Goal: Task Accomplishment & Management: Manage account settings

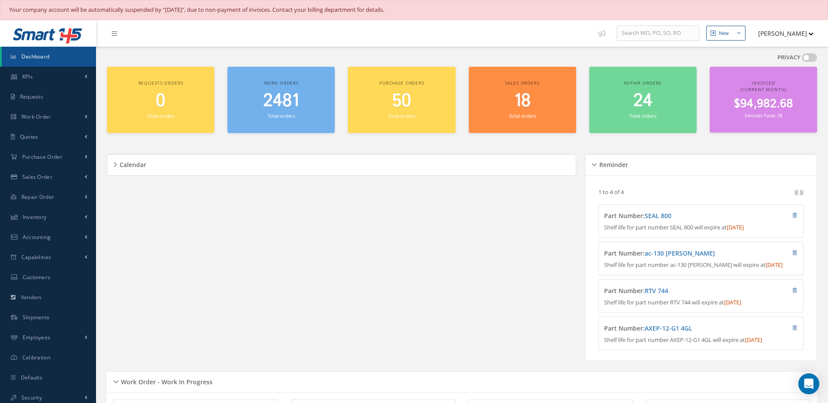
click at [275, 103] on span "2481" at bounding box center [281, 101] width 36 height 25
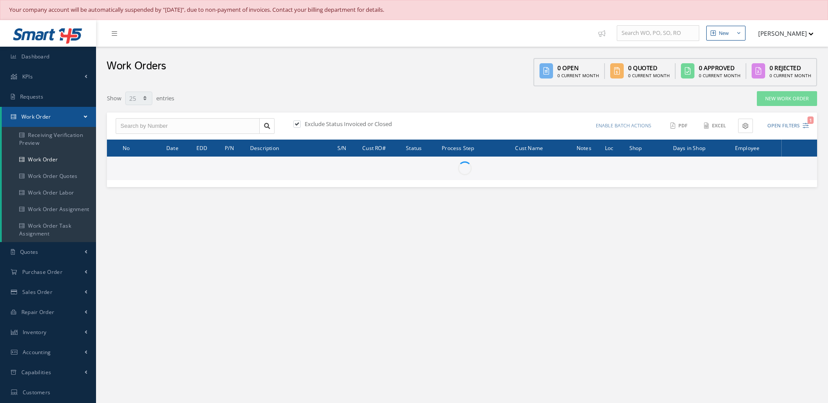
select select "25"
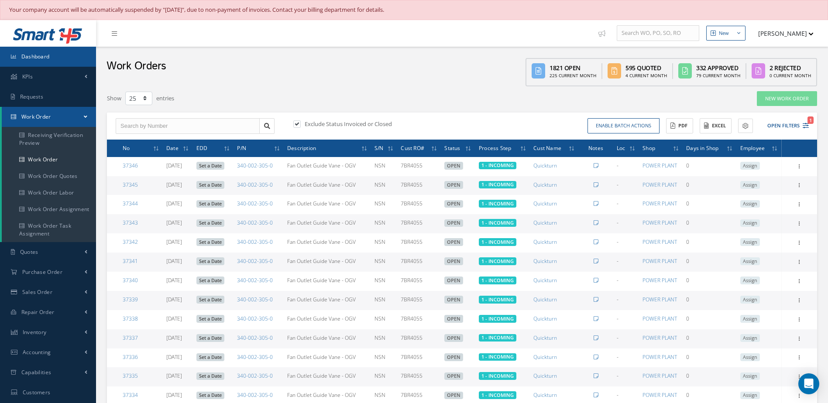
click at [38, 55] on span "Dashboard" at bounding box center [35, 56] width 28 height 7
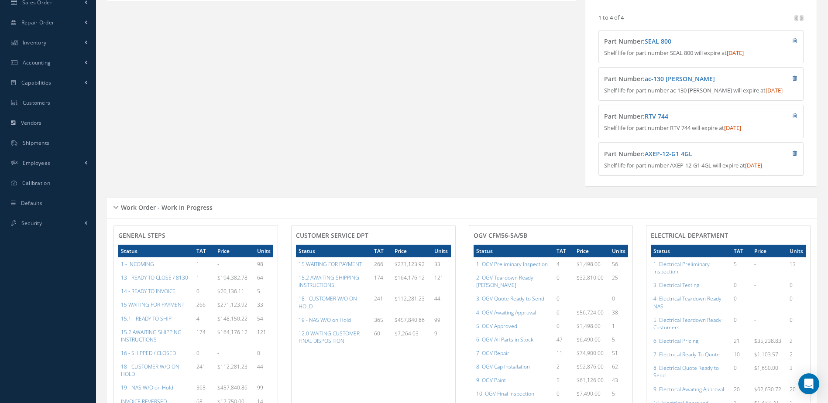
scroll to position [262, 0]
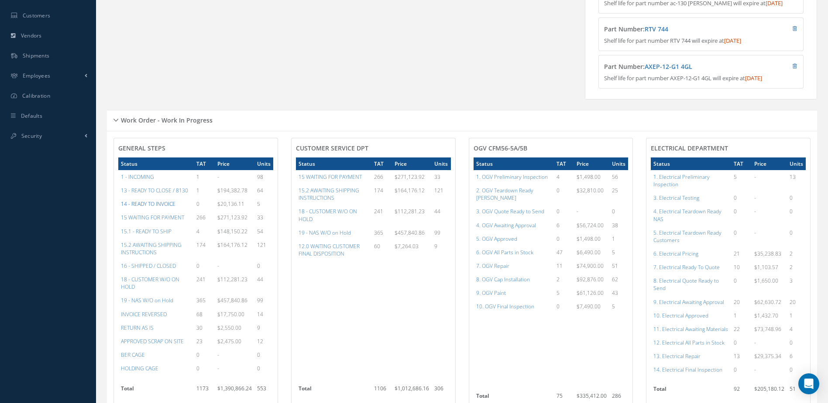
click at [156, 208] on a=21&excludeInternalCustomer=false&excludeInvoicedOrClosed=true&&filtersHidded"] "14 - READY TO INVOICE" at bounding box center [148, 203] width 55 height 7
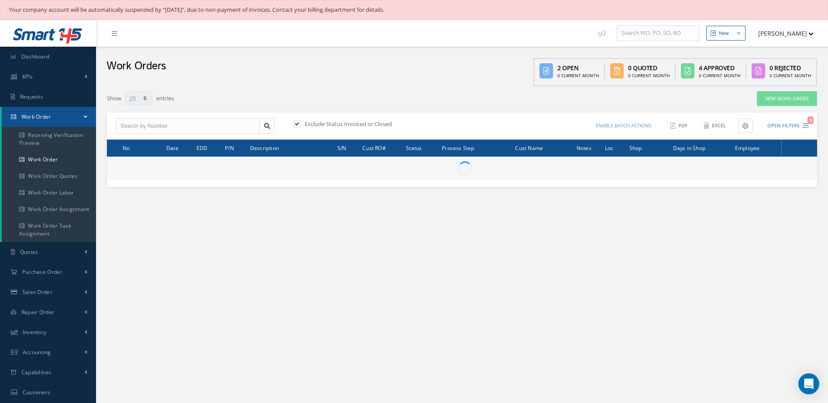
select select "25"
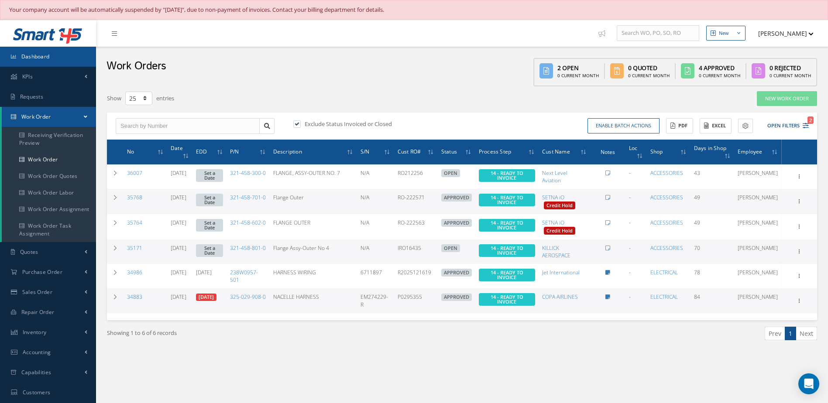
click at [71, 59] on link "Dashboard" at bounding box center [48, 57] width 96 height 20
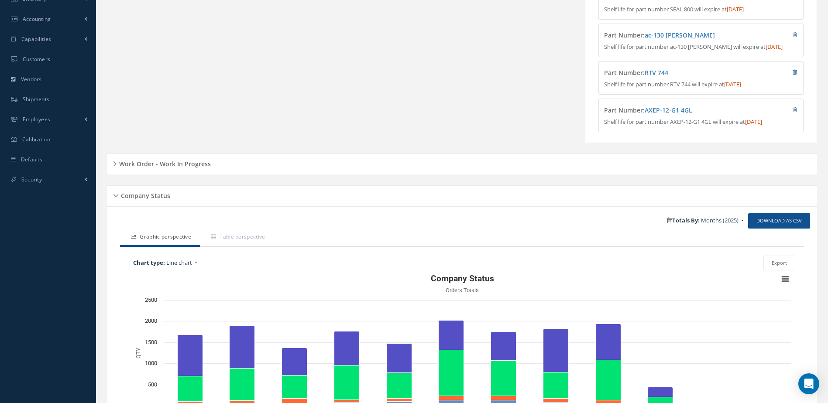
scroll to position [310, 0]
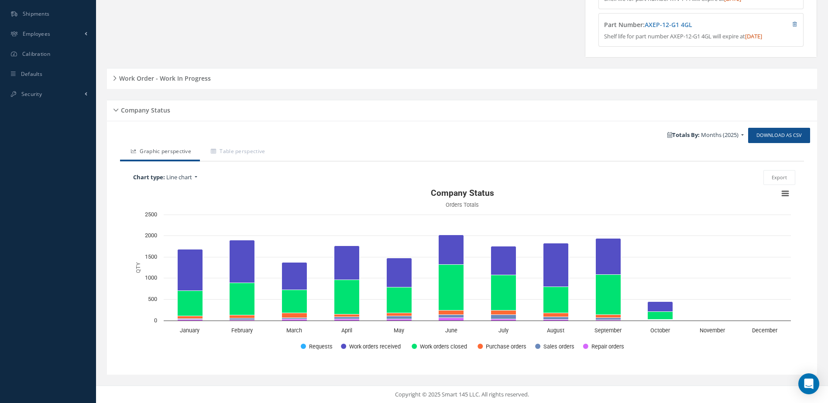
click at [189, 86] on div "Work Order - Work In Progress" at bounding box center [462, 78] width 710 height 21
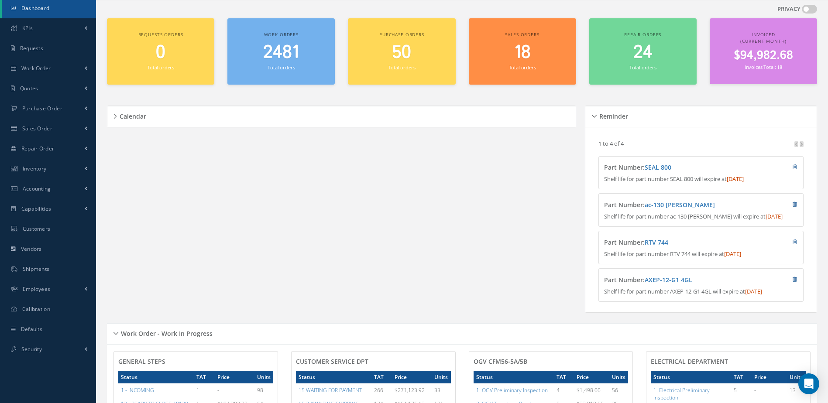
scroll to position [0, 0]
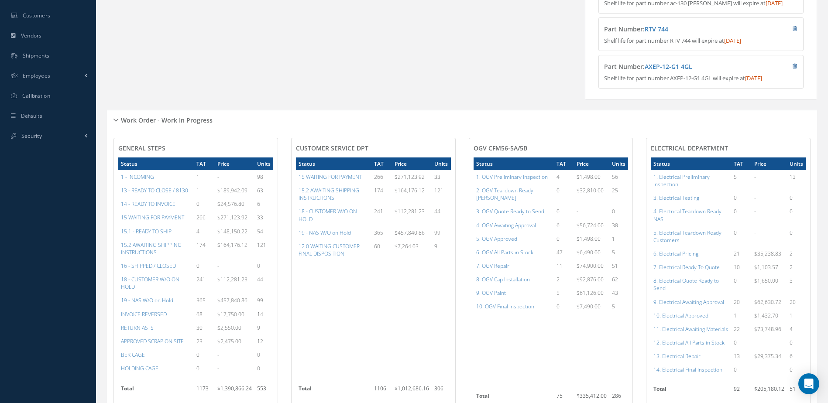
scroll to position [306, 0]
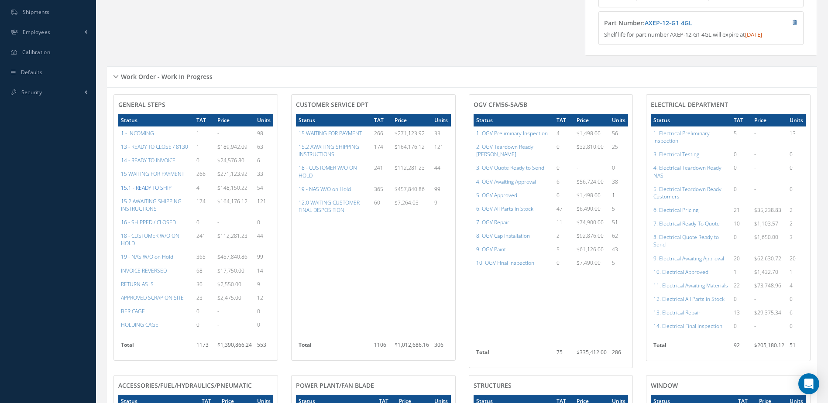
click at [159, 192] on a=12&excludeInternalCustomer=false&excludeInvoicedOrClosed=false&&filtersHidded"] "15.1 - READY TO SHIP" at bounding box center [146, 187] width 51 height 7
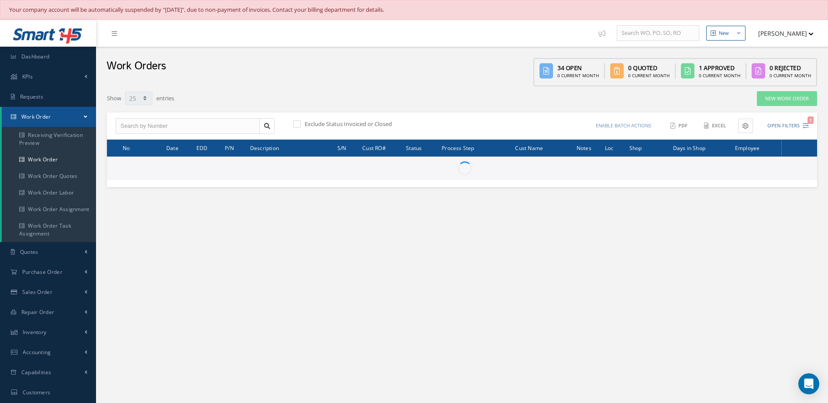
select select "25"
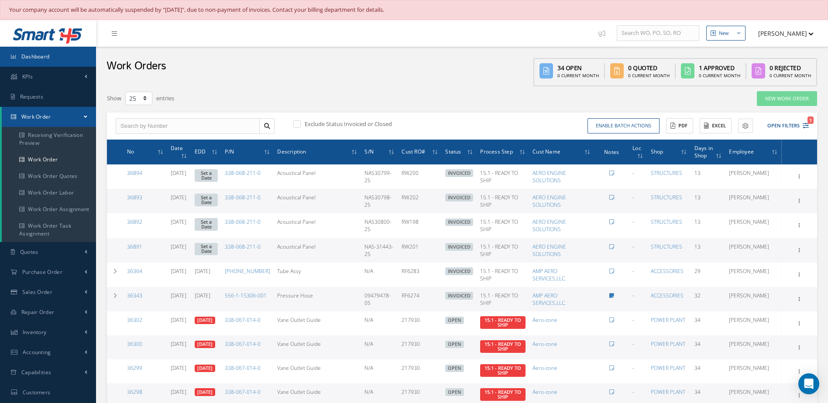
click at [52, 60] on link "Dashboard" at bounding box center [48, 57] width 96 height 20
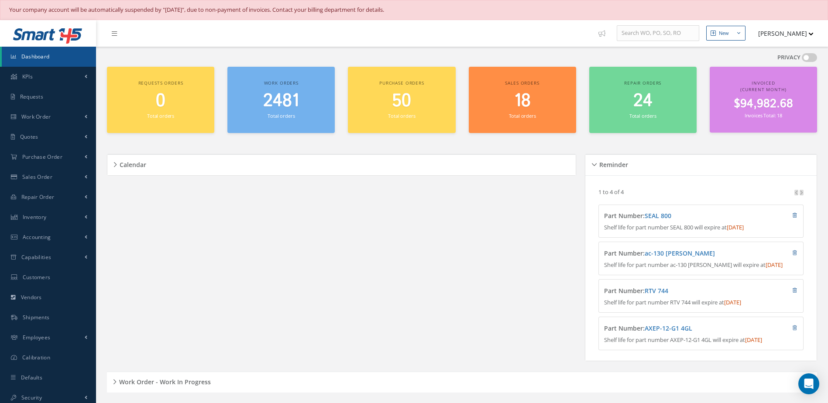
scroll to position [175, 0]
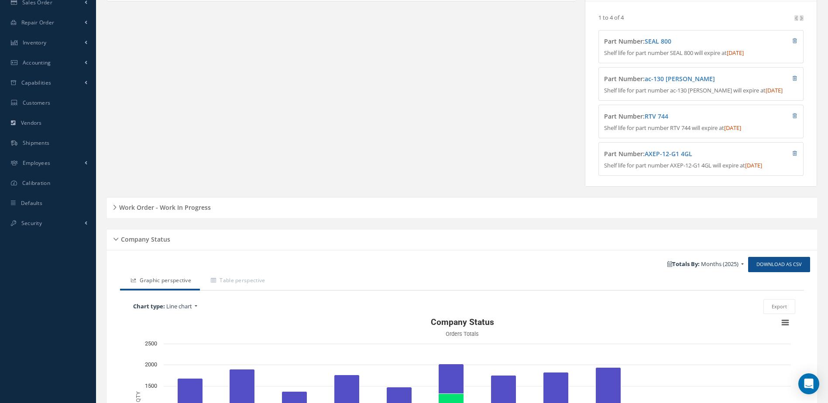
click at [187, 212] on h5 "Work Order - Work In Progress" at bounding box center [164, 206] width 94 height 10
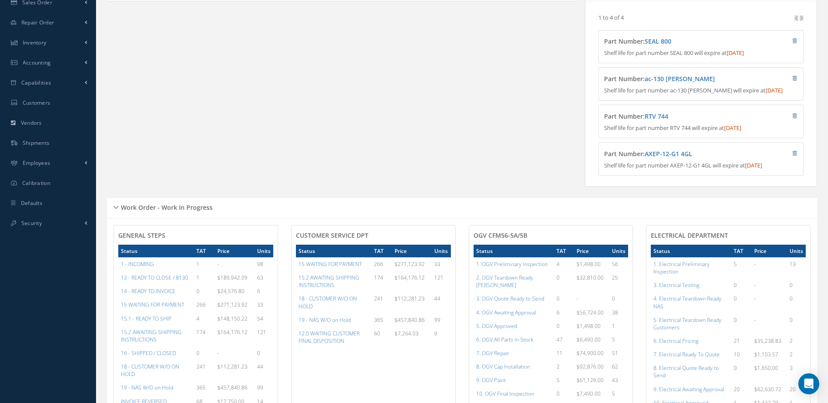
scroll to position [262, 0]
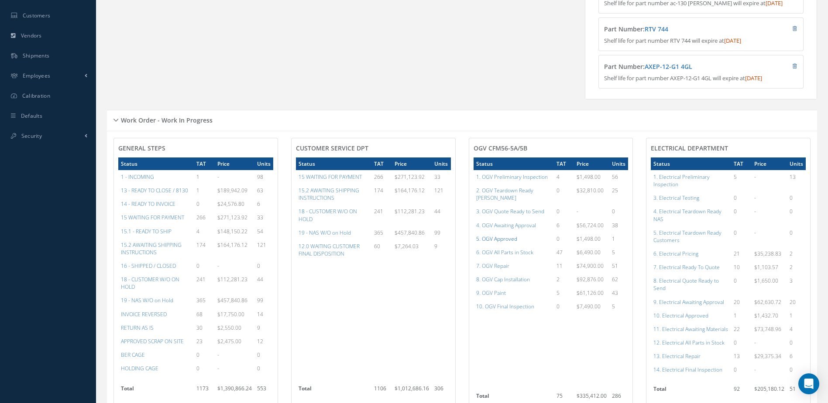
click at [503, 236] on a=78&excludeInternalCustomer=false&excludeInvoicedOrClosed=true&shop_id=15&filtersHidded"] "5. OGV Approved" at bounding box center [496, 238] width 41 height 7
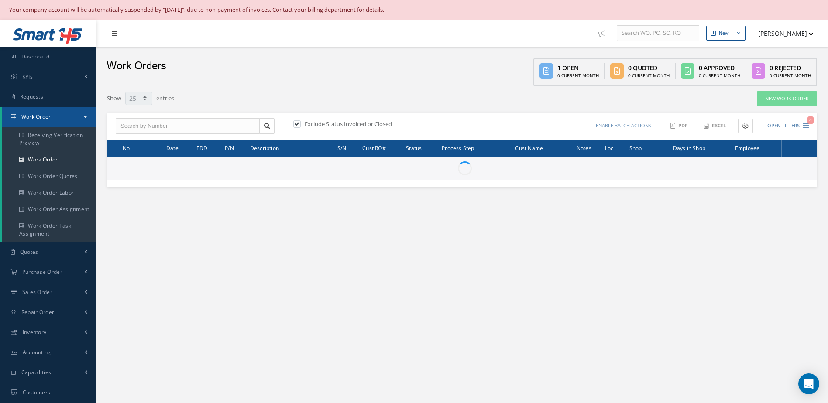
select select "25"
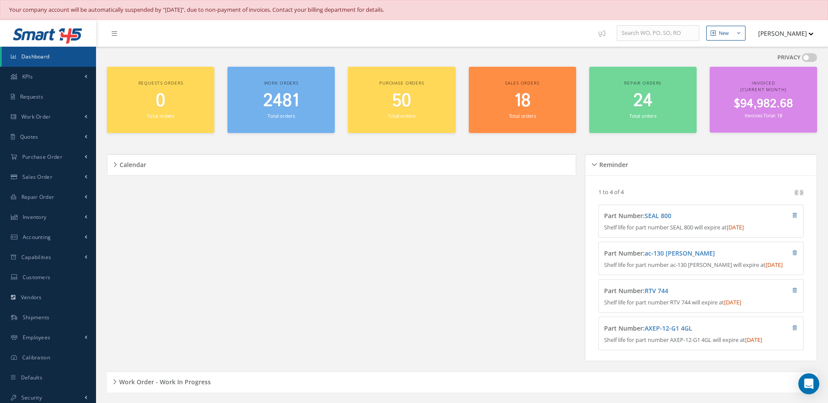
scroll to position [20, 0]
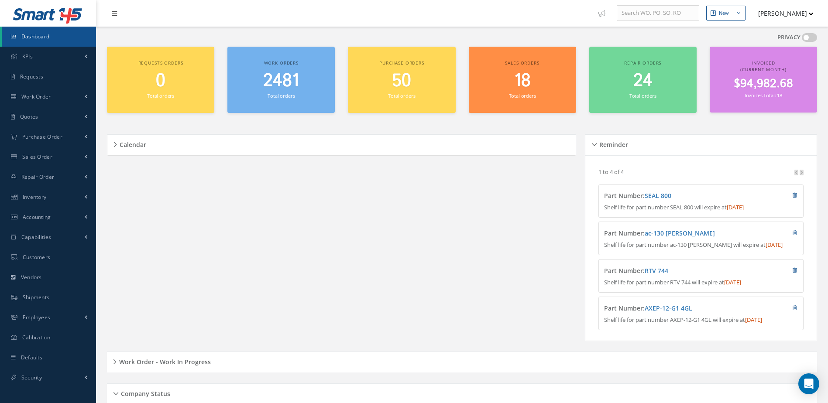
click at [293, 86] on span "2481" at bounding box center [281, 81] width 36 height 25
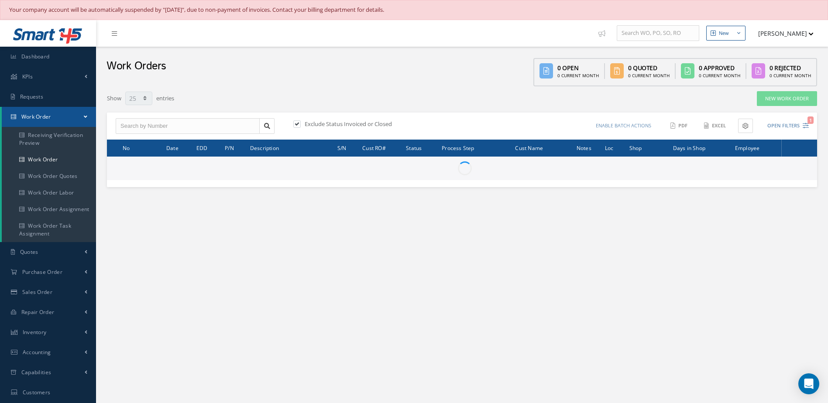
select select "25"
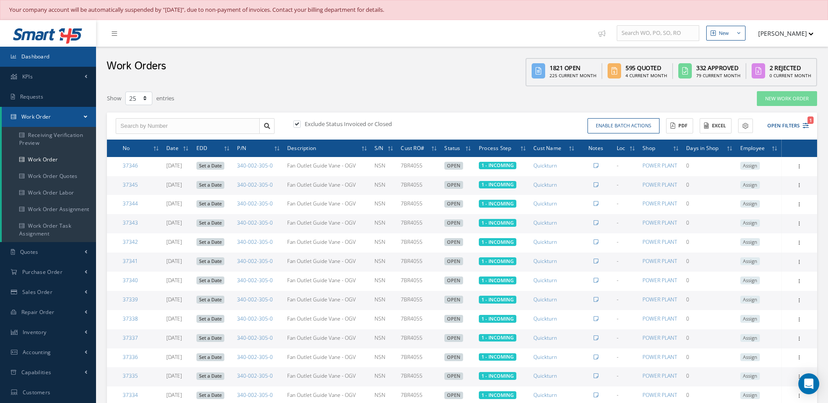
click at [78, 62] on link "Dashboard" at bounding box center [48, 57] width 96 height 20
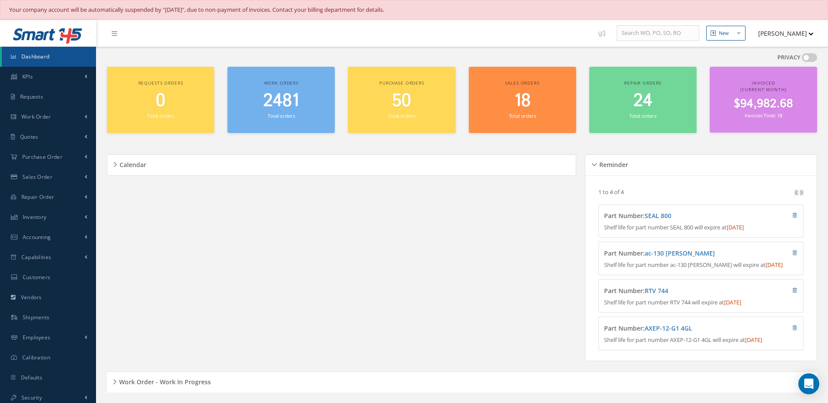
click at [284, 111] on div "2481 Total orders" at bounding box center [281, 106] width 99 height 30
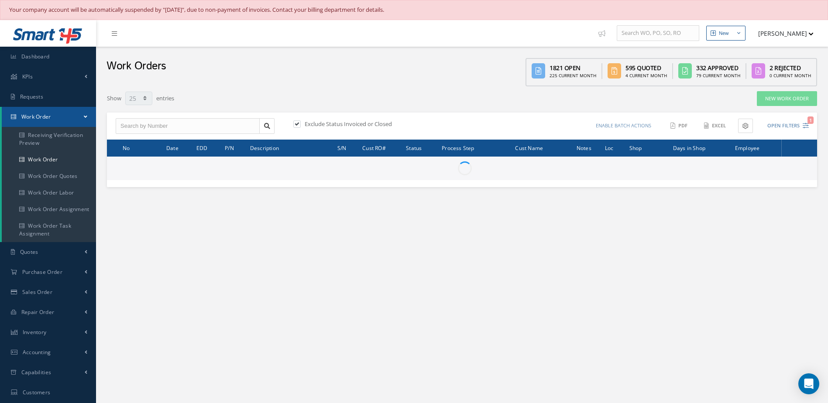
select select "25"
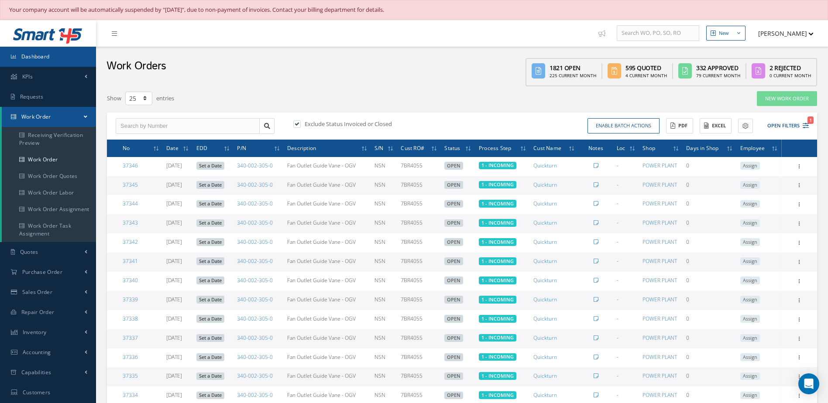
click at [60, 53] on link "Dashboard" at bounding box center [48, 57] width 96 height 20
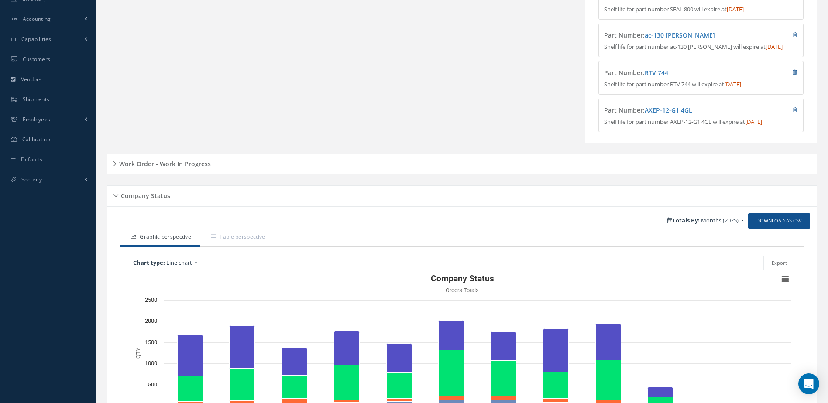
scroll to position [262, 0]
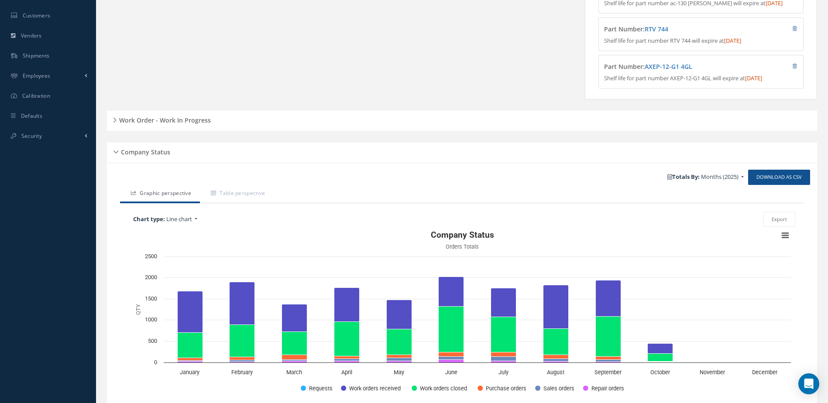
click at [175, 127] on div "Work Order - Work In Progress" at bounding box center [462, 121] width 710 height 14
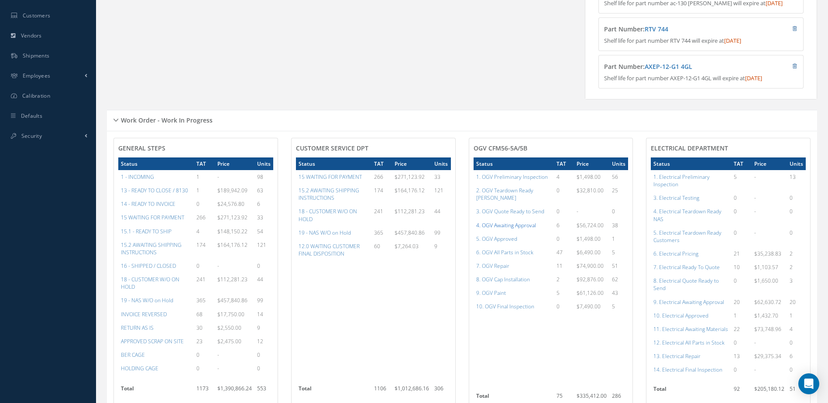
click at [503, 222] on a=77&excludeInternalCustomer=false&excludeInvoicedOrClosed=true&shop_id=15&filtersHidded"] "4. OGV Awaiting Approval" at bounding box center [506, 225] width 60 height 7
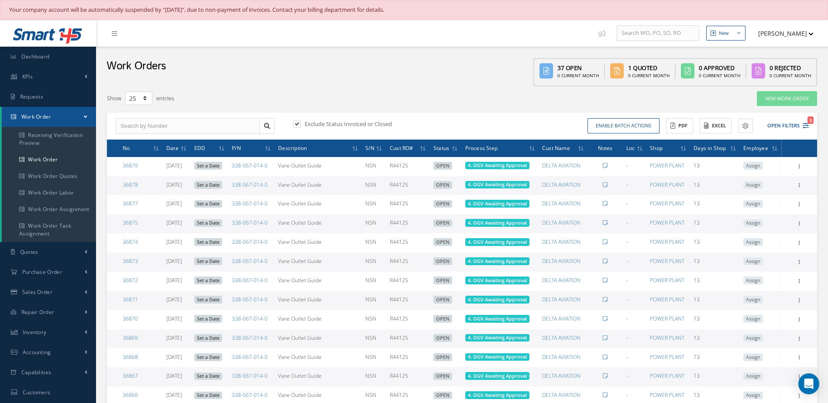
select select "25"
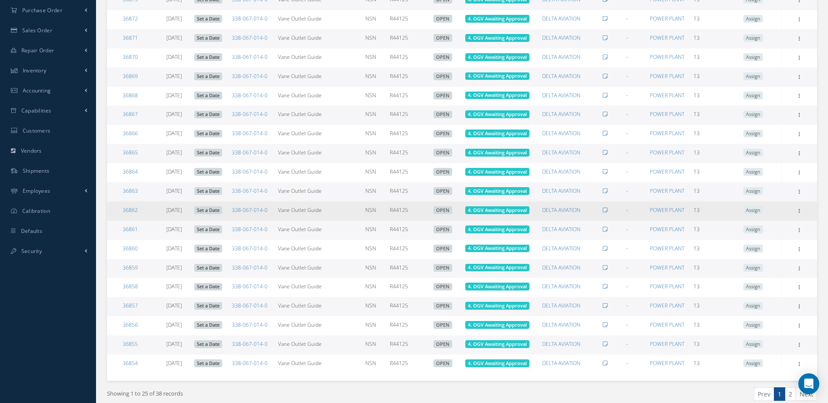
scroll to position [299, 0]
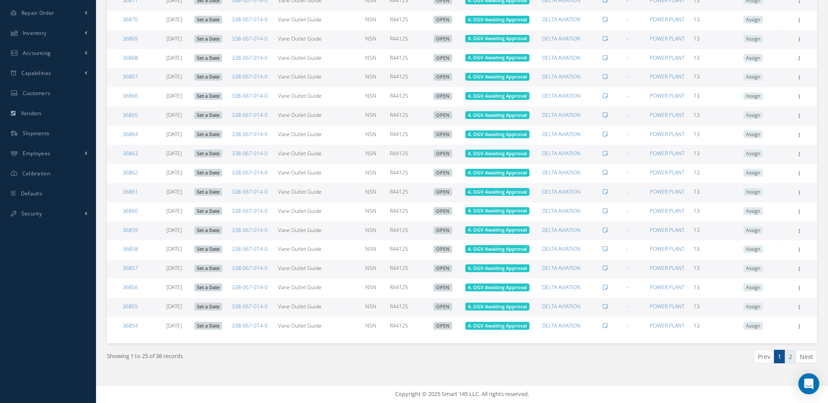
click at [789, 360] on link "2" at bounding box center [790, 357] width 11 height 14
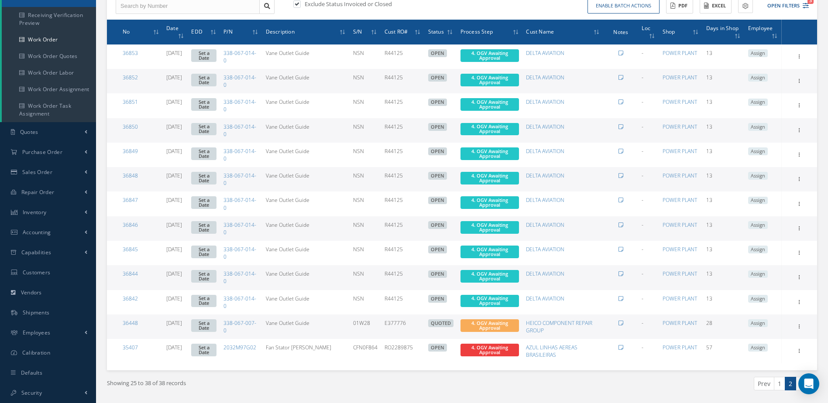
scroll to position [0, 0]
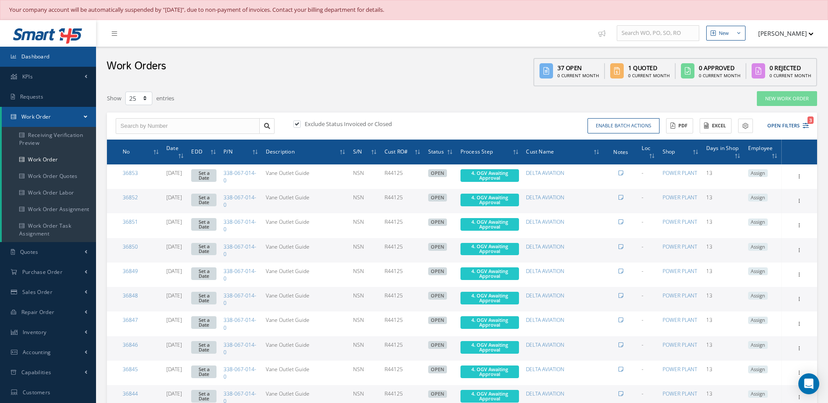
click at [59, 57] on link "Dashboard" at bounding box center [48, 57] width 96 height 20
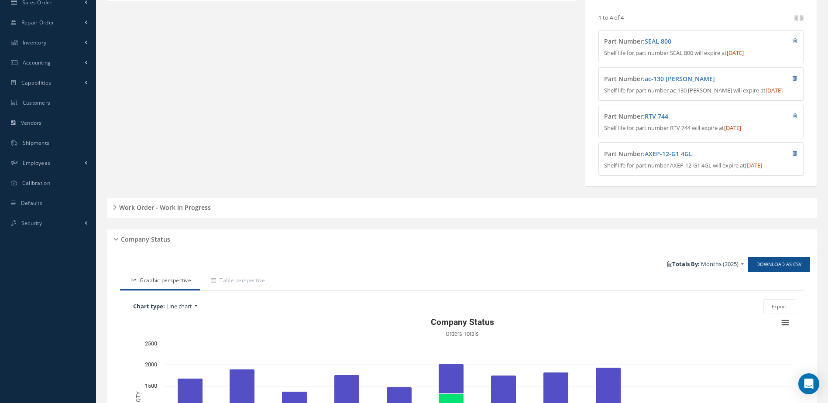
scroll to position [218, 0]
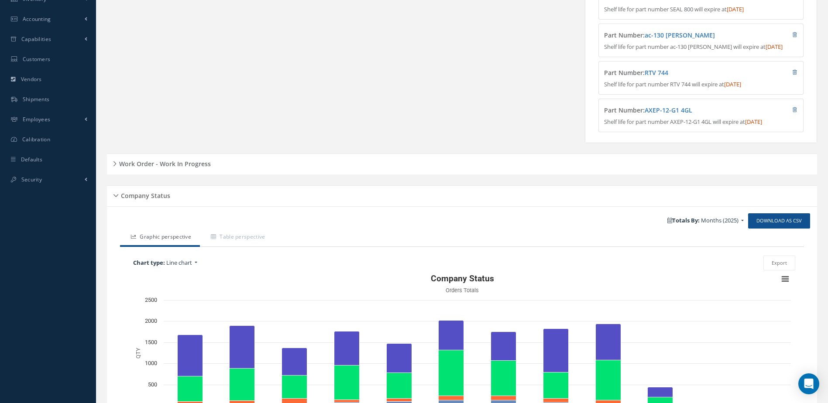
click at [194, 168] on h5 "Work Order - Work In Progress" at bounding box center [164, 163] width 94 height 10
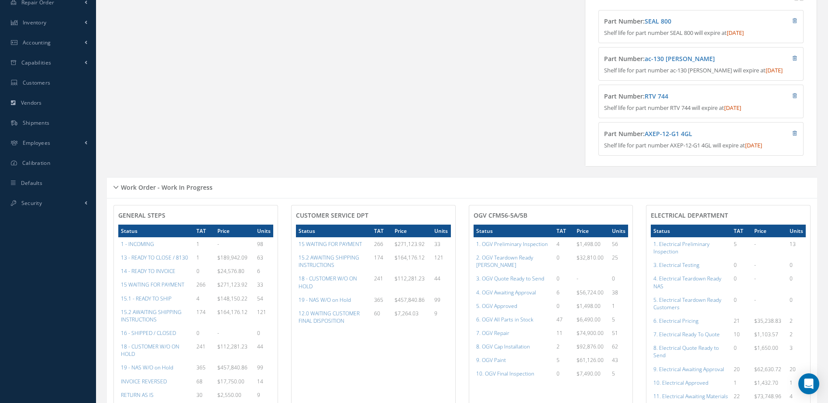
scroll to position [326, 0]
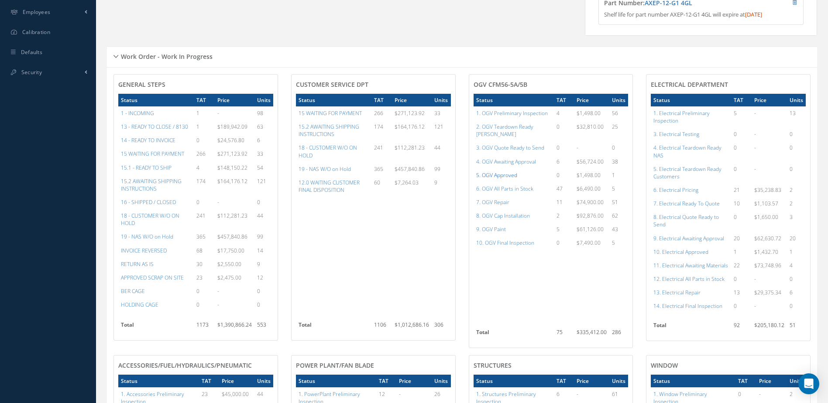
click at [499, 172] on a=78&excludeInternalCustomer=false&excludeInvoicedOrClosed=true&shop_id=15&filtersHidded"] "5. OGV Approved" at bounding box center [496, 175] width 41 height 7
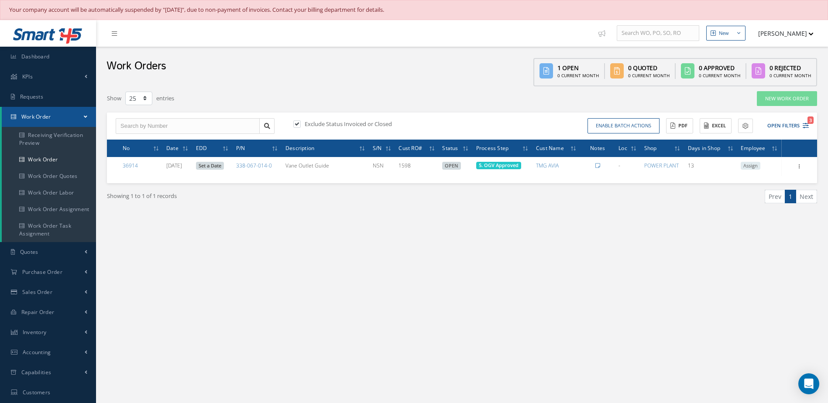
select select "25"
click at [780, 124] on button "Open Filters 3" at bounding box center [784, 126] width 49 height 14
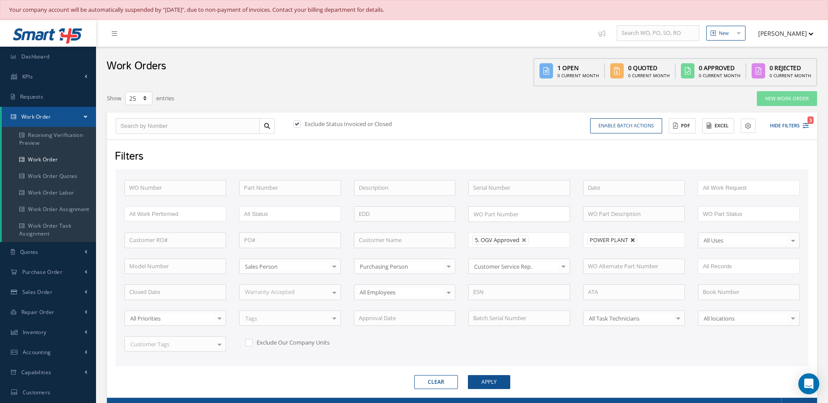
click at [633, 240] on link at bounding box center [632, 240] width 5 height 5
type input "All Shops"
click at [502, 386] on button "Apply" at bounding box center [489, 382] width 42 height 14
click at [62, 50] on link "Dashboard" at bounding box center [48, 57] width 96 height 20
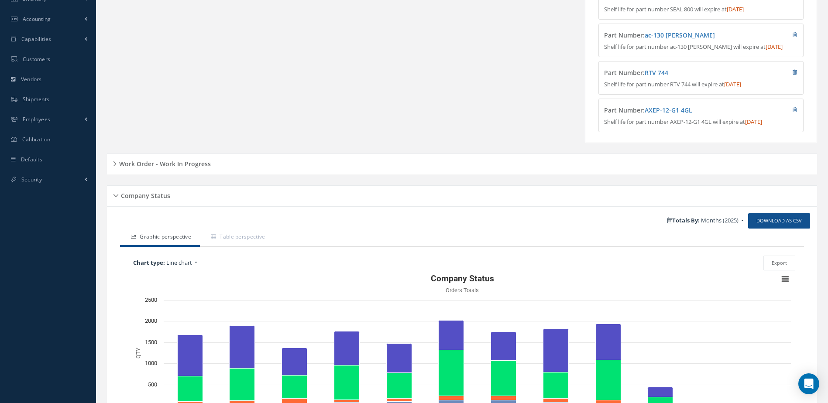
scroll to position [262, 0]
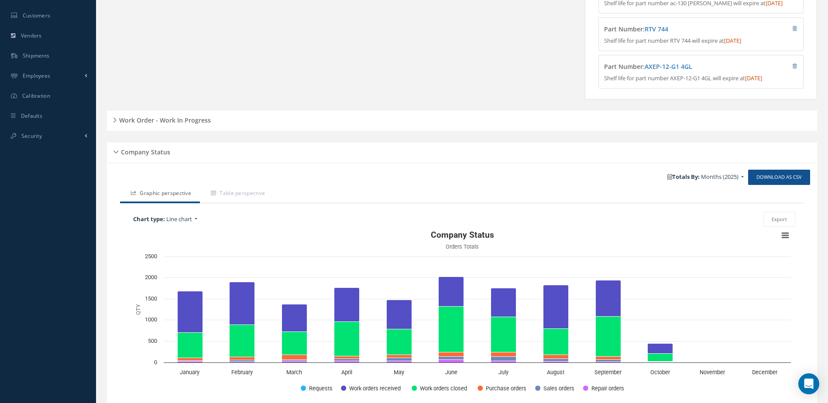
click at [197, 120] on h5 "Work Order - Work In Progress" at bounding box center [164, 119] width 94 height 10
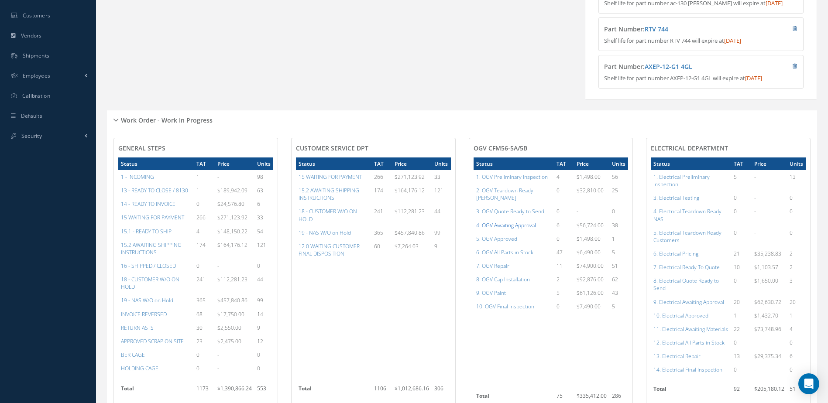
click at [523, 222] on a=77&excludeInternalCustomer=false&excludeInvoicedOrClosed=true&shop_id=15&filtersHidded"] "4. OGV Awaiting Approval" at bounding box center [506, 225] width 60 height 7
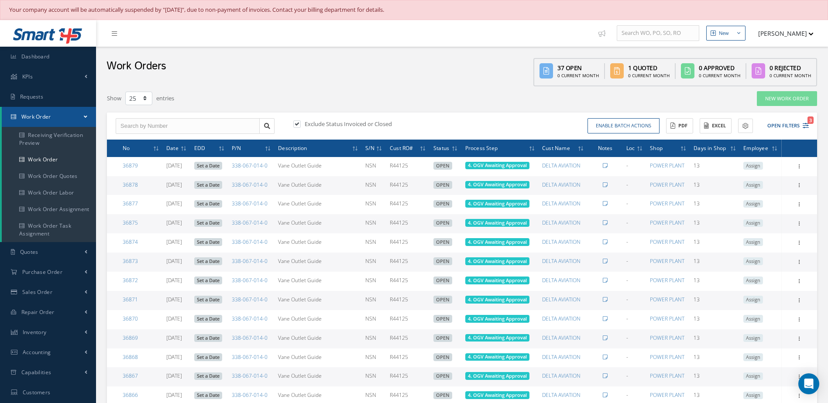
select select "25"
click at [26, 56] on span "Dashboard" at bounding box center [35, 56] width 28 height 7
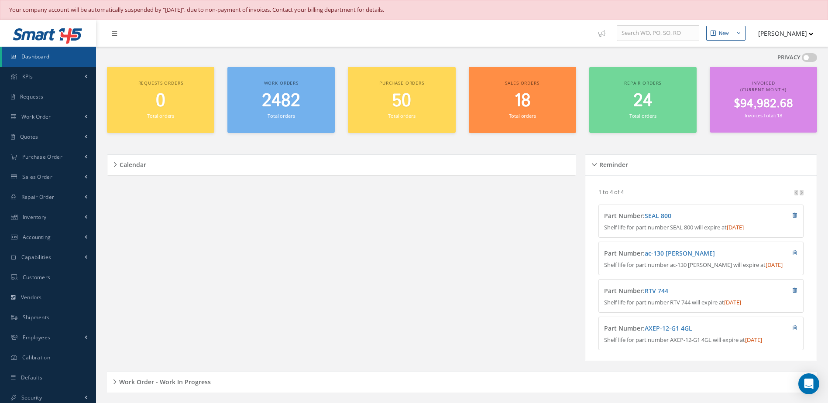
click at [271, 103] on span "2482" at bounding box center [281, 101] width 38 height 25
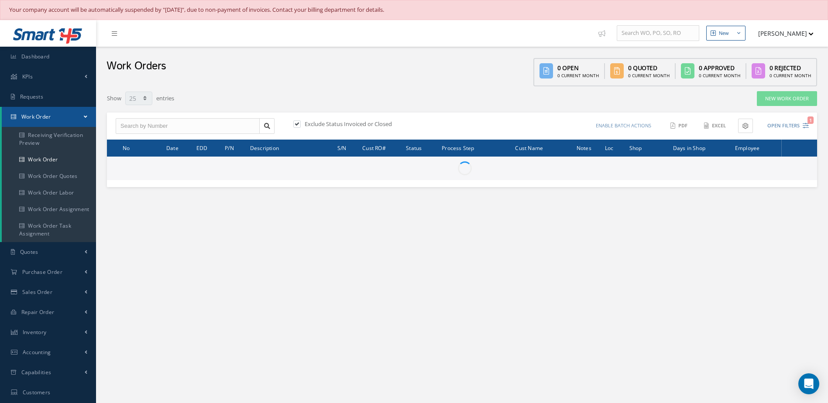
select select "25"
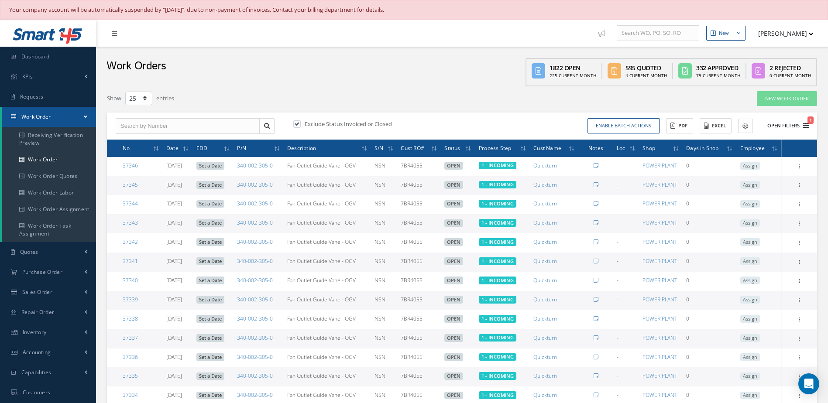
type input "All Work Request"
type input "All Work Performed"
type input "All Status"
type input "WO Part Status"
click at [786, 126] on button "Open Filters 1" at bounding box center [784, 126] width 49 height 14
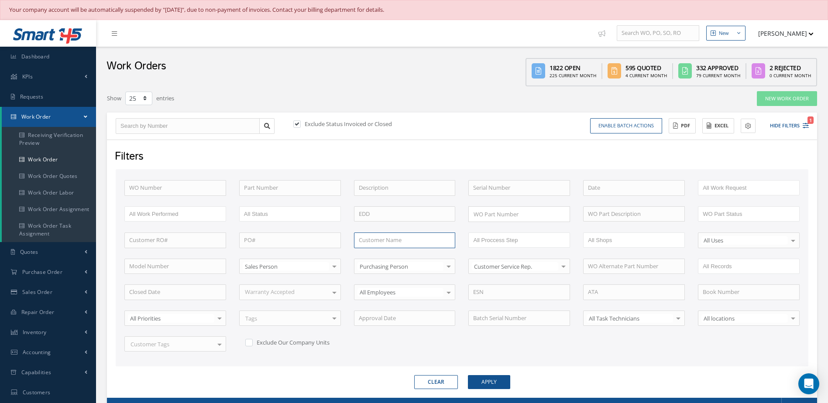
click at [420, 235] on input "text" at bounding box center [405, 241] width 102 height 16
type input "tmg"
click at [468, 375] on button "Apply" at bounding box center [489, 382] width 42 height 14
click at [483, 380] on button "Apply" at bounding box center [489, 382] width 42 height 14
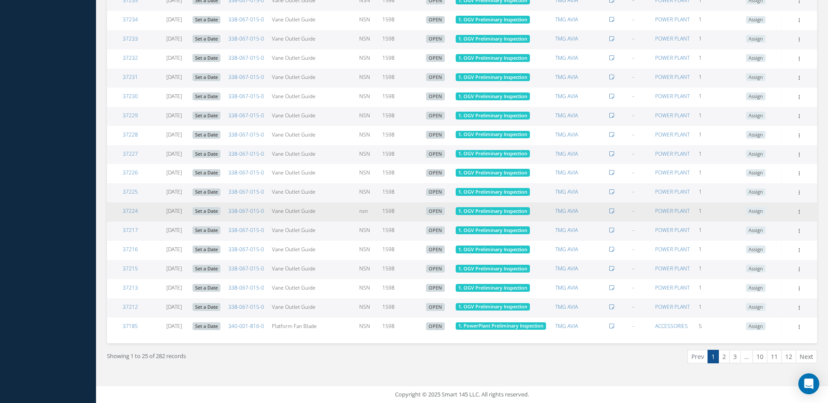
scroll to position [701, 0]
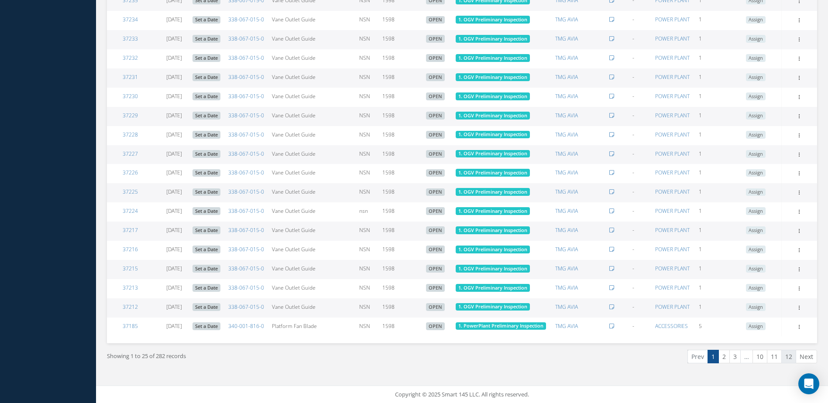
click at [788, 358] on link "12" at bounding box center [788, 357] width 15 height 14
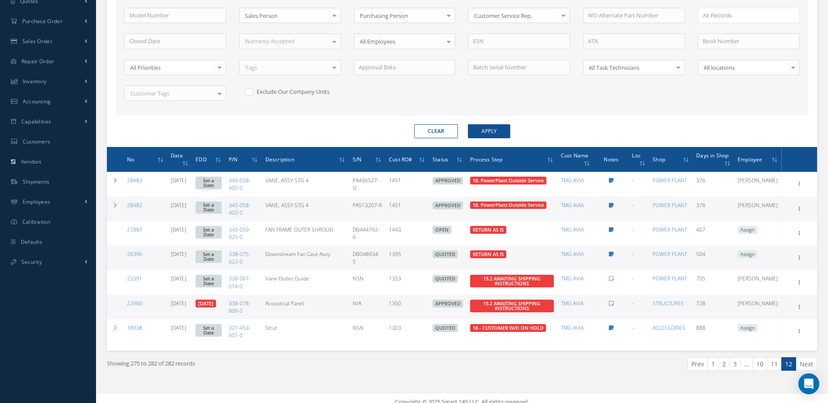
scroll to position [258, 0]
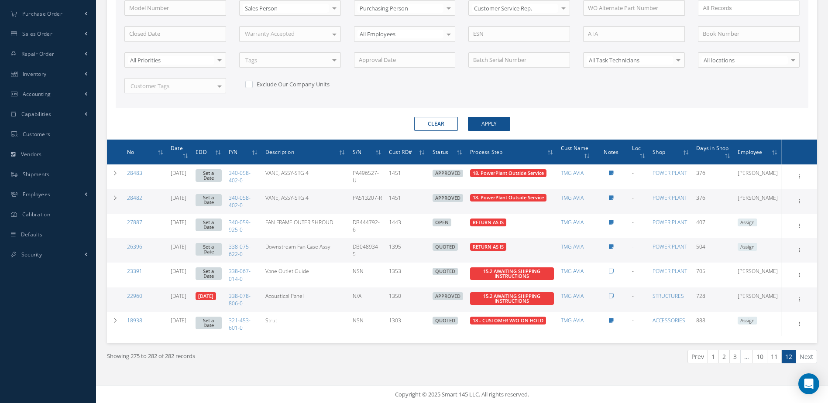
click at [778, 360] on link "11" at bounding box center [774, 357] width 15 height 14
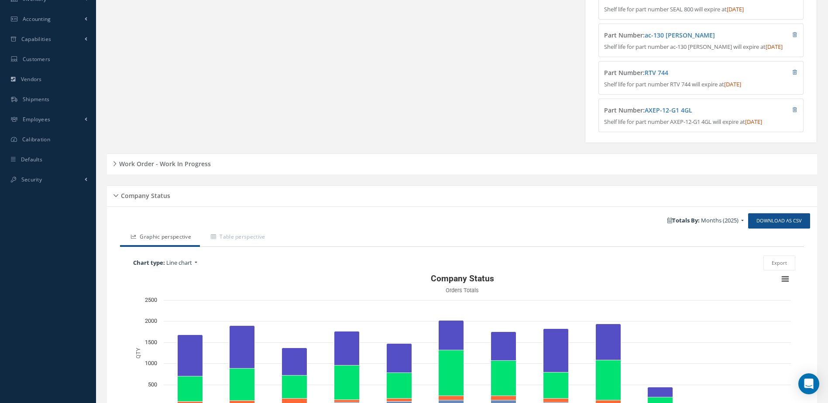
scroll to position [306, 0]
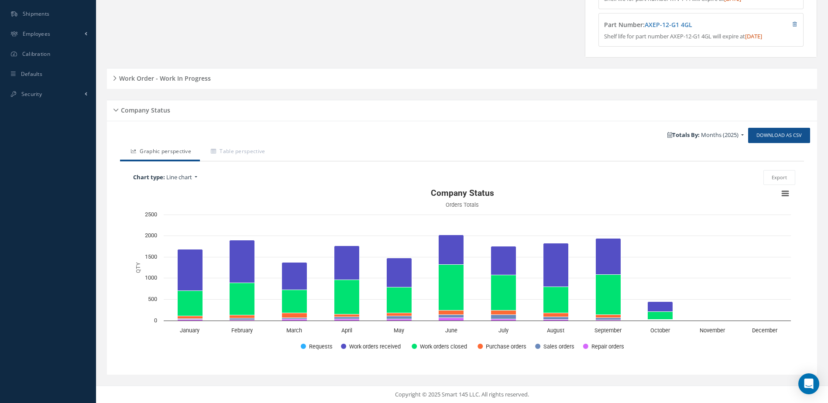
click at [198, 86] on div "Work Order - Work In Progress" at bounding box center [462, 79] width 710 height 14
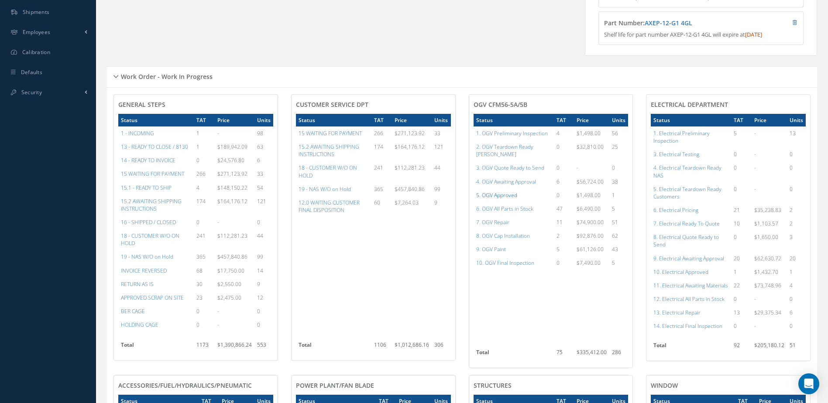
click at [503, 193] on a=78&excludeInternalCustomer=false&excludeInvoicedOrClosed=true&shop_id=15&filtersHidded"] "5. OGV Approved" at bounding box center [496, 195] width 41 height 7
click at [492, 219] on a=83&excludeInternalCustomer=false&excludeInvoicedOrClosed=true&shop_id=15&filtersHidded"] "7. OGV Repair" at bounding box center [492, 222] width 33 height 7
click at [506, 196] on a=78&excludeInternalCustomer=false&excludeInvoicedOrClosed=true&shop_id=15&filtersHidded"] "5. OGV Approved" at bounding box center [496, 195] width 41 height 7
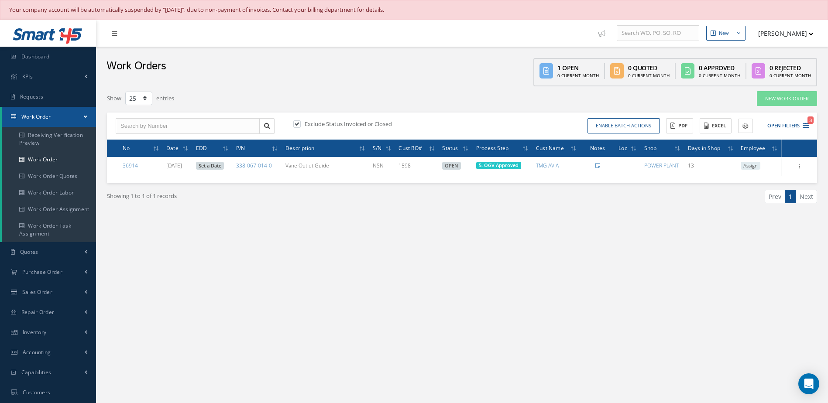
select select "25"
click at [642, 127] on button "Enable batch actions" at bounding box center [624, 125] width 72 height 15
click at [642, 127] on button "Batch Actions" at bounding box center [630, 125] width 57 height 15
click at [791, 126] on button "Open Filters 3" at bounding box center [784, 126] width 49 height 14
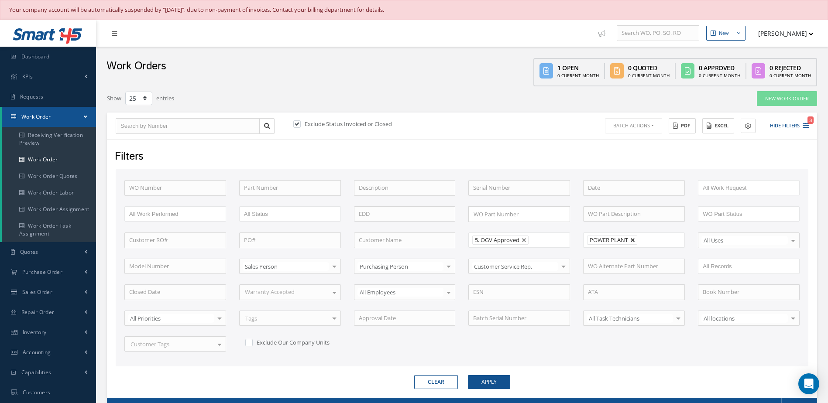
click at [635, 239] on link at bounding box center [632, 240] width 5 height 5
type input "All Shops"
click at [524, 240] on link at bounding box center [524, 240] width 5 height 5
type input "All Proccess Step"
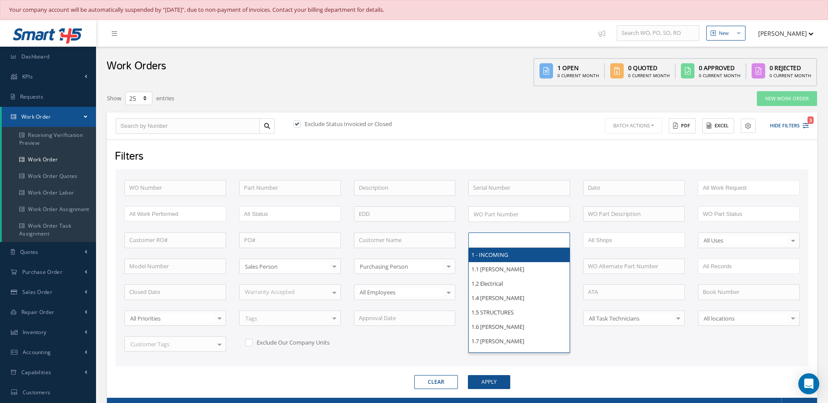
click at [523, 240] on input "text" at bounding box center [500, 240] width 55 height 11
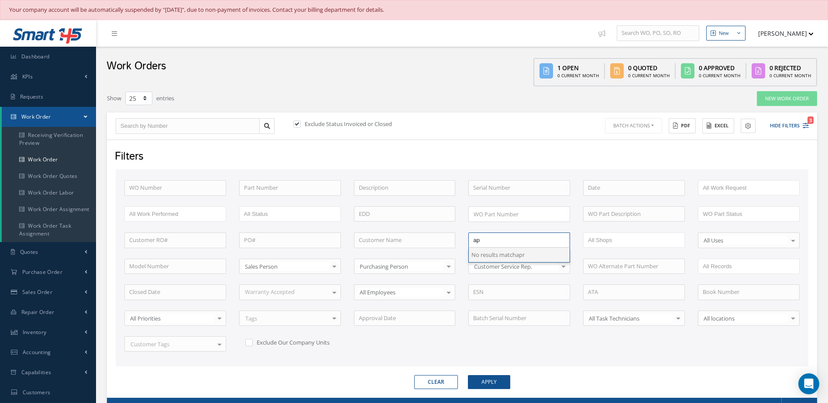
type input "a"
click at [489, 378] on button "Apply" at bounding box center [489, 382] width 42 height 14
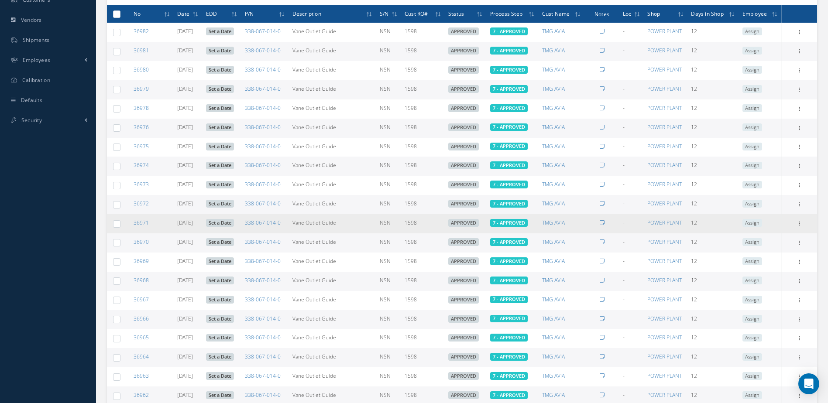
scroll to position [558, 0]
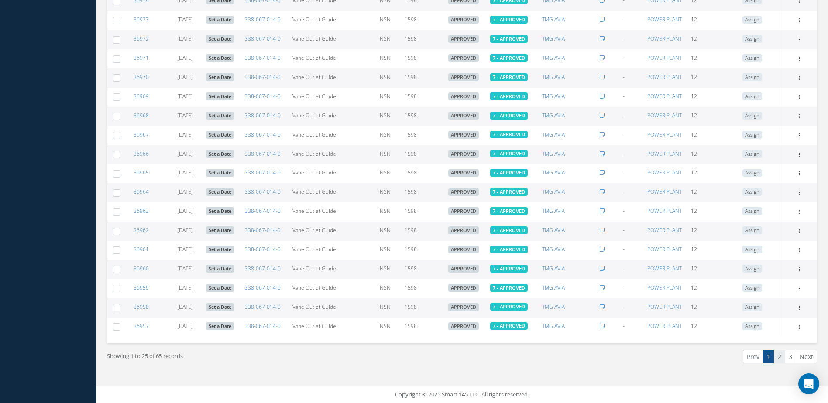
click at [780, 357] on link "2" at bounding box center [779, 357] width 11 height 14
click at [789, 353] on link "3" at bounding box center [790, 357] width 11 height 14
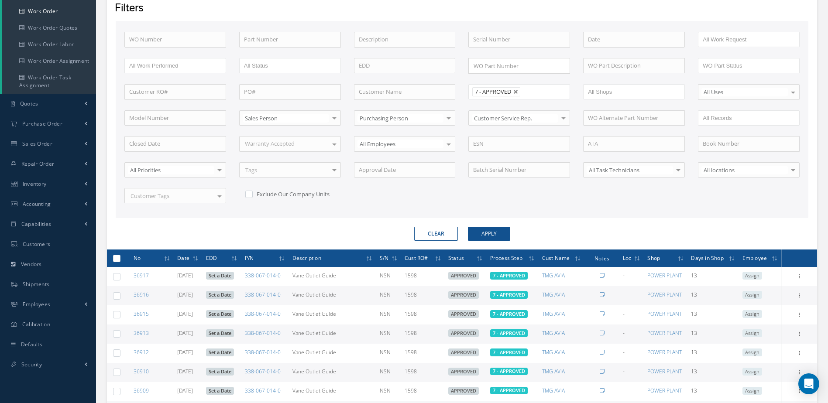
scroll to position [0, 0]
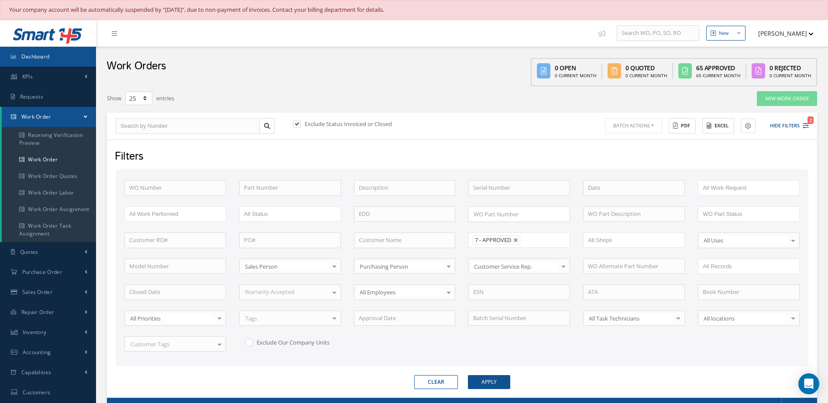
click at [63, 65] on link "Dashboard" at bounding box center [48, 57] width 96 height 20
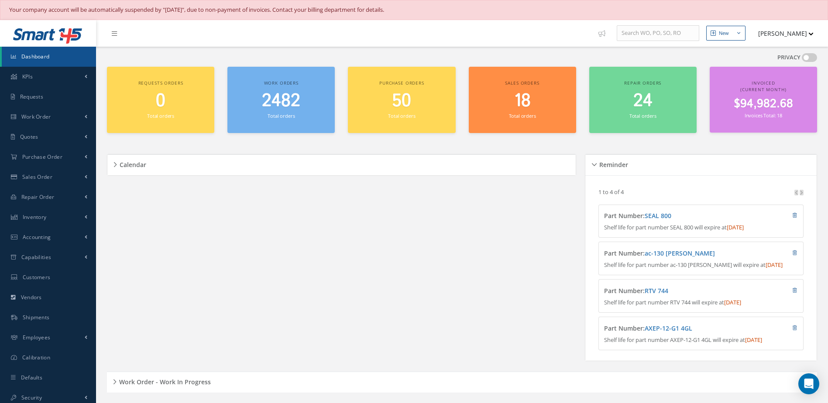
click at [282, 110] on span "2482" at bounding box center [281, 101] width 38 height 25
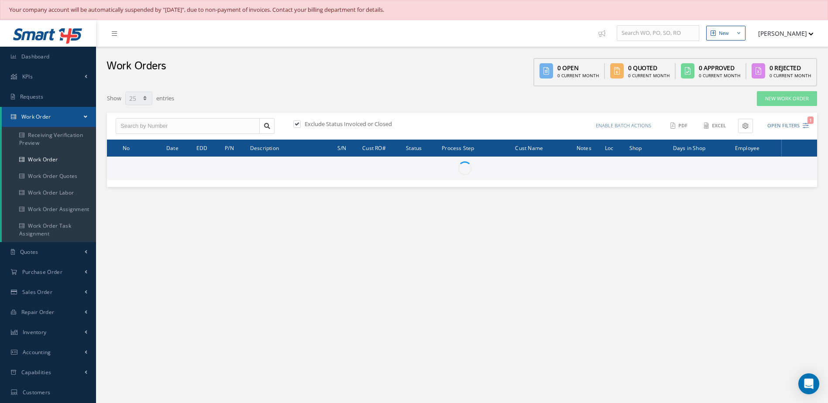
select select "25"
click at [78, 55] on link "Dashboard" at bounding box center [48, 57] width 96 height 20
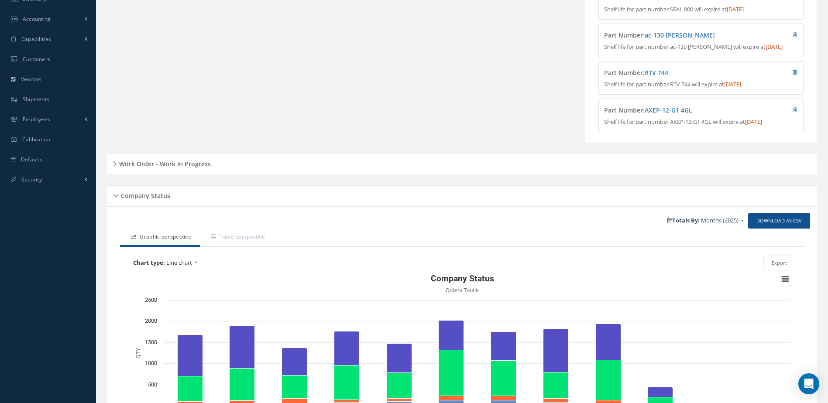
scroll to position [310, 0]
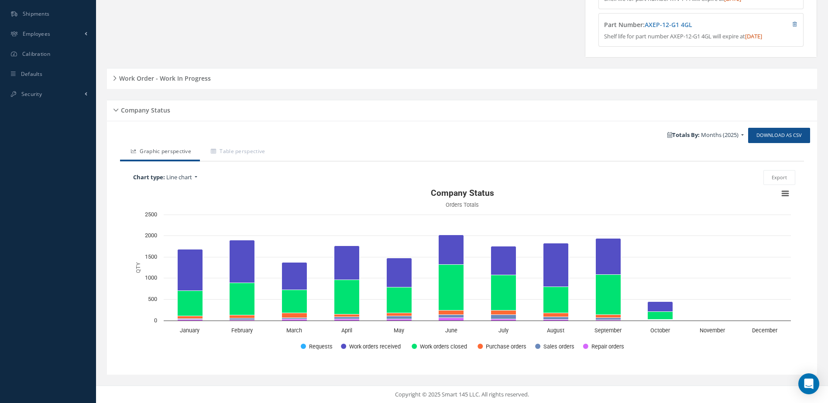
drag, startPoint x: 189, startPoint y: 78, endPoint x: 193, endPoint y: 78, distance: 4.4
click at [189, 79] on h5 "Work Order - Work In Progress" at bounding box center [164, 77] width 94 height 10
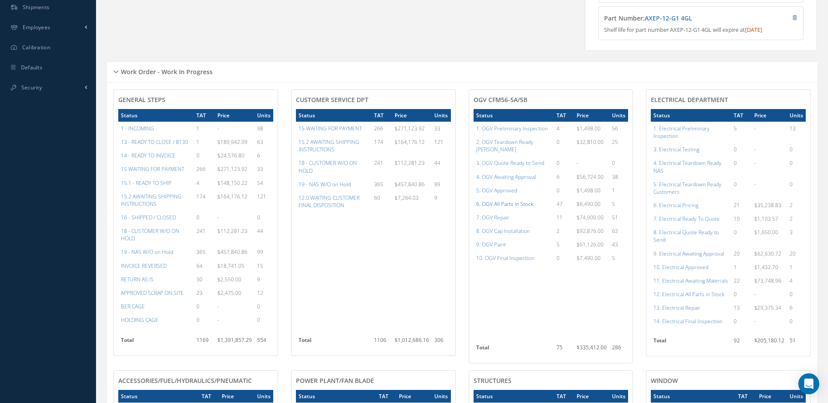
click at [491, 201] on a=79&excludeInternalCustomer=false&excludeInvoicedOrClosed=true&shop_id=15&filtersHidded"] "6. OGV All Parts in Stock" at bounding box center [504, 203] width 57 height 7
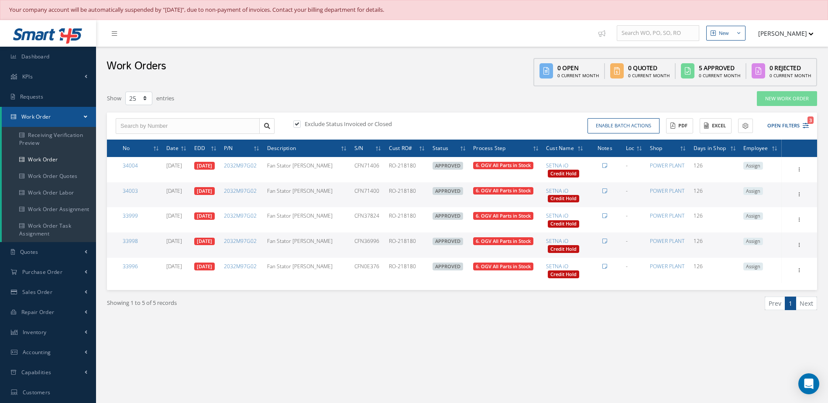
select select "25"
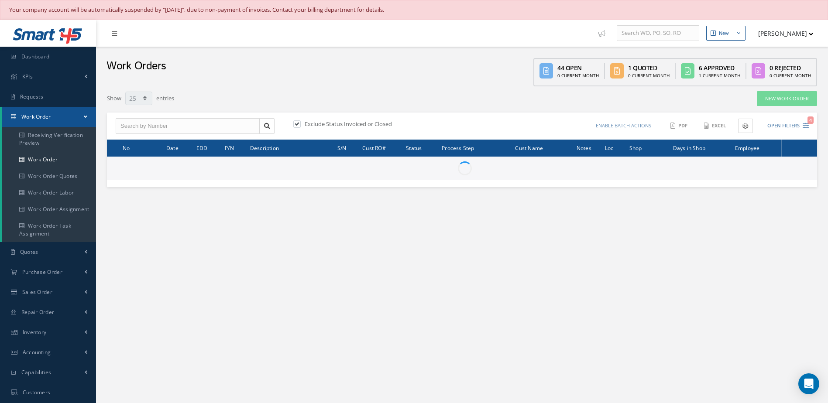
select select "25"
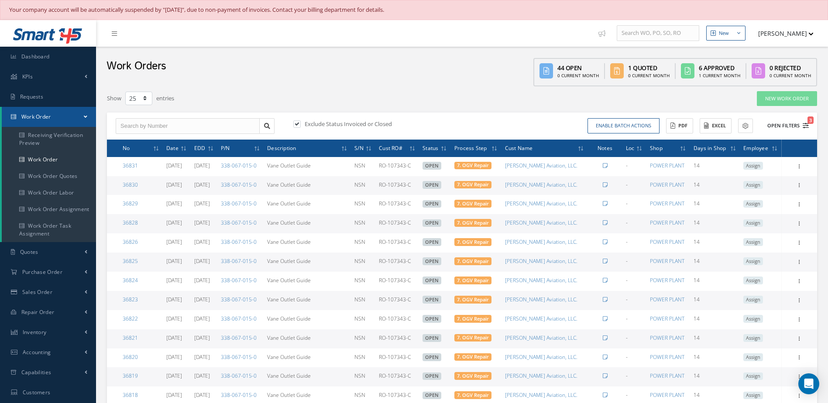
type input "All Work Request"
type input "All Work Performed"
type input "All Status"
type input "WO Part Status"
click at [782, 124] on button "Open Filters 3" at bounding box center [784, 126] width 49 height 14
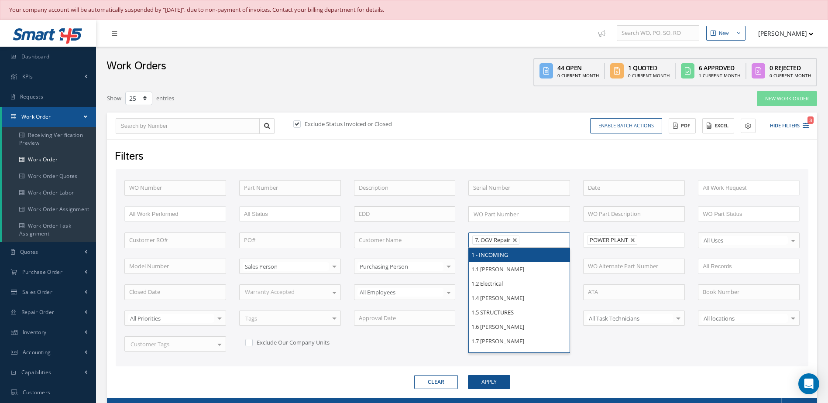
click at [556, 243] on ul "7. OGV Repair" at bounding box center [519, 240] width 102 height 15
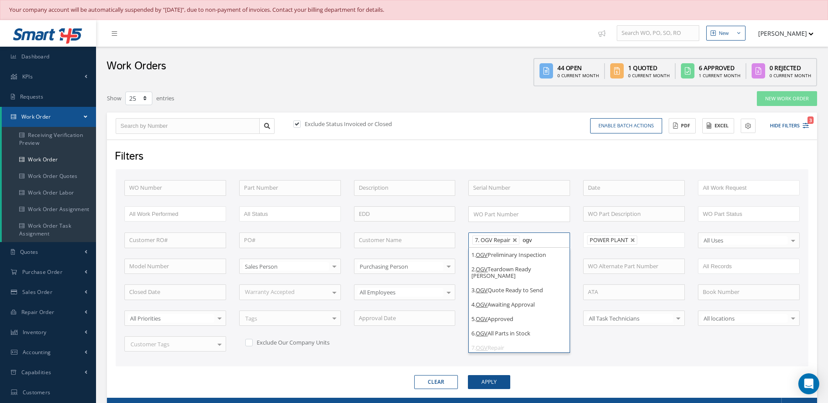
type input "ogv"
click at [570, 347] on ul "1. OGV Preliminary Inspection 2. OGV Teardown Ready Kevin 3. OGV Quote Ready to…" at bounding box center [519, 300] width 101 height 105
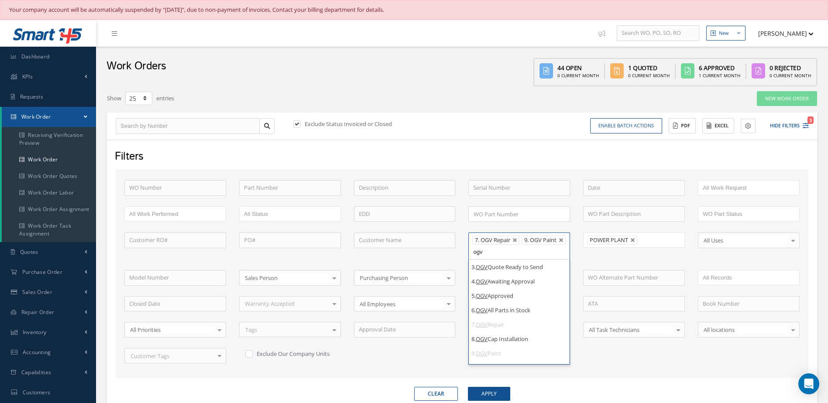
scroll to position [39, 0]
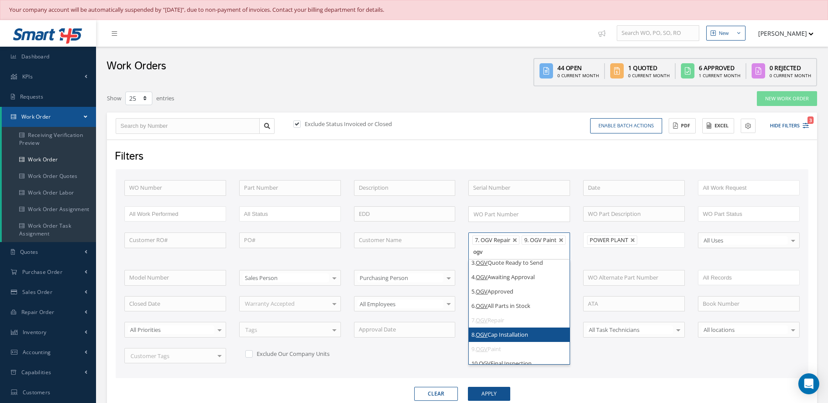
type input "ogv"
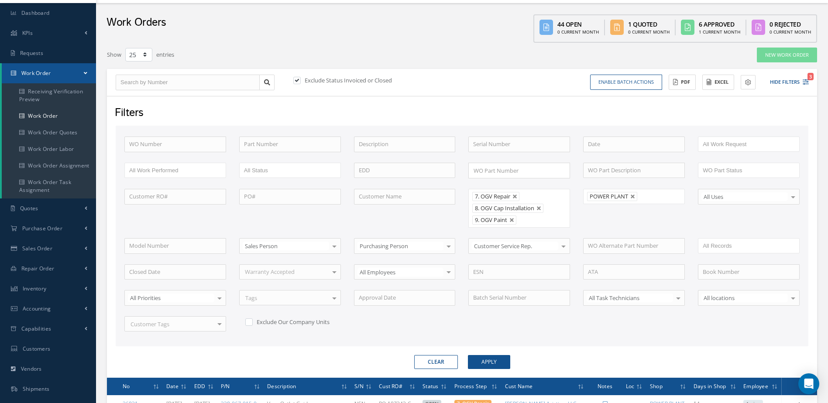
scroll to position [131, 0]
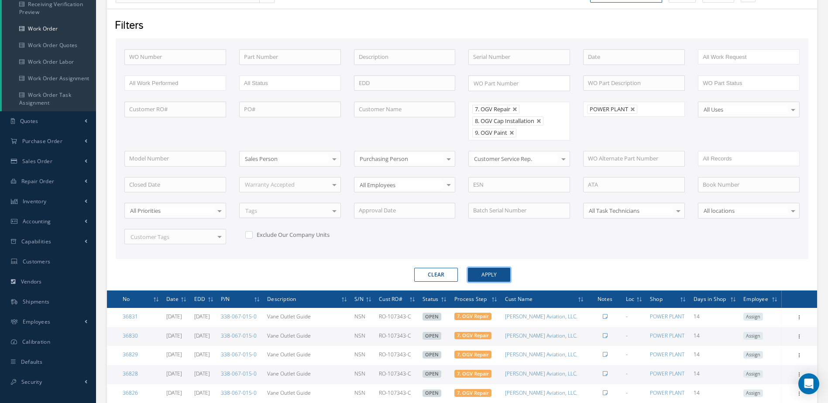
click at [488, 268] on button "Apply" at bounding box center [489, 275] width 42 height 14
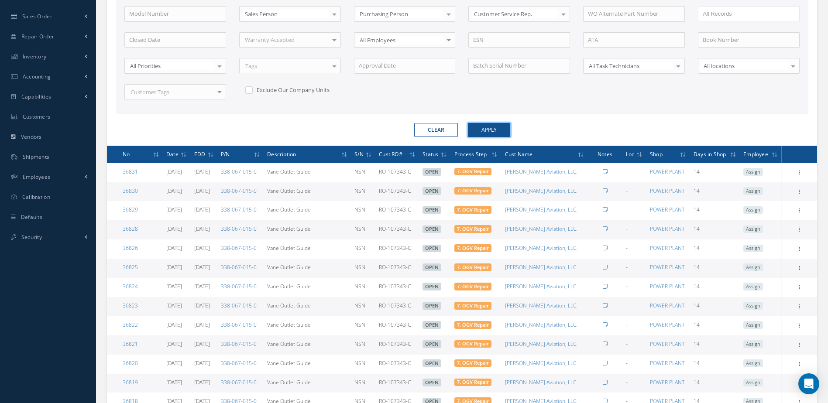
scroll to position [58, 0]
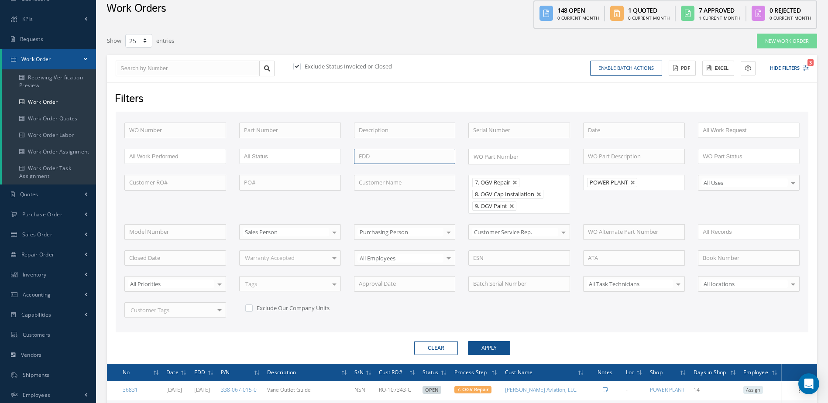
click at [361, 160] on input at bounding box center [405, 157] width 102 height 16
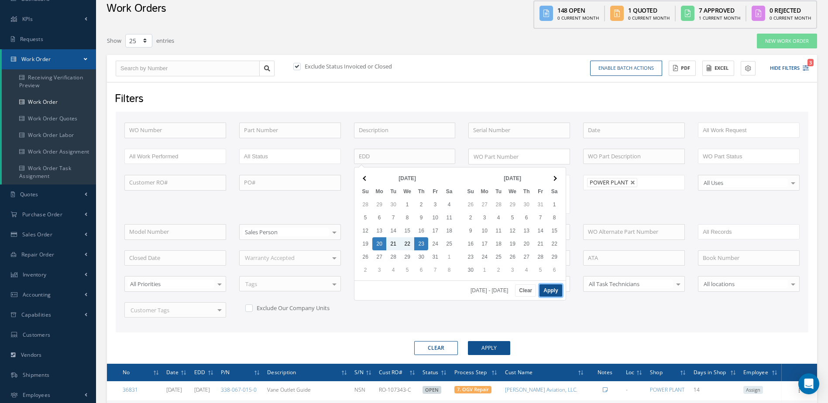
click at [555, 293] on button "Apply" at bounding box center [551, 291] width 22 height 12
type input "10/20/2025 - 10/23/2025"
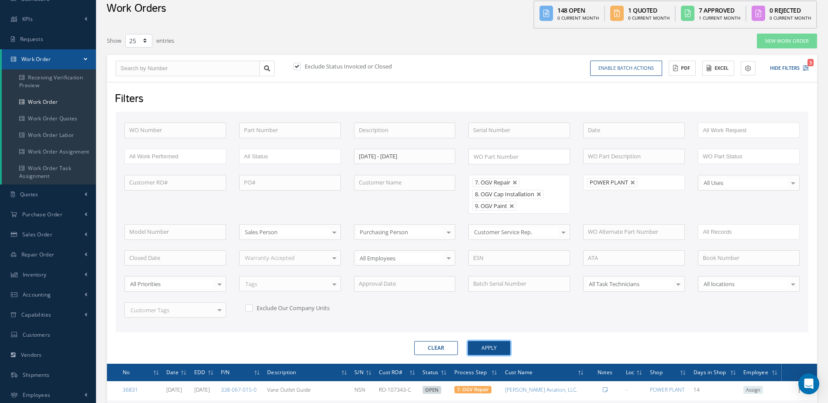
click at [488, 351] on button "Apply" at bounding box center [489, 348] width 42 height 14
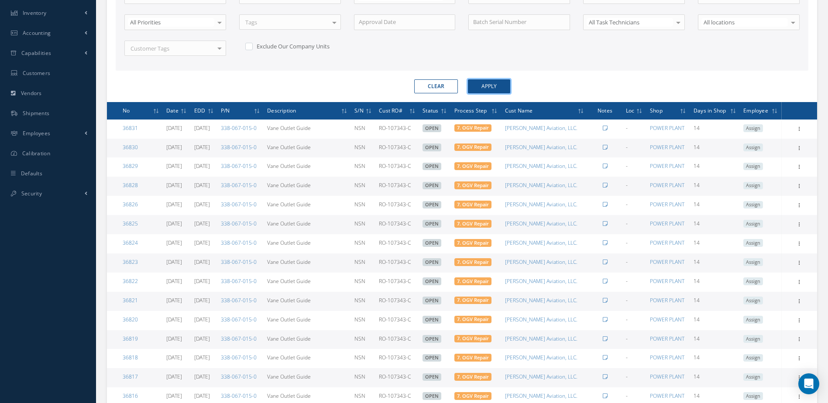
scroll to position [58, 0]
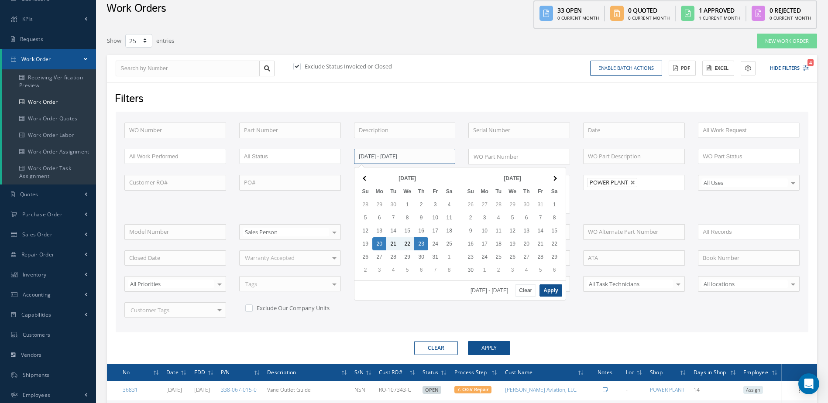
click at [424, 158] on input "10/20/2025 - 10/23/2025" at bounding box center [405, 157] width 102 height 16
click at [529, 289] on button "Clear" at bounding box center [525, 291] width 21 height 12
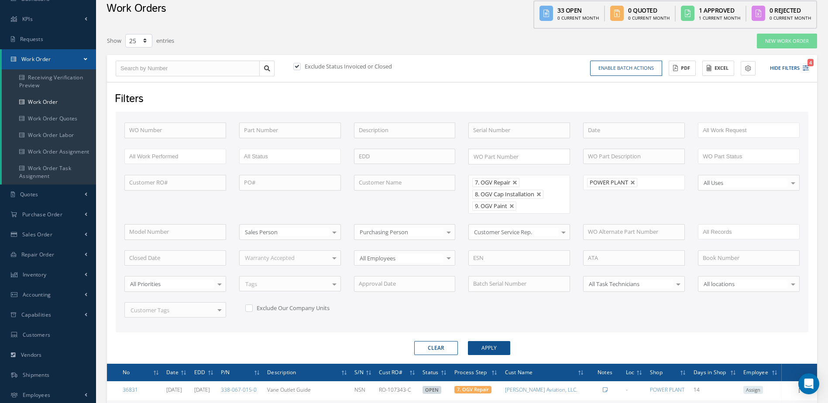
drag, startPoint x: 527, startPoint y: 209, endPoint x: 524, endPoint y: 213, distance: 4.9
click at [527, 211] on input "text" at bounding box center [525, 206] width 11 height 11
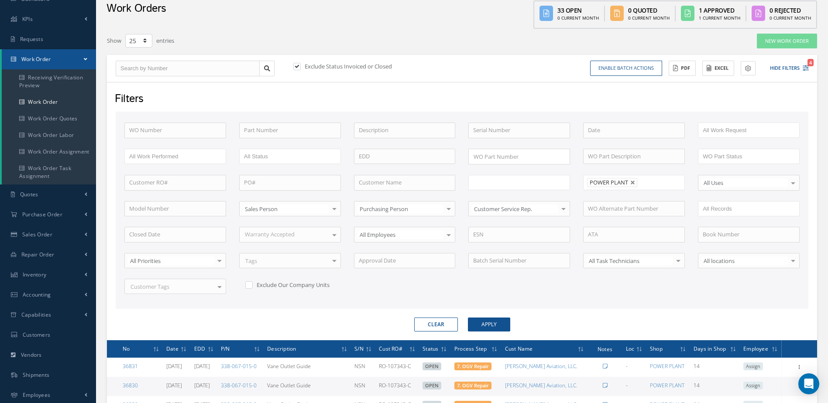
click at [638, 178] on li at bounding box center [645, 183] width 17 height 12
type input "All Proccess Step"
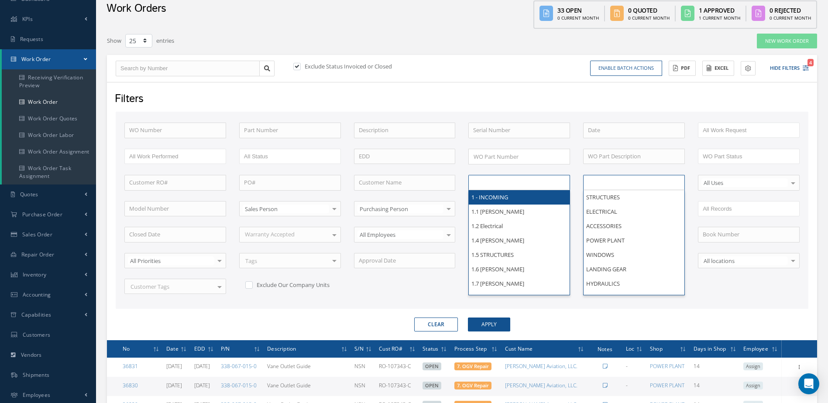
click at [496, 181] on input "text" at bounding box center [500, 182] width 55 height 11
type input "All Shops"
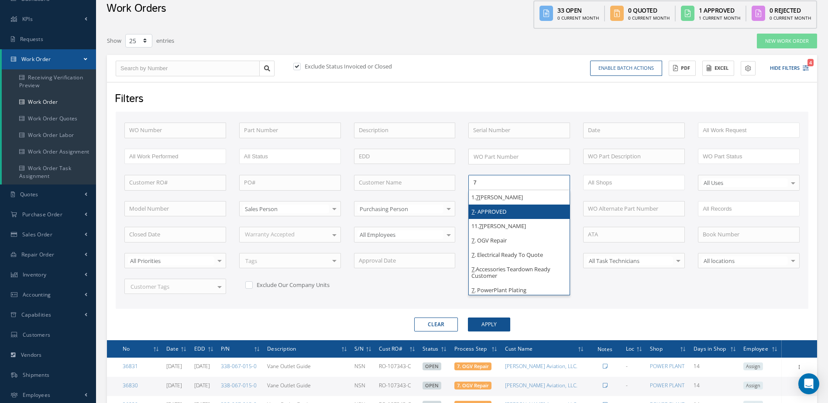
type input "7"
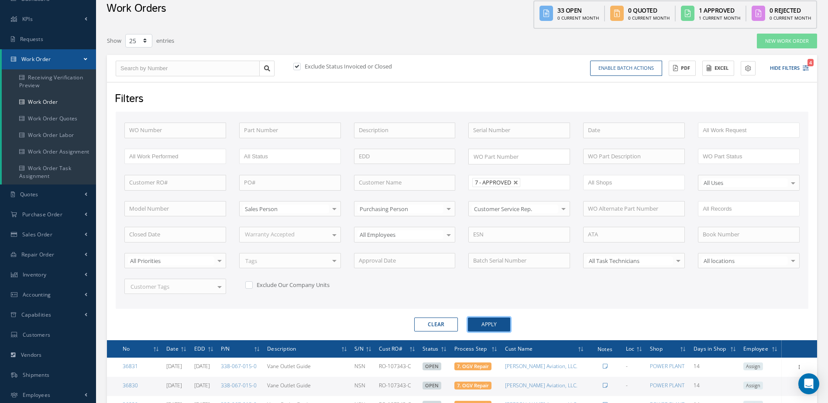
click at [478, 323] on button "Apply" at bounding box center [489, 325] width 42 height 14
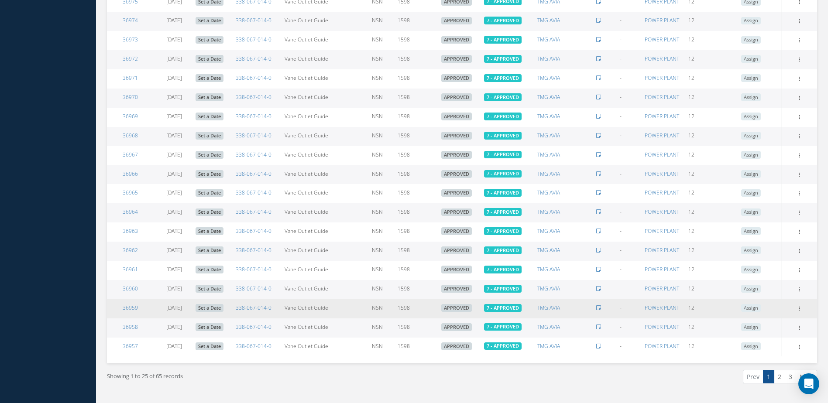
scroll to position [558, 0]
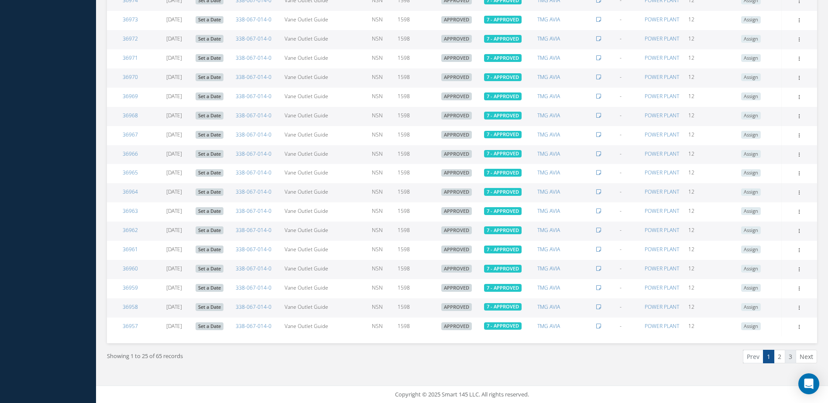
click at [792, 357] on link "3" at bounding box center [790, 357] width 11 height 14
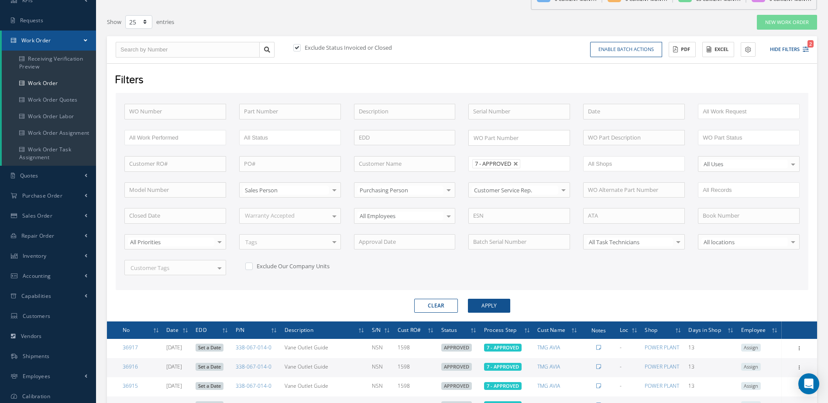
scroll to position [0, 0]
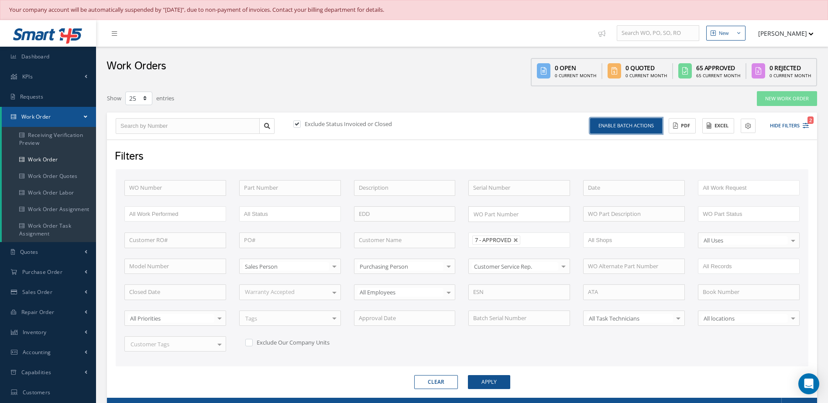
click at [619, 130] on button "Enable batch actions" at bounding box center [626, 125] width 72 height 15
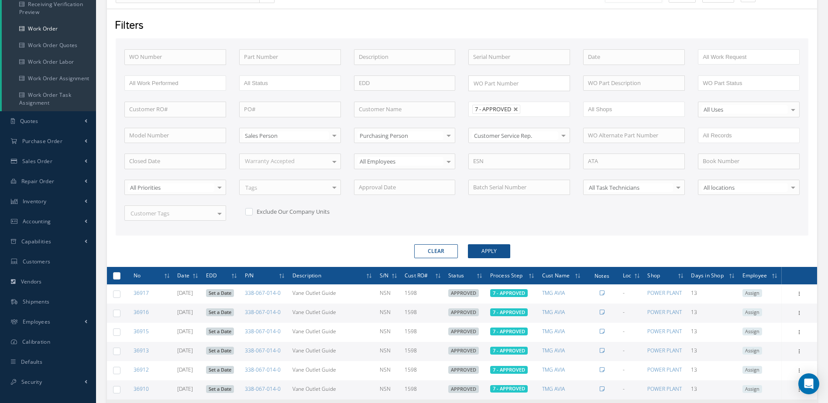
scroll to position [218, 0]
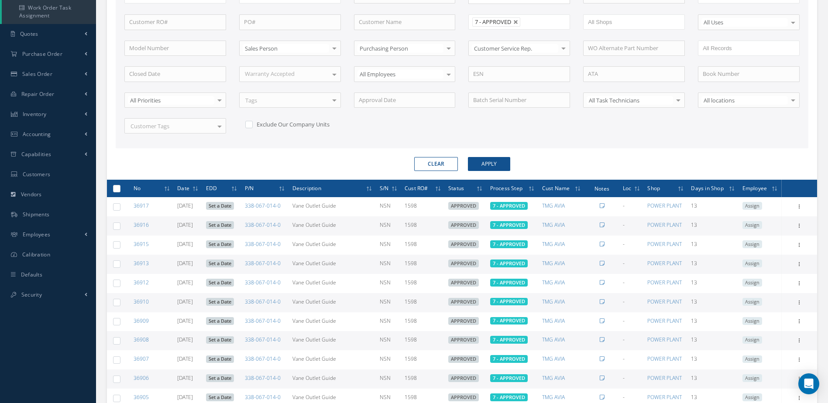
click at [120, 186] on label at bounding box center [120, 188] width 0 height 7
click at [118, 186] on input "checkbox" at bounding box center [117, 189] width 6 height 6
checkbox input "true"
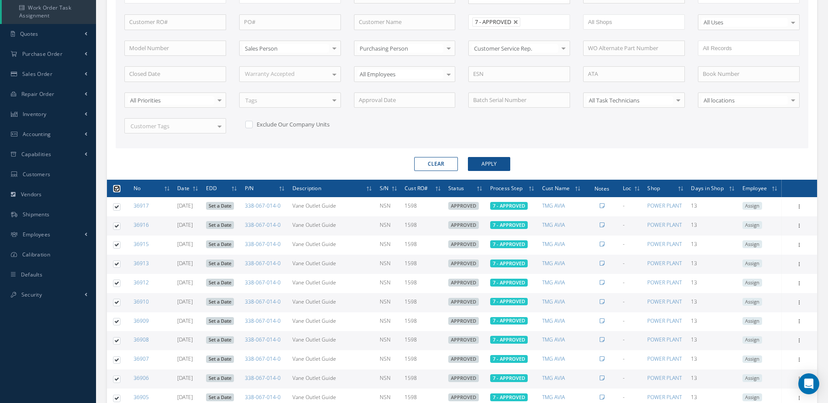
checkbox input "true"
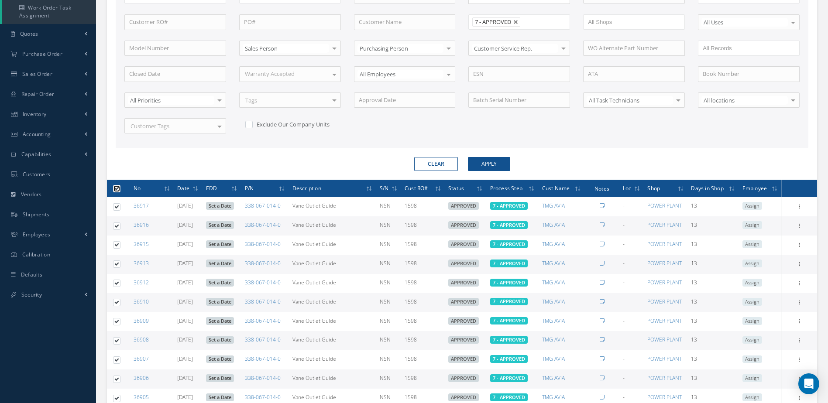
checkbox input "true"
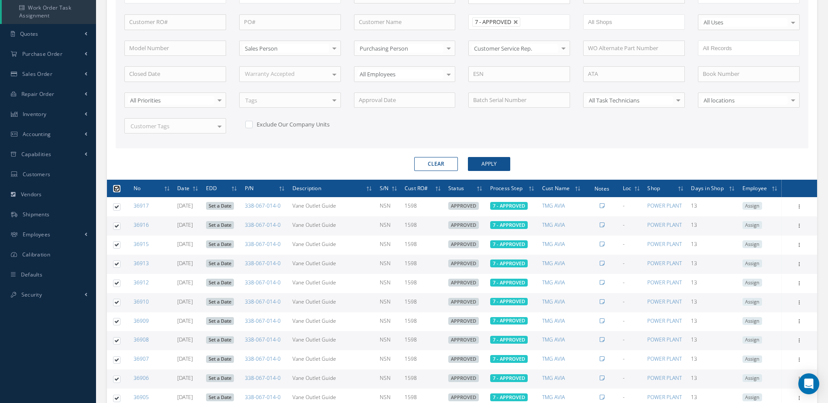
checkbox input "true"
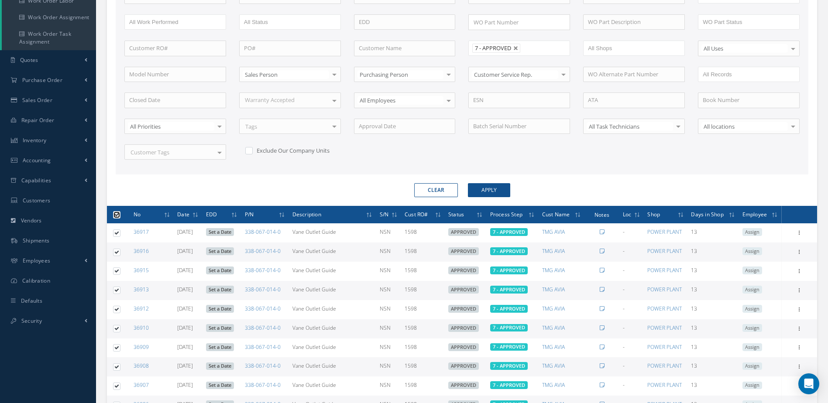
scroll to position [17, 0]
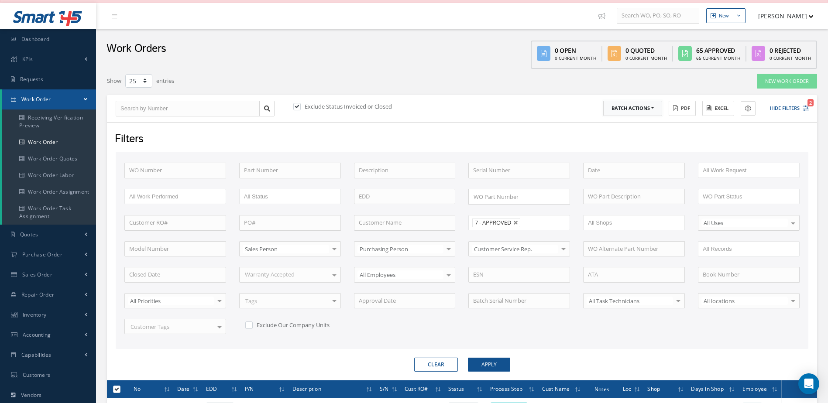
drag, startPoint x: 638, startPoint y: 110, endPoint x: 619, endPoint y: 113, distance: 20.0
click at [638, 109] on button "Batch Actions" at bounding box center [632, 108] width 59 height 15
click at [618, 124] on link "Update Work Orders" at bounding box center [638, 123] width 70 height 12
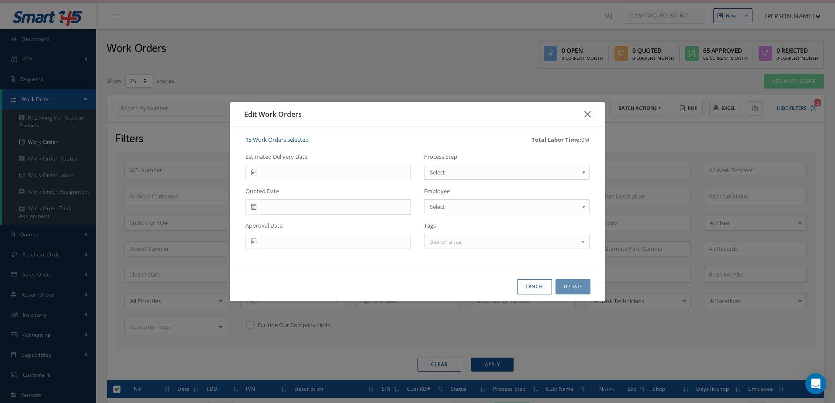
click at [255, 173] on icon at bounding box center [253, 172] width 5 height 6
click at [306, 251] on td "23" at bounding box center [304, 253] width 13 height 13
click at [447, 173] on span "Select" at bounding box center [504, 172] width 148 height 10
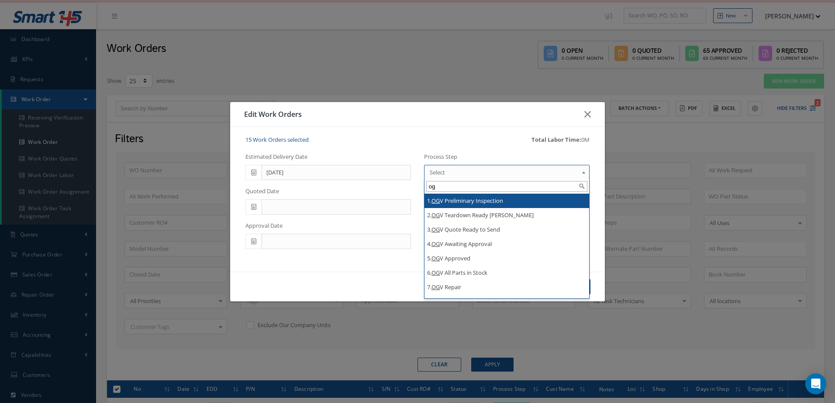
type input "ogv"
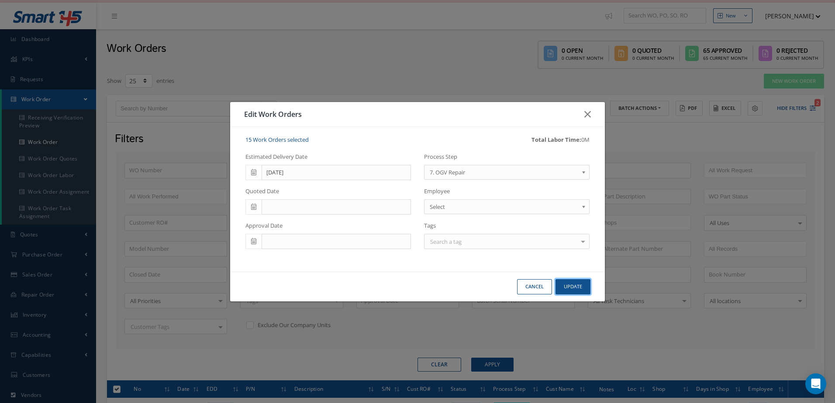
click at [582, 285] on button "Update" at bounding box center [572, 286] width 35 height 15
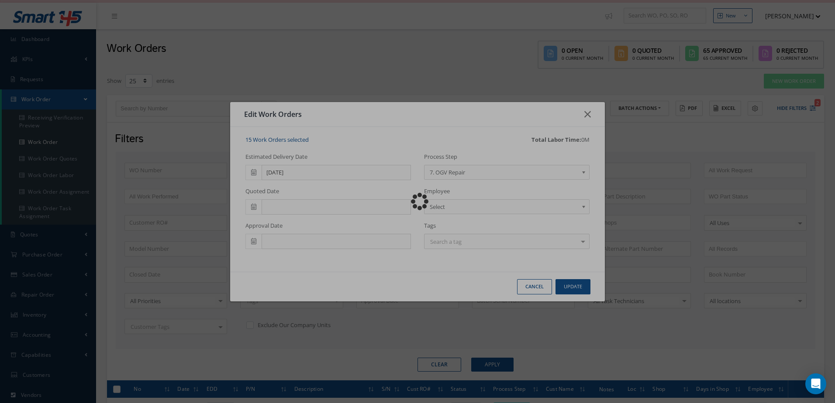
checkbox input "false"
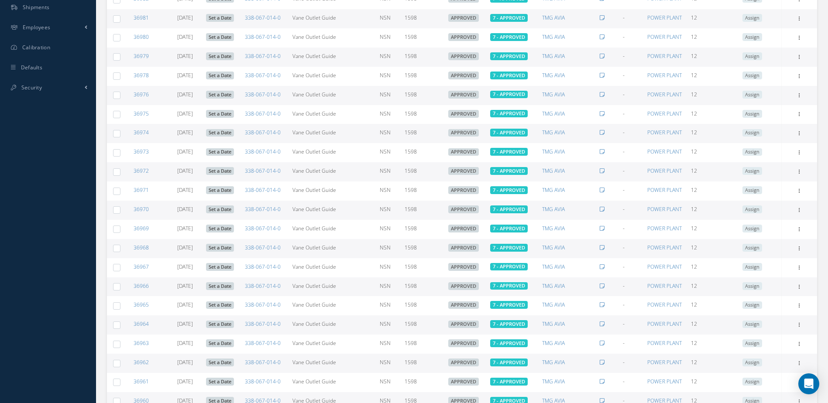
scroll to position [558, 0]
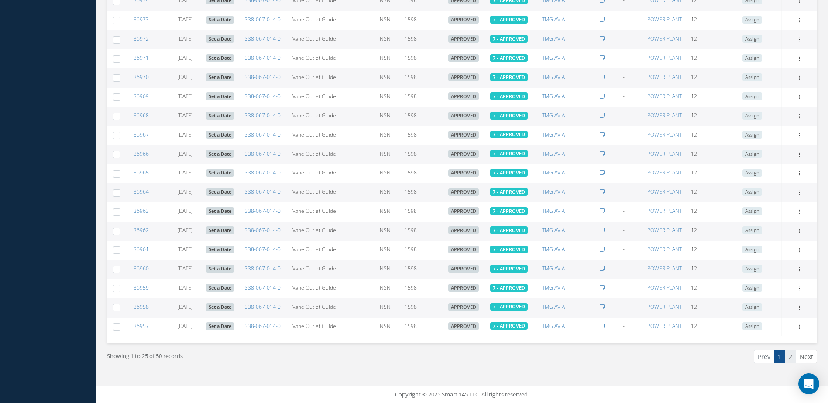
click at [792, 356] on link "2" at bounding box center [790, 357] width 11 height 14
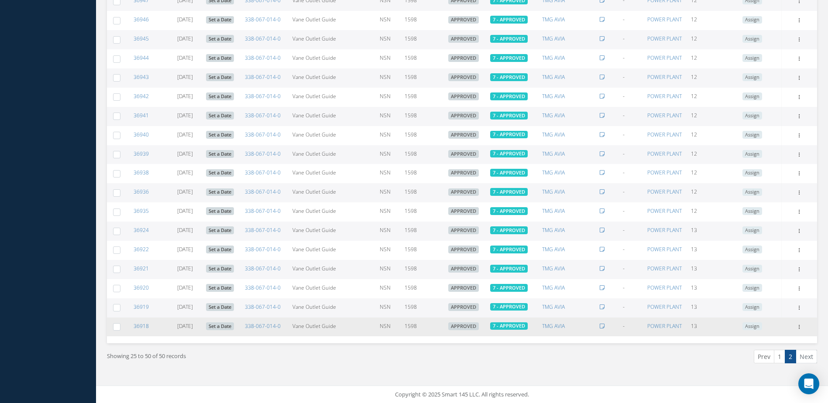
click at [120, 326] on label at bounding box center [120, 326] width 0 height 7
click at [119, 326] on input "checkbox" at bounding box center [117, 328] width 6 height 6
checkbox input "true"
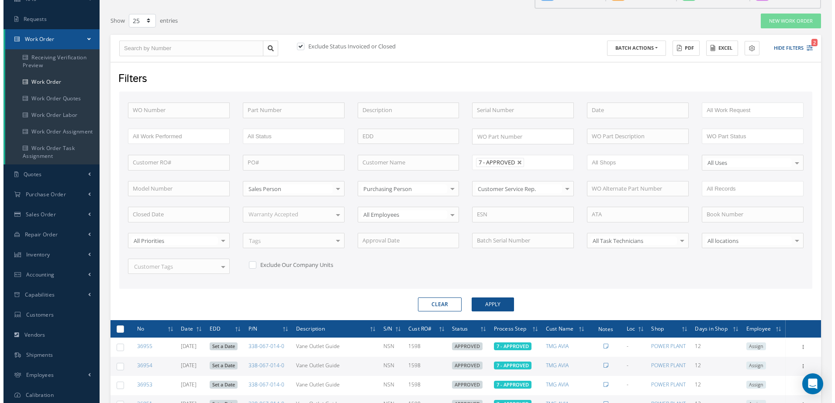
scroll to position [0, 0]
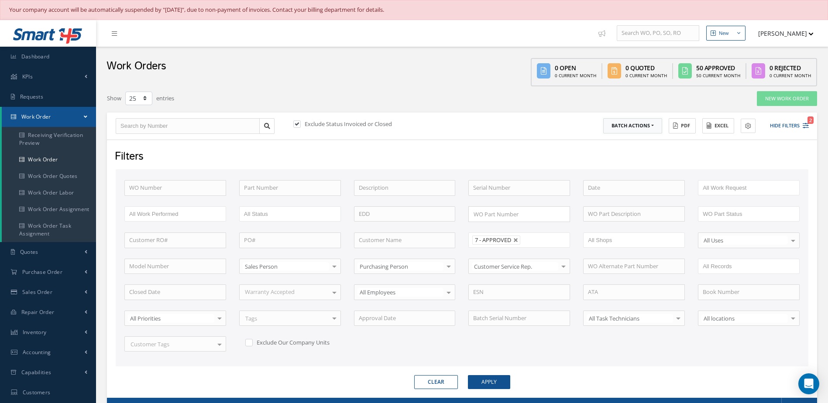
click at [655, 121] on button "Batch Actions" at bounding box center [632, 125] width 59 height 15
click at [629, 144] on link "Update Work Orders" at bounding box center [638, 140] width 70 height 12
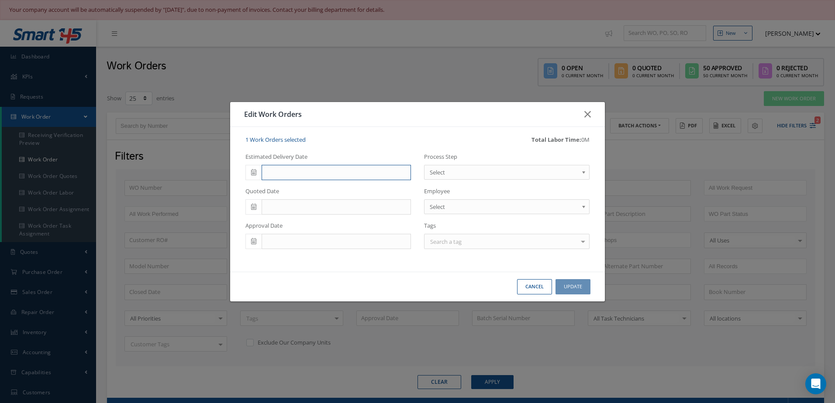
click at [337, 178] on input "text" at bounding box center [336, 173] width 149 height 16
click at [303, 255] on td "23" at bounding box center [304, 253] width 13 height 13
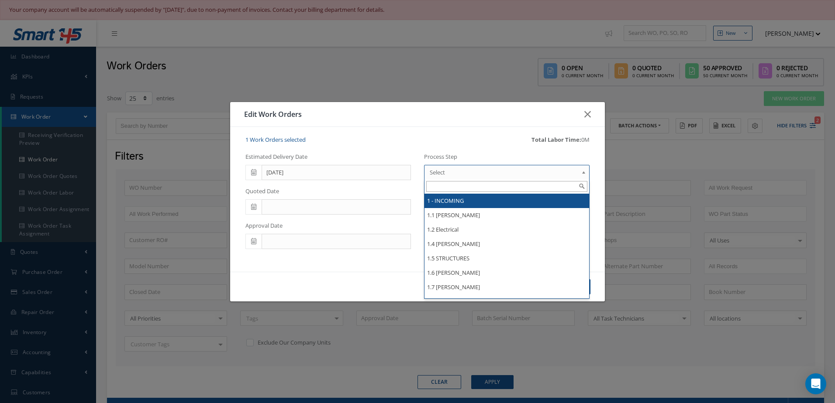
click at [475, 168] on span "Select" at bounding box center [504, 172] width 148 height 10
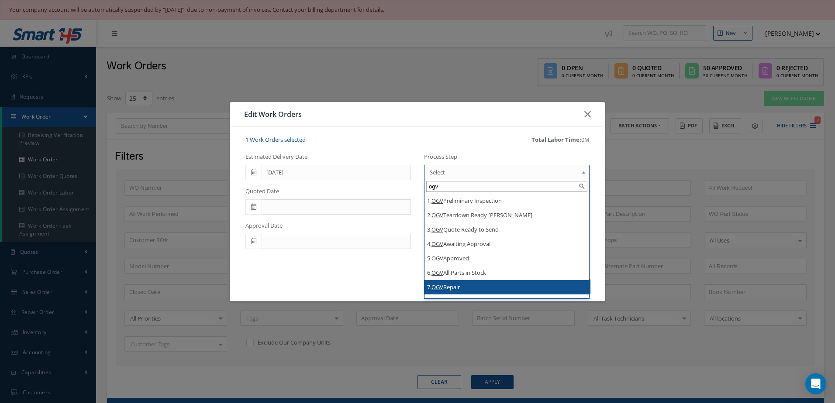
type input "ogv"
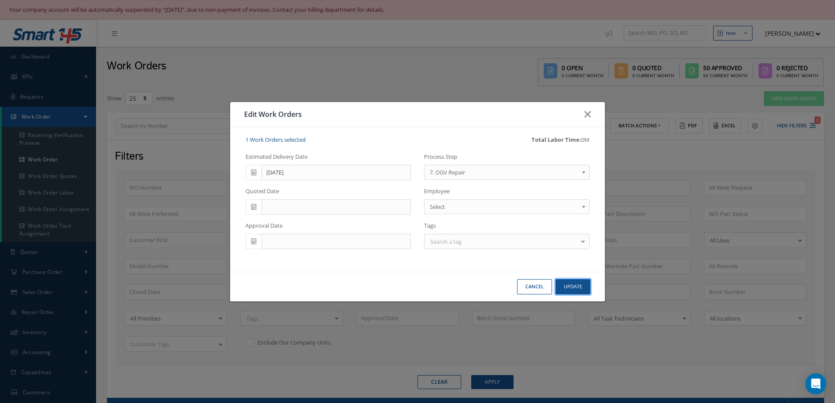
click at [584, 287] on button "Update" at bounding box center [572, 286] width 35 height 15
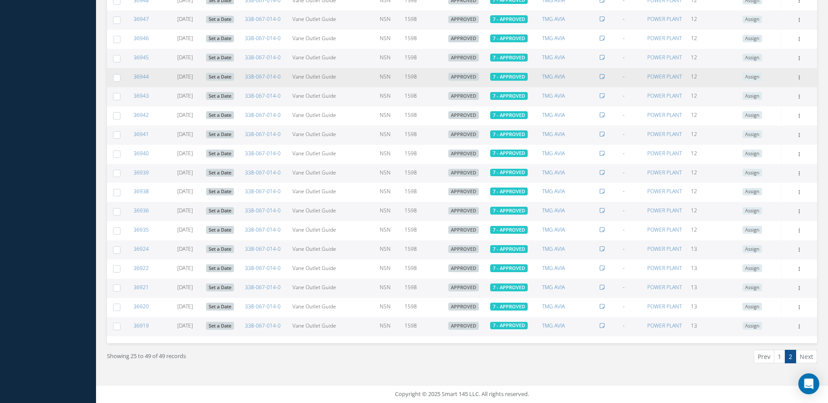
scroll to position [321, 0]
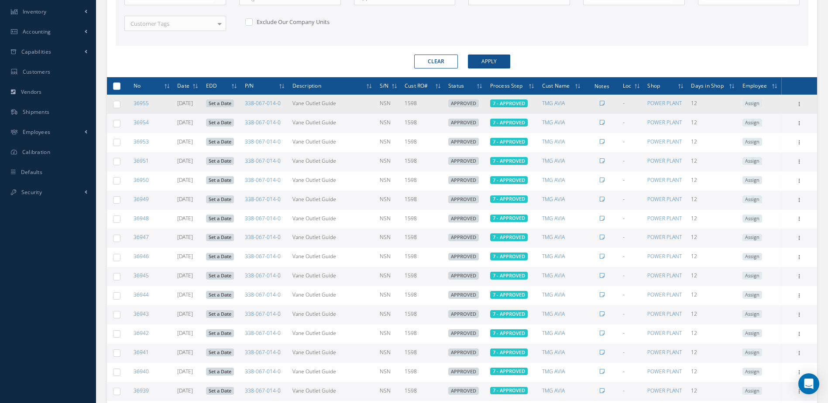
click at [120, 87] on label at bounding box center [120, 85] width 0 height 7
click at [114, 87] on input "checkbox" at bounding box center [117, 87] width 6 height 6
checkbox input "true"
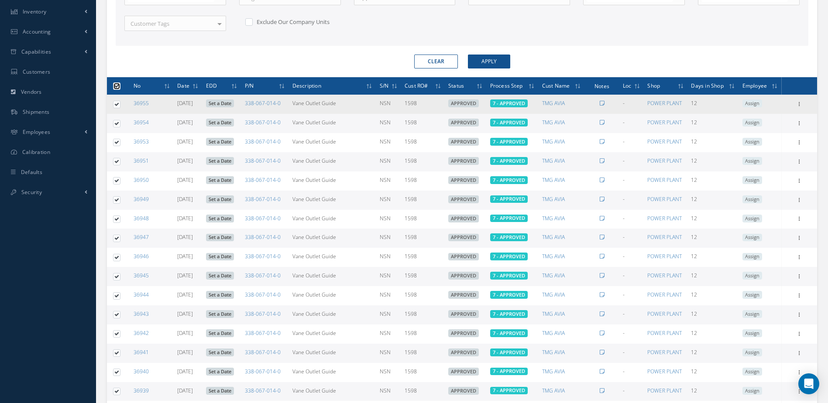
checkbox input "true"
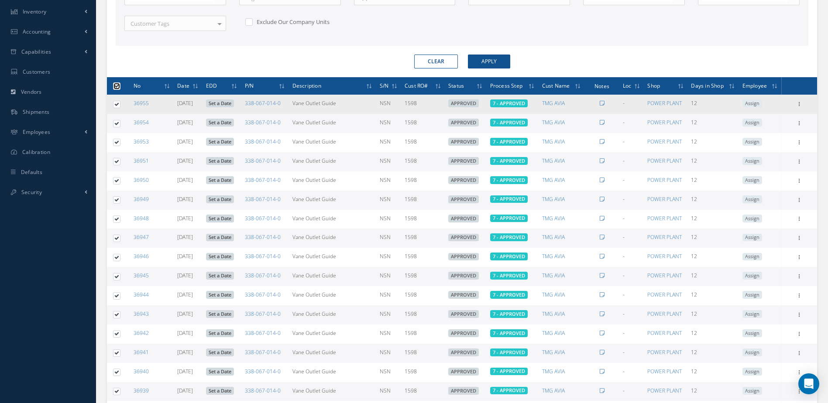
checkbox input "true"
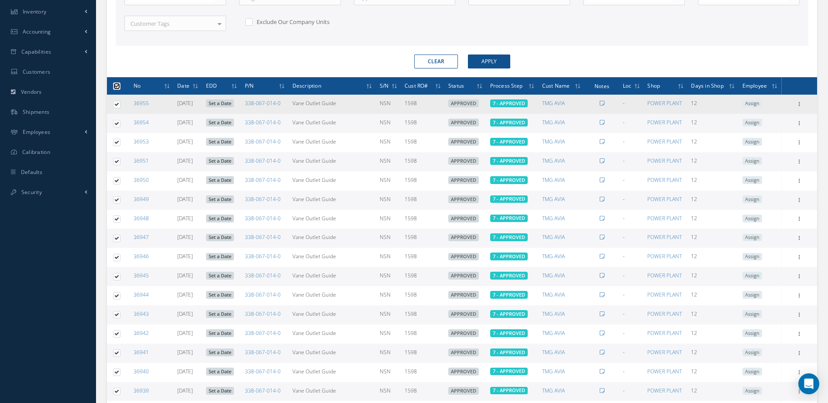
checkbox input "true"
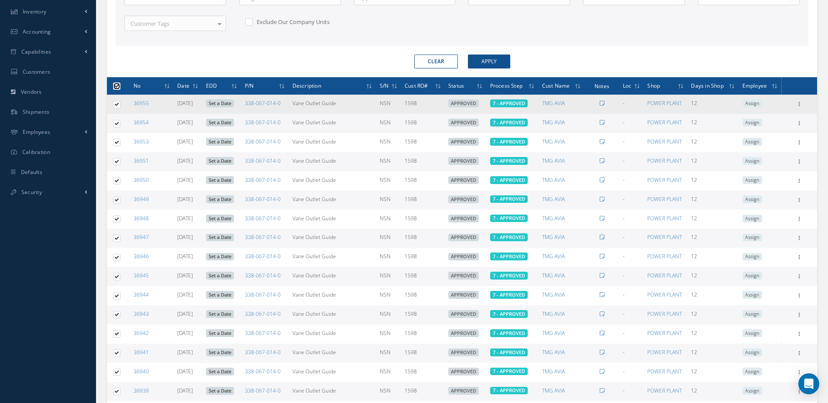
checkbox input "true"
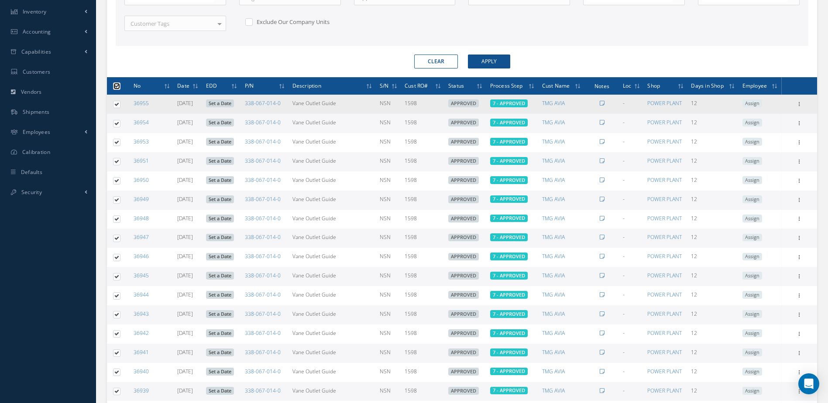
checkbox input "true"
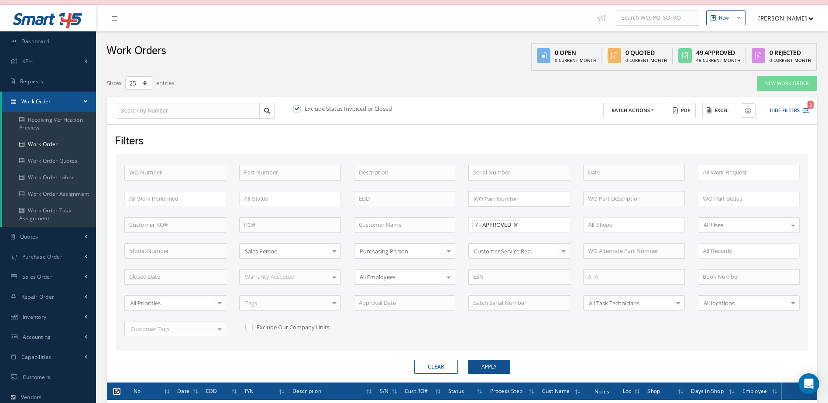
scroll to position [0, 0]
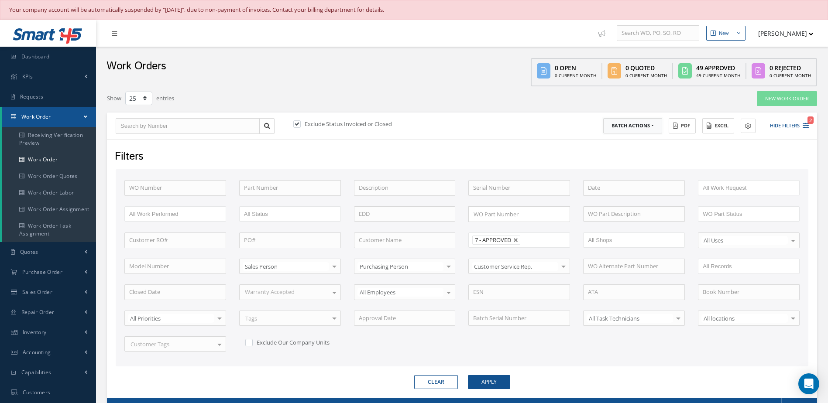
click at [652, 129] on button "Batch Actions" at bounding box center [632, 125] width 59 height 15
click at [639, 142] on link "Update Work Orders" at bounding box center [638, 140] width 70 height 12
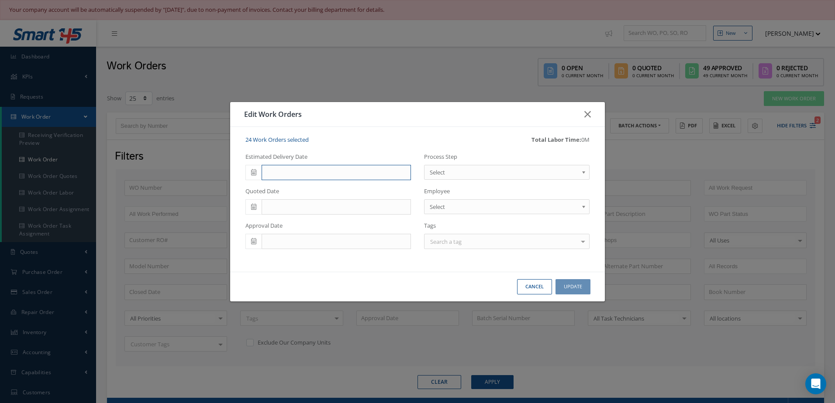
click at [340, 177] on input "text" at bounding box center [336, 173] width 149 height 16
click at [302, 267] on td "30" at bounding box center [304, 266] width 13 height 13
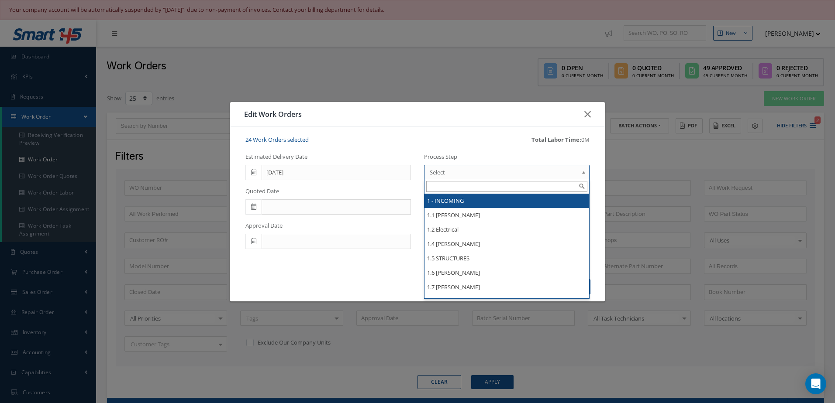
click at [553, 171] on span "Select" at bounding box center [504, 172] width 148 height 10
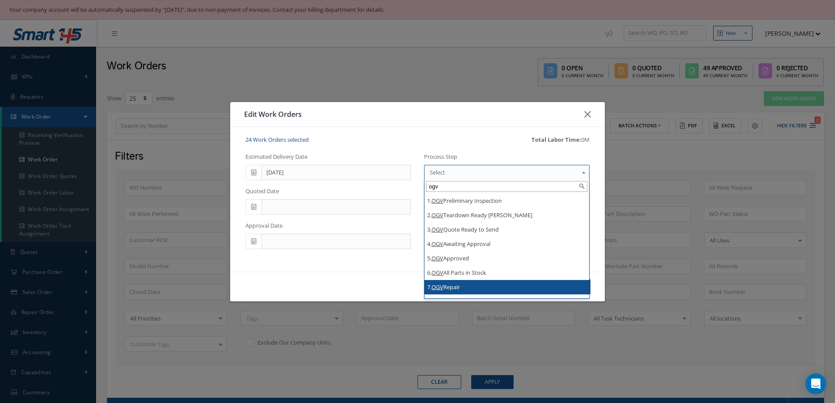
type input "ogv"
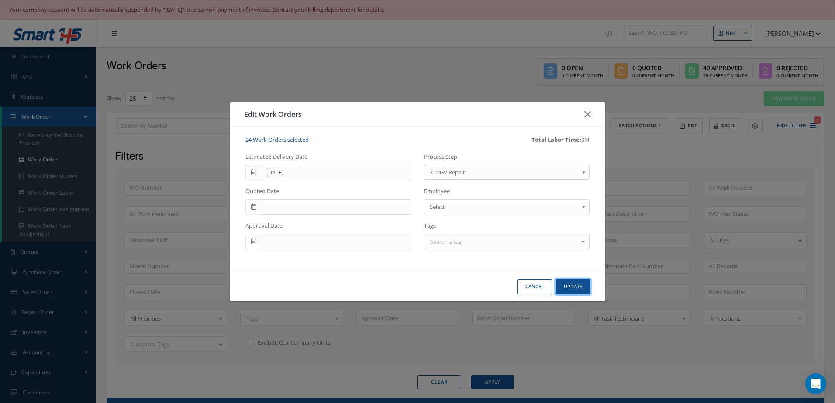
click at [582, 283] on button "Update" at bounding box center [572, 286] width 35 height 15
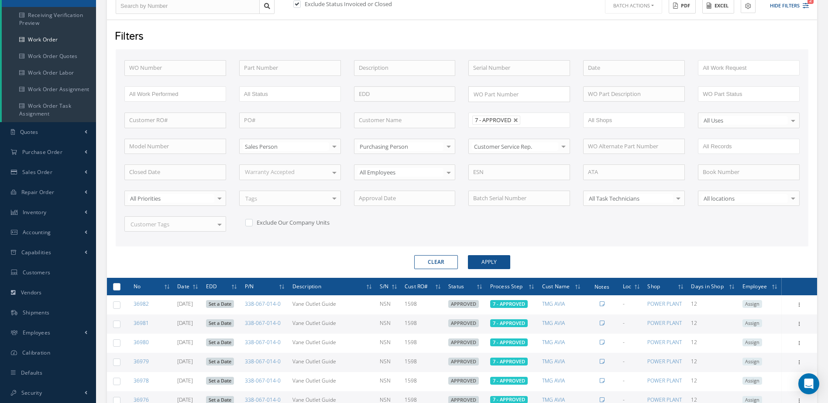
scroll to position [295, 0]
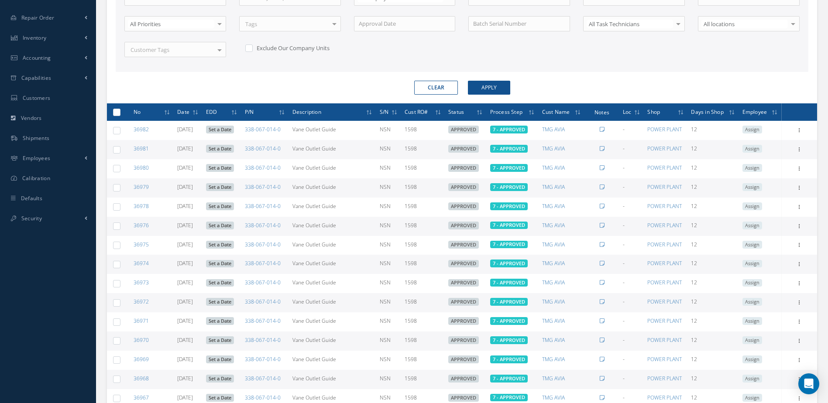
click at [120, 114] on label at bounding box center [120, 111] width 0 height 7
click at [115, 114] on input "checkbox" at bounding box center [117, 113] width 6 height 6
checkbox input "true"
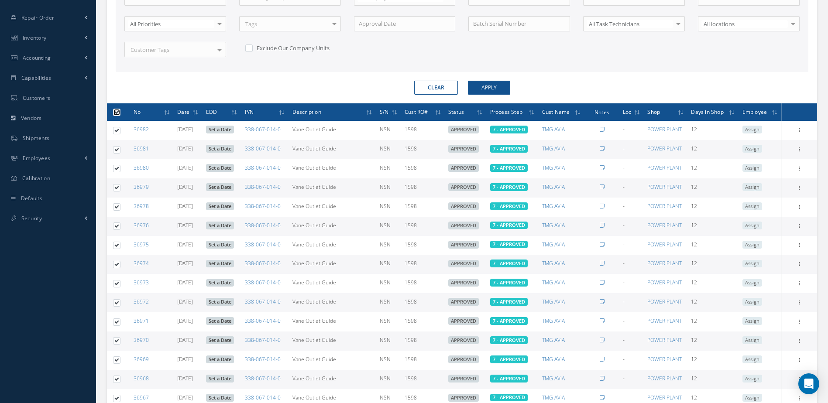
checkbox input "true"
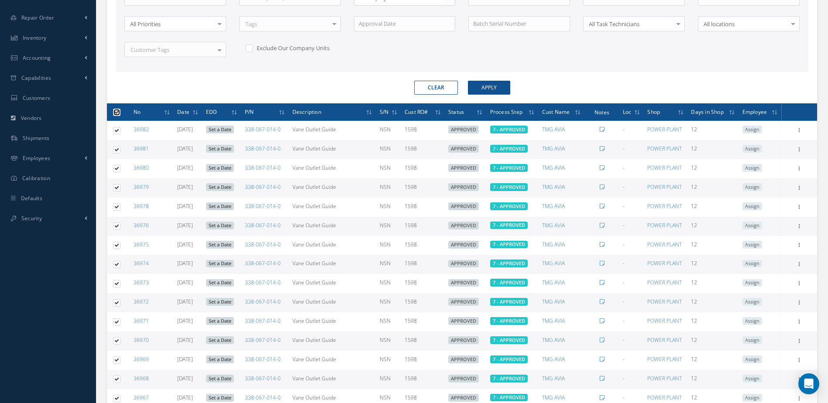
checkbox input "true"
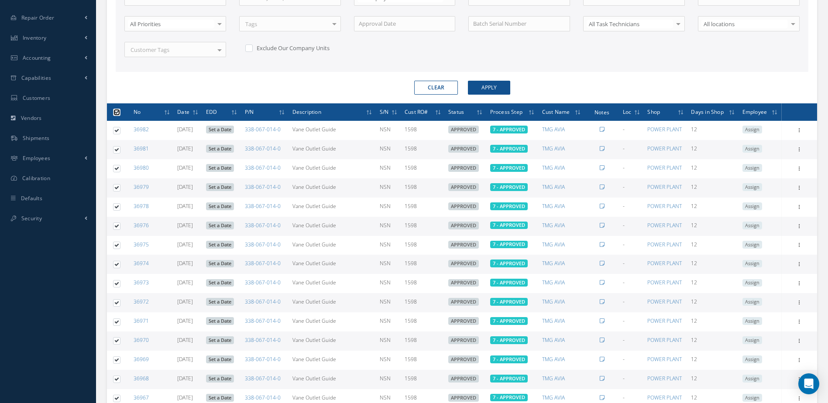
checkbox input "true"
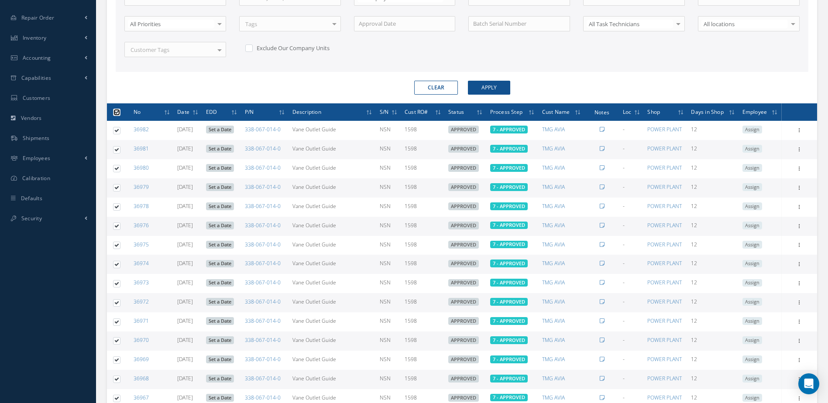
checkbox input "true"
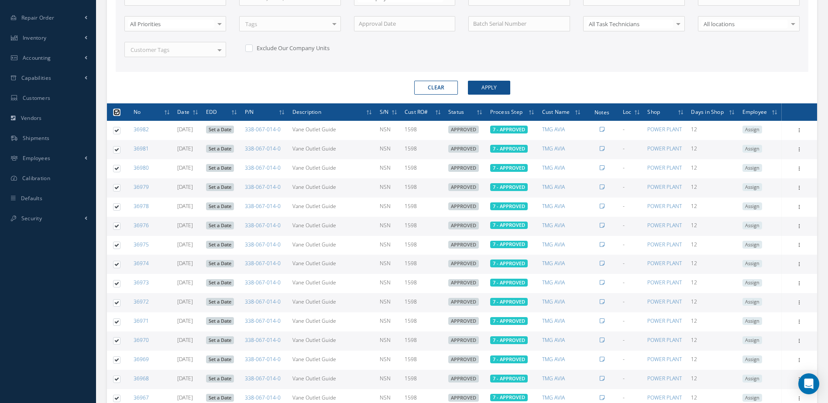
checkbox input "true"
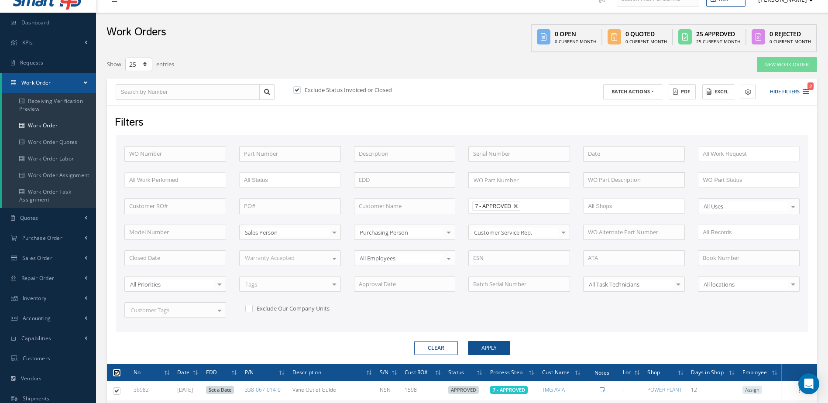
scroll to position [0, 0]
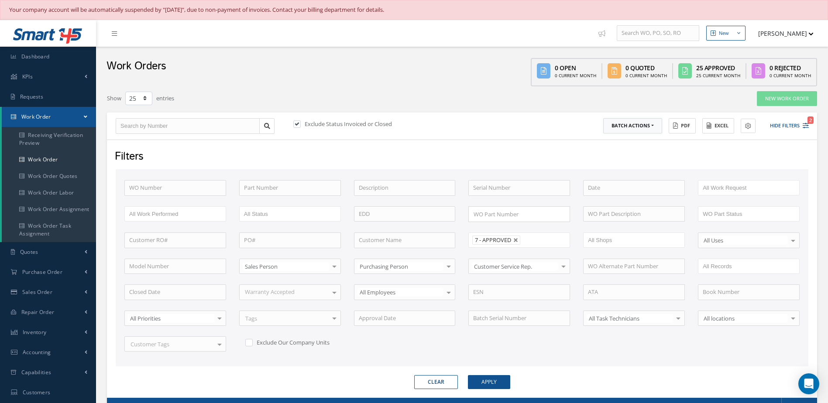
click at [645, 130] on button "Batch Actions" at bounding box center [632, 125] width 59 height 15
click at [617, 140] on link "Update Work Orders" at bounding box center [638, 140] width 70 height 12
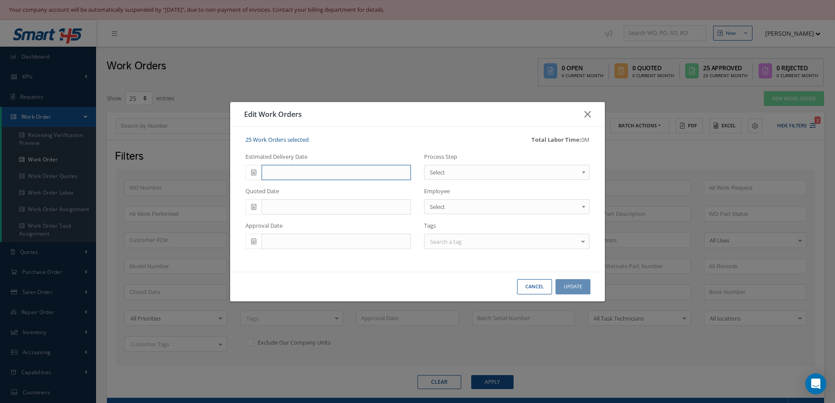
click at [340, 173] on input "text" at bounding box center [336, 173] width 149 height 16
click at [304, 265] on td "30" at bounding box center [304, 266] width 13 height 13
click at [505, 172] on span "Select" at bounding box center [504, 172] width 148 height 10
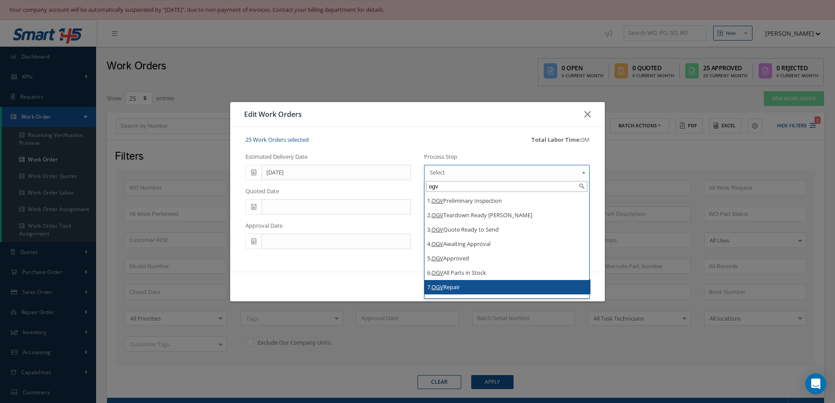
type input "ogv"
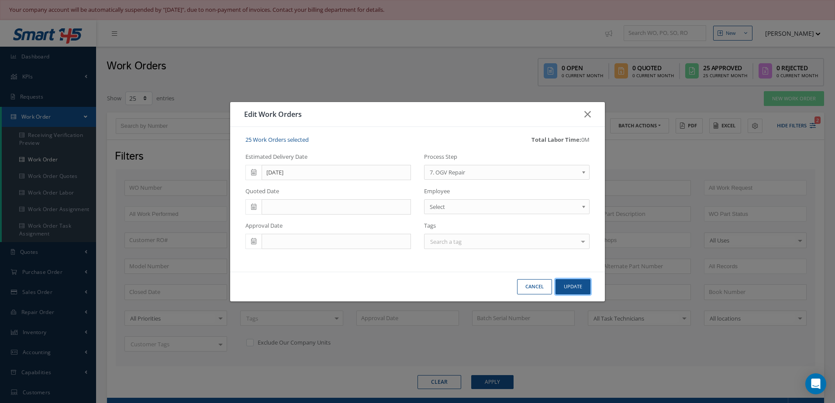
drag, startPoint x: 578, startPoint y: 286, endPoint x: 573, endPoint y: 289, distance: 6.1
click at [578, 287] on button "Update" at bounding box center [572, 286] width 35 height 15
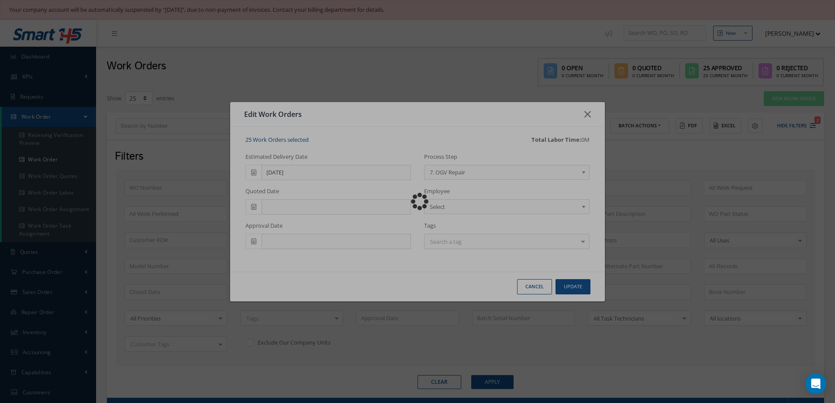
checkbox input "false"
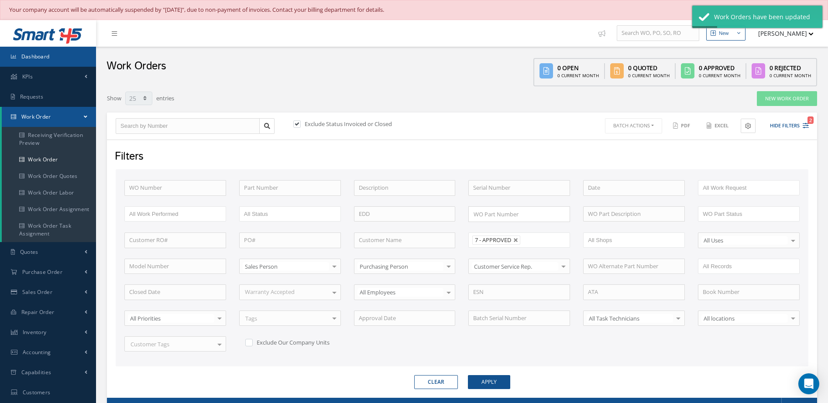
click at [79, 59] on link "Dashboard" at bounding box center [48, 57] width 96 height 20
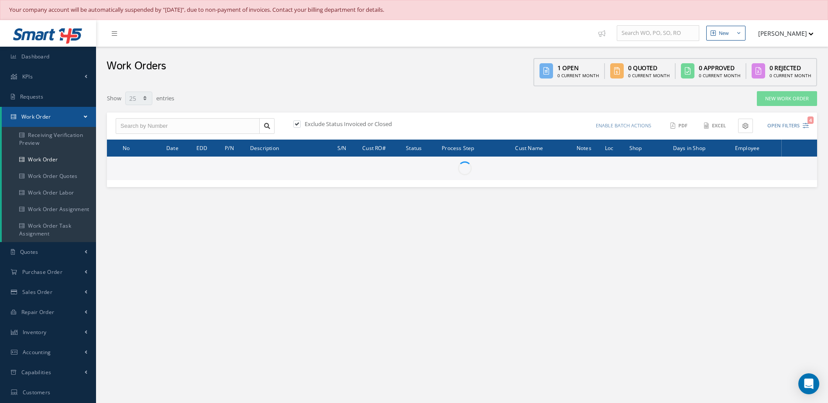
select select "25"
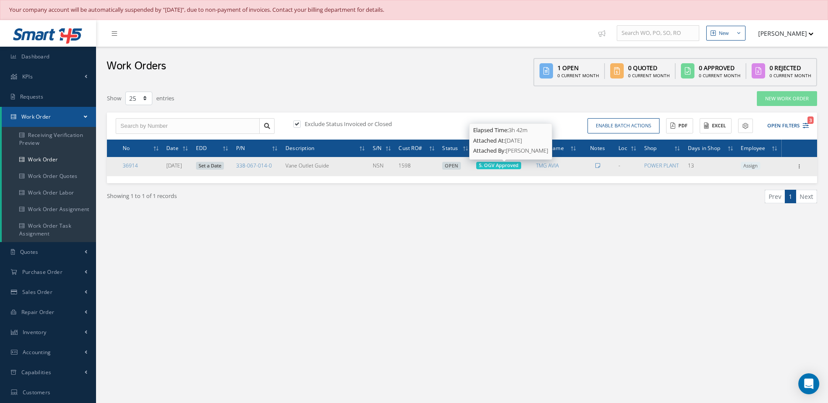
click at [512, 169] on span "5. OGV Approved" at bounding box center [499, 165] width 40 height 7
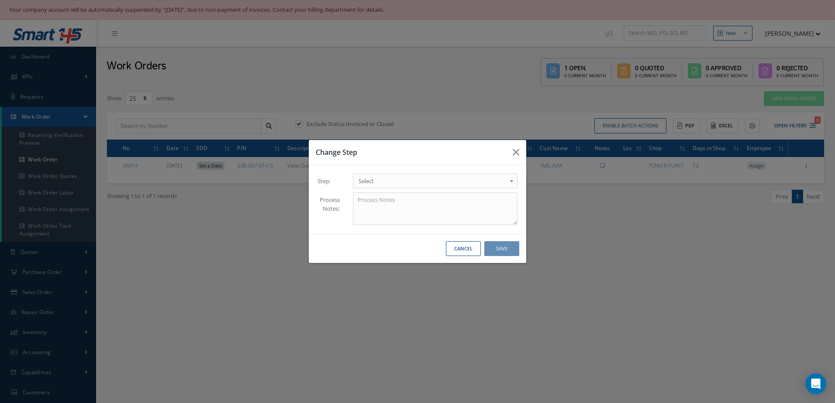
click at [433, 185] on span "Select" at bounding box center [432, 181] width 148 height 10
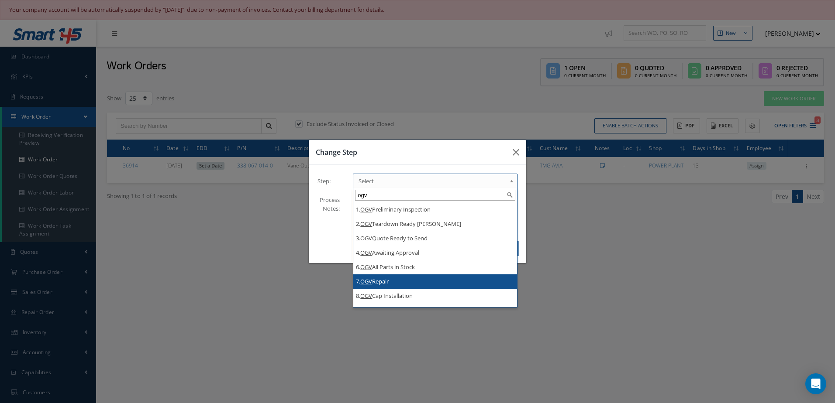
type input "ogv"
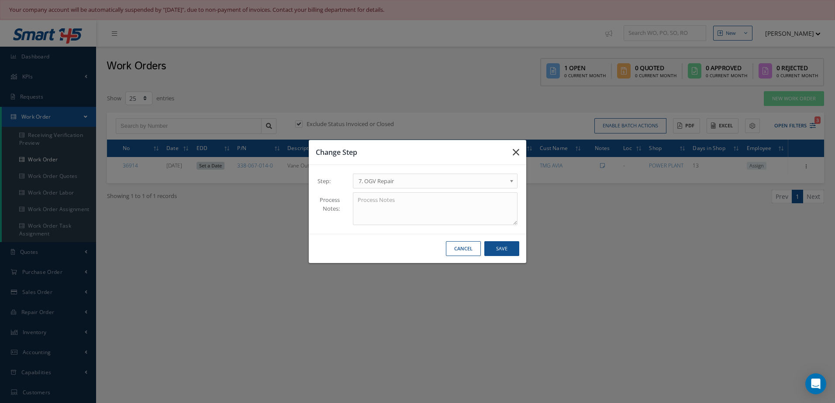
click at [515, 150] on icon "button" at bounding box center [516, 152] width 7 height 10
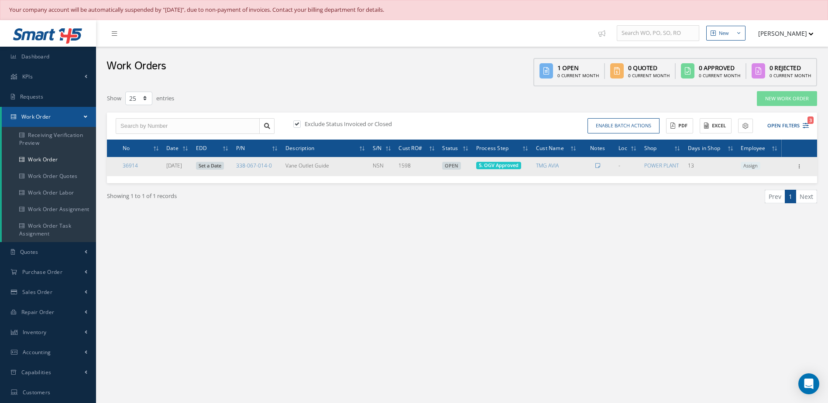
click at [220, 165] on link "Set a Date" at bounding box center [210, 166] width 28 height 8
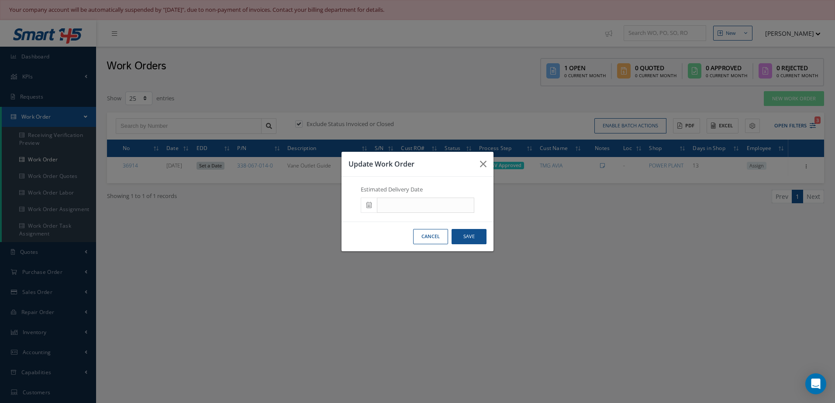
click at [367, 207] on icon at bounding box center [368, 205] width 5 height 6
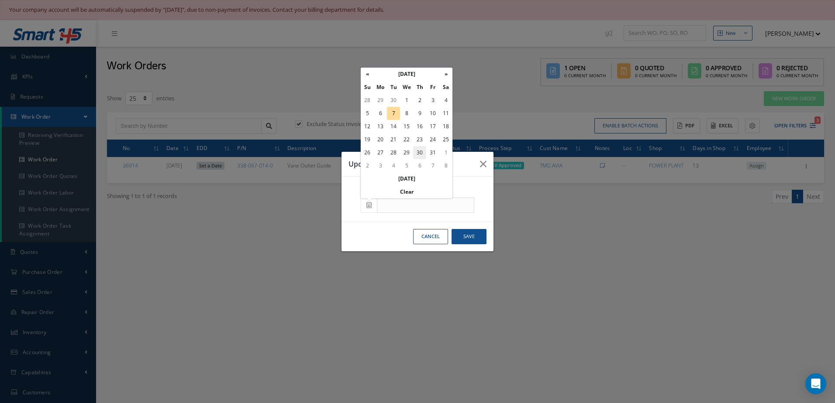
click at [421, 154] on td "30" at bounding box center [419, 152] width 13 height 13
type input "10/30/2025"
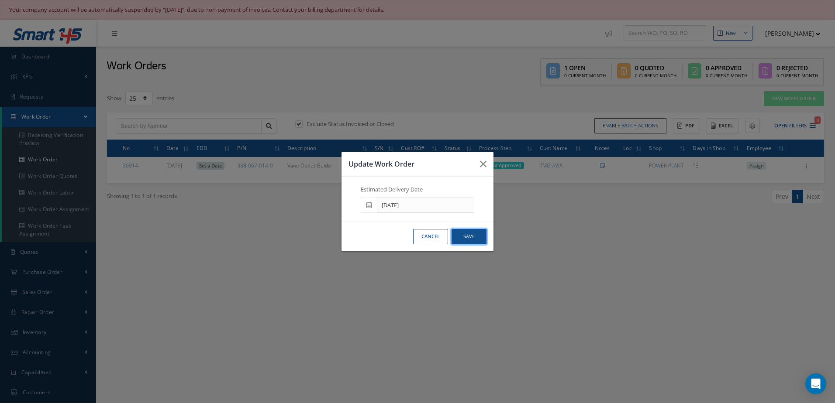
click at [467, 239] on button "Save" at bounding box center [468, 236] width 35 height 15
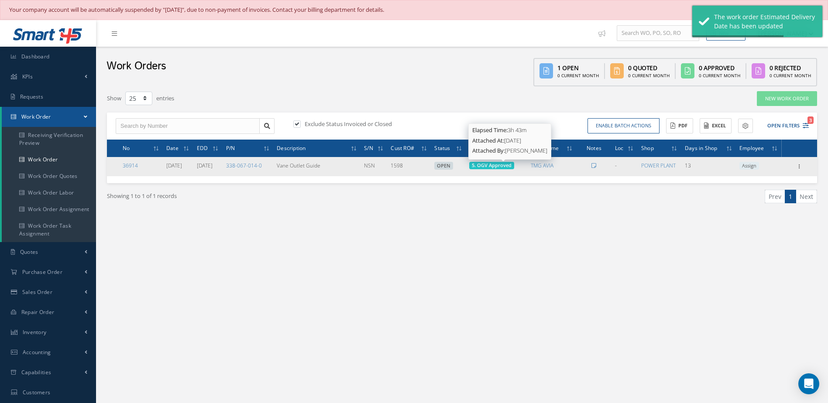
click at [495, 166] on span "5. OGV Approved" at bounding box center [492, 165] width 40 height 7
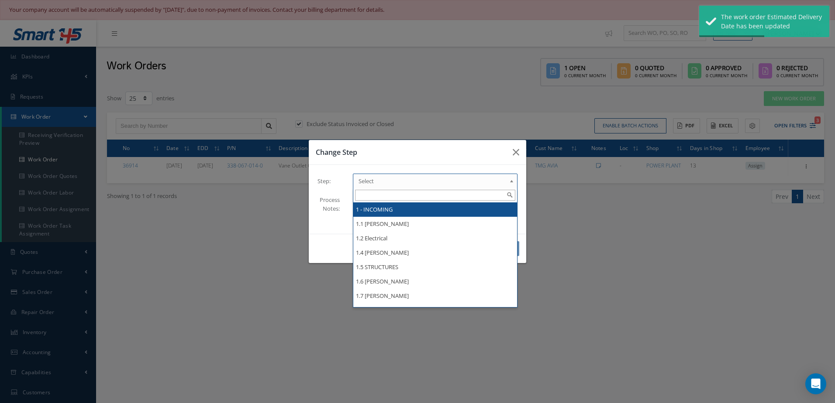
click at [473, 185] on span "Select" at bounding box center [432, 181] width 148 height 10
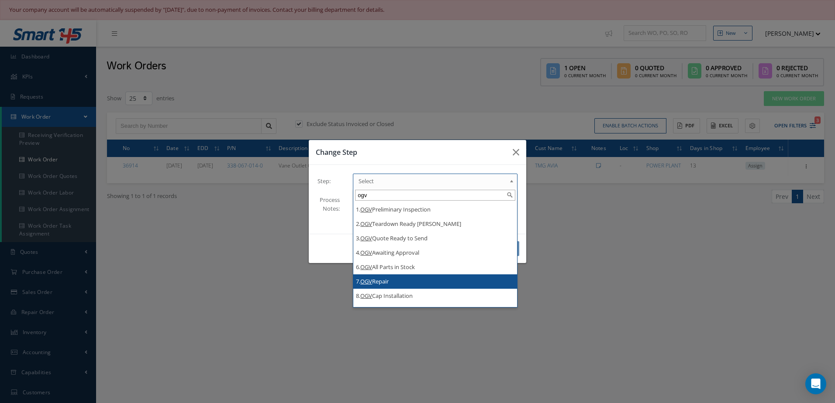
type input "ogv"
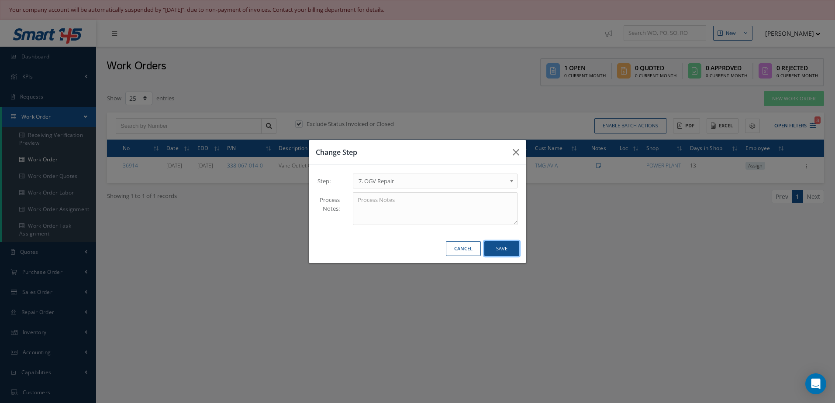
click at [513, 245] on button "Save" at bounding box center [501, 248] width 35 height 15
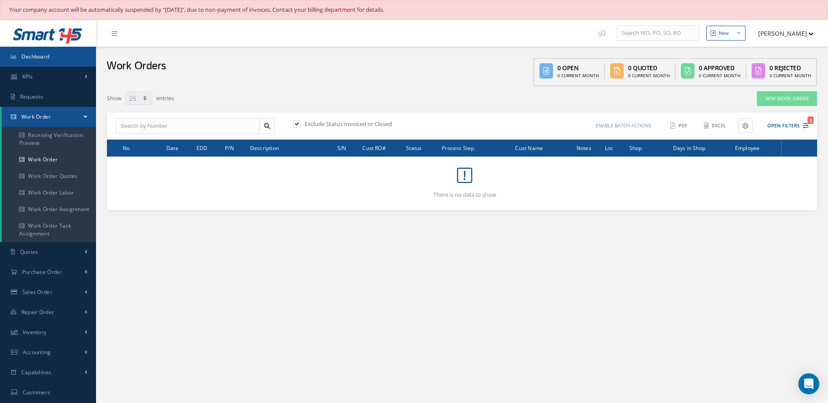
click at [48, 60] on span "Dashboard" at bounding box center [35, 56] width 28 height 7
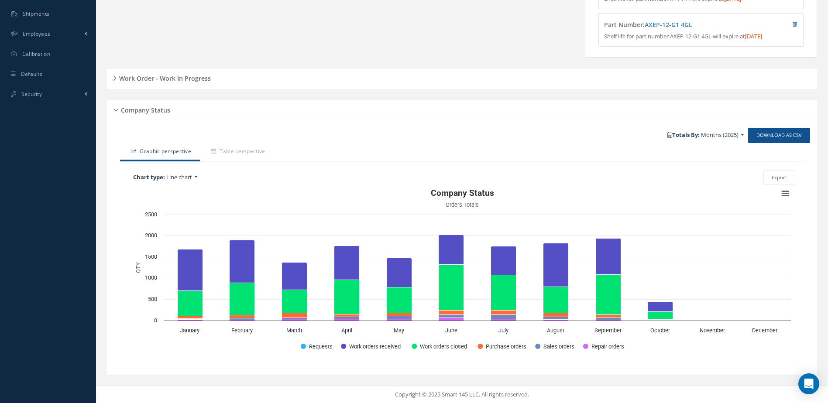
scroll to position [136, 0]
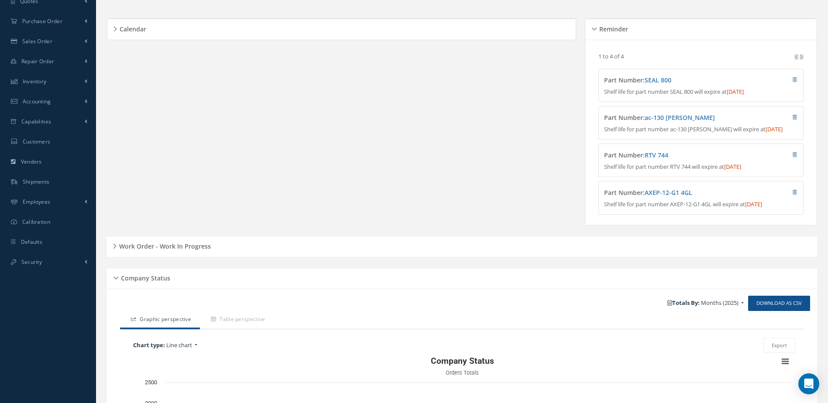
click at [203, 248] on h5 "Work Order - Work In Progress" at bounding box center [164, 245] width 94 height 10
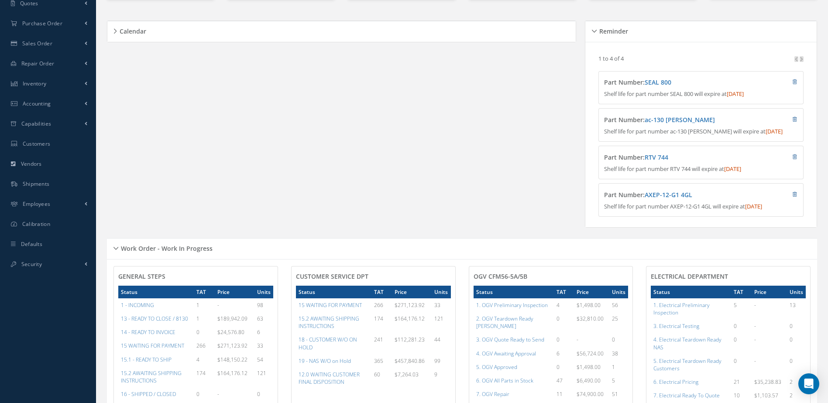
scroll to position [0, 0]
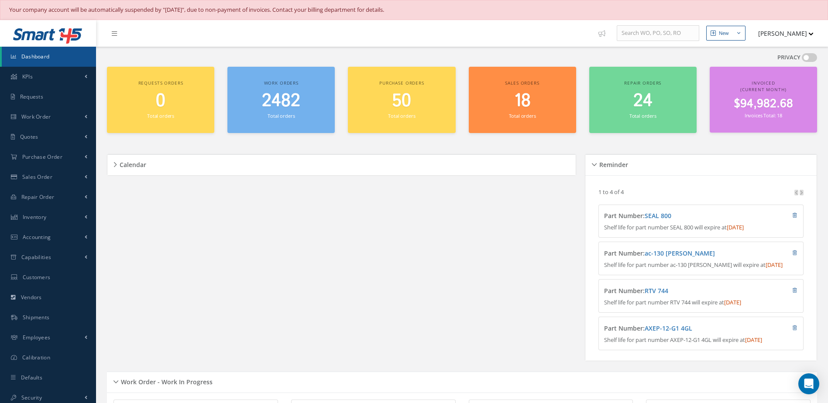
click at [280, 110] on span "2482" at bounding box center [281, 101] width 38 height 25
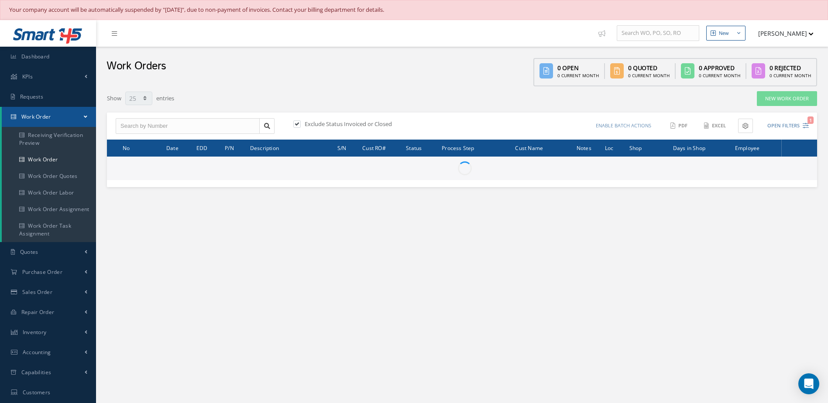
select select "25"
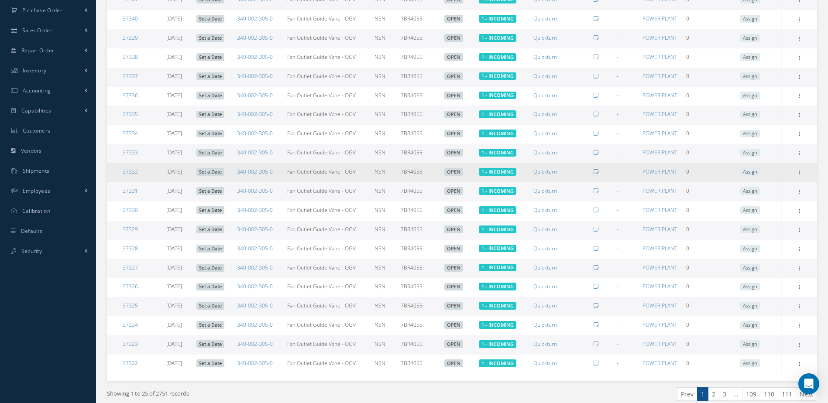
scroll to position [299, 0]
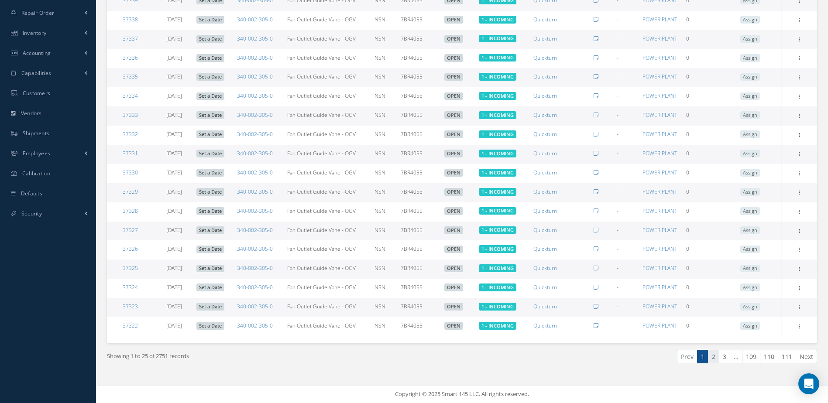
click at [713, 361] on link "2" at bounding box center [713, 357] width 11 height 14
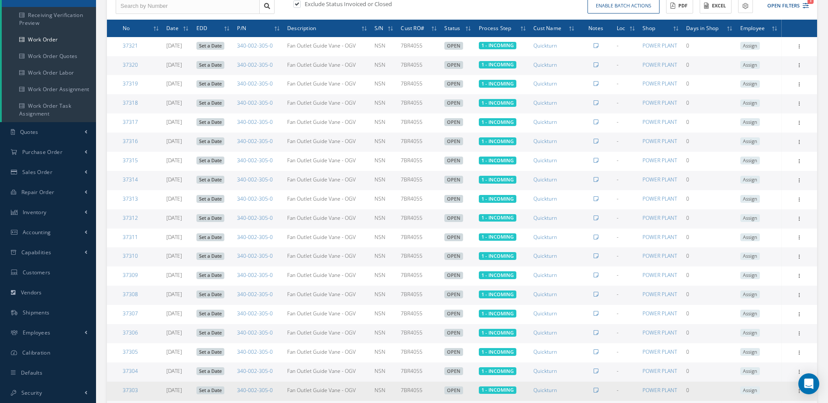
scroll to position [299, 0]
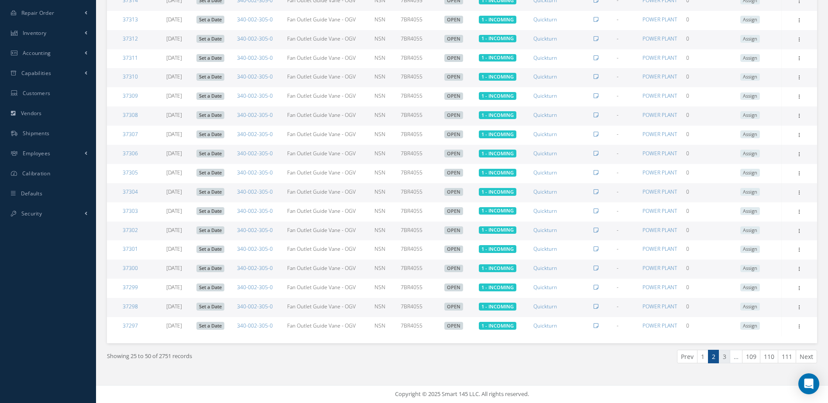
click at [726, 356] on link "3" at bounding box center [724, 357] width 11 height 14
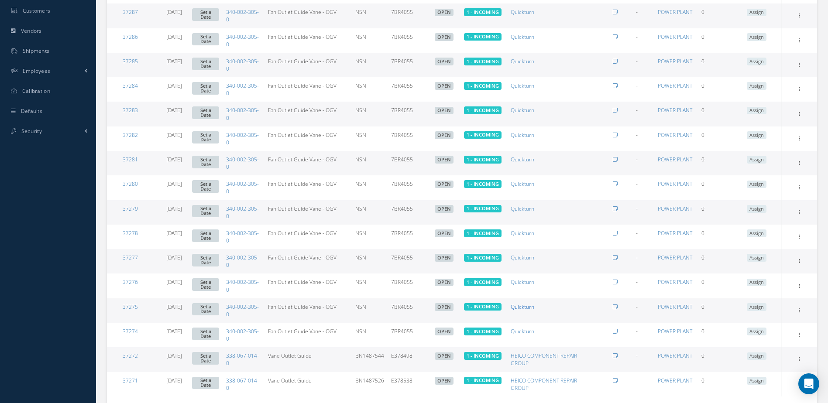
scroll to position [442, 0]
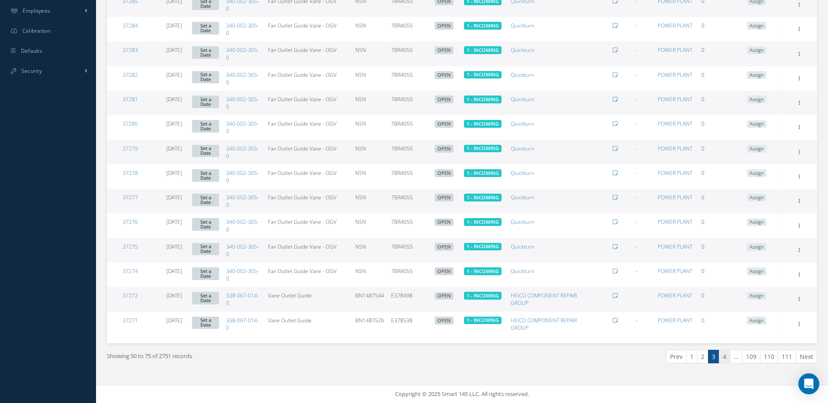
click at [723, 359] on link "4" at bounding box center [724, 357] width 11 height 14
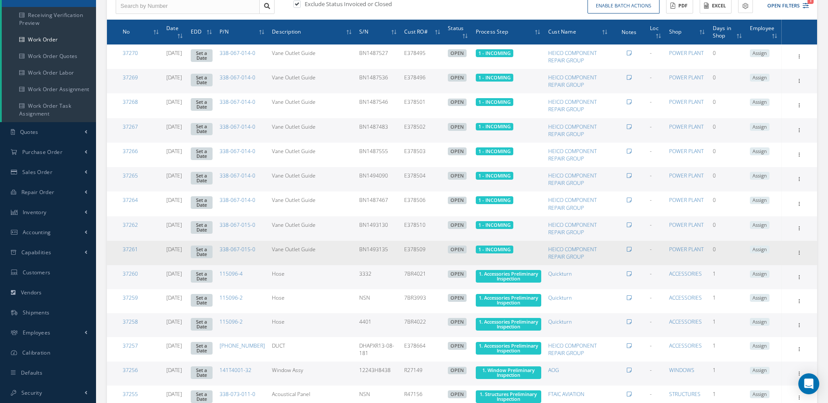
scroll to position [0, 0]
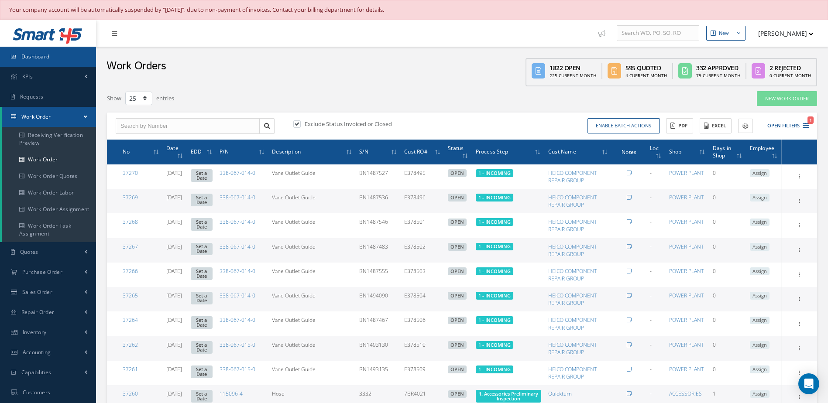
click at [70, 57] on link "Dashboard" at bounding box center [48, 57] width 96 height 20
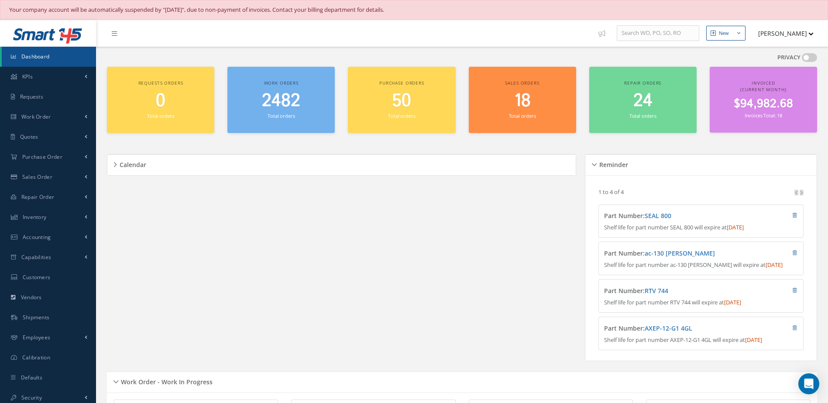
scroll to position [218, 0]
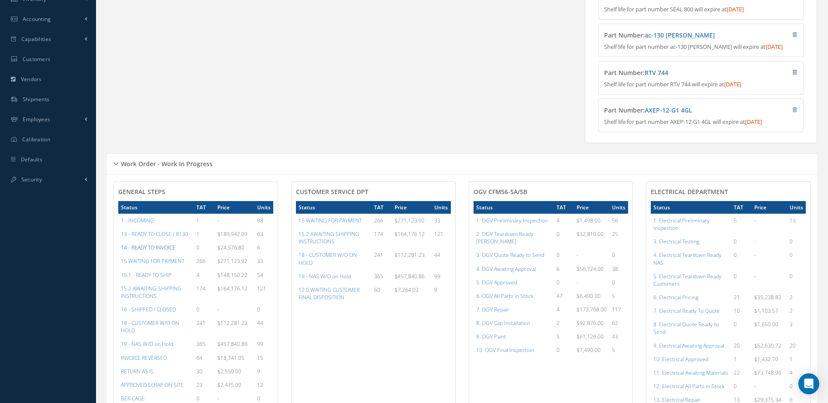
click at [141, 251] on a=21&excludeInternalCustomer=false&excludeInvoicedOrClosed=true&&filtersHidded"] "14 - READY TO INVOICE" at bounding box center [148, 247] width 55 height 7
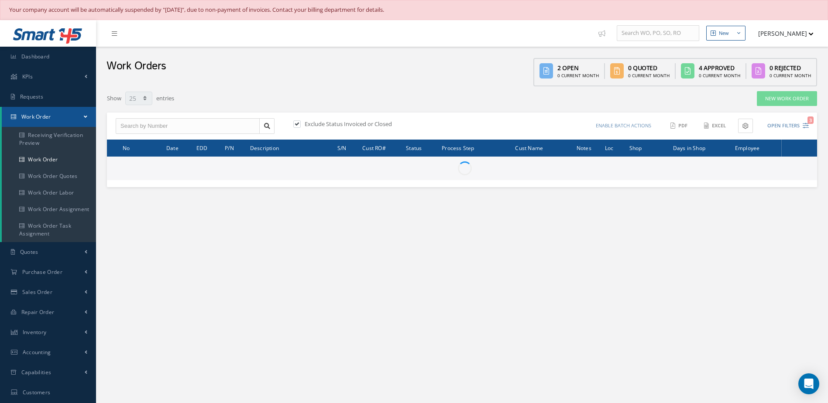
select select "25"
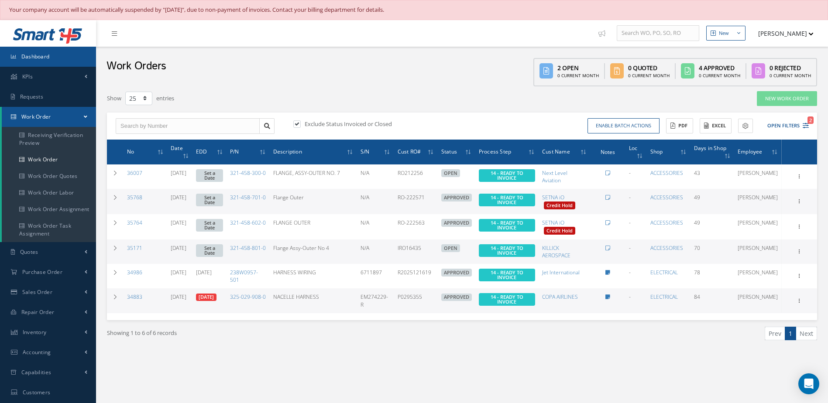
click at [61, 54] on link "Dashboard" at bounding box center [48, 57] width 96 height 20
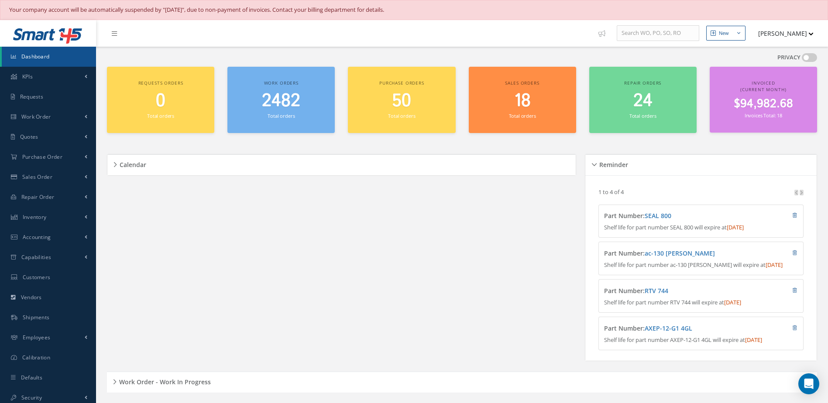
click at [290, 115] on small "Total orders" at bounding box center [281, 116] width 27 height 7
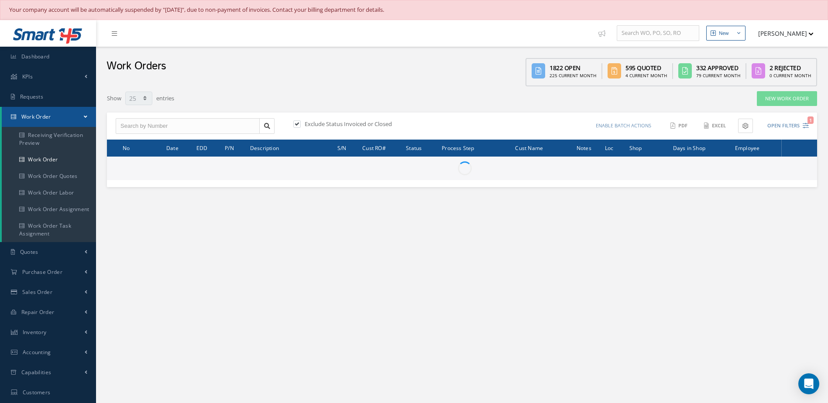
select select "25"
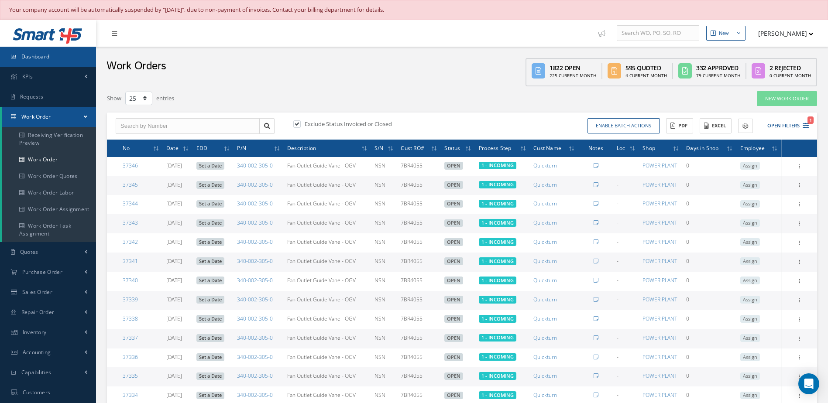
click at [64, 60] on link "Dashboard" at bounding box center [48, 57] width 96 height 20
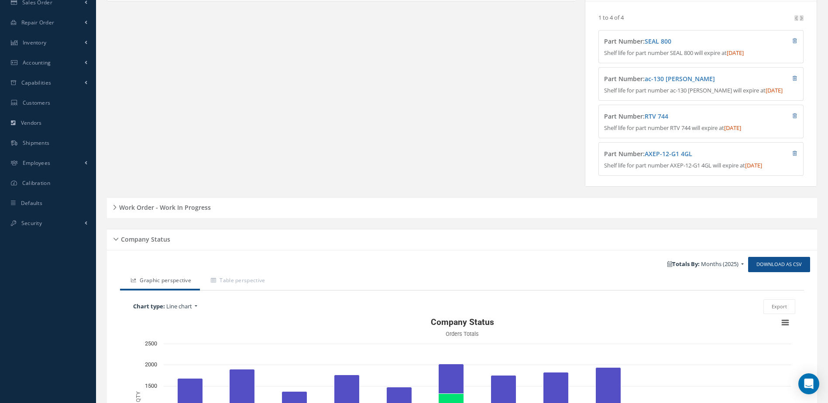
scroll to position [310, 0]
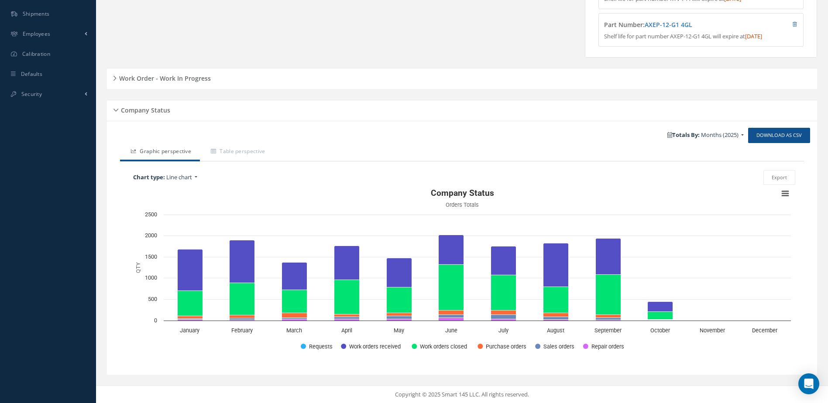
click at [192, 76] on h5 "Work Order - Work In Progress" at bounding box center [164, 77] width 94 height 10
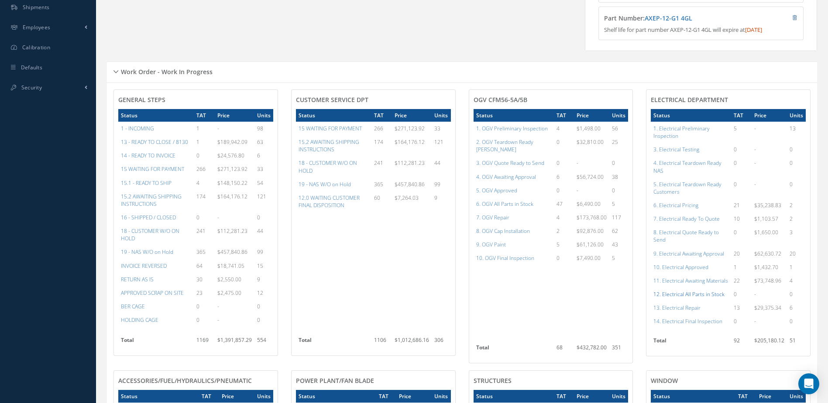
click at [704, 298] on a=98&excludeInternalCustomer=false&excludeInvoicedOrClosed=true&shop_id=13&filtersHidded"] "12. Electrical All Parts in Stock" at bounding box center [689, 294] width 71 height 7
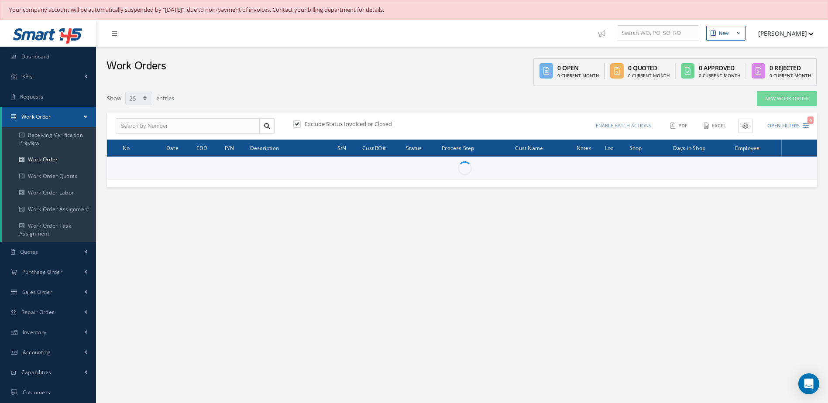
select select "25"
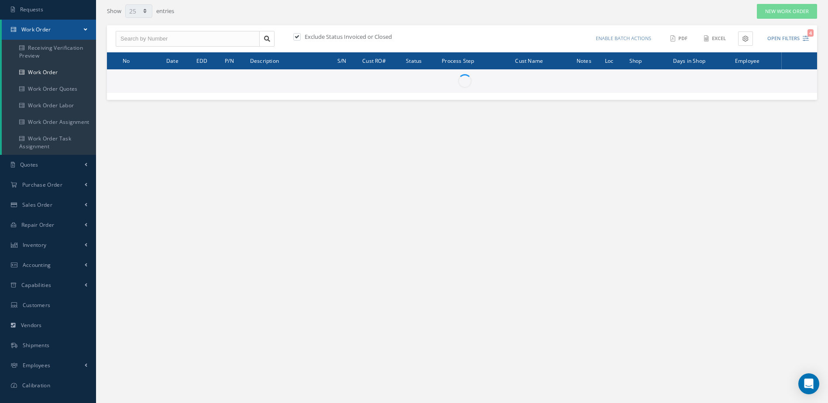
type input "All Work Request"
type input "All Work Performed"
type input "All Status"
type input "WO Part Status"
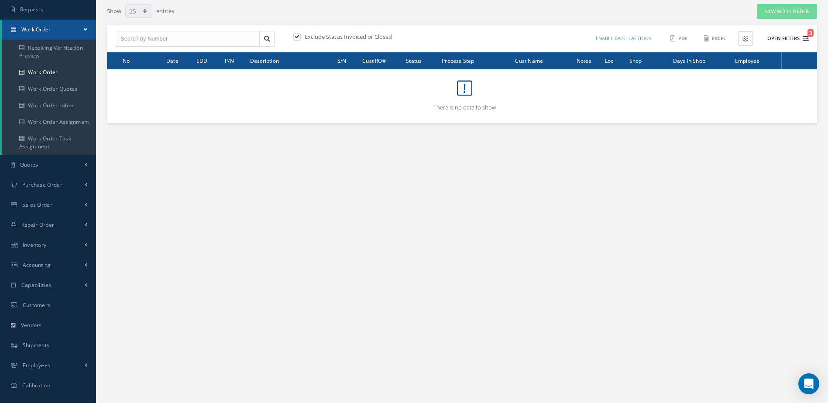
click at [782, 39] on button "Open Filters 3" at bounding box center [784, 38] width 49 height 14
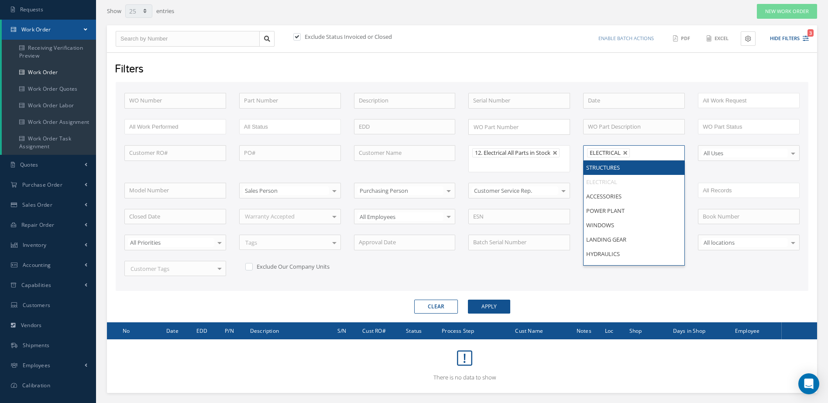
click at [625, 150] on li "ELECTRICAL" at bounding box center [608, 152] width 43 height 9
click at [628, 152] on link at bounding box center [625, 153] width 5 height 5
type input "All Shops"
click at [478, 308] on button "Apply" at bounding box center [489, 307] width 42 height 14
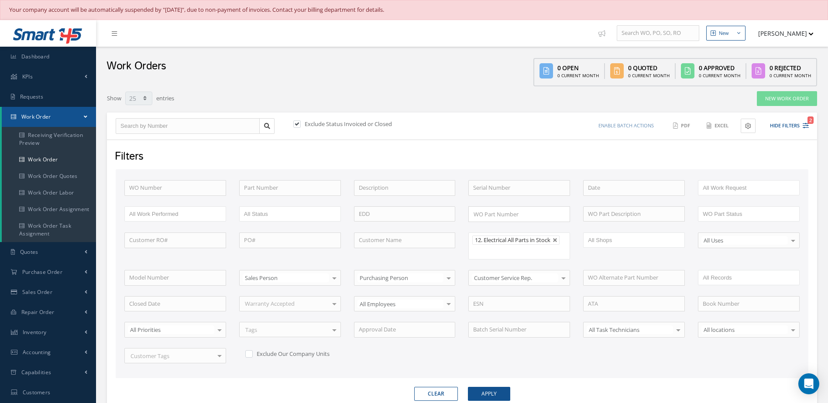
click at [518, 242] on span "12. Electrical All Parts in Stock" at bounding box center [513, 240] width 76 height 8
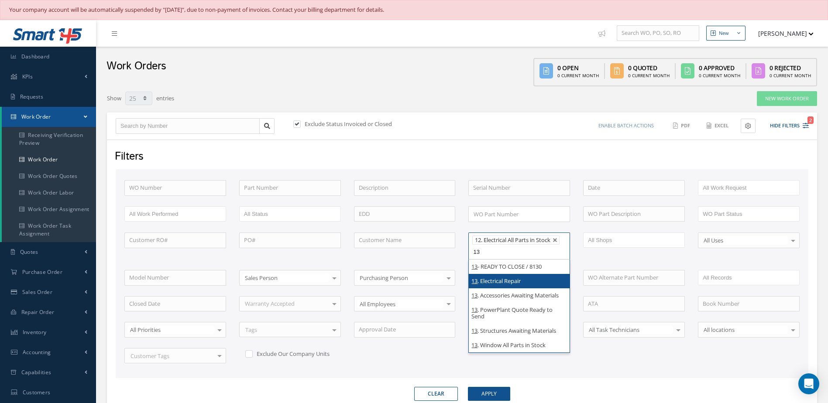
type input "13"
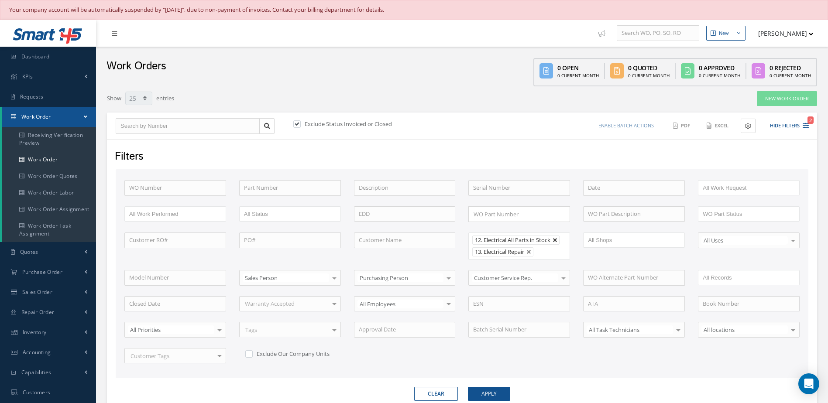
click at [558, 238] on link at bounding box center [555, 240] width 5 height 5
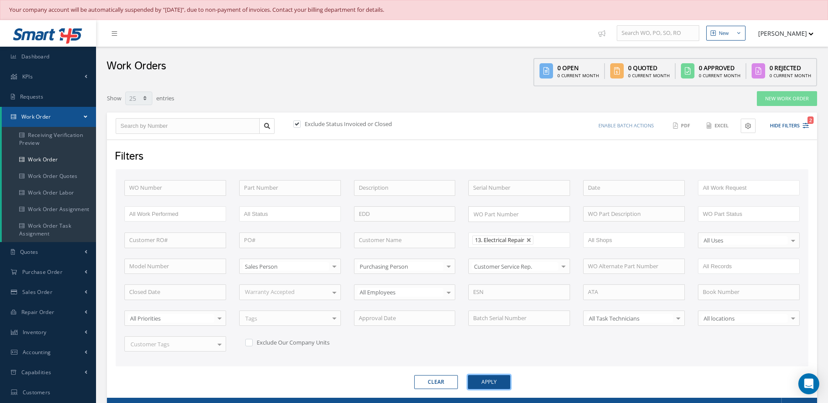
click at [505, 383] on button "Apply" at bounding box center [489, 382] width 42 height 14
click at [503, 381] on button "Apply" at bounding box center [489, 382] width 42 height 14
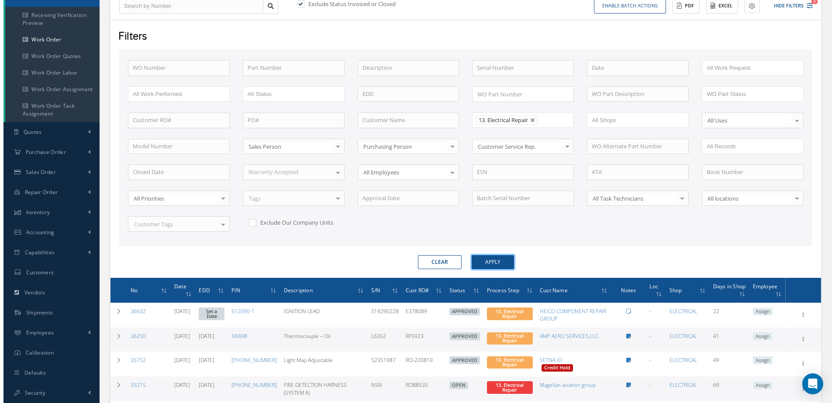
scroll to position [234, 0]
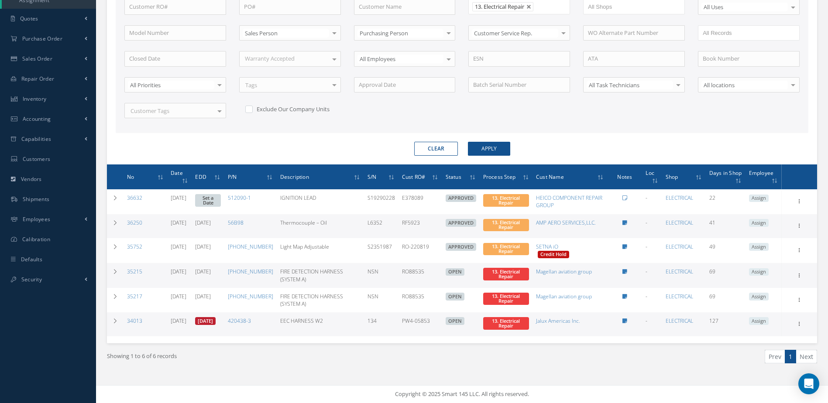
click at [216, 320] on link "09/23/2025" at bounding box center [205, 321] width 21 height 8
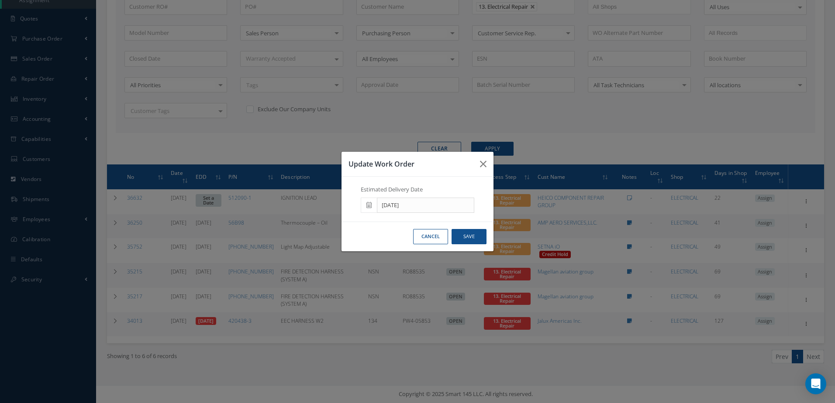
click at [367, 206] on icon at bounding box center [368, 205] width 5 height 6
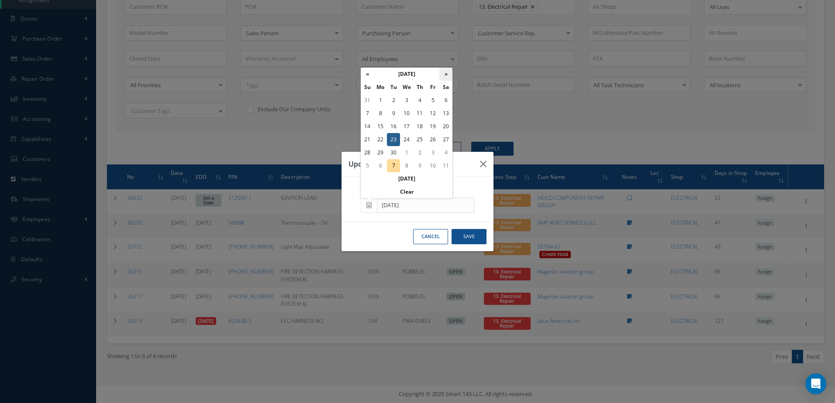
click at [446, 74] on th "»" at bounding box center [445, 74] width 13 height 13
click at [422, 114] on td "9" at bounding box center [419, 113] width 13 height 13
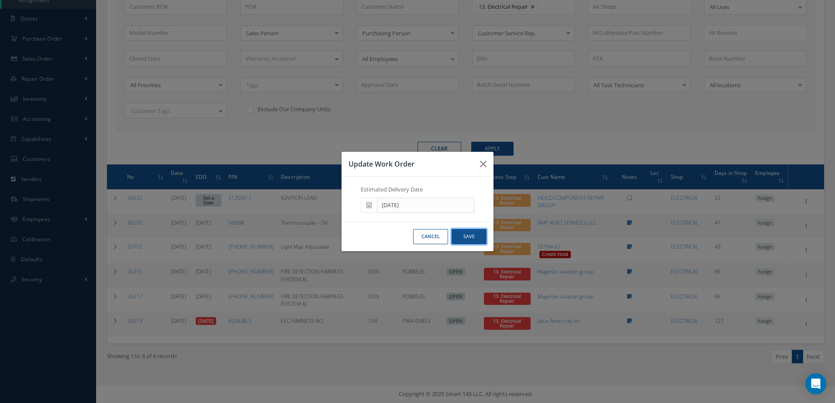
click at [477, 237] on button "Save" at bounding box center [468, 236] width 35 height 15
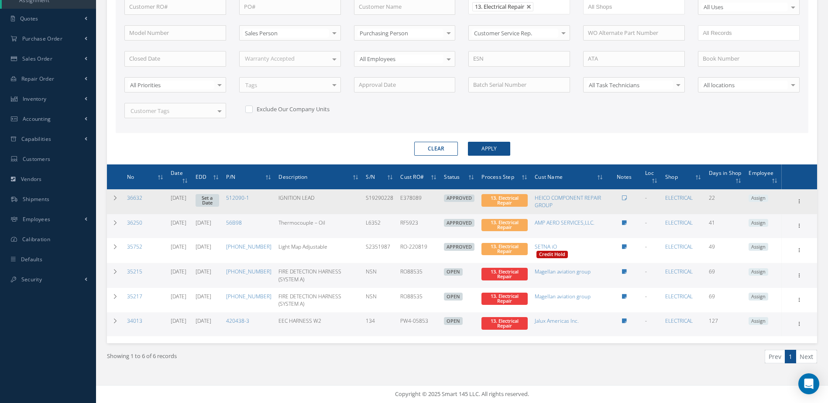
click at [220, 197] on link "Set a Date" at bounding box center [208, 200] width 24 height 13
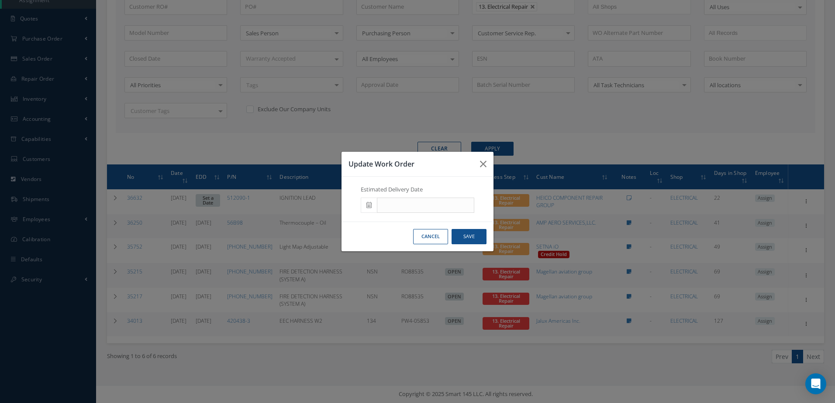
click at [369, 207] on icon at bounding box center [368, 205] width 5 height 6
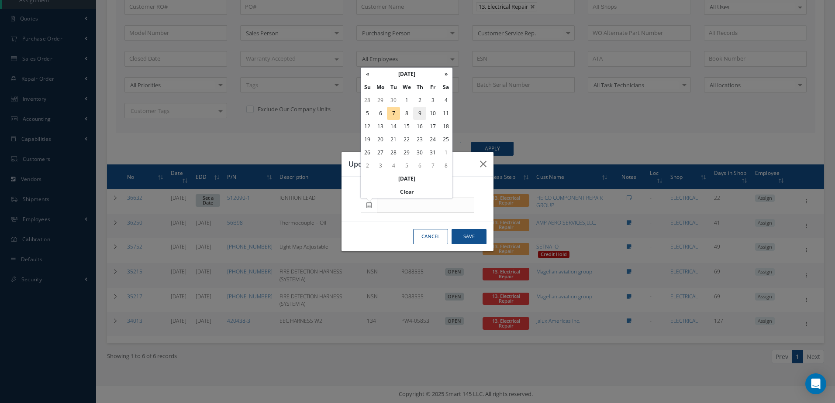
click at [420, 112] on td "9" at bounding box center [419, 113] width 13 height 13
type input "[DATE]"
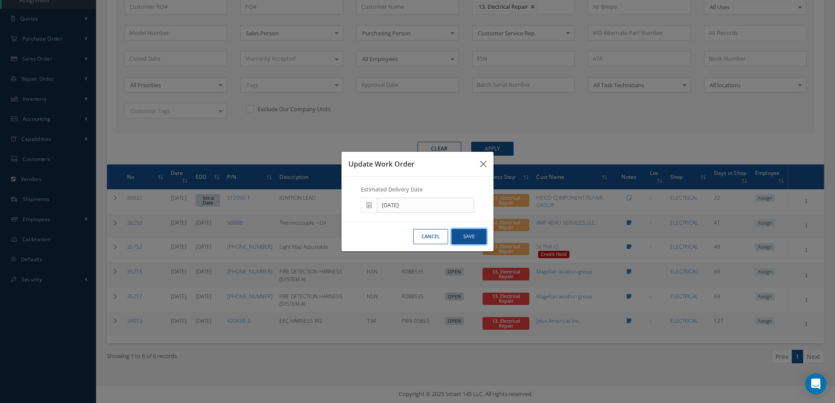
click at [476, 232] on button "Save" at bounding box center [468, 236] width 35 height 15
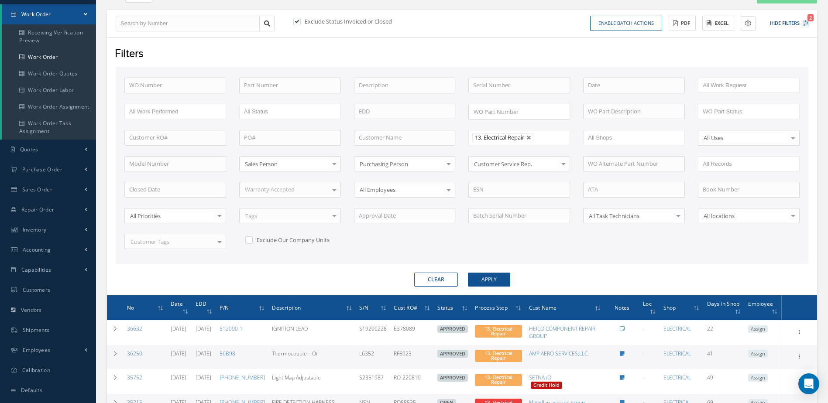
scroll to position [0, 0]
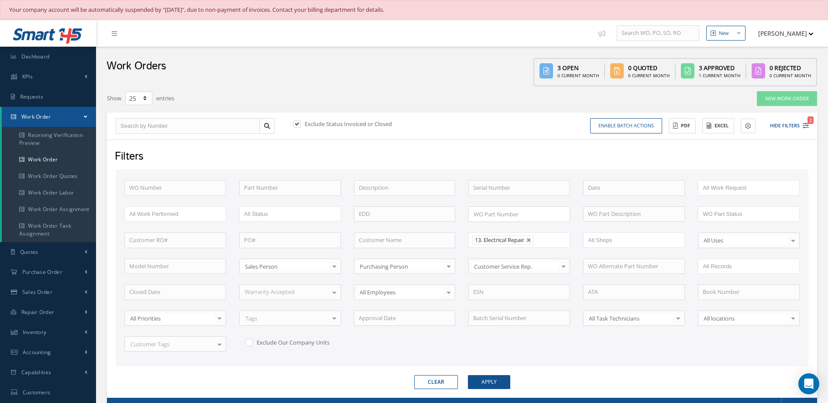
click at [532, 241] on link at bounding box center [529, 240] width 5 height 5
type input "All Proccess Step"
click at [521, 242] on input "text" at bounding box center [500, 240] width 55 height 11
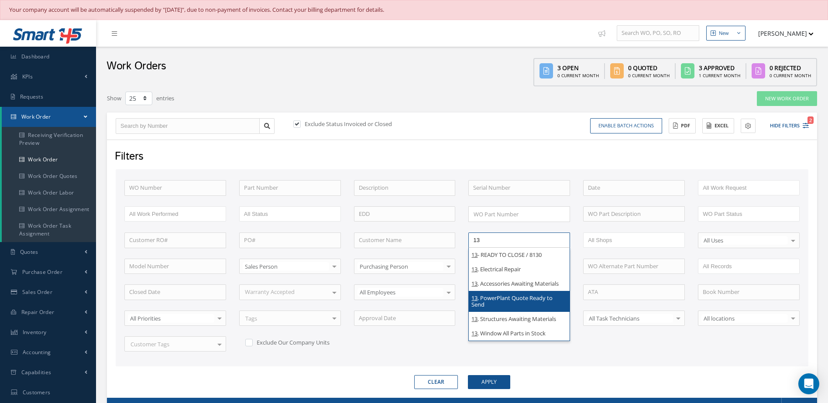
type input "1"
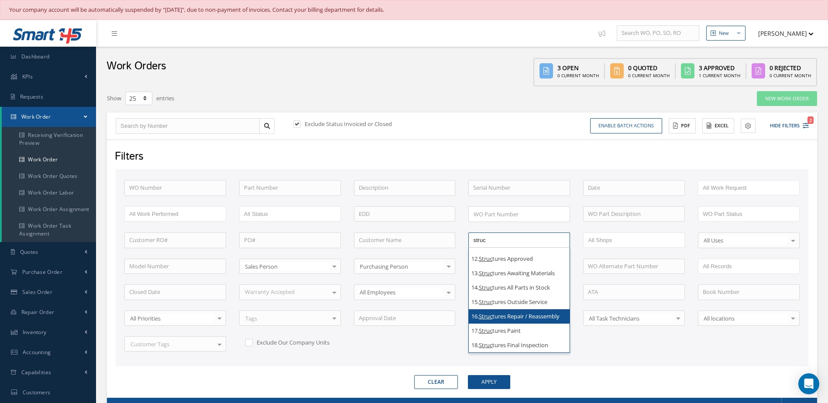
scroll to position [223, 0]
type input "struc"
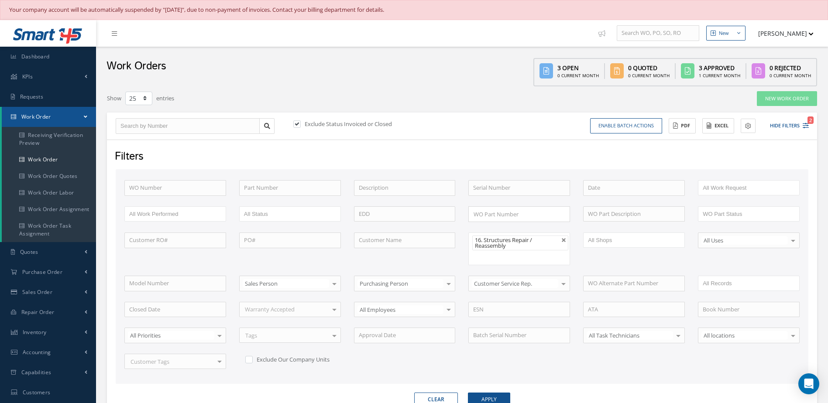
scroll to position [0, 0]
click at [503, 397] on button "Apply" at bounding box center [489, 400] width 42 height 14
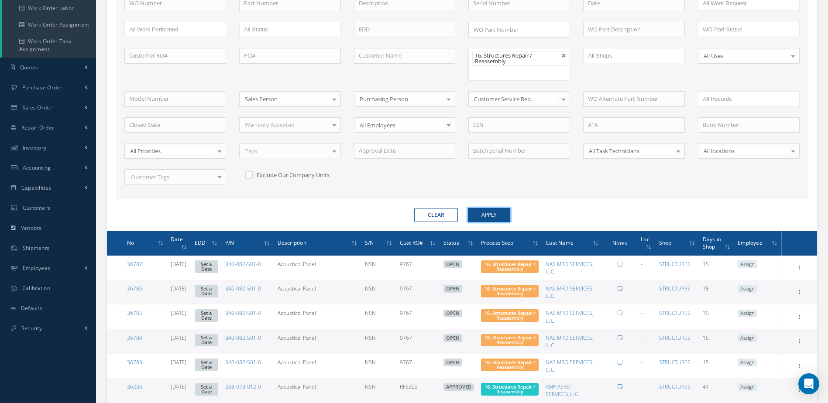
scroll to position [54, 0]
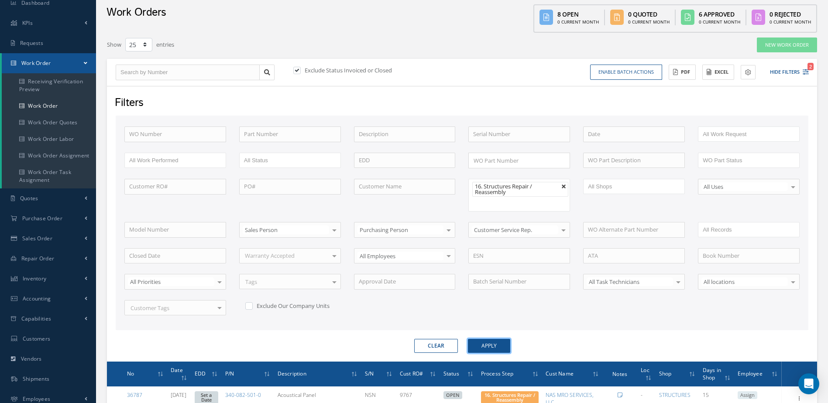
click at [562, 188] on link at bounding box center [563, 186] width 5 height 5
type input "All Proccess Step"
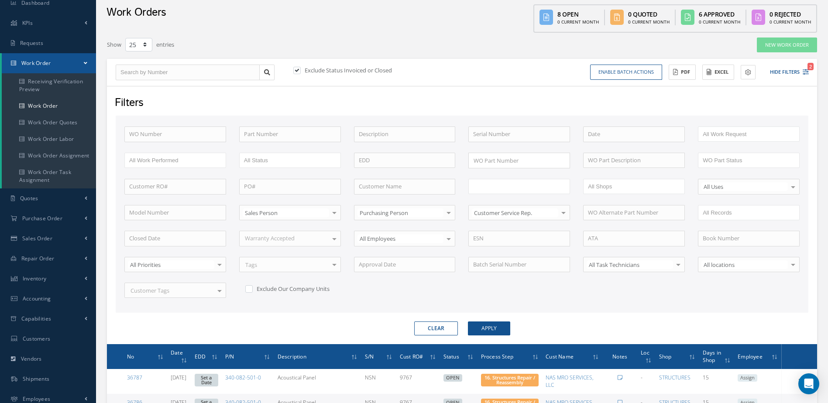
click at [558, 186] on ul at bounding box center [519, 186] width 102 height 15
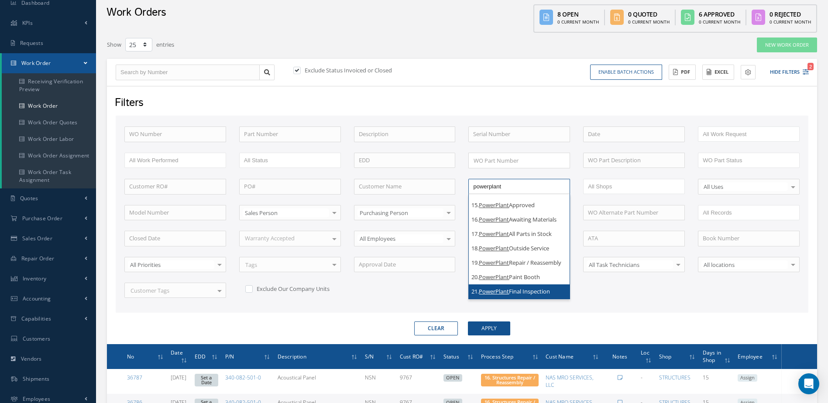
scroll to position [229, 0]
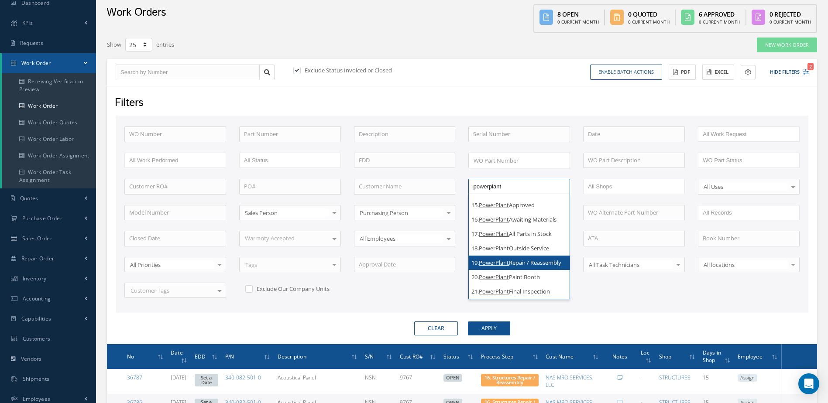
type input "powerplant"
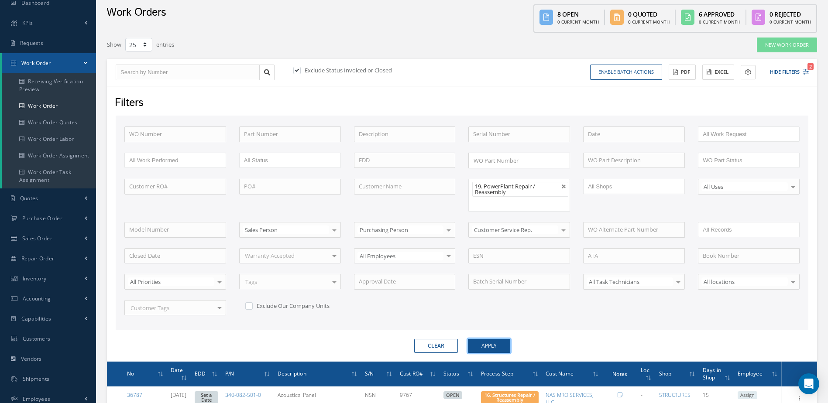
click at [508, 344] on button "Apply" at bounding box center [489, 346] width 42 height 14
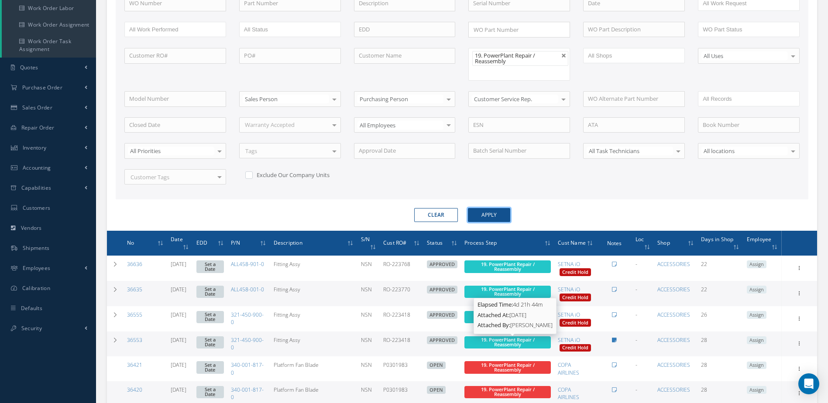
scroll to position [228, 0]
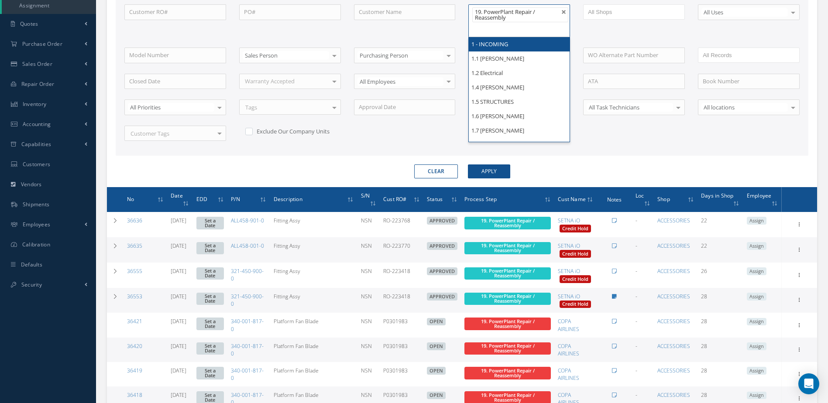
click at [520, 32] on ul "19. PowerPlant Repair / Reassembly" at bounding box center [519, 20] width 102 height 33
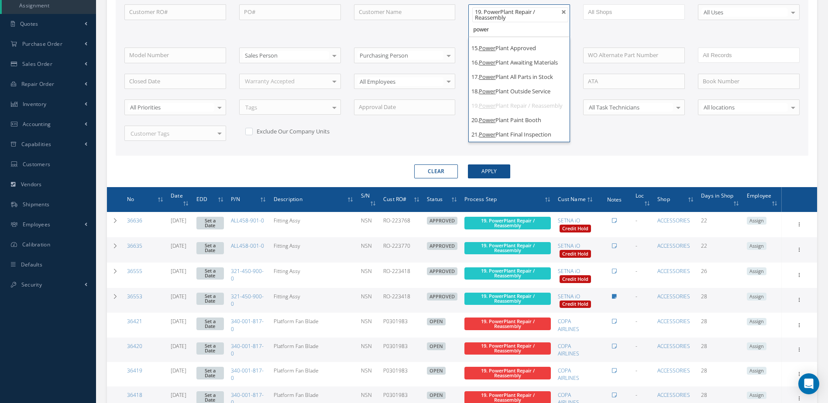
scroll to position [229, 0]
type input "power"
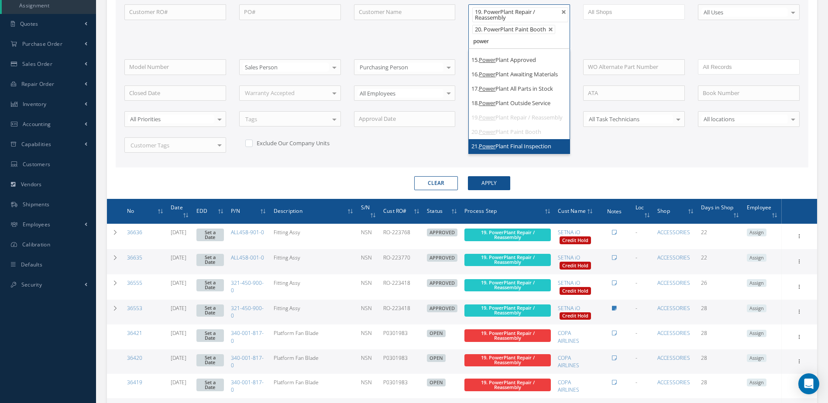
type input "power"
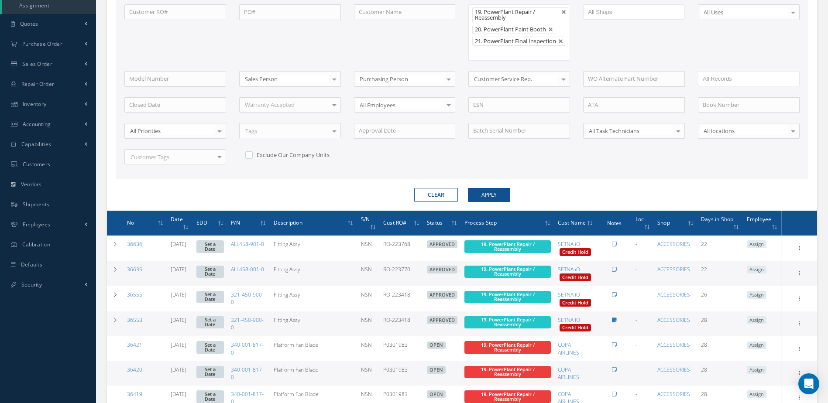
scroll to position [0, 0]
click at [496, 195] on button "Apply" at bounding box center [489, 195] width 42 height 14
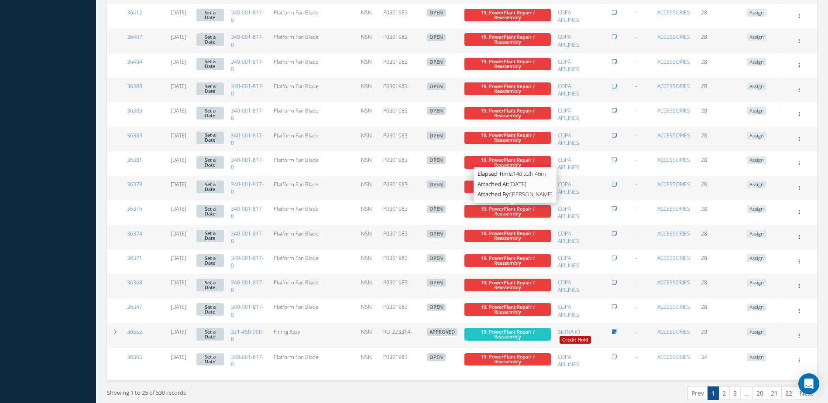
scroll to position [745, 0]
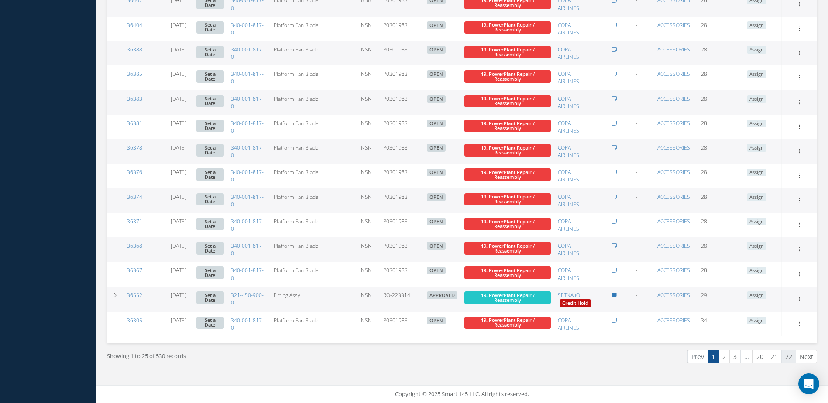
click at [792, 355] on link "22" at bounding box center [788, 357] width 15 height 14
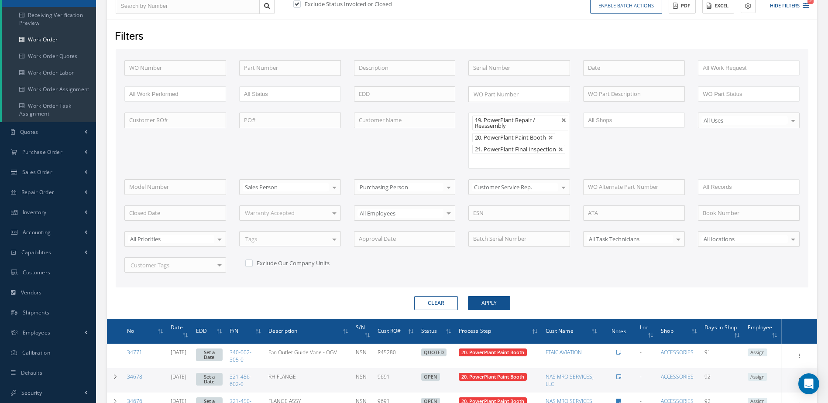
scroll to position [251, 0]
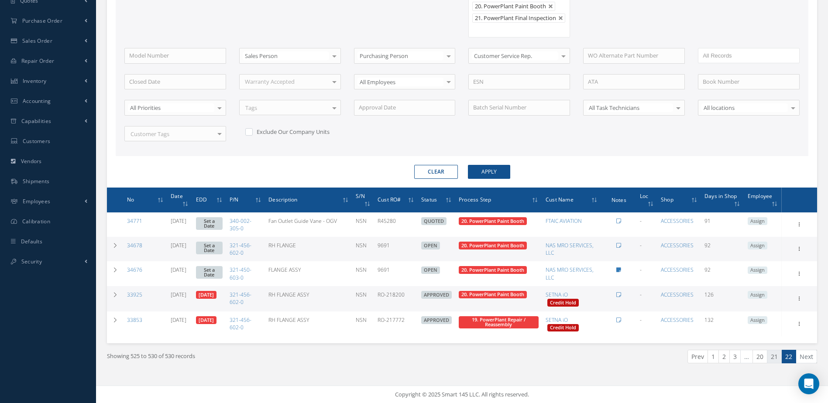
click at [776, 356] on link "21" at bounding box center [774, 357] width 15 height 14
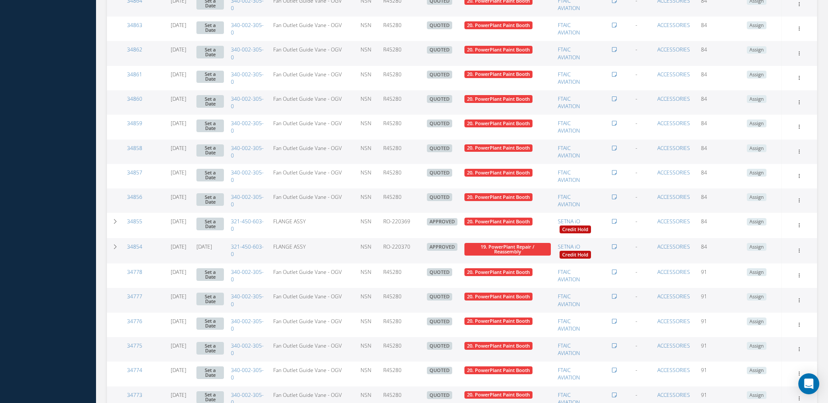
scroll to position [743, 0]
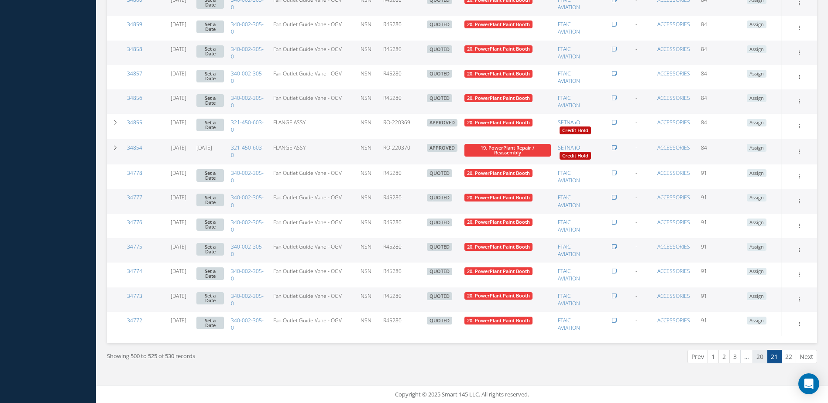
click at [764, 360] on link "20" at bounding box center [760, 357] width 15 height 14
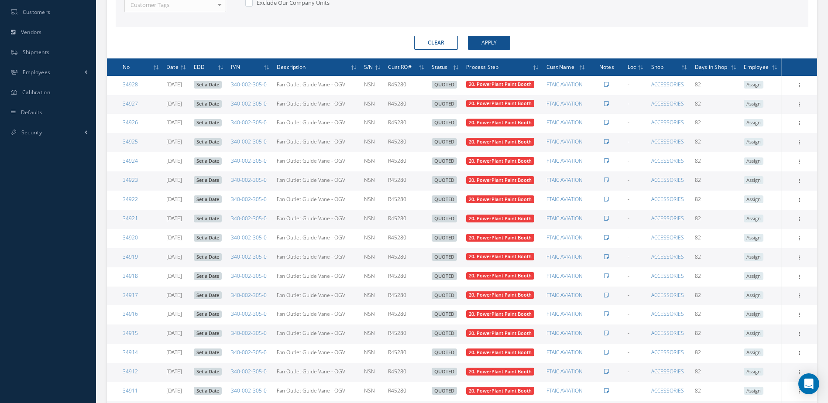
scroll to position [599, 0]
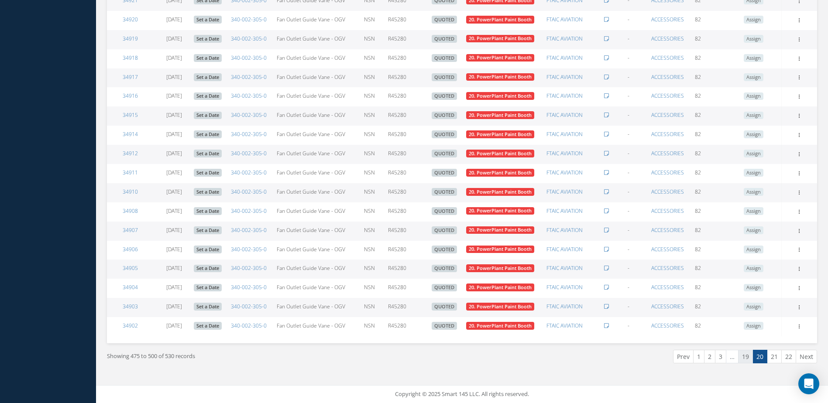
click at [749, 361] on link "19" at bounding box center [745, 357] width 15 height 14
click at [729, 356] on link "18" at bounding box center [731, 357] width 15 height 14
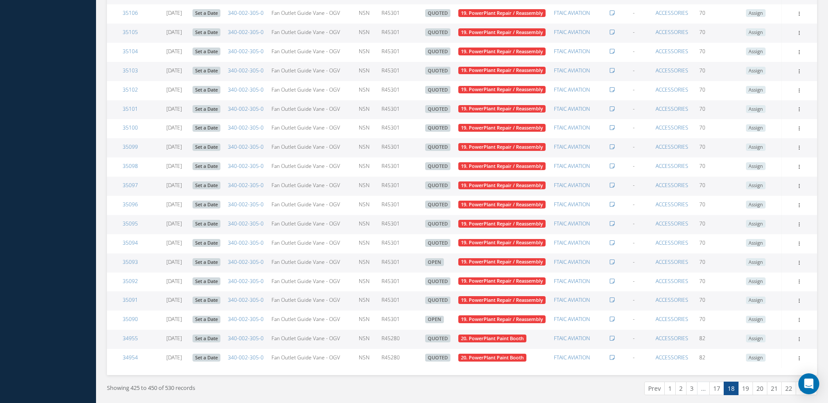
scroll to position [742, 0]
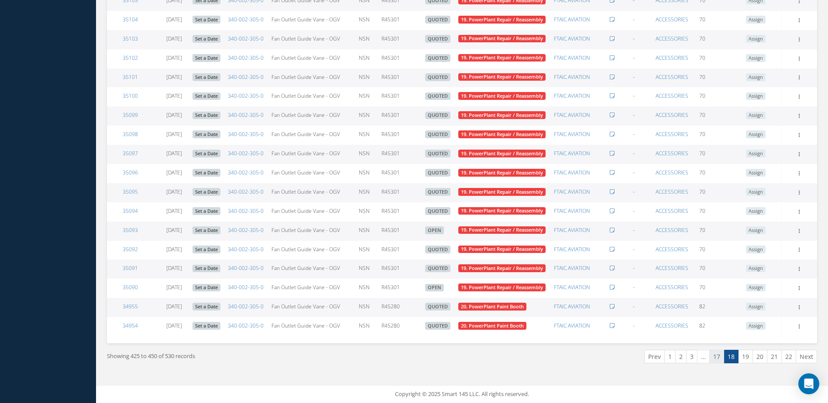
click at [716, 361] on link "17" at bounding box center [716, 357] width 15 height 14
click at [708, 361] on link "16" at bounding box center [704, 357] width 15 height 14
click at [704, 358] on link "15" at bounding box center [704, 357] width 15 height 14
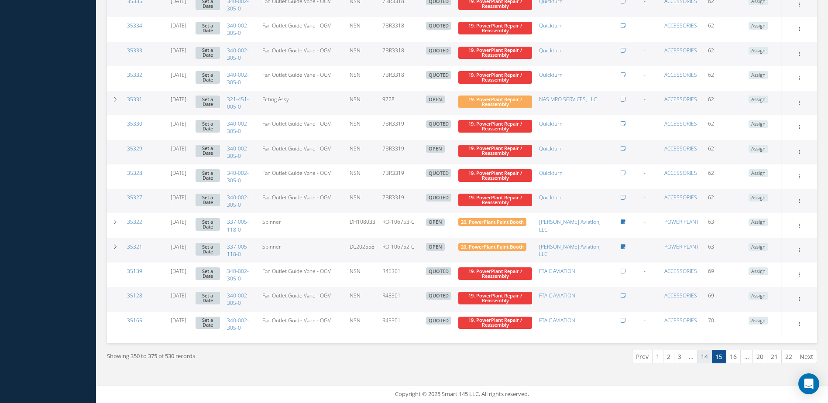
click at [706, 360] on link "14" at bounding box center [704, 357] width 15 height 14
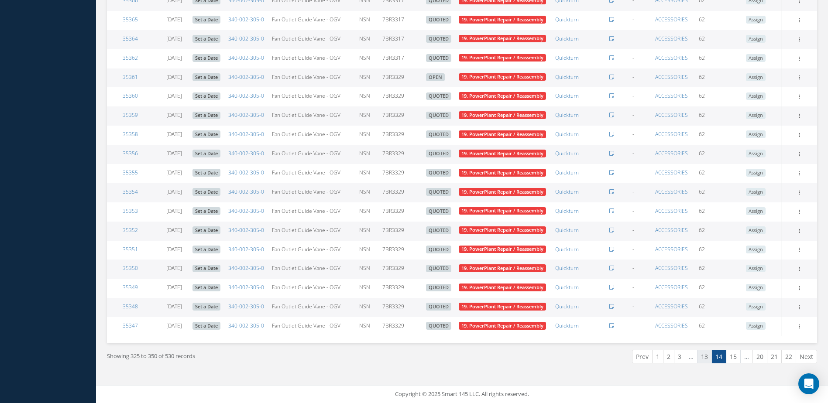
click at [704, 361] on link "13" at bounding box center [704, 357] width 15 height 14
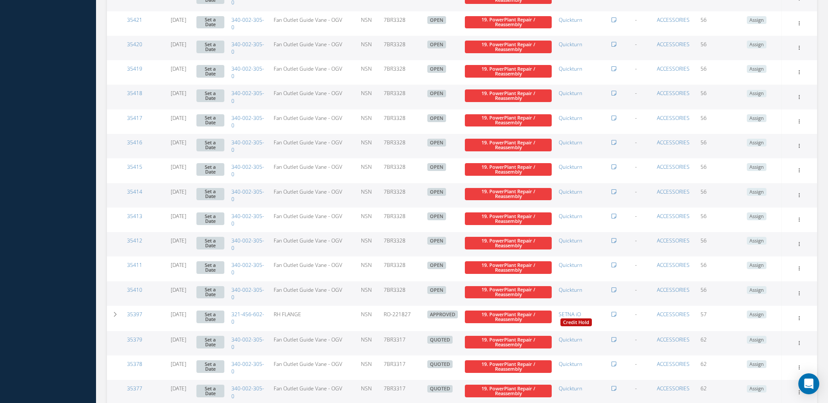
scroll to position [742, 0]
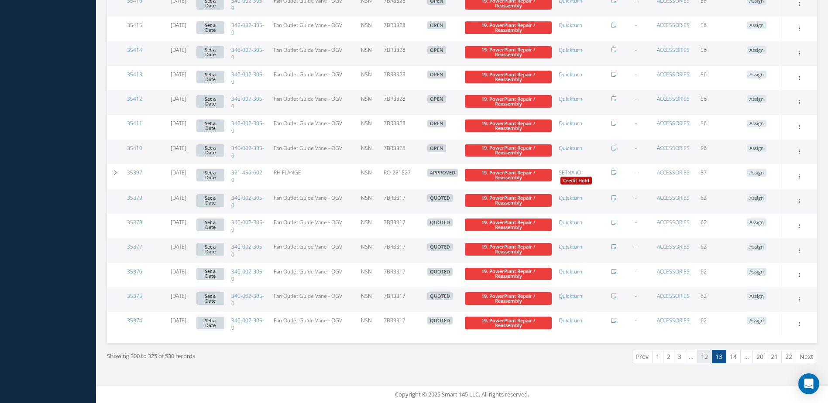
click at [707, 358] on link "12" at bounding box center [704, 357] width 15 height 14
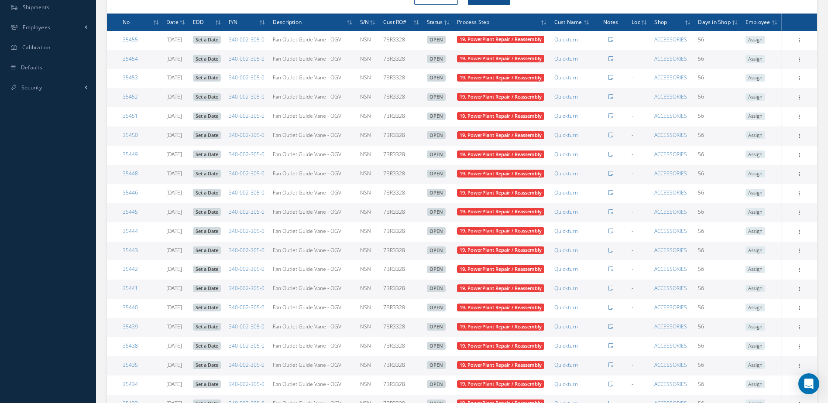
scroll to position [599, 0]
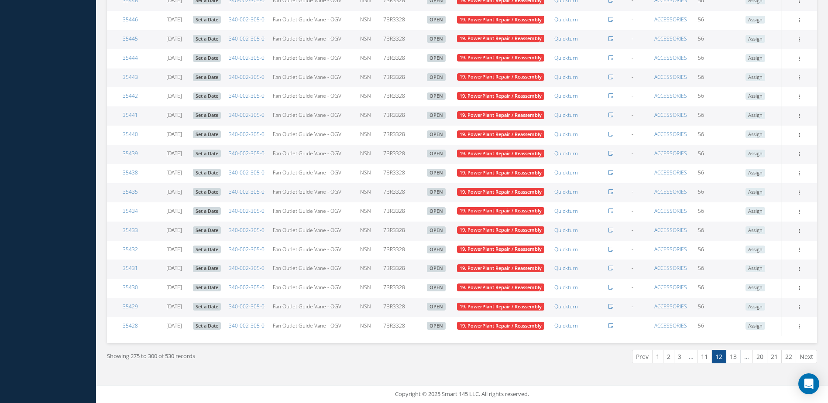
click at [706, 358] on link "11" at bounding box center [704, 357] width 15 height 14
click at [703, 359] on link "10" at bounding box center [704, 357] width 15 height 14
click at [709, 357] on link "9" at bounding box center [706, 357] width 11 height 14
click at [707, 358] on link "8" at bounding box center [709, 357] width 11 height 14
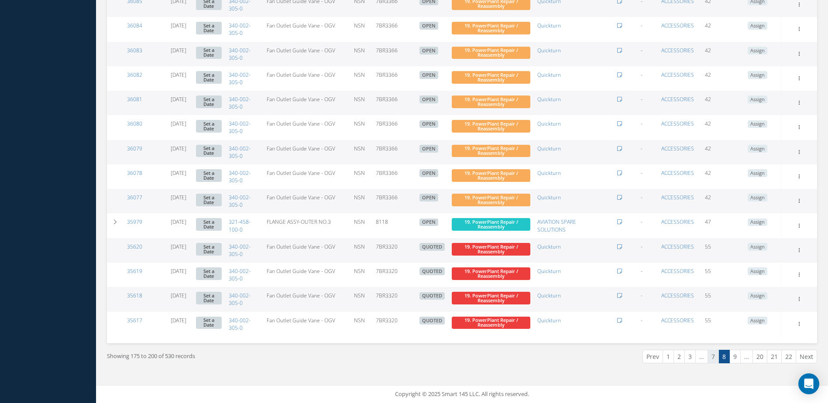
click at [710, 358] on link "7" at bounding box center [713, 357] width 11 height 14
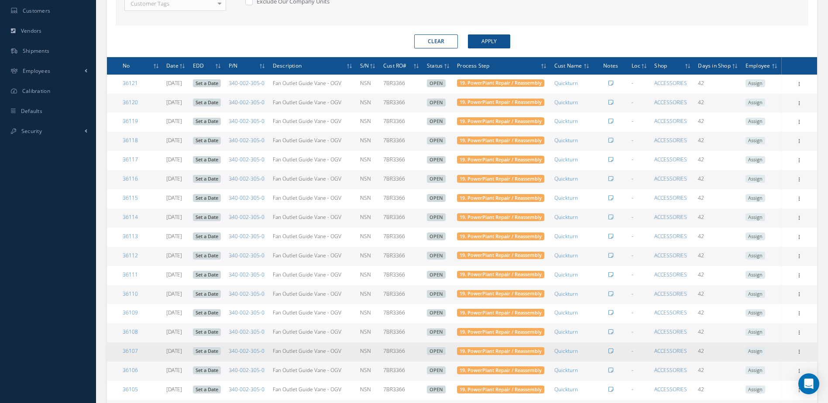
scroll to position [599, 0]
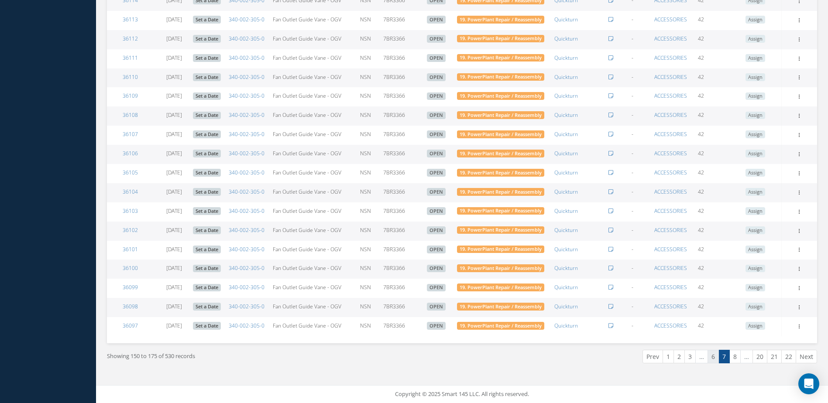
click at [712, 361] on link "6" at bounding box center [713, 357] width 11 height 14
click at [715, 359] on link "5" at bounding box center [713, 357] width 11 height 14
click at [717, 357] on link "4" at bounding box center [713, 357] width 11 height 14
click at [714, 357] on link "3" at bounding box center [713, 357] width 11 height 14
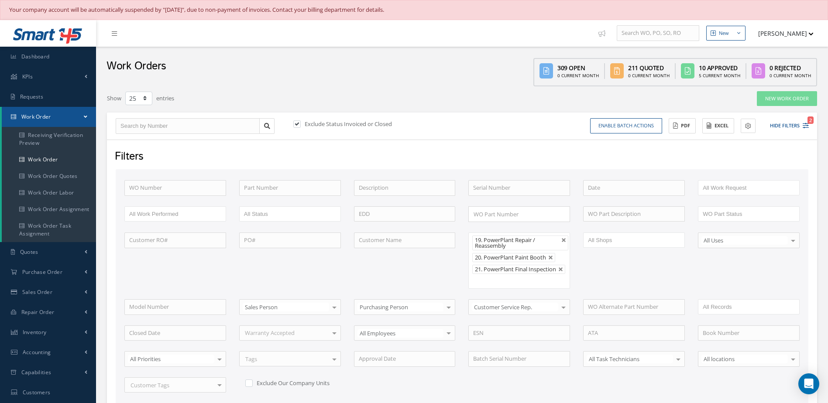
select select "25"
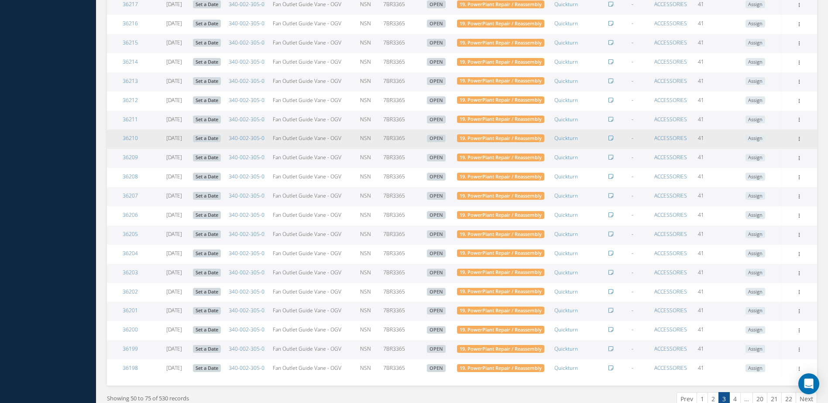
scroll to position [599, 0]
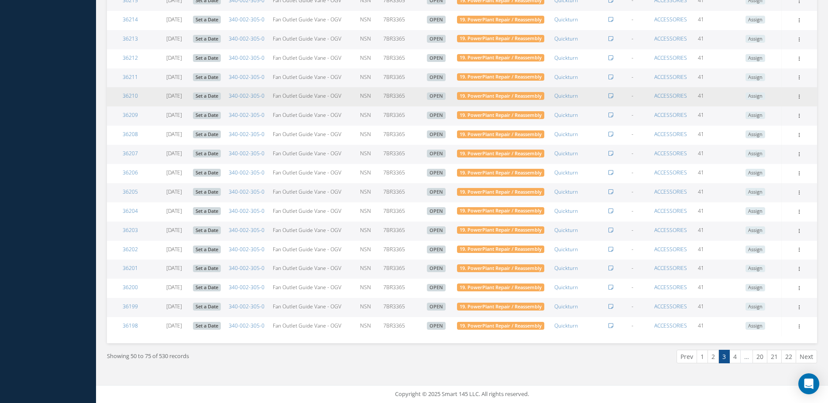
click at [712, 356] on link "2" at bounding box center [713, 357] width 11 height 14
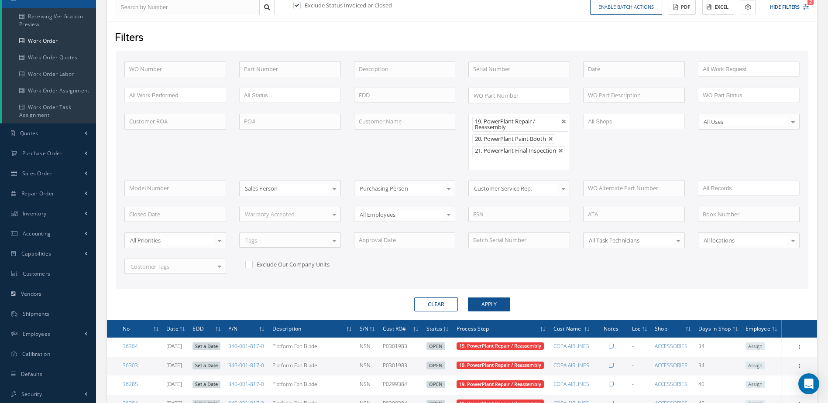
scroll to position [0, 0]
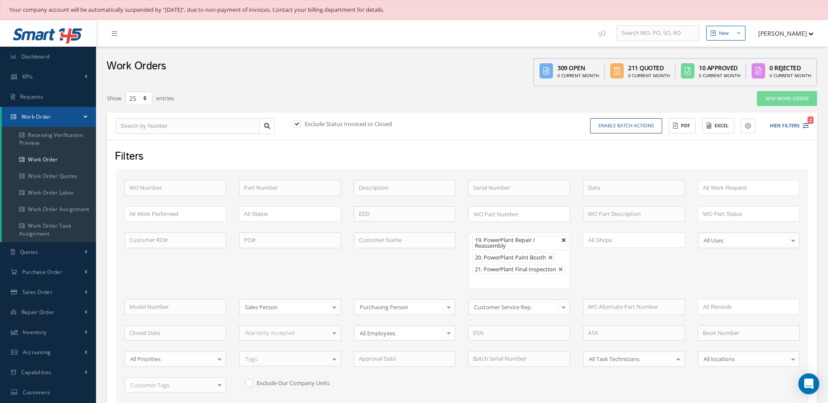
click at [563, 243] on link at bounding box center [563, 240] width 5 height 5
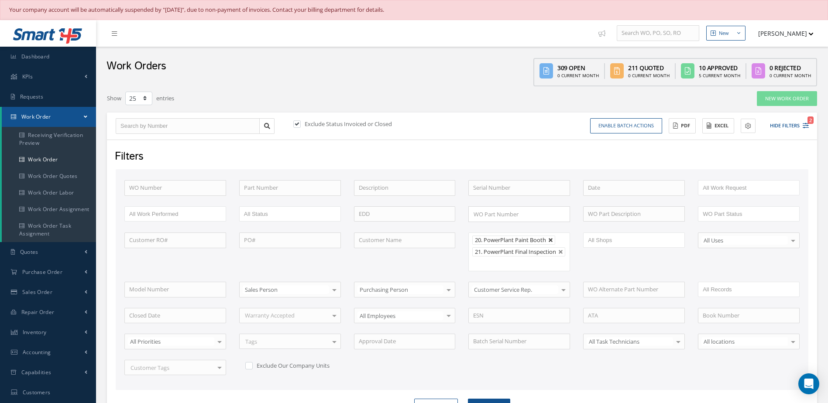
click at [553, 238] on link at bounding box center [550, 240] width 5 height 5
click at [564, 240] on link at bounding box center [560, 240] width 5 height 5
type input "All Proccess Step"
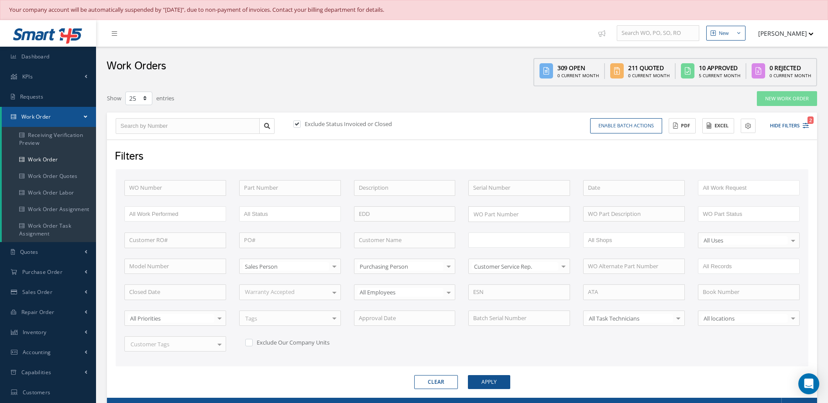
click at [546, 238] on ul at bounding box center [519, 240] width 102 height 15
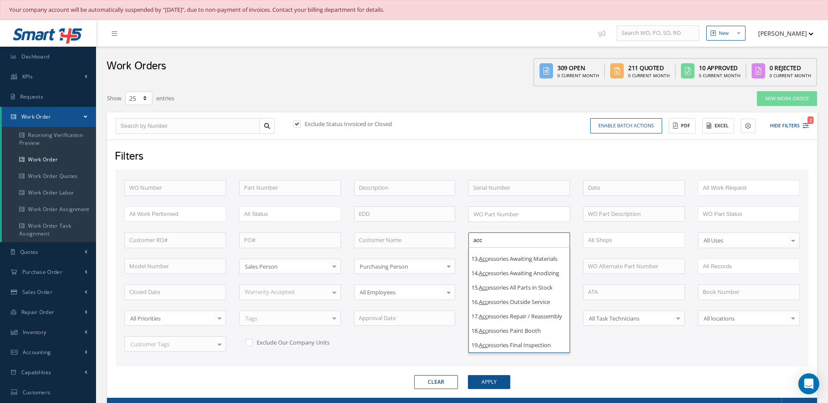
scroll to position [234, 0]
type input "acc"
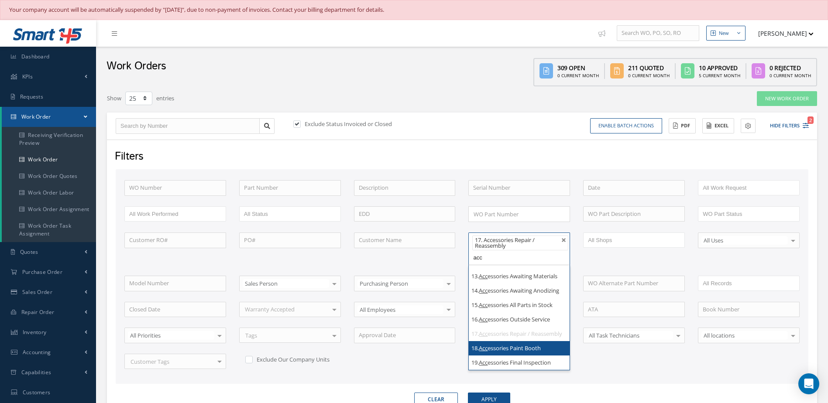
type input "acc"
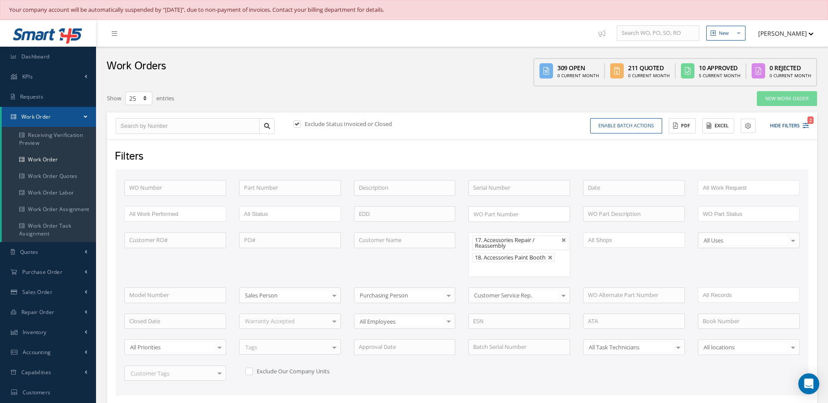
scroll to position [0, 0]
click at [504, 272] on ul "17. Accessories Repair / Reassembly 18. Accessories Paint Booth" at bounding box center [519, 255] width 102 height 45
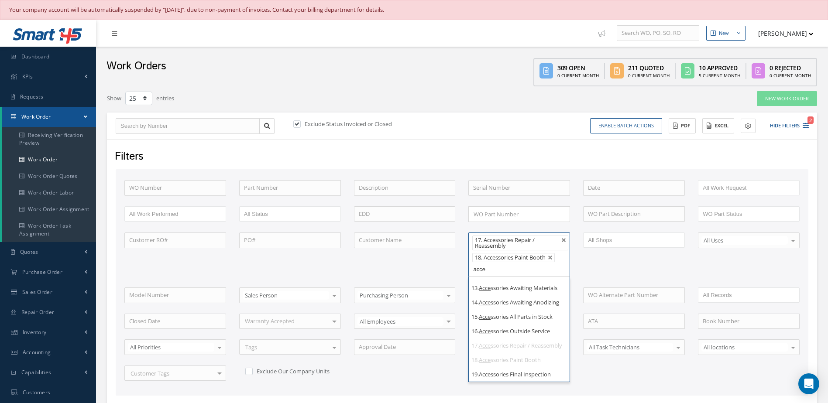
scroll to position [234, 0]
type input "acce"
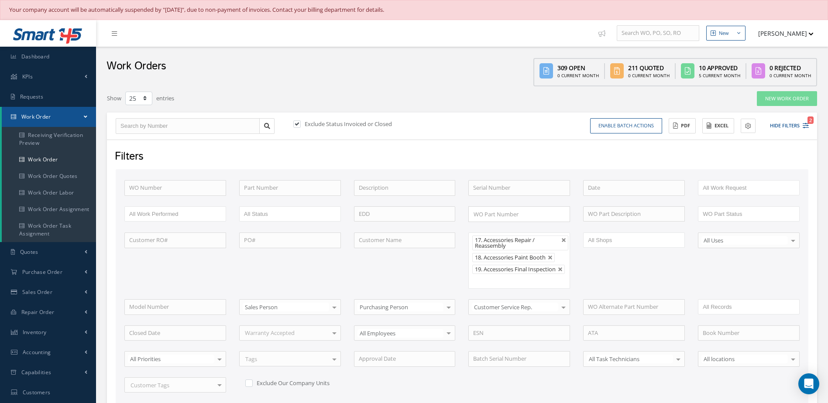
scroll to position [218, 0]
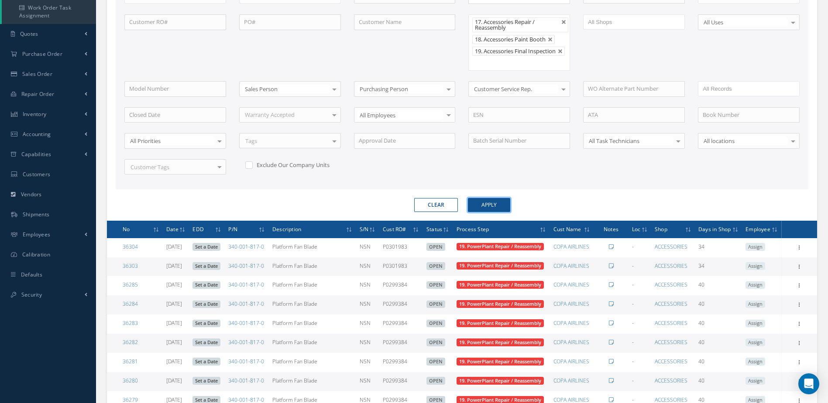
click at [500, 203] on button "Apply" at bounding box center [489, 205] width 42 height 14
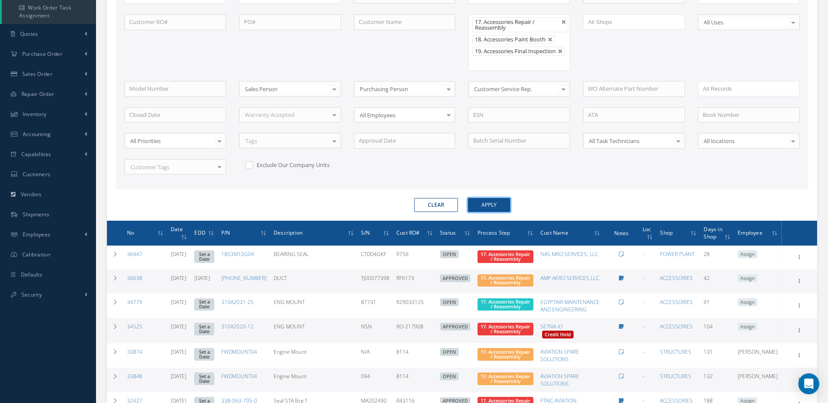
scroll to position [298, 0]
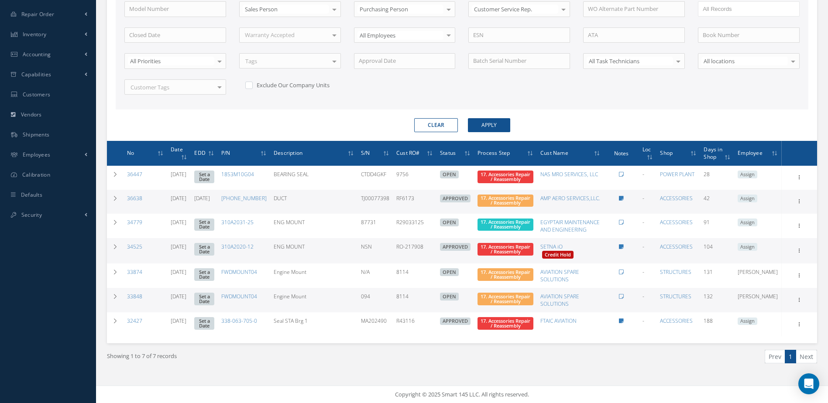
click at [589, 372] on div "Showing 1 to 7 of 7 records Prev 1 Next" at bounding box center [461, 365] width 723 height 42
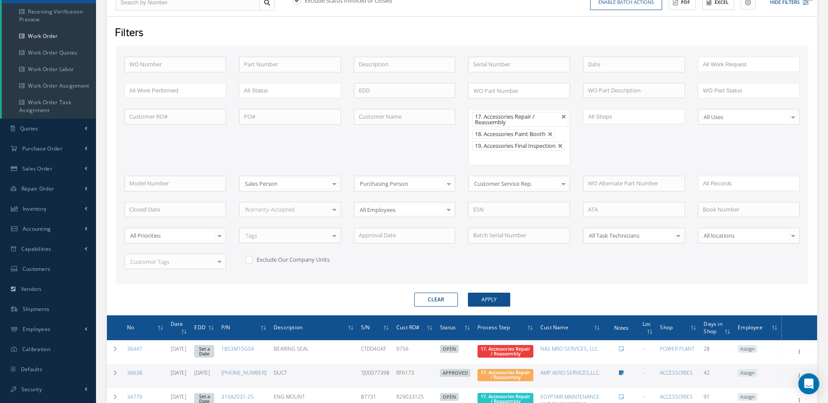
scroll to position [36, 0]
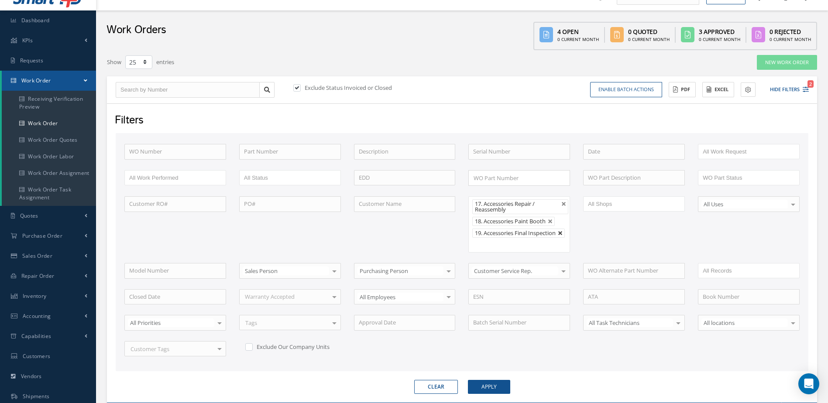
click at [563, 233] on link at bounding box center [560, 233] width 5 height 5
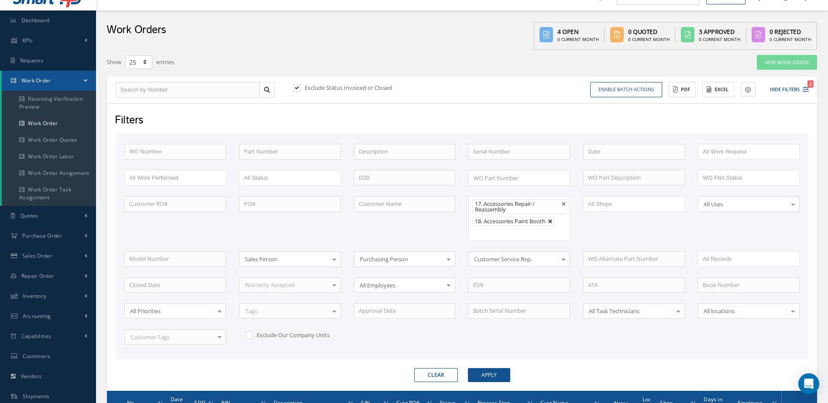
click at [550, 219] on link at bounding box center [550, 221] width 5 height 5
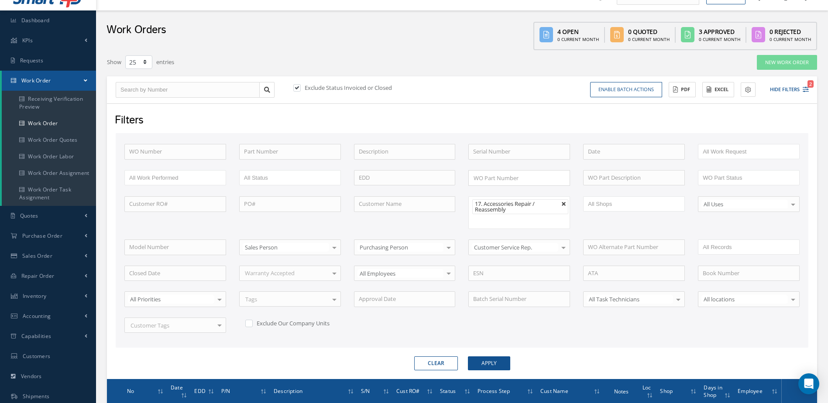
click at [564, 205] on link at bounding box center [563, 204] width 5 height 5
type input "All Proccess Step"
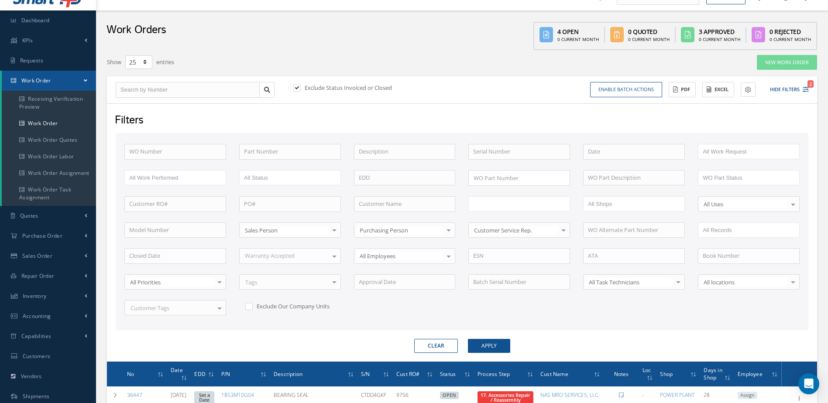
click at [504, 203] on input "text" at bounding box center [500, 204] width 55 height 11
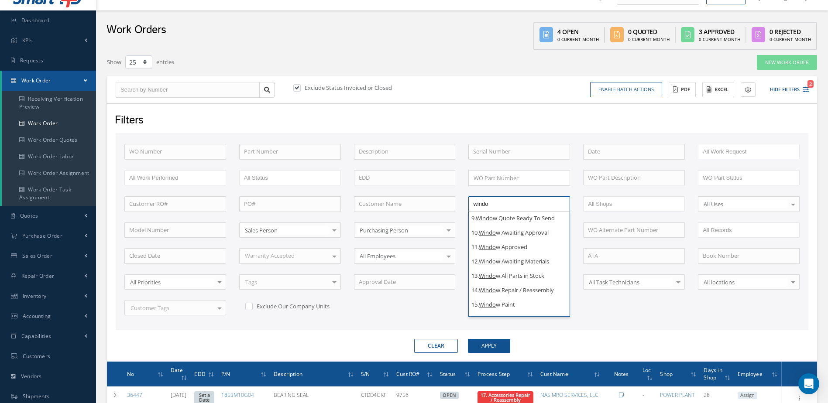
scroll to position [132, 0]
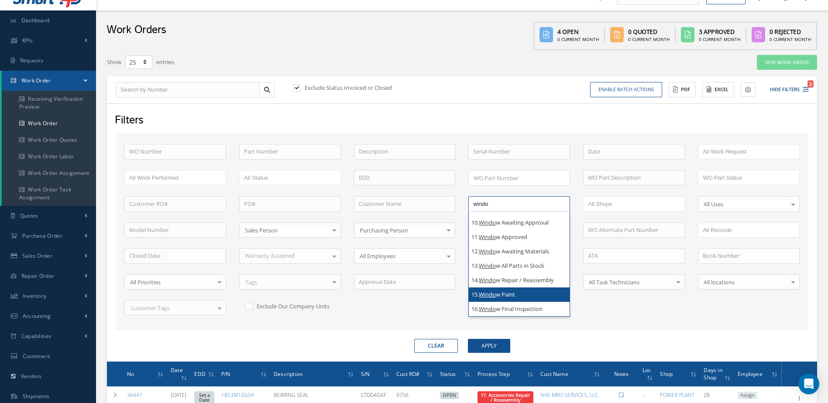
type input "windo"
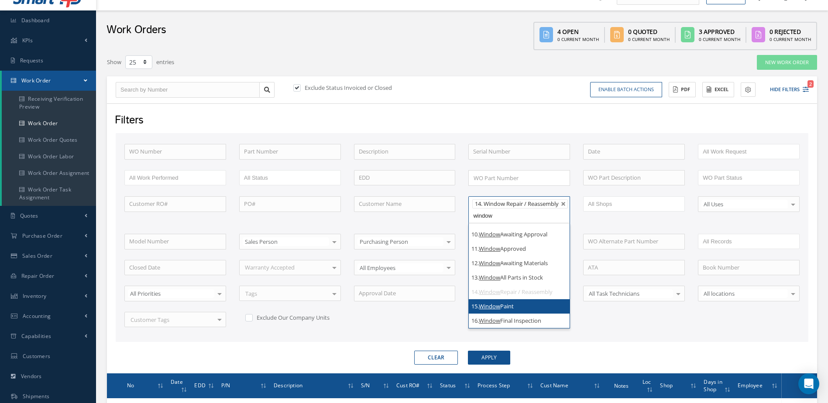
type input "window"
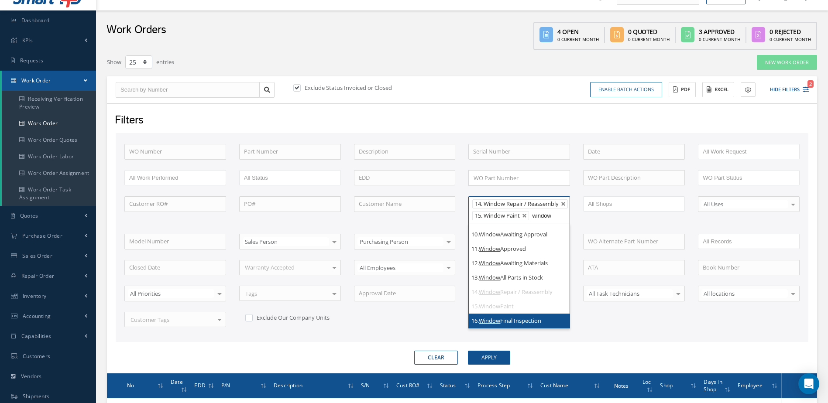
type input "window"
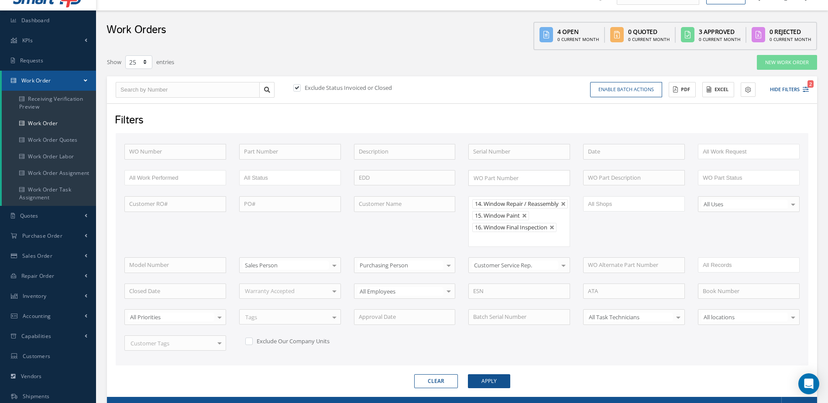
scroll to position [0, 0]
click at [491, 384] on button "Apply" at bounding box center [489, 382] width 42 height 14
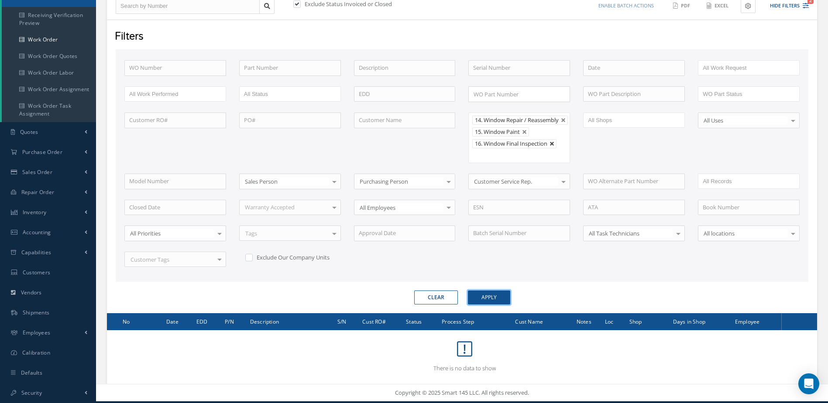
click at [554, 146] on link at bounding box center [552, 143] width 5 height 5
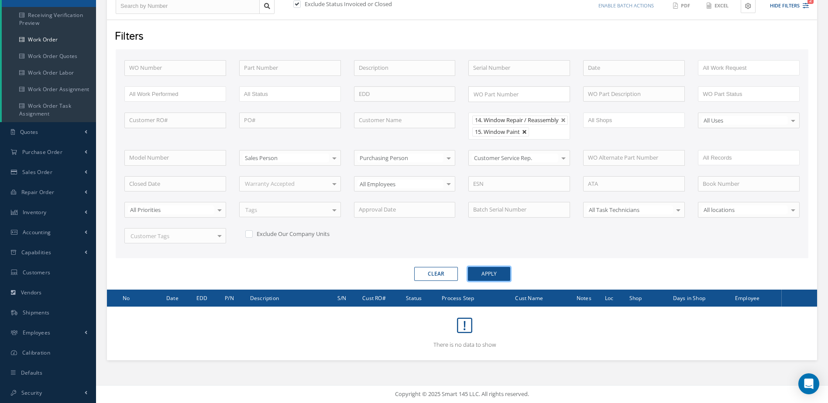
click at [524, 135] on link at bounding box center [524, 132] width 5 height 5
click at [564, 123] on link at bounding box center [563, 120] width 5 height 5
type input "All Proccess Step"
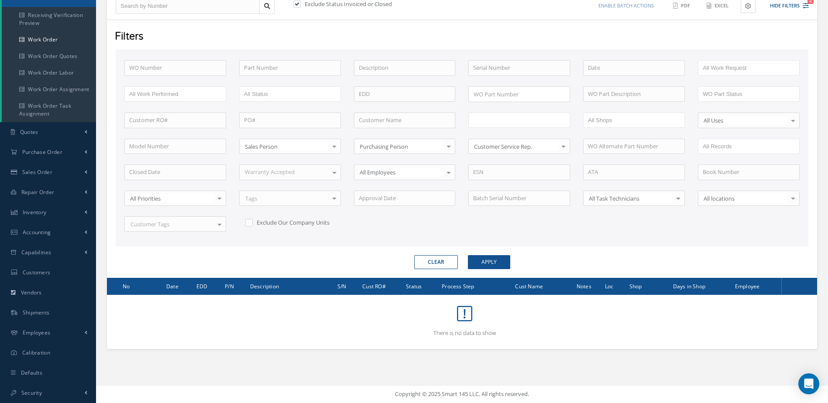
click at [496, 122] on input "text" at bounding box center [500, 120] width 55 height 11
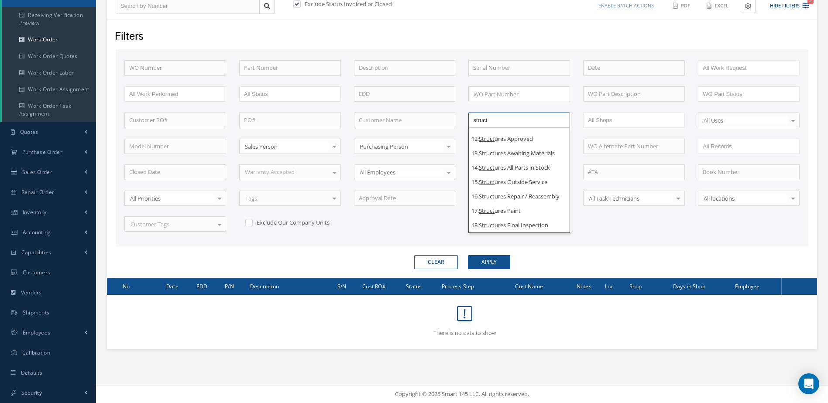
scroll to position [223, 0]
type input "struct"
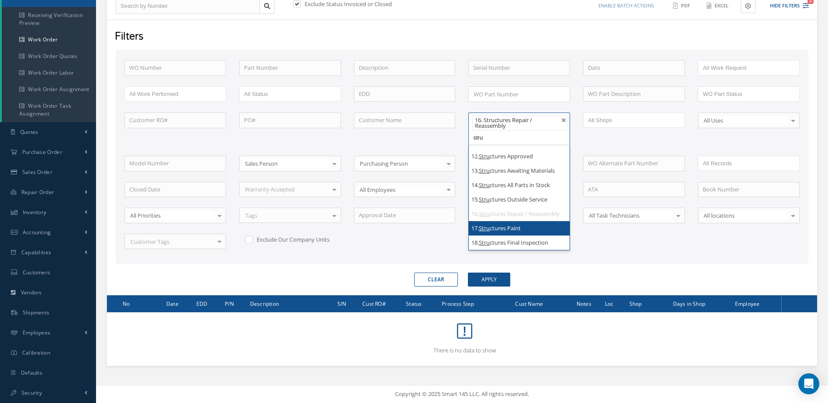
type input "stru"
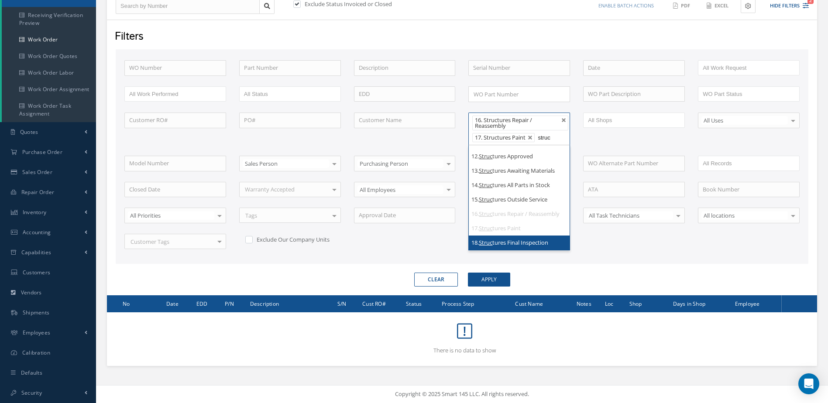
type input "struc"
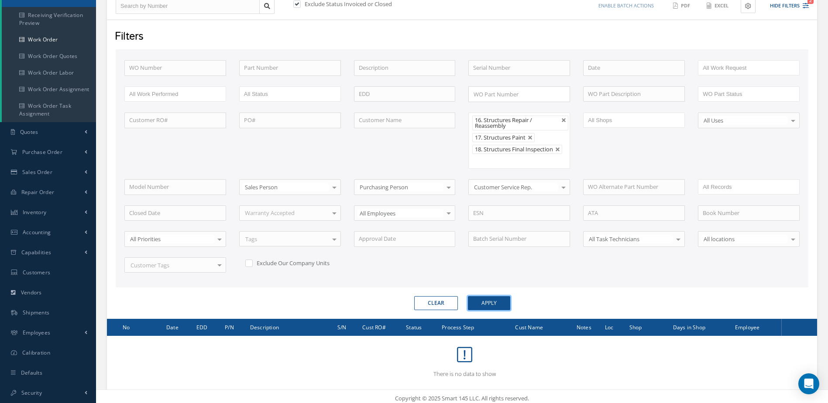
click at [502, 308] on button "Apply" at bounding box center [489, 303] width 42 height 14
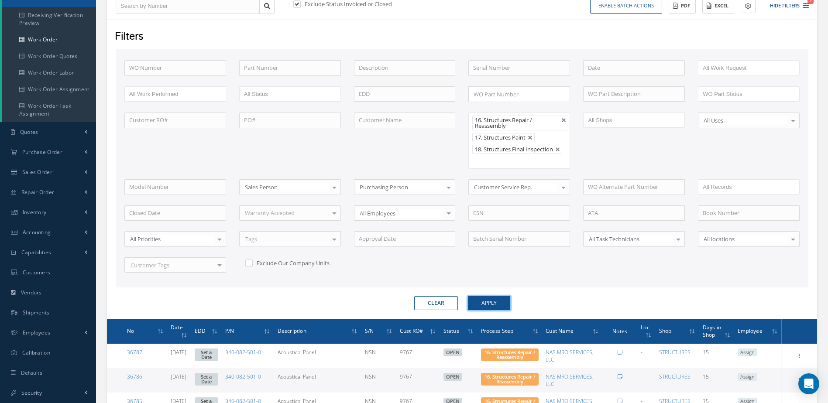
click at [500, 305] on button "Apply" at bounding box center [489, 303] width 42 height 14
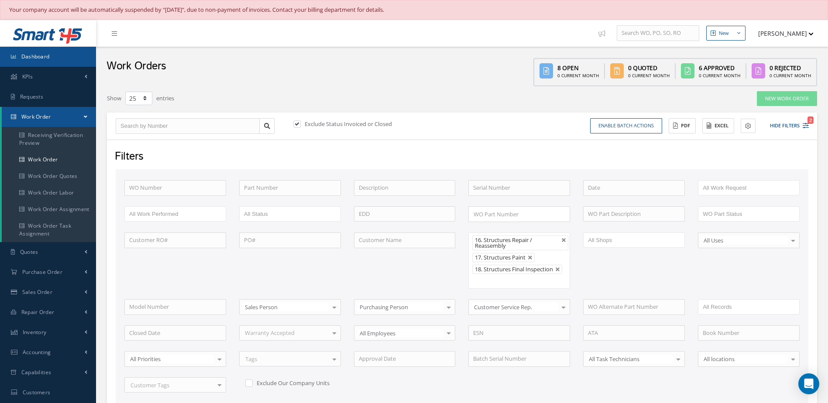
click at [36, 55] on span "Dashboard" at bounding box center [35, 56] width 28 height 7
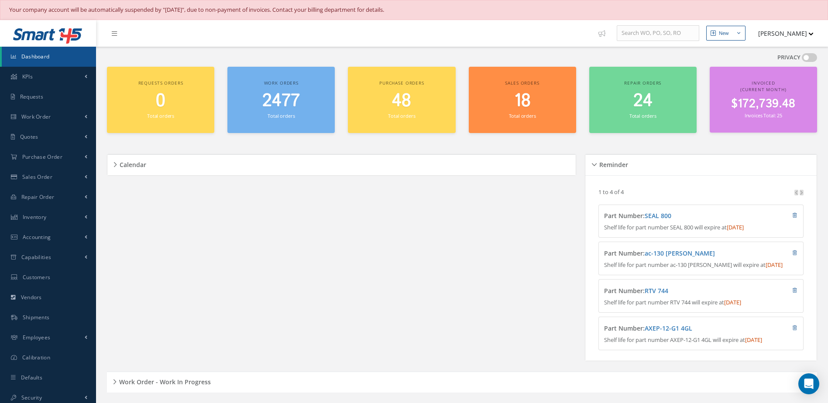
click at [288, 111] on div "2477 Total orders" at bounding box center [281, 106] width 99 height 30
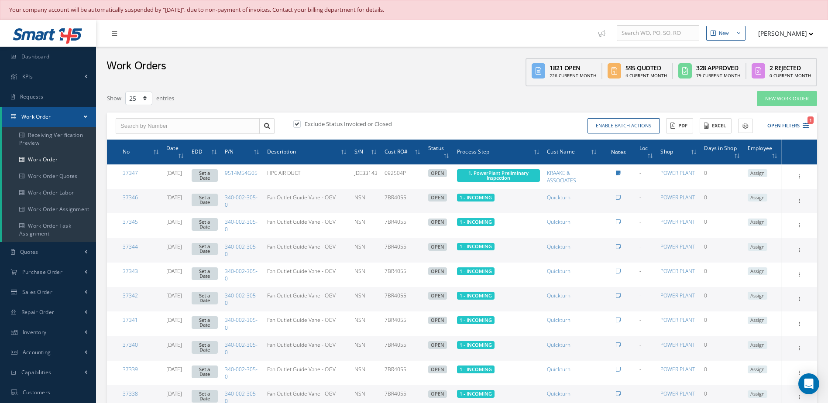
select select "25"
click at [778, 127] on button "Open Filters 1" at bounding box center [784, 126] width 49 height 14
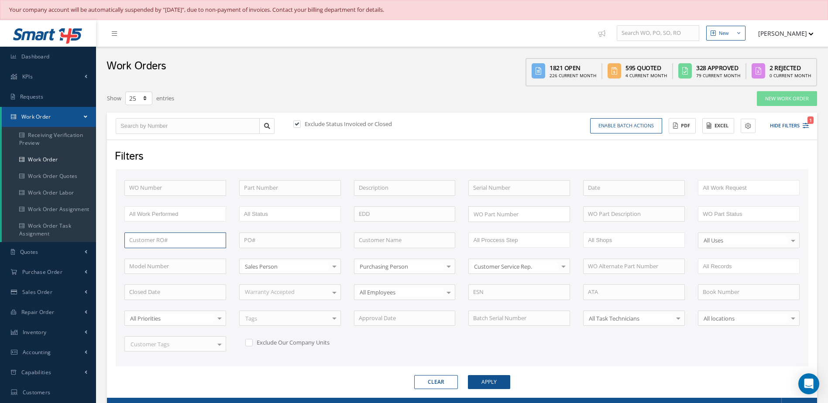
click at [167, 238] on input "text" at bounding box center [175, 241] width 102 height 16
click at [468, 375] on button "Apply" at bounding box center [489, 382] width 42 height 14
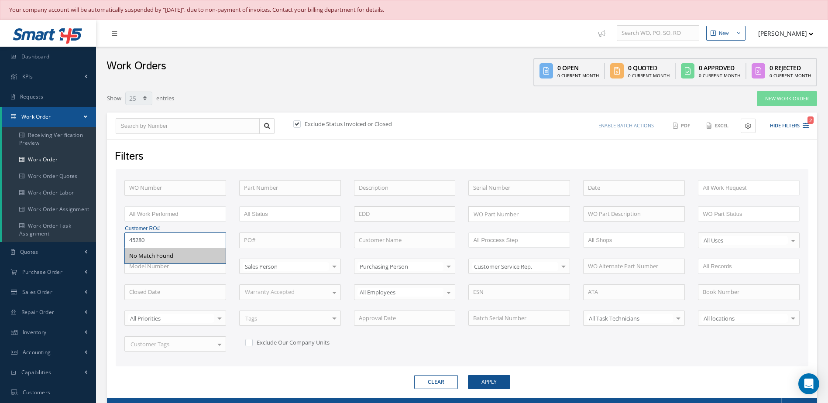
click at [155, 241] on input "45280" at bounding box center [175, 241] width 102 height 16
type input "45280"
click at [483, 379] on button "Apply" at bounding box center [489, 382] width 42 height 14
click at [220, 241] on use "Reset" at bounding box center [220, 240] width 6 height 6
click at [198, 243] on input "text" at bounding box center [175, 241] width 102 height 16
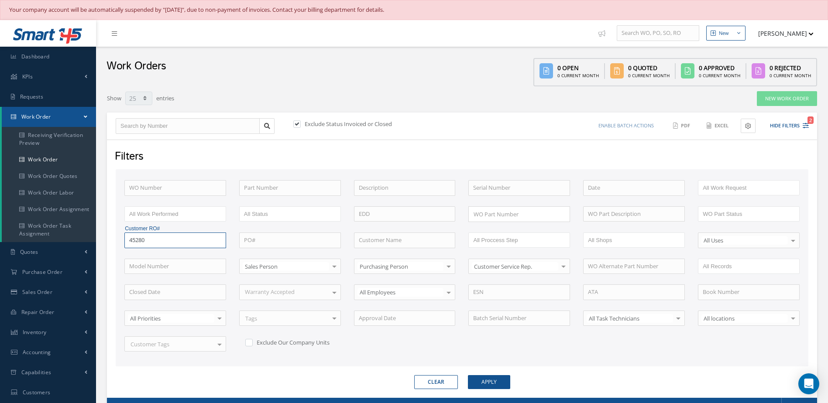
type input "45280"
click at [468, 375] on button "Apply" at bounding box center [489, 382] width 42 height 14
click at [472, 379] on button "Apply" at bounding box center [489, 382] width 42 height 14
click at [219, 238] on use "Reset" at bounding box center [220, 240] width 6 height 6
click at [410, 240] on input "text" at bounding box center [405, 241] width 102 height 16
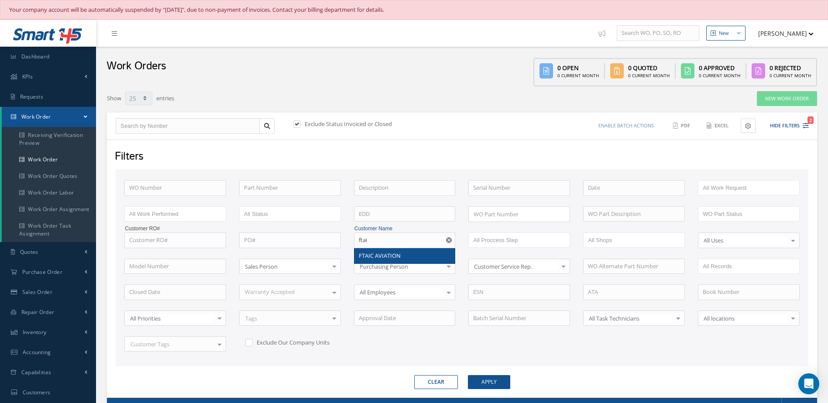
click at [407, 254] on div "FTAIC AVIATION" at bounding box center [405, 256] width 92 height 9
type input "FTAIC AVIATION"
click at [509, 389] on button "Apply" at bounding box center [489, 382] width 42 height 14
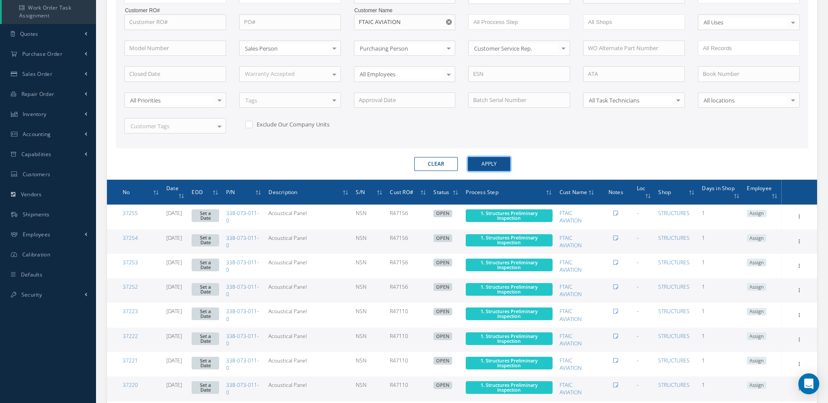
scroll to position [131, 0]
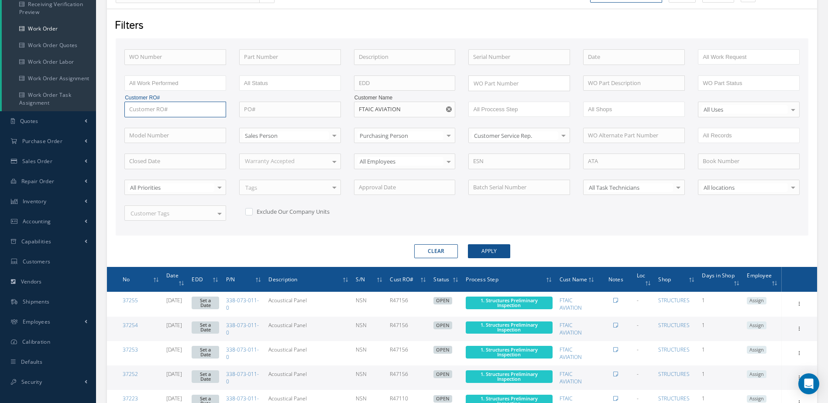
click at [176, 113] on input "text" at bounding box center [175, 110] width 102 height 16
type input "r045280"
click at [468, 244] on button "Apply" at bounding box center [489, 251] width 42 height 14
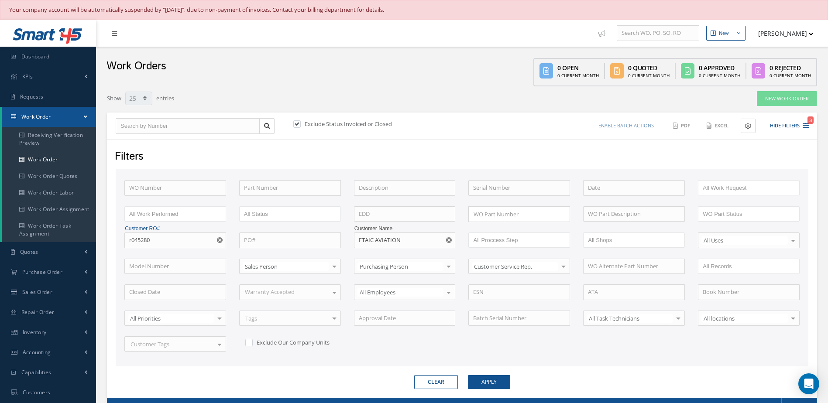
click at [448, 239] on icon "Reset" at bounding box center [449, 240] width 6 height 6
click at [219, 241] on icon "Reset" at bounding box center [220, 240] width 6 height 6
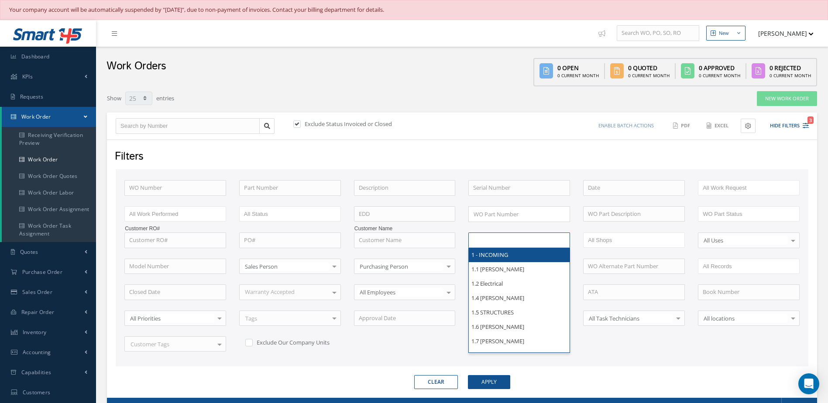
click at [543, 243] on ul at bounding box center [519, 240] width 102 height 15
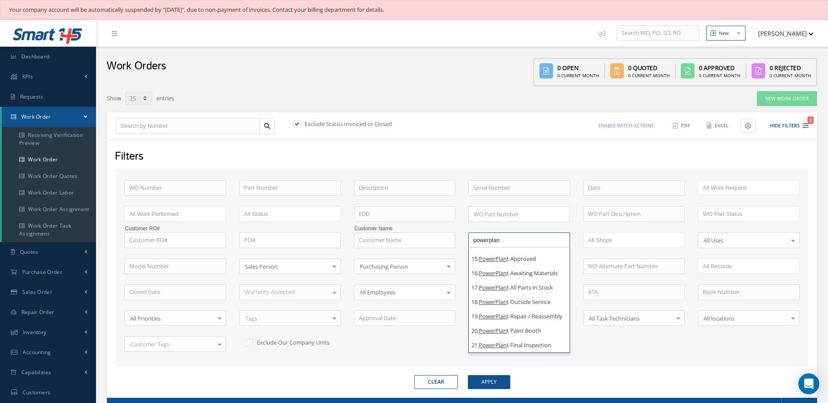
scroll to position [229, 0]
type input "p"
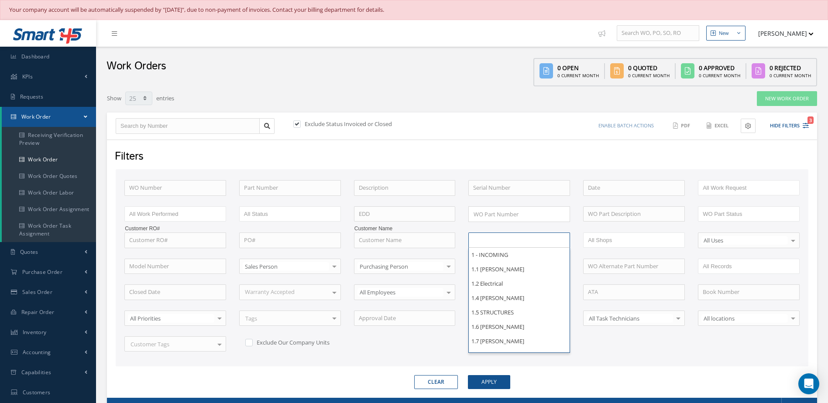
type input "All Proccess Step"
click at [606, 361] on div "WO Number Part Number Description Serial Number BENCH CHECK BER CADMIUM PLATE C…" at bounding box center [462, 271] width 688 height 182
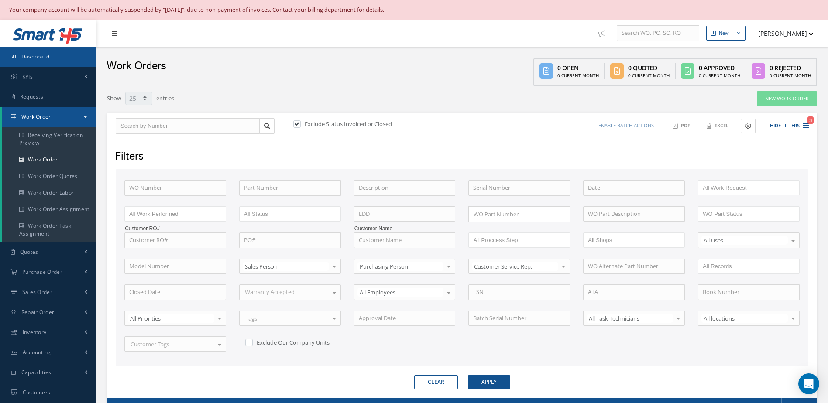
click at [44, 56] on span "Dashboard" at bounding box center [35, 56] width 28 height 7
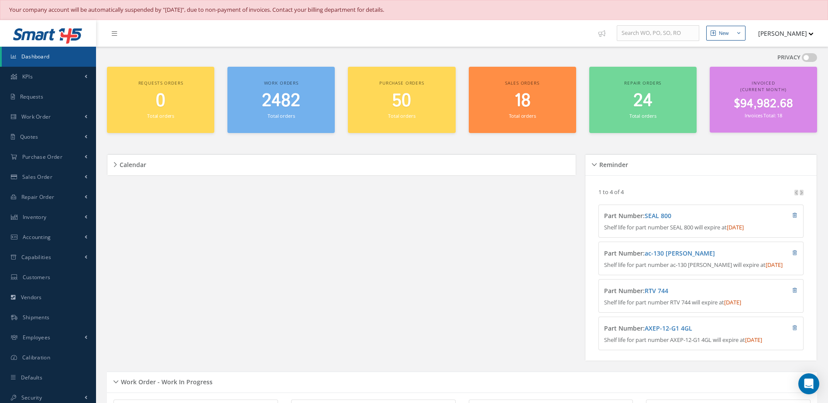
click at [52, 55] on link "Dashboard" at bounding box center [49, 57] width 94 height 20
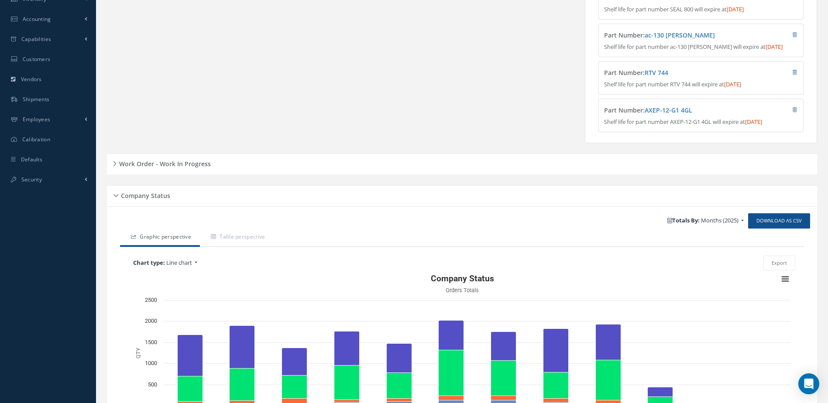
scroll to position [262, 0]
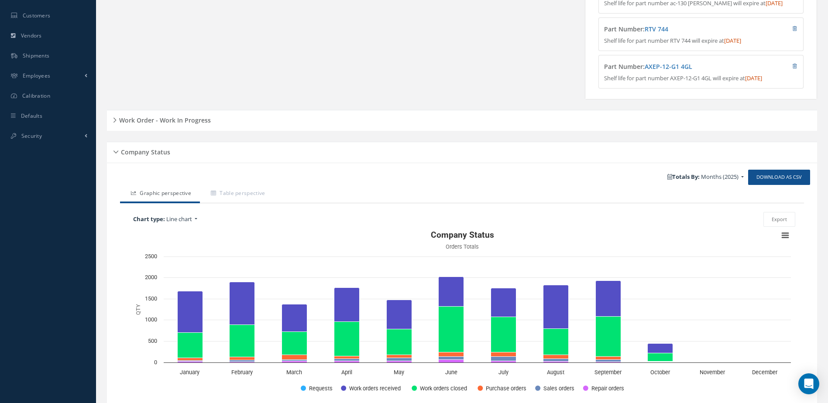
click at [167, 124] on h5 "Work Order - Work In Progress" at bounding box center [164, 119] width 94 height 10
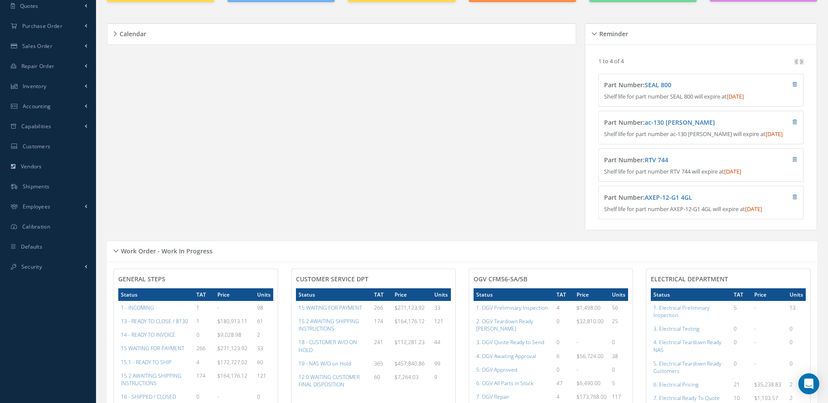
scroll to position [44, 0]
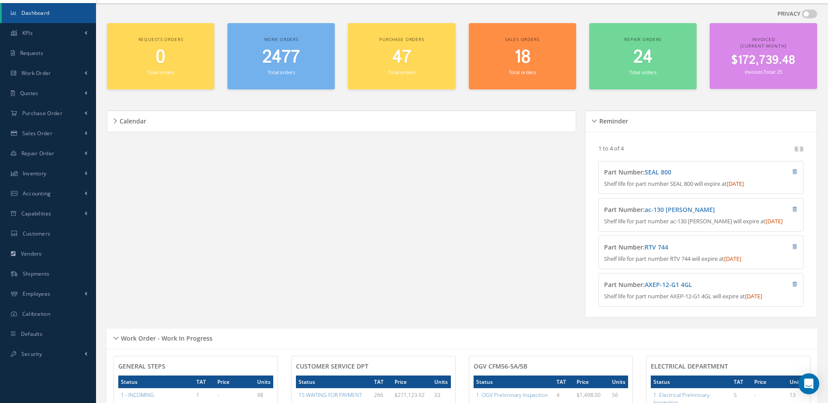
click at [778, 51] on div "Invoiced (Current Month) $172,739.48 Invoices Total: 25" at bounding box center [763, 56] width 107 height 66
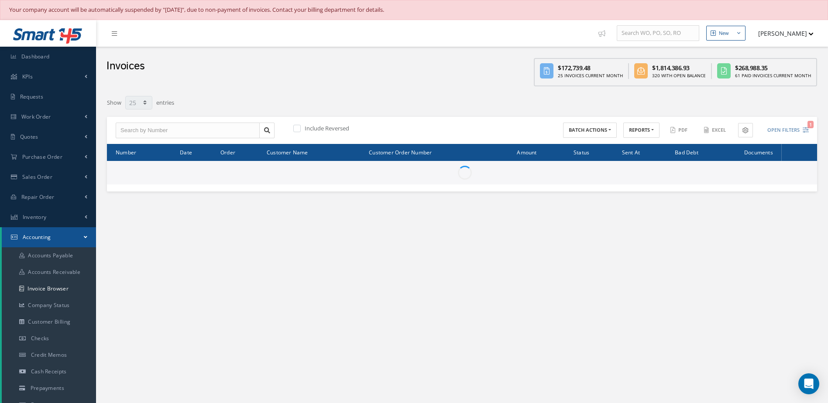
select select "25"
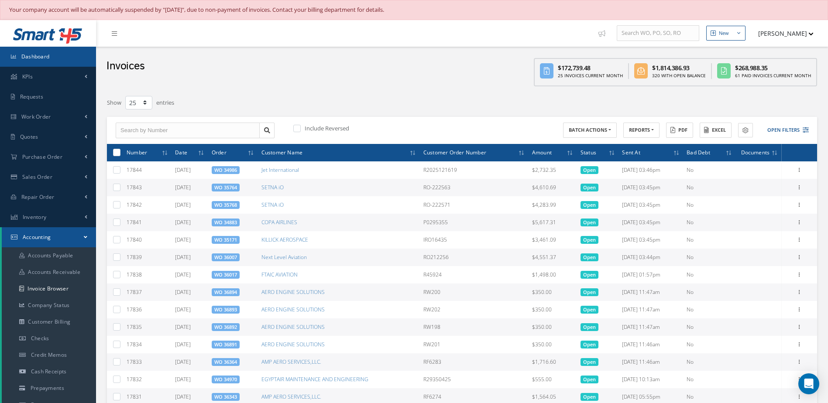
click at [54, 57] on link "Dashboard" at bounding box center [48, 57] width 96 height 20
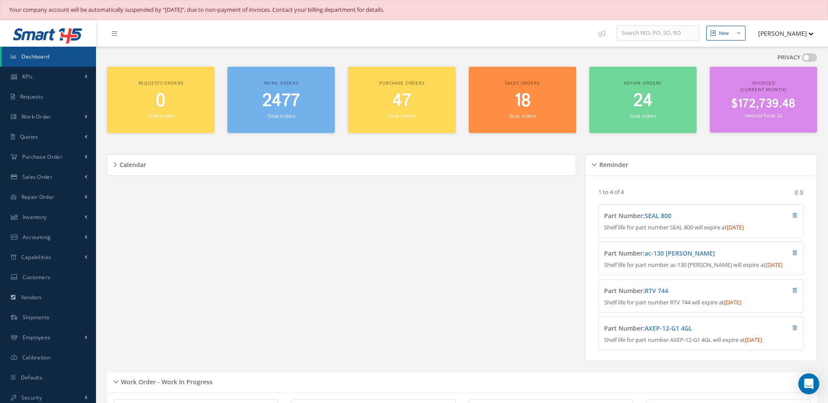
click at [740, 97] on span "$172,739.48" at bounding box center [763, 104] width 64 height 17
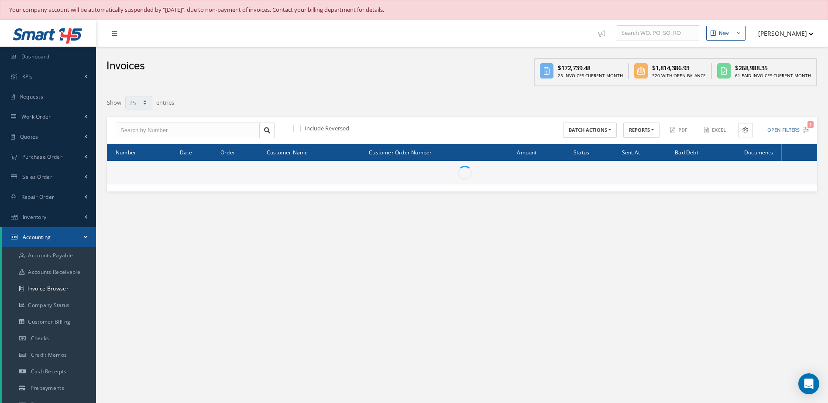
select select "25"
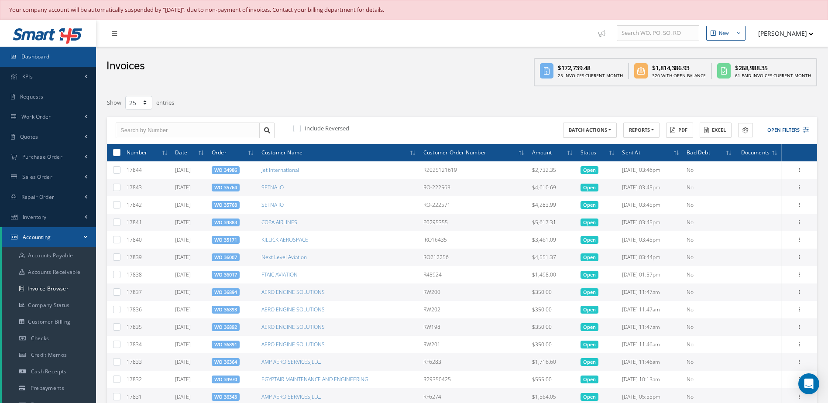
click at [41, 55] on span "Dashboard" at bounding box center [35, 56] width 28 height 7
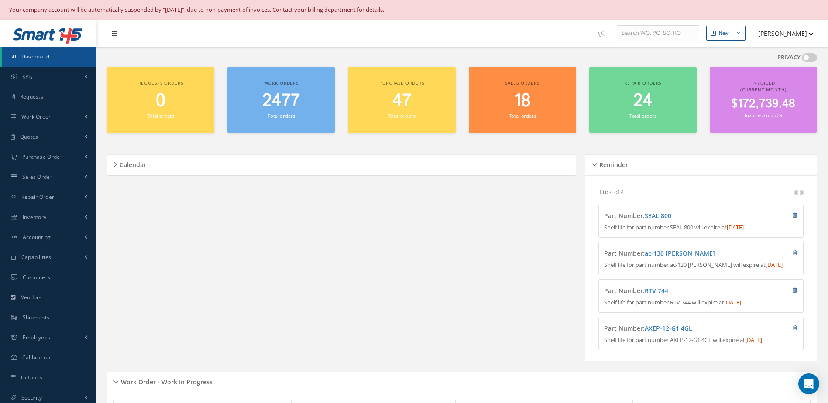
click at [278, 98] on span "2477" at bounding box center [281, 101] width 38 height 25
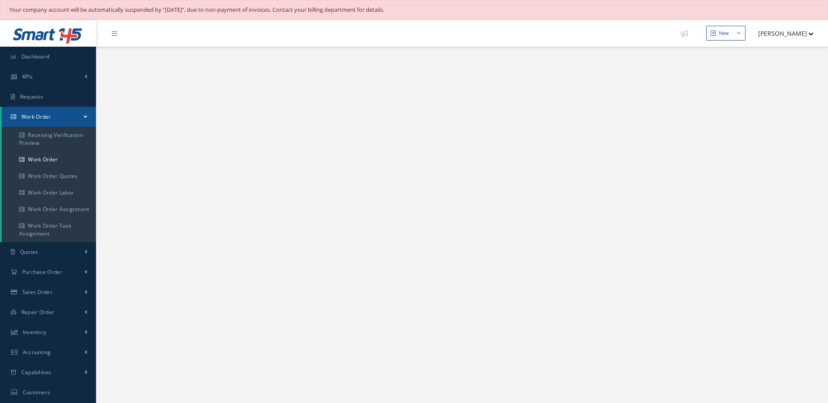
select select "25"
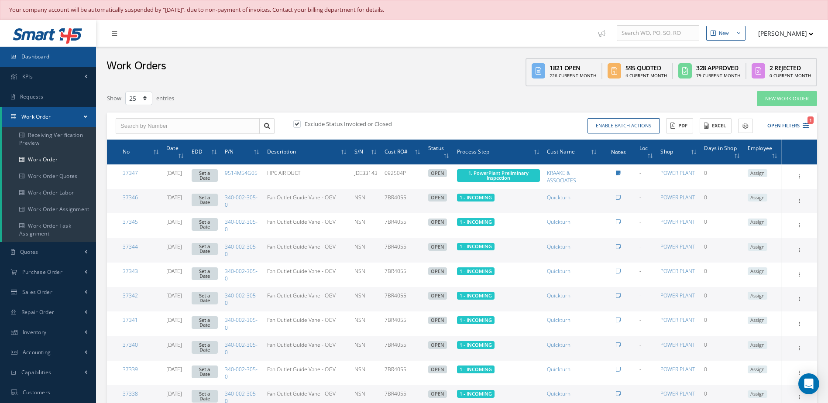
click at [53, 62] on link "Dashboard" at bounding box center [48, 57] width 96 height 20
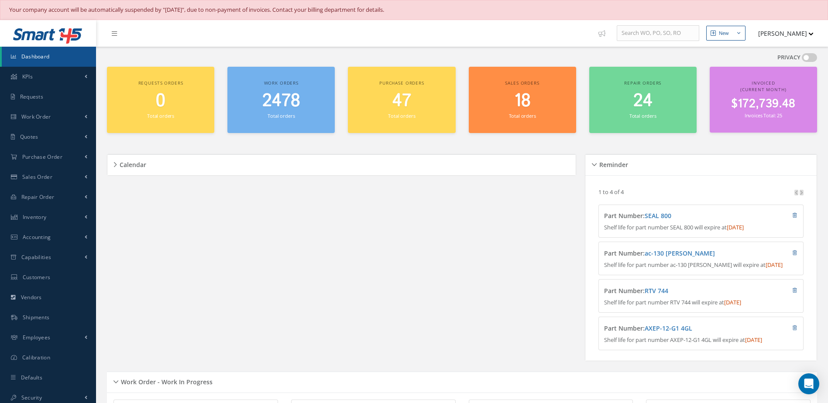
click at [278, 114] on small "Total orders" at bounding box center [281, 116] width 27 height 7
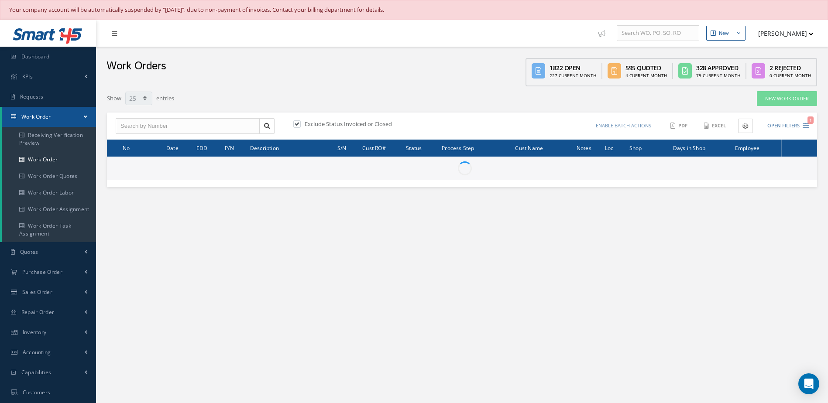
select select "25"
click at [226, 132] on input "text" at bounding box center [188, 126] width 144 height 16
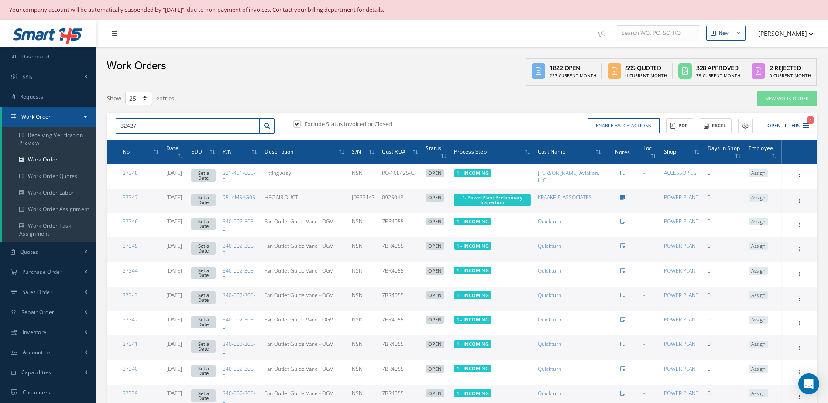
type input "32427"
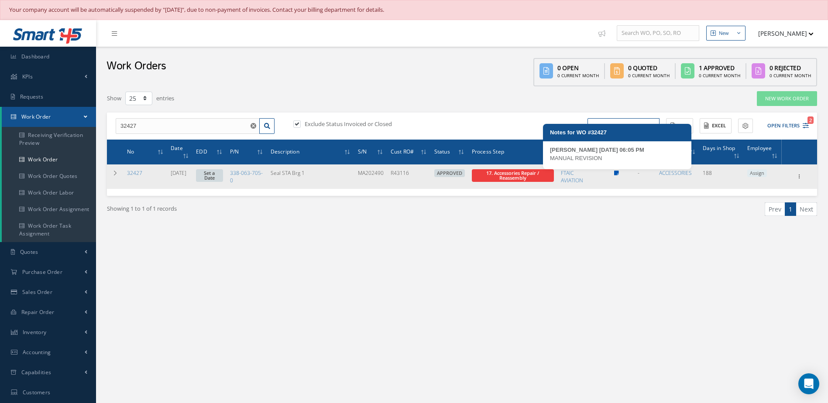
click at [619, 172] on icon at bounding box center [616, 173] width 5 height 5
type textarea "MANUAL REVISION -- [PERSON_NAME] [DATE] 06:05PM"
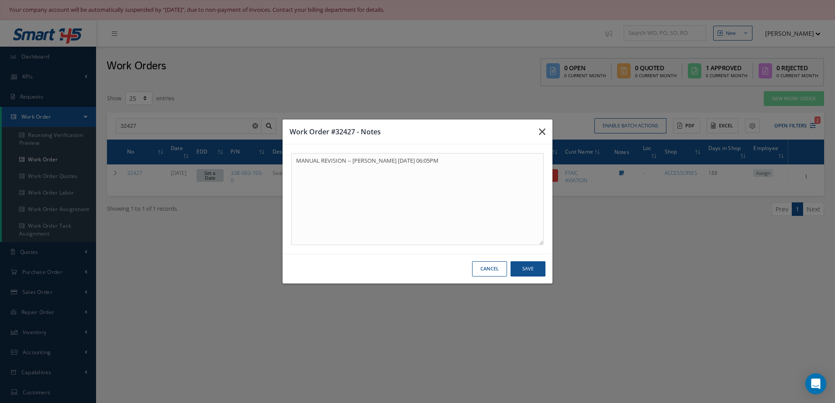
click at [541, 132] on icon "button" at bounding box center [542, 132] width 7 height 10
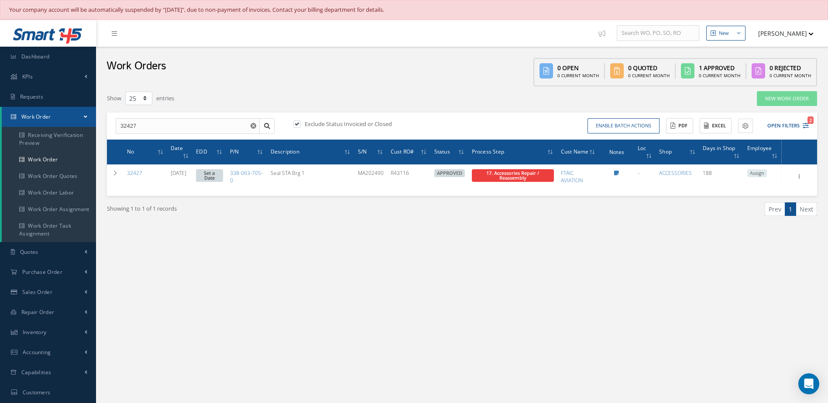
click at [253, 127] on icon "Reset" at bounding box center [254, 126] width 6 height 6
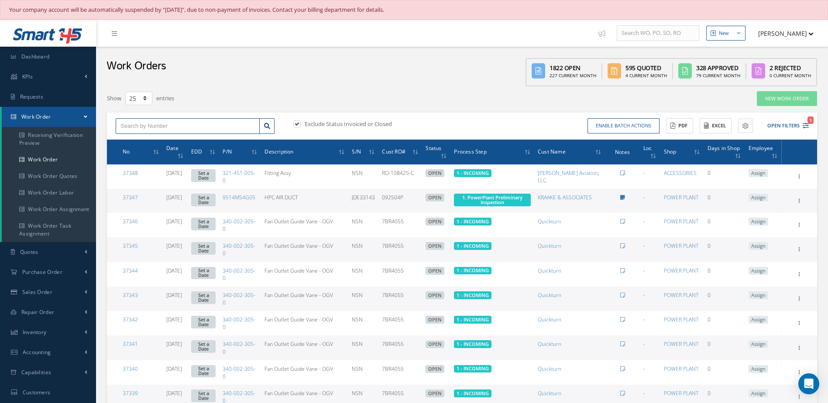
click at [209, 128] on input "text" at bounding box center [188, 126] width 144 height 16
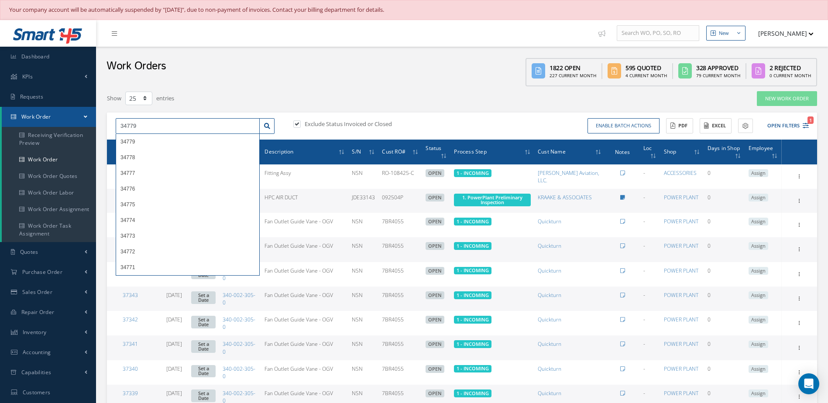
type input "34779"
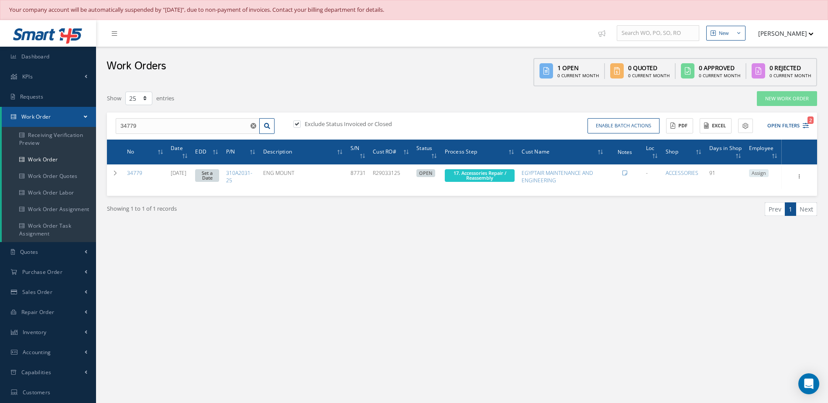
click at [217, 178] on link "Set a Date" at bounding box center [207, 175] width 24 height 13
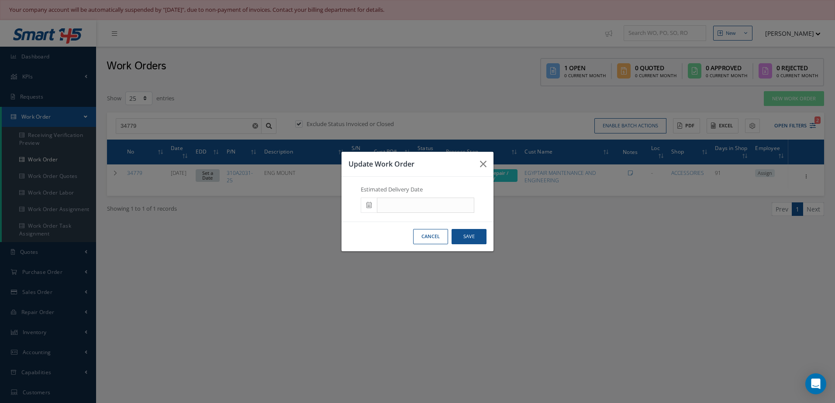
click at [369, 207] on icon at bounding box center [368, 205] width 5 height 6
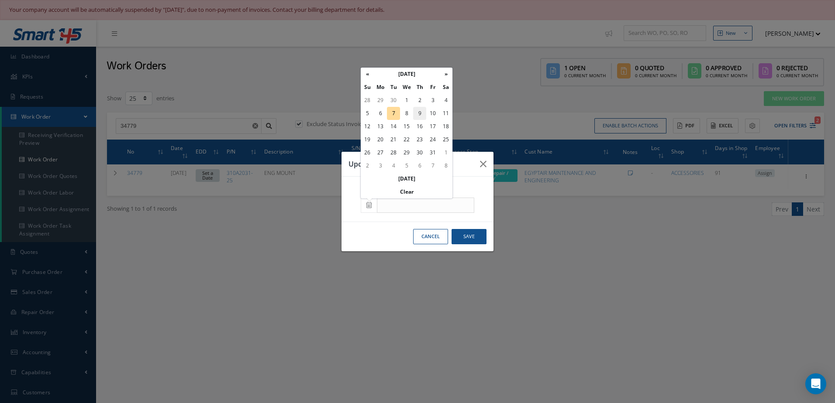
click at [420, 116] on td "9" at bounding box center [419, 113] width 13 height 13
type input "[DATE]"
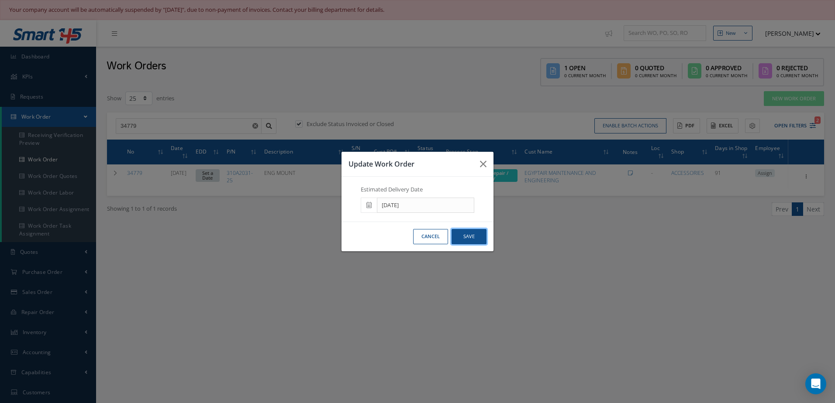
click at [475, 237] on button "Save" at bounding box center [468, 236] width 35 height 15
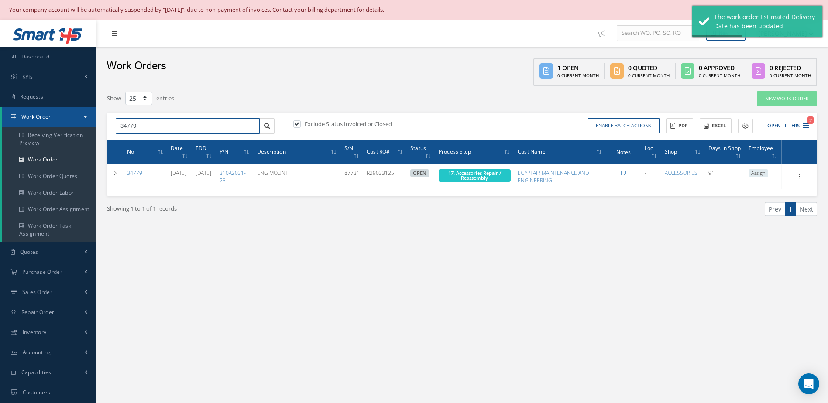
click at [244, 124] on input "34779" at bounding box center [188, 126] width 144 height 16
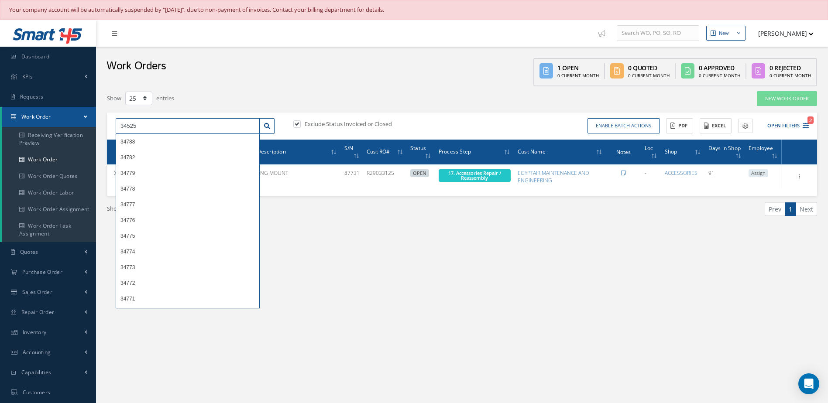
type input "34525"
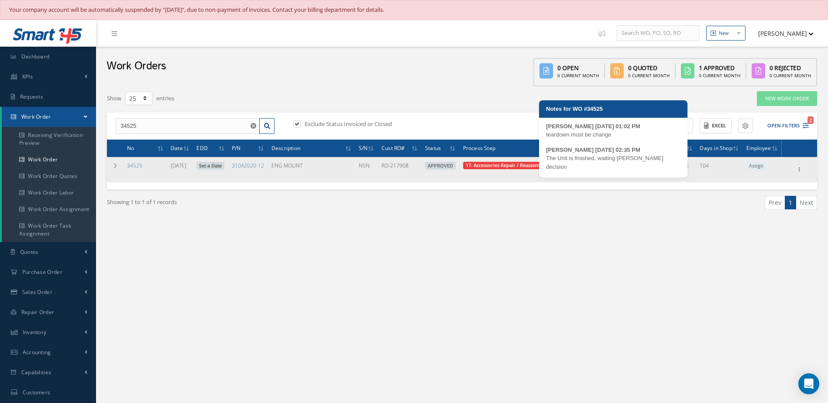
click at [616, 169] on icon at bounding box center [613, 165] width 5 height 5
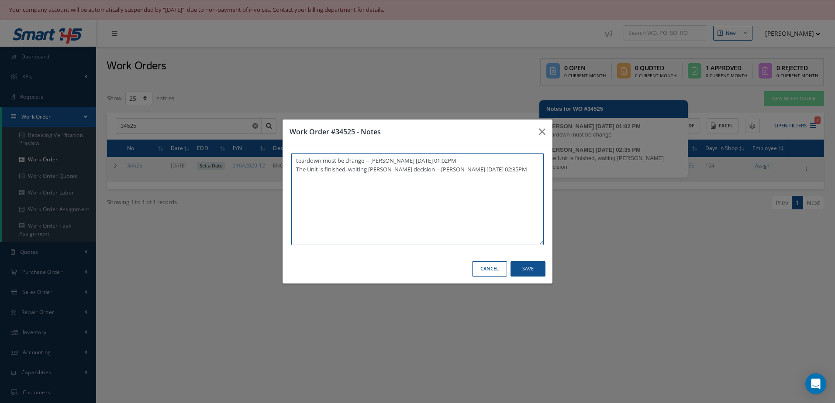
type textarea "teardown must be change -- [PERSON_NAME] [DATE] 01:02PM The Unit is finished, w…"
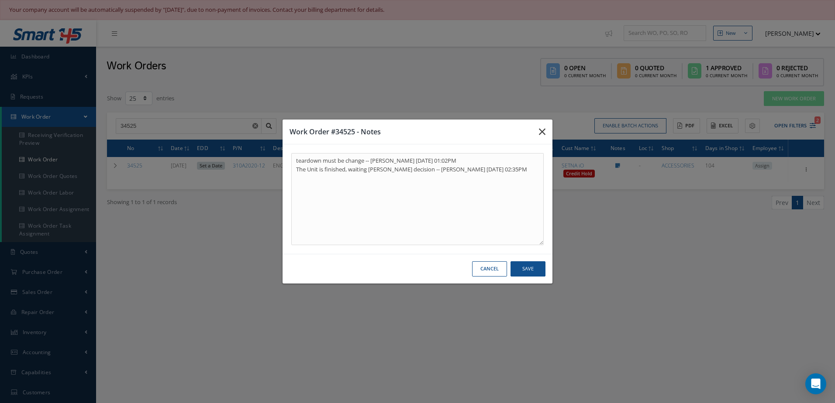
click at [544, 131] on icon "button" at bounding box center [542, 132] width 7 height 10
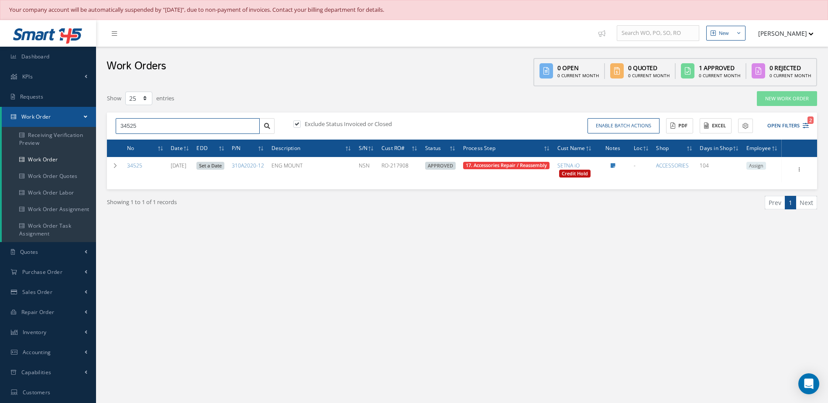
click at [193, 130] on input "34525" at bounding box center [188, 126] width 144 height 16
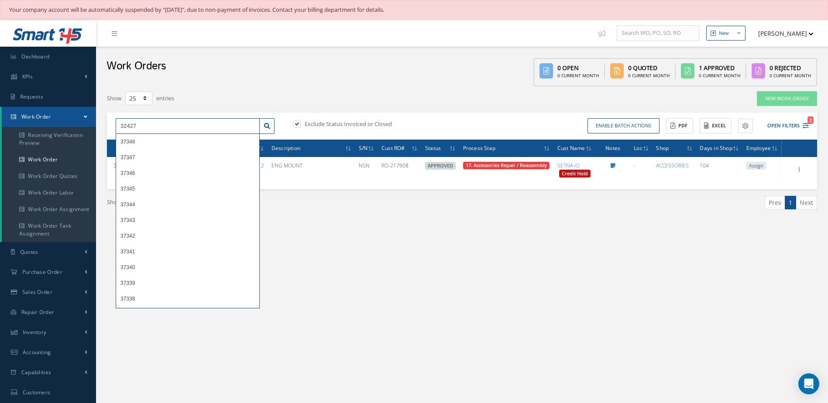
type input "32427"
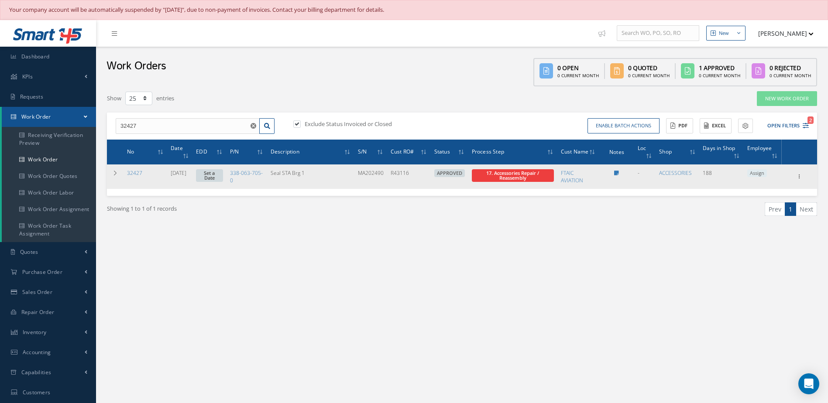
click at [223, 176] on link "Set a Date" at bounding box center [209, 175] width 27 height 13
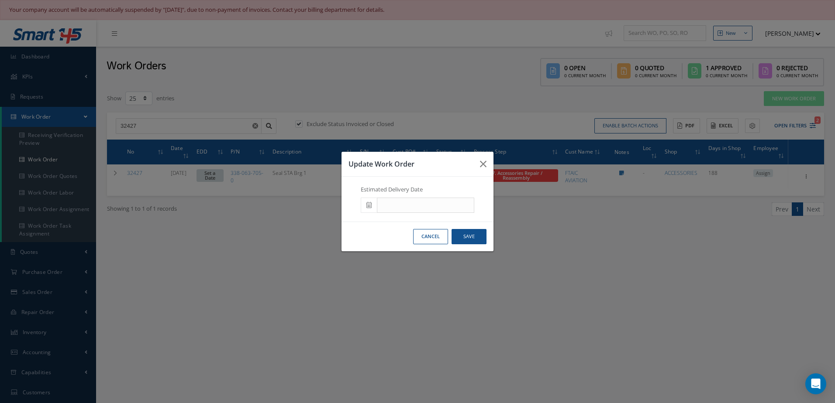
click at [369, 204] on icon at bounding box center [368, 205] width 5 height 6
click at [617, 262] on div "Update Work Order Estimated Delivery Date Cancel Save" at bounding box center [417, 201] width 835 height 403
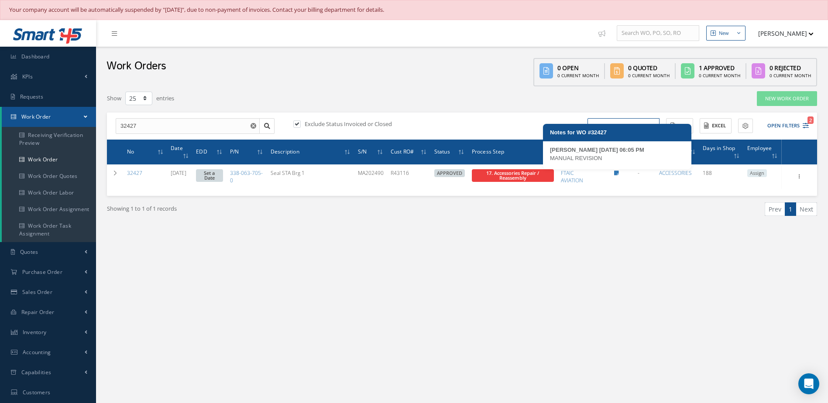
click at [619, 172] on icon at bounding box center [616, 173] width 5 height 5
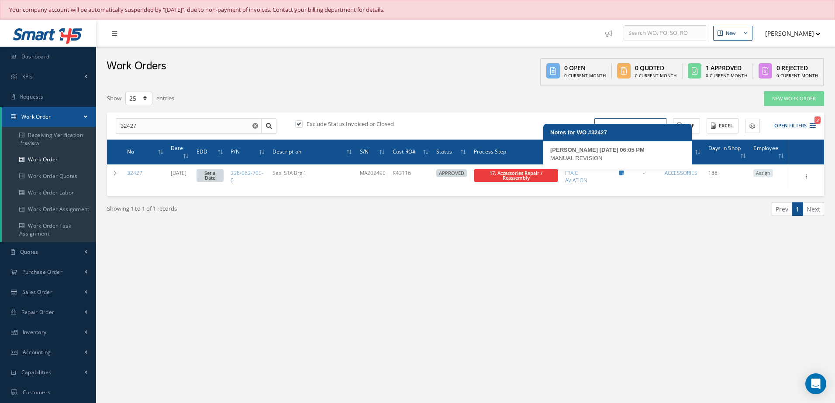
type textarea "MANUAL REVISION -- Andres 04/02/2025 06:05PM"
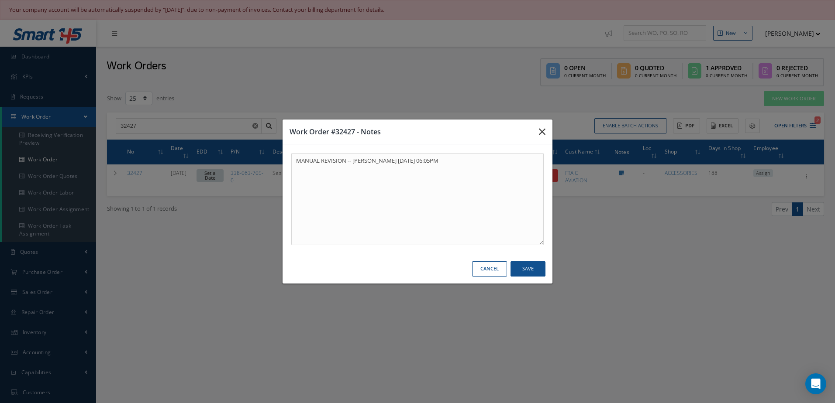
click at [537, 130] on button "button" at bounding box center [542, 132] width 21 height 24
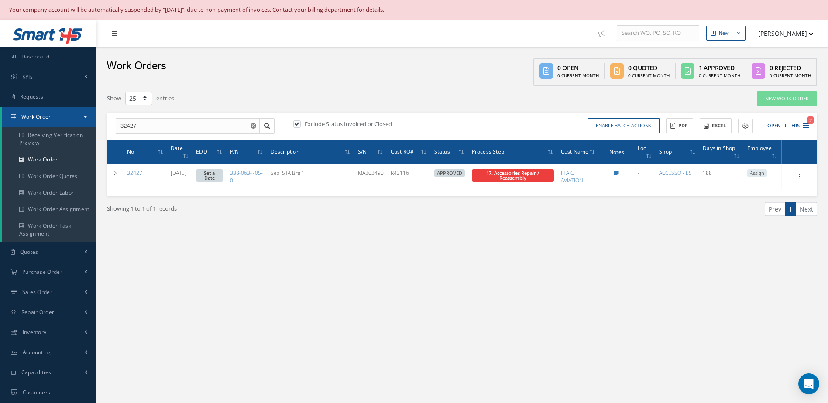
click at [254, 125] on use "Reset" at bounding box center [254, 126] width 6 height 6
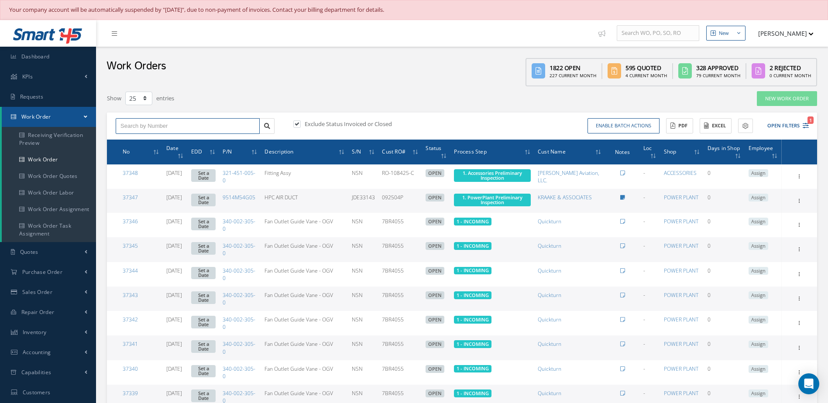
click at [254, 125] on input "text" at bounding box center [188, 126] width 144 height 16
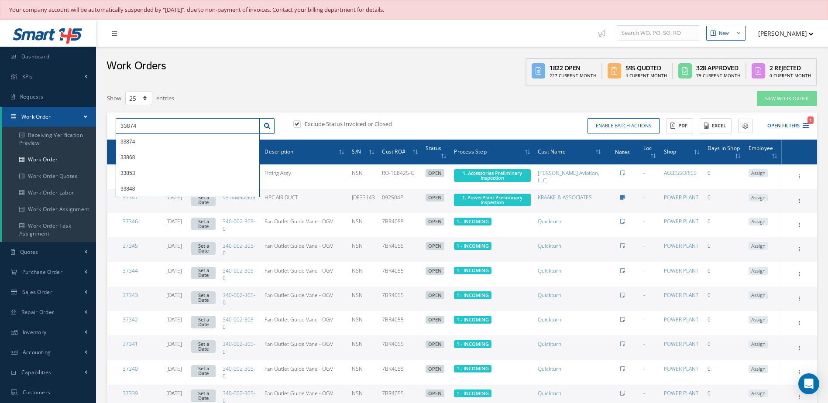
type input "33874"
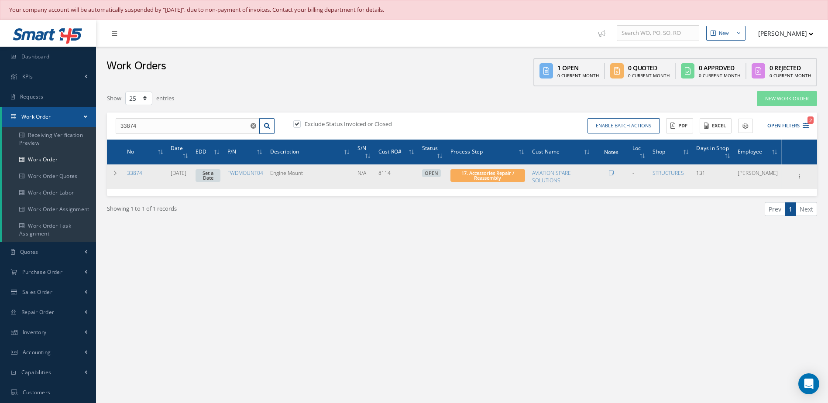
click at [220, 181] on link "Set a Date" at bounding box center [208, 175] width 25 height 13
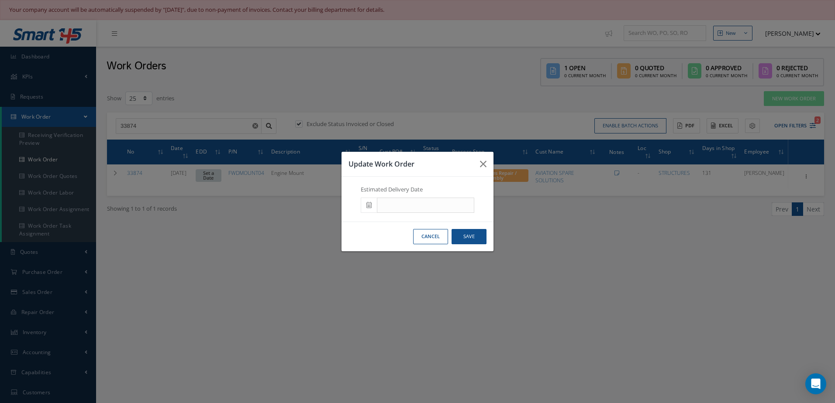
click at [369, 205] on icon at bounding box center [368, 205] width 5 height 6
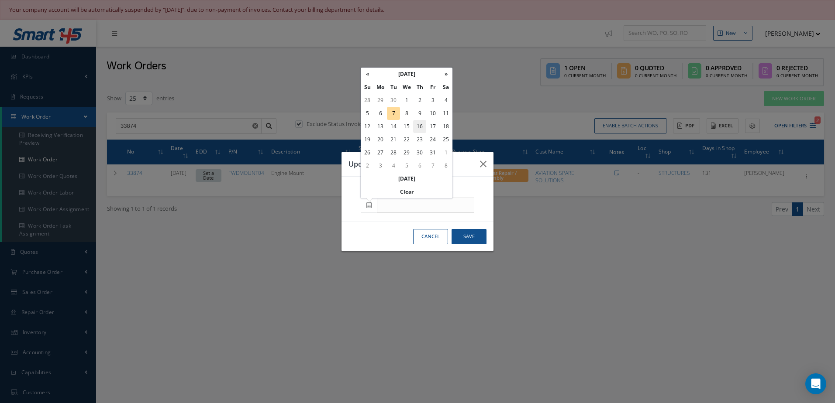
click at [421, 127] on td "16" at bounding box center [419, 126] width 13 height 13
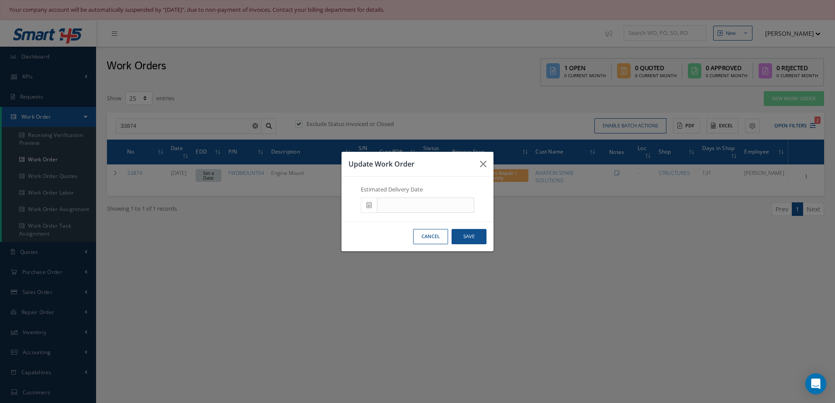
type input "10/16/2025"
drag, startPoint x: 479, startPoint y: 237, endPoint x: 468, endPoint y: 252, distance: 18.1
click at [478, 237] on button "Save" at bounding box center [468, 236] width 35 height 15
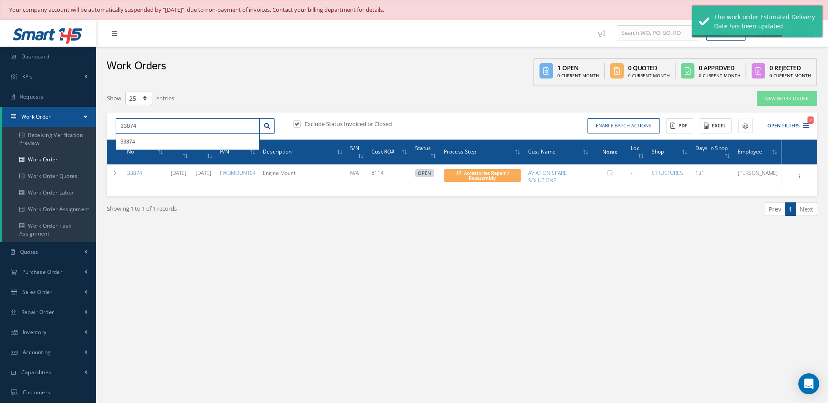
click at [156, 120] on input "33874" at bounding box center [188, 126] width 144 height 16
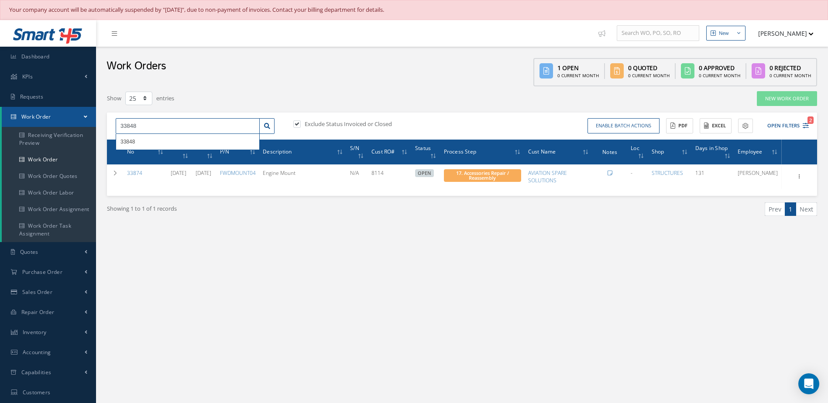
type input "33848"
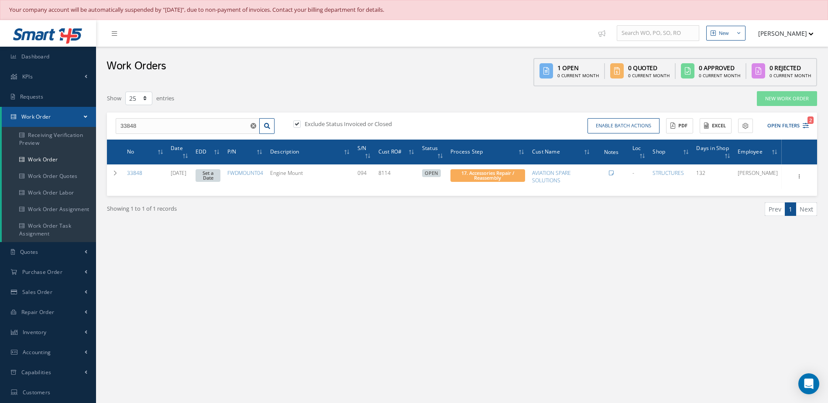
click at [220, 178] on link "Set a Date" at bounding box center [208, 175] width 25 height 13
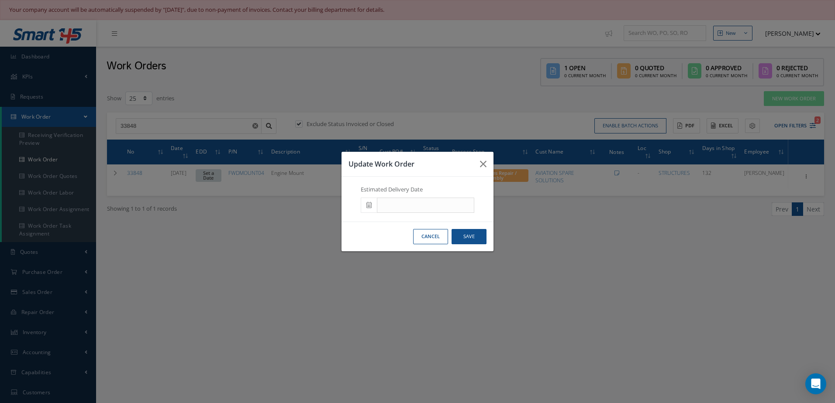
click at [369, 205] on icon at bounding box center [368, 205] width 5 height 6
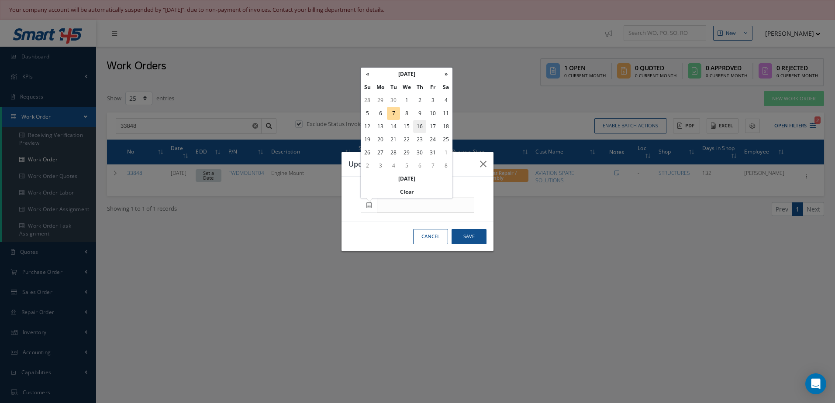
click at [421, 126] on td "16" at bounding box center [419, 126] width 13 height 13
type input "10/16/2025"
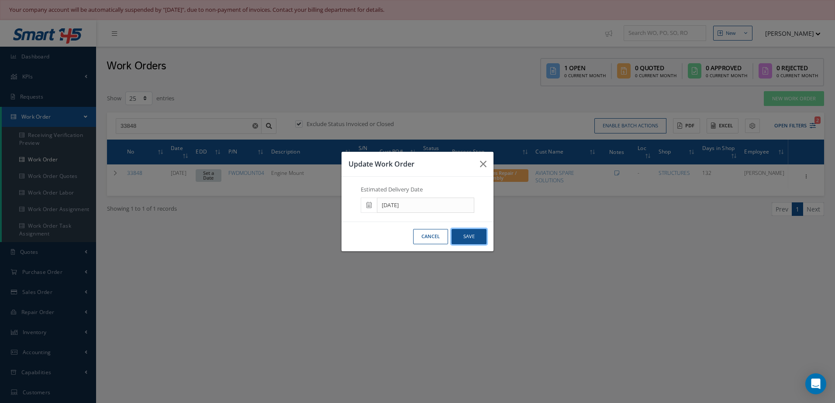
click at [478, 231] on button "Save" at bounding box center [468, 236] width 35 height 15
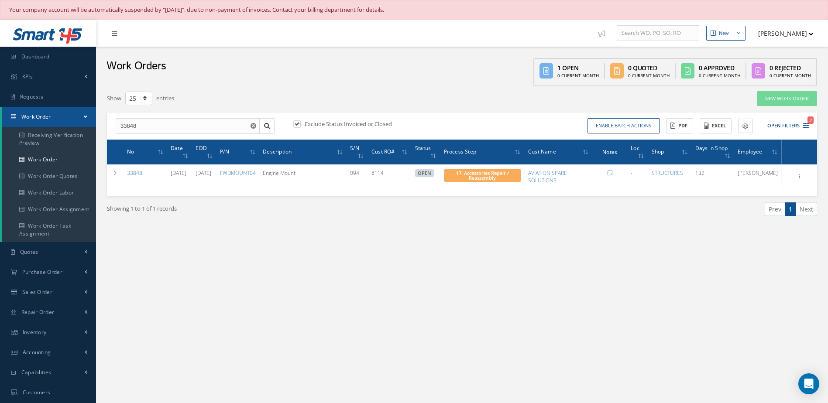
click at [255, 124] on use "Reset" at bounding box center [254, 126] width 6 height 6
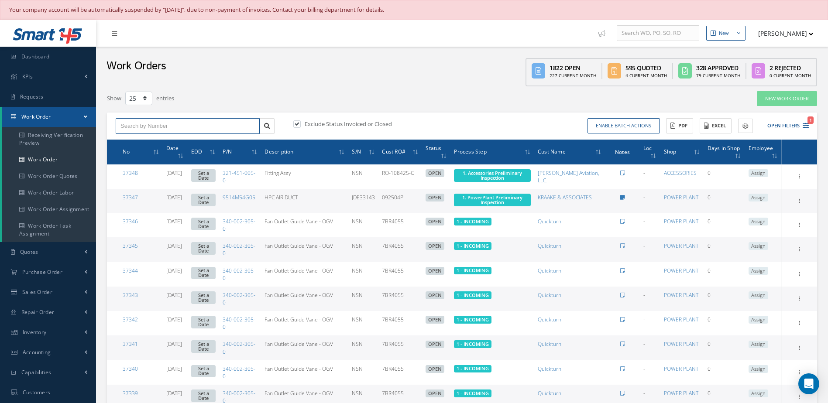
click at [218, 121] on input "text" at bounding box center [188, 126] width 144 height 16
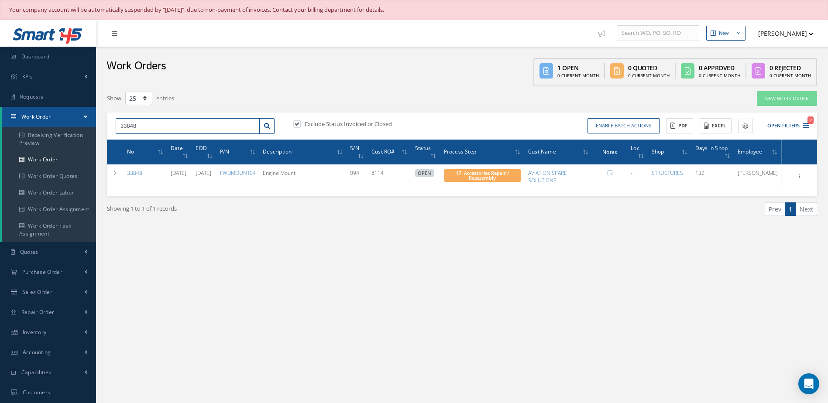
click at [190, 126] on input "33848" at bounding box center [188, 126] width 144 height 16
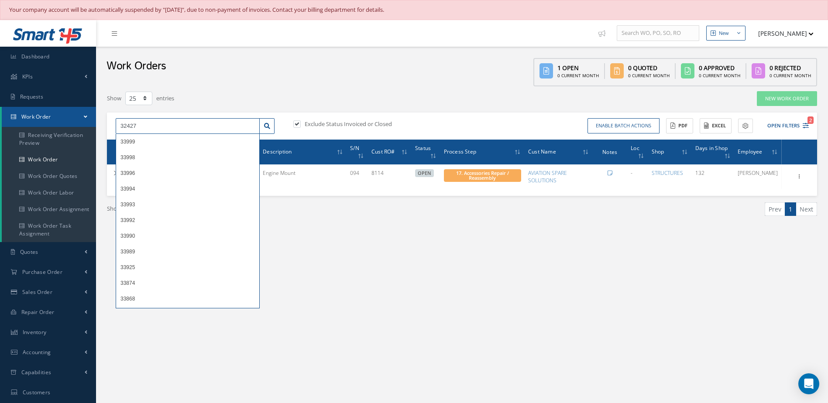
type input "32427"
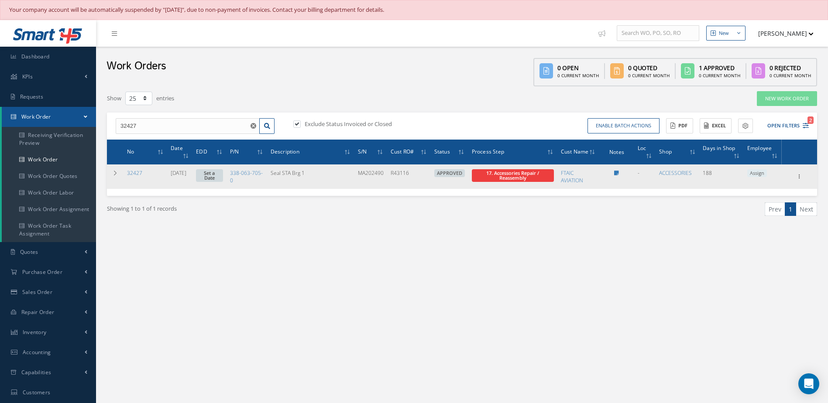
click at [217, 177] on link "Set a Date" at bounding box center [209, 175] width 27 height 13
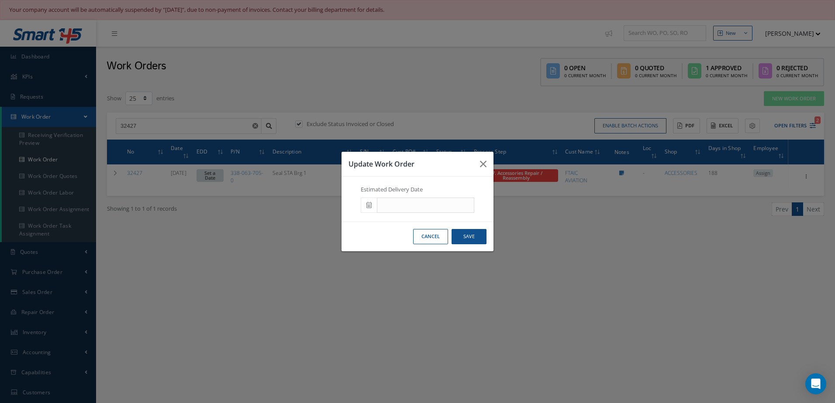
click at [369, 207] on icon at bounding box center [368, 205] width 5 height 6
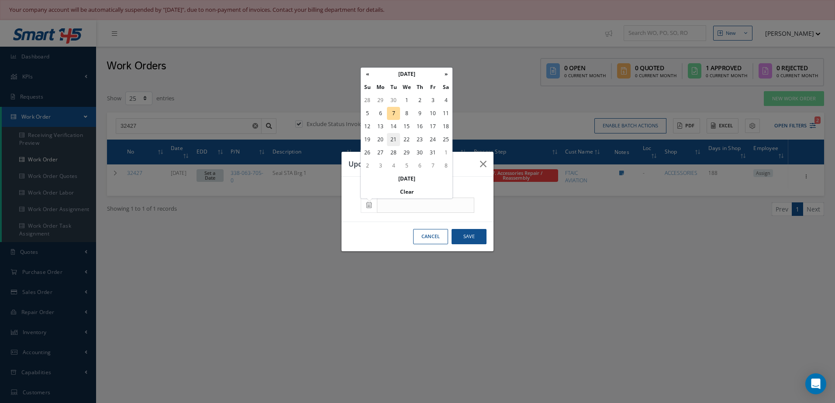
click at [392, 139] on td "21" at bounding box center [393, 139] width 13 height 13
type input "10/21/2025"
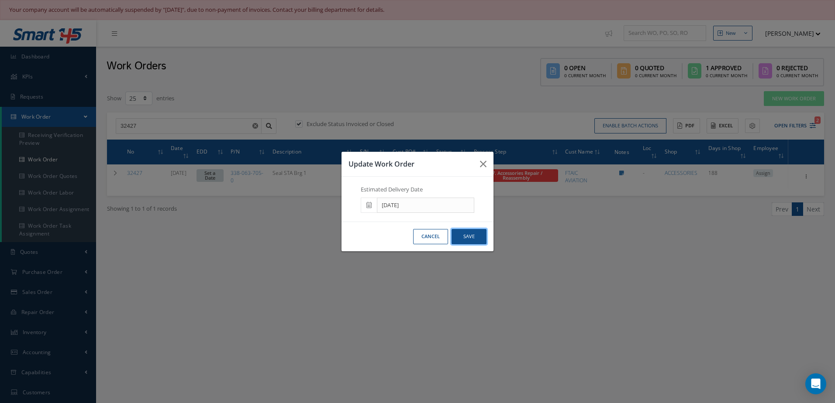
click at [471, 236] on button "Save" at bounding box center [468, 236] width 35 height 15
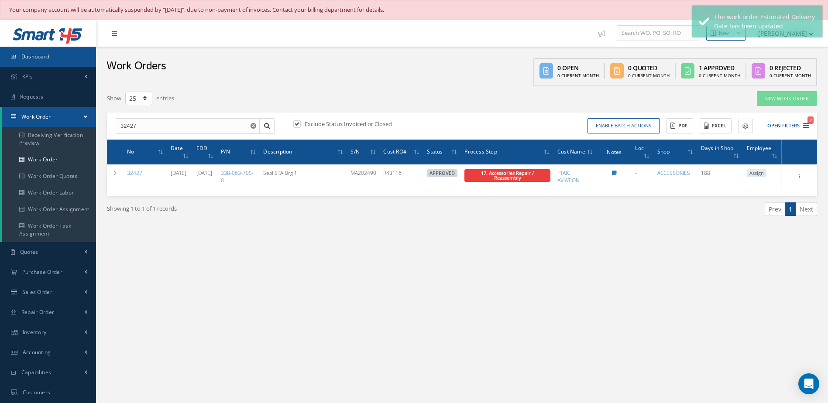
click at [62, 52] on link "Dashboard" at bounding box center [48, 57] width 96 height 20
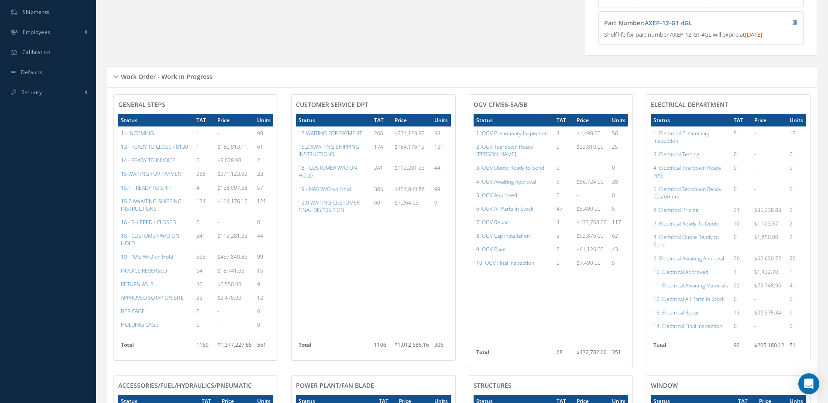
scroll to position [349, 0]
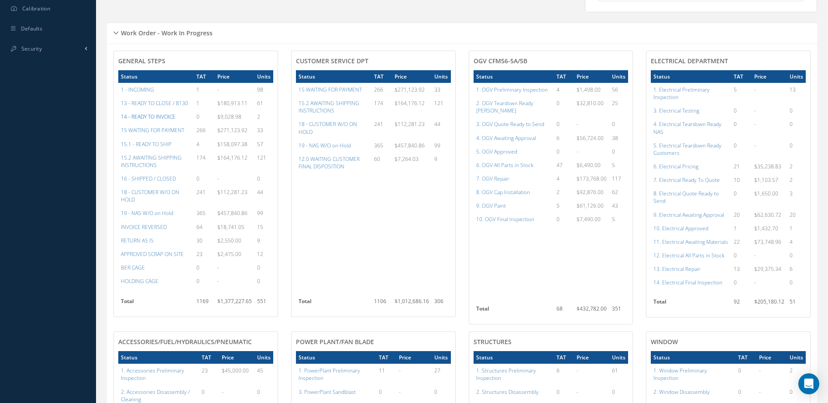
click at [155, 120] on a=21&excludeInternalCustomer=false&excludeInvoicedOrClosed=true&&filtersHidded"] "14 - READY TO INVOICE" at bounding box center [148, 116] width 55 height 7
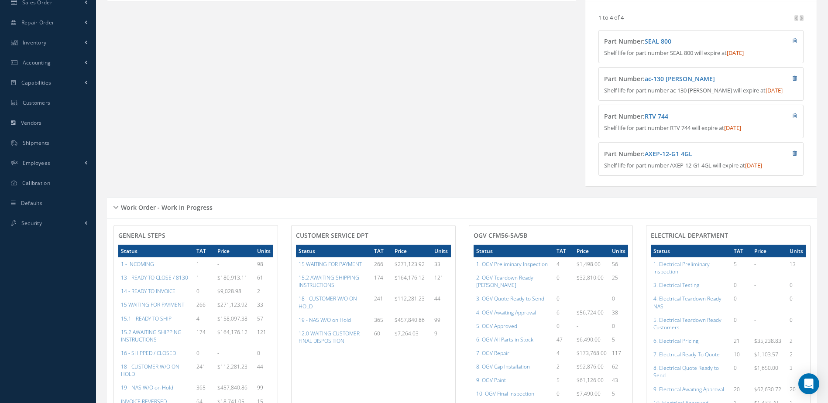
scroll to position [0, 0]
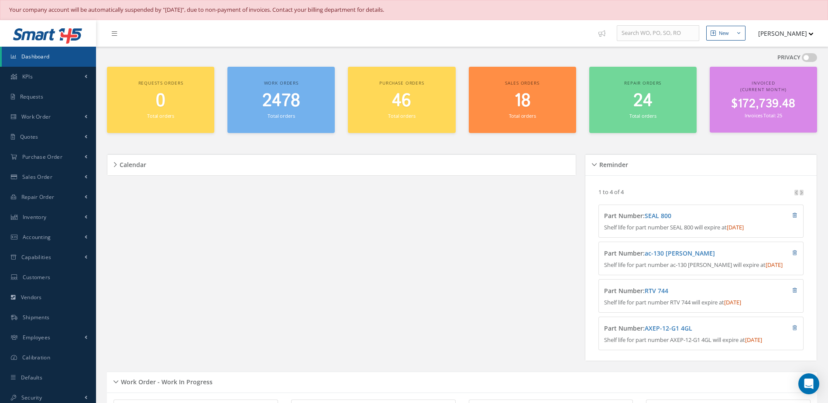
click at [44, 58] on span "Dashboard" at bounding box center [35, 56] width 28 height 7
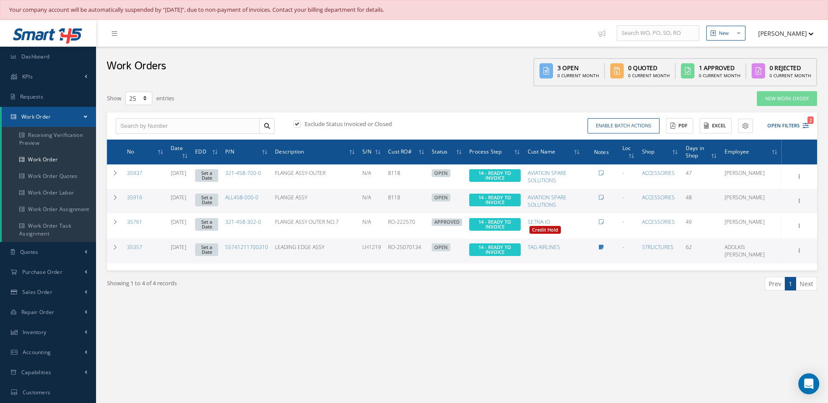
select select "25"
click at [57, 52] on link "Dashboard" at bounding box center [48, 57] width 96 height 20
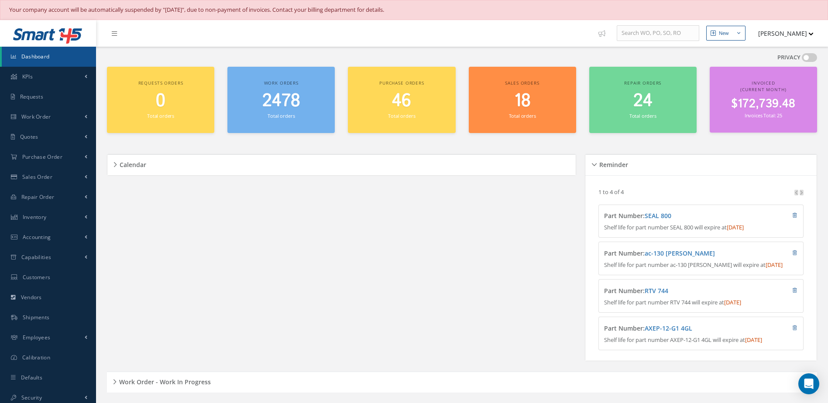
click at [753, 117] on small "Invoices Total: 25" at bounding box center [764, 115] width 38 height 7
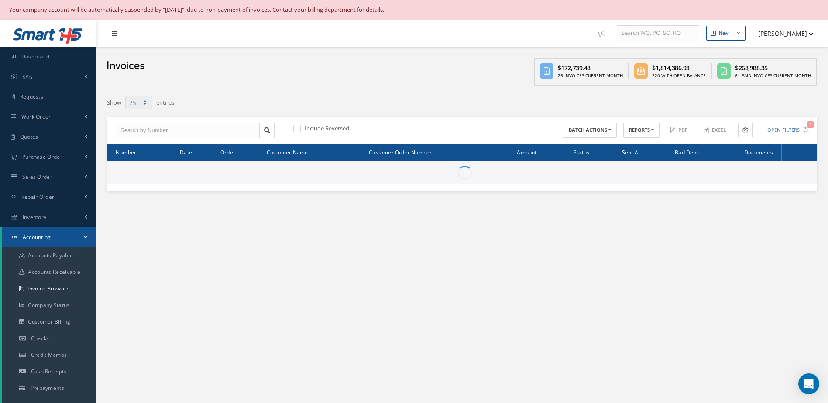
select select "25"
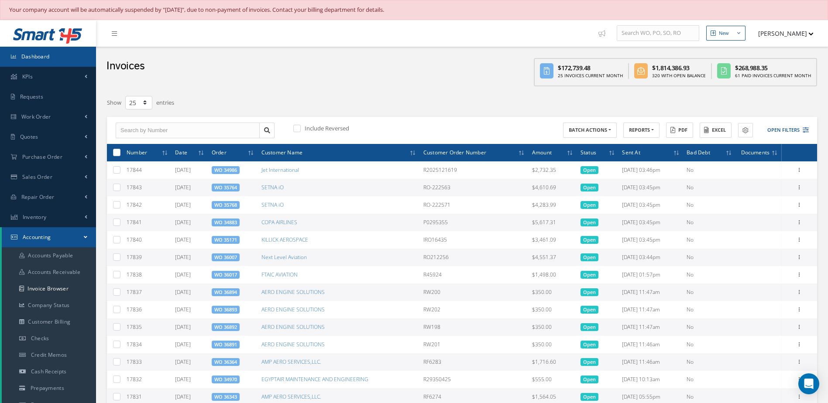
click at [75, 62] on link "Dashboard" at bounding box center [48, 57] width 96 height 20
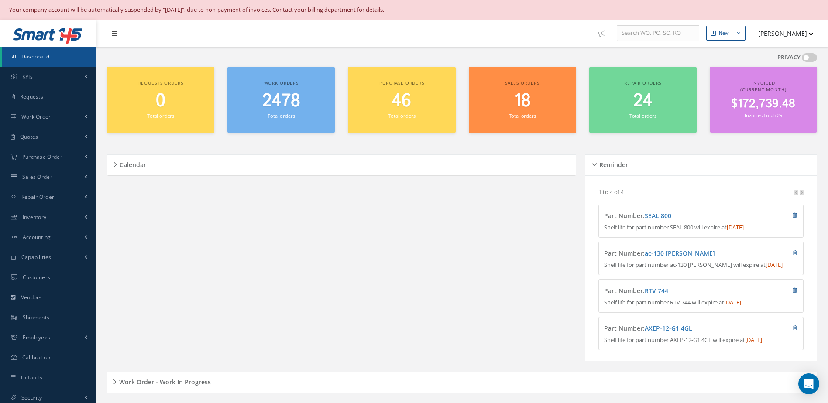
click at [280, 93] on span "2478" at bounding box center [281, 101] width 38 height 25
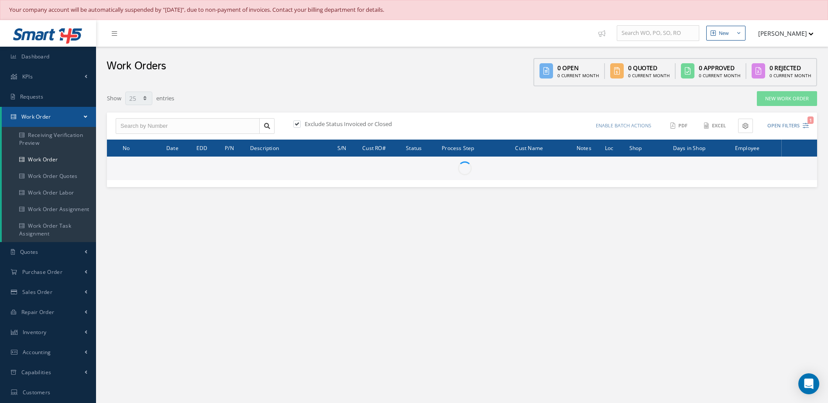
select select "25"
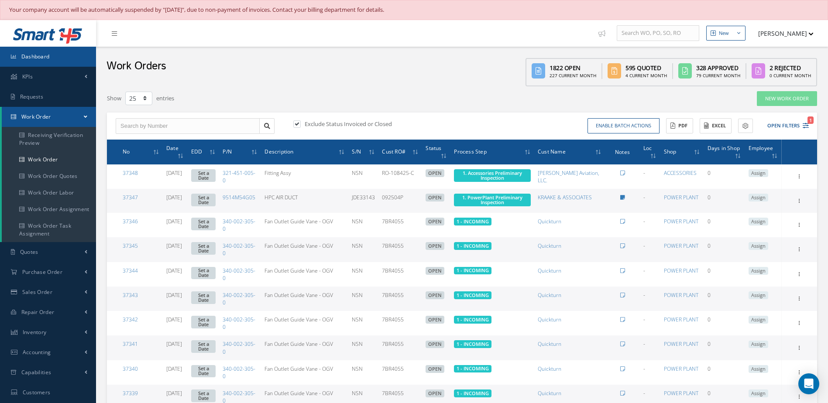
click at [70, 53] on link "Dashboard" at bounding box center [48, 57] width 96 height 20
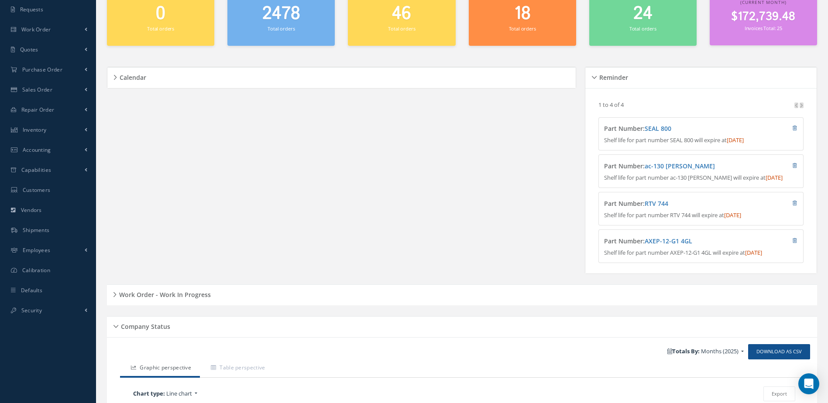
scroll to position [262, 0]
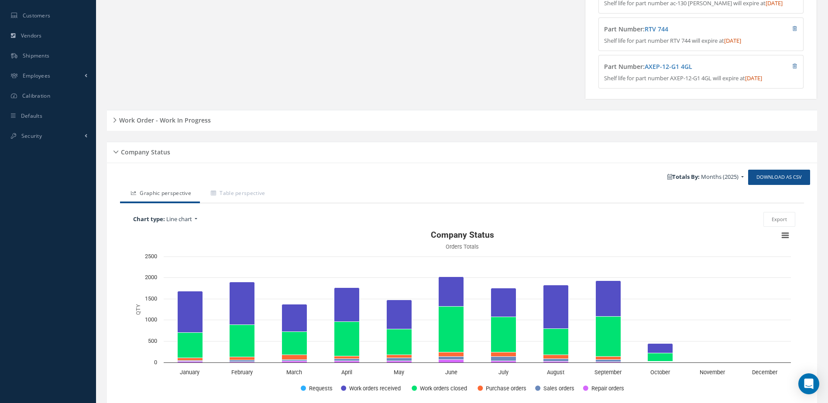
click at [212, 127] on div "Work Order - Work In Progress" at bounding box center [462, 121] width 710 height 14
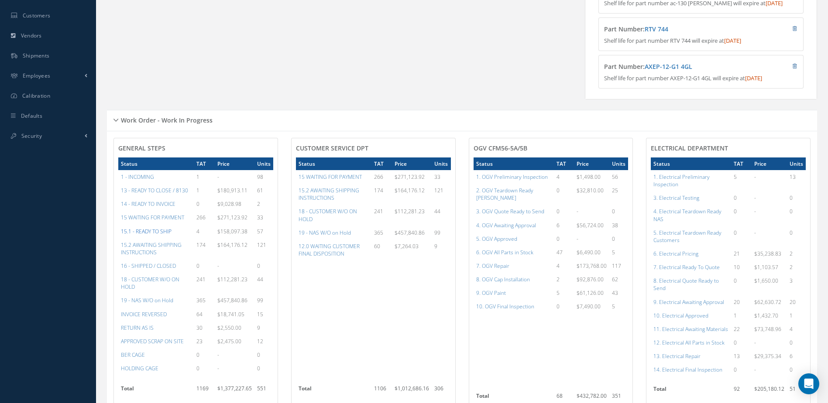
click at [151, 235] on a=12&excludeInternalCustomer=false&excludeInvoicedOrClosed=false&&filtersHidded"] "15.1 - READY TO SHIP" at bounding box center [146, 231] width 51 height 7
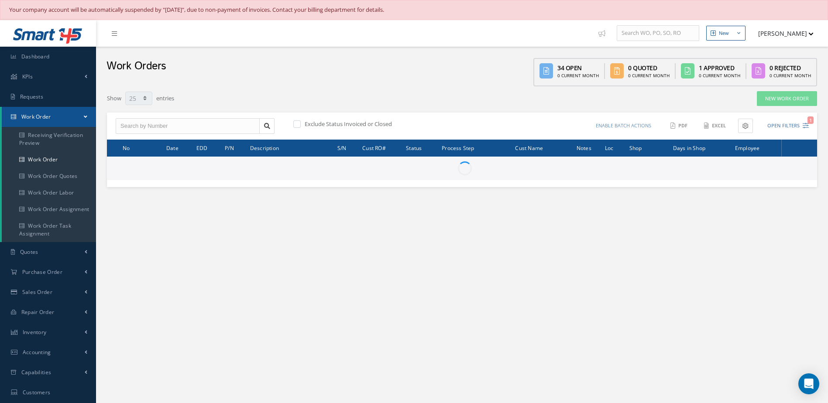
select select "25"
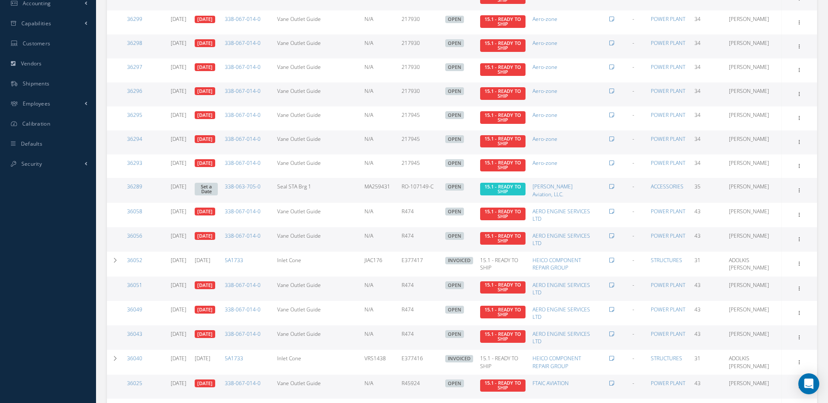
scroll to position [442, 0]
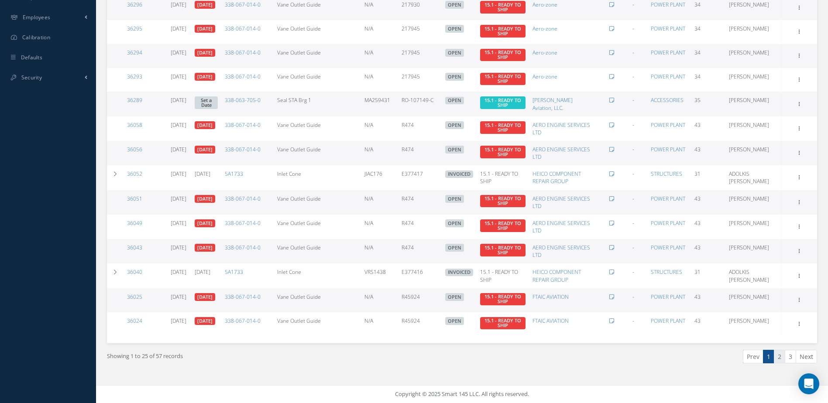
click at [782, 352] on link "2" at bounding box center [779, 357] width 11 height 14
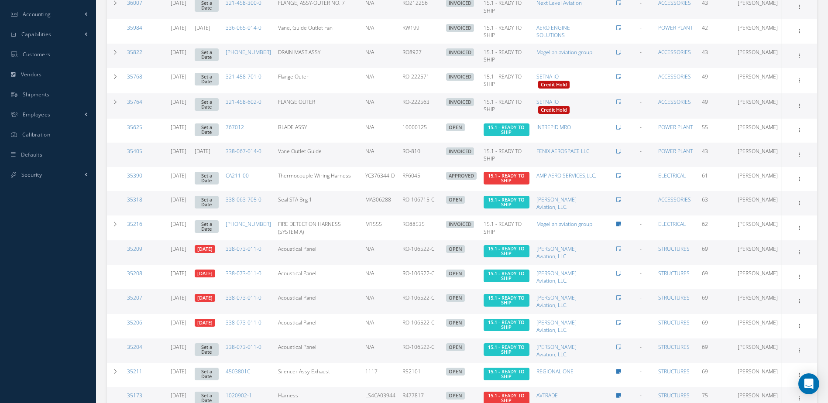
scroll to position [444, 0]
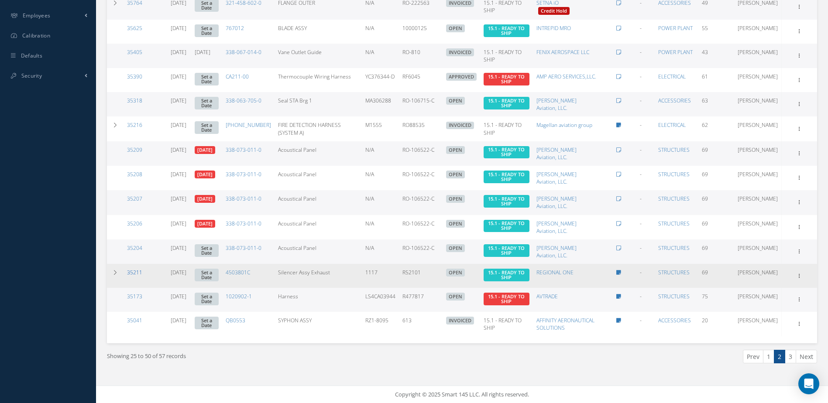
click at [133, 274] on link "35211" at bounding box center [134, 272] width 15 height 7
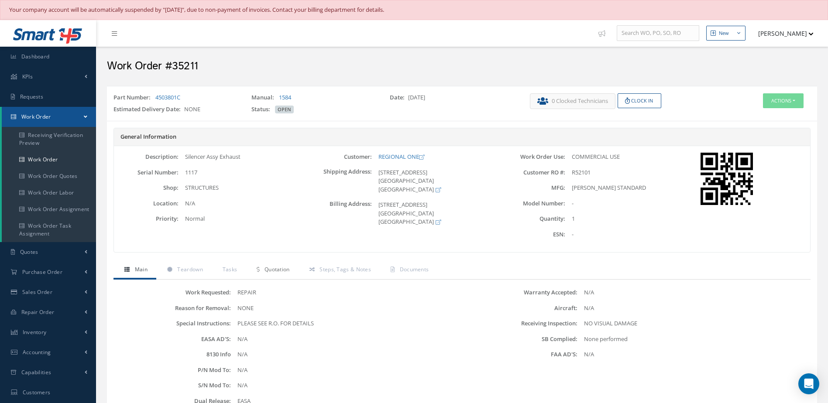
click at [279, 272] on span "Quotation" at bounding box center [277, 269] width 25 height 7
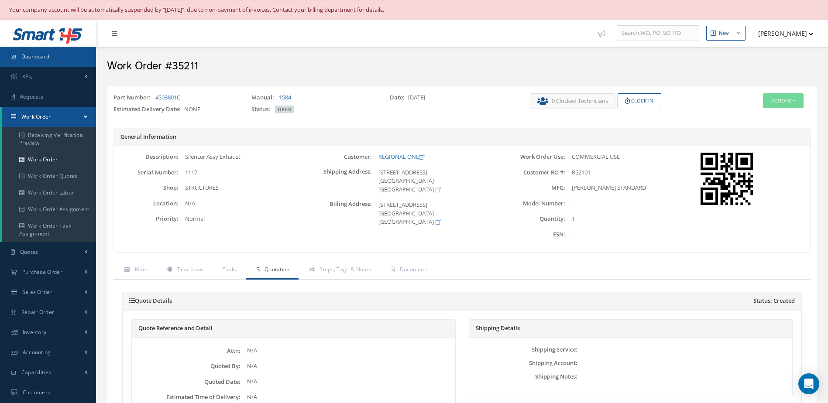
click at [52, 51] on link "Dashboard" at bounding box center [48, 57] width 96 height 20
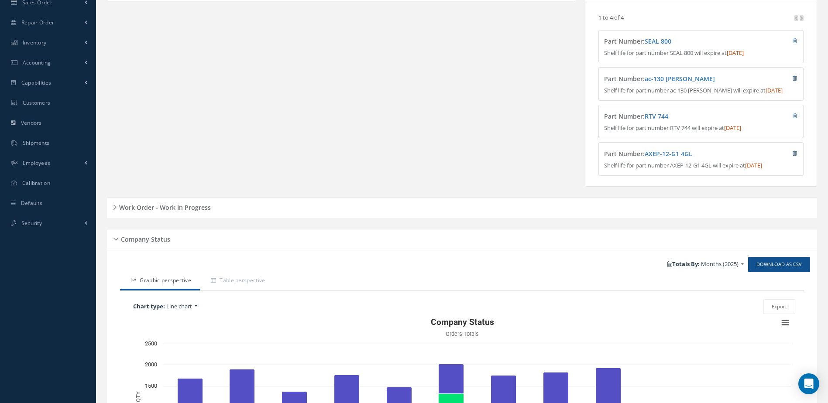
scroll to position [218, 0]
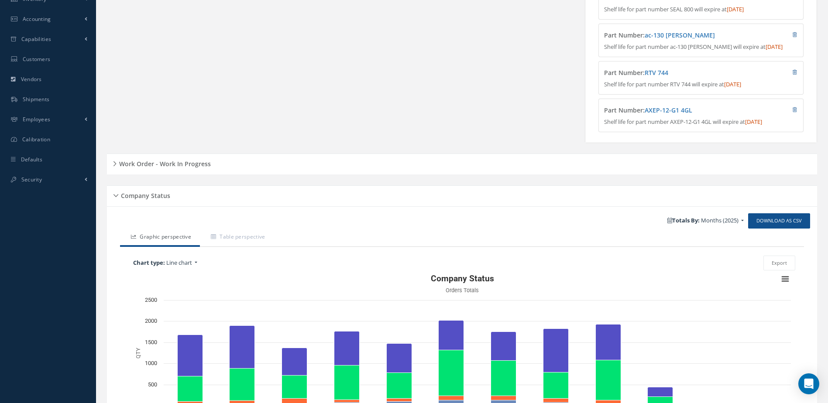
click at [204, 168] on h5 "Work Order - Work In Progress" at bounding box center [164, 163] width 94 height 10
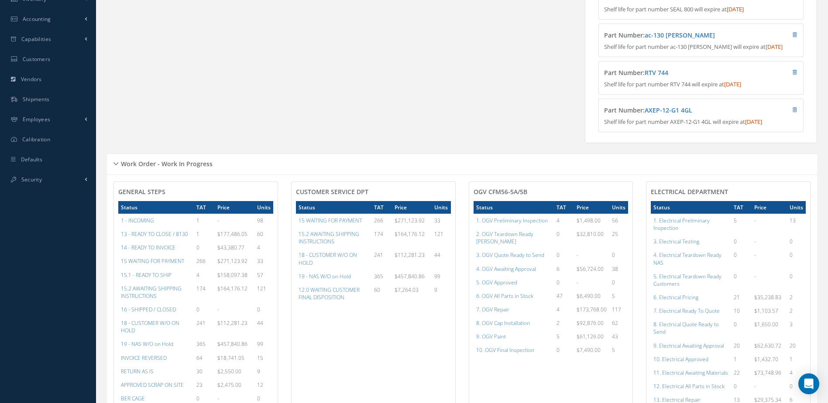
scroll to position [393, 0]
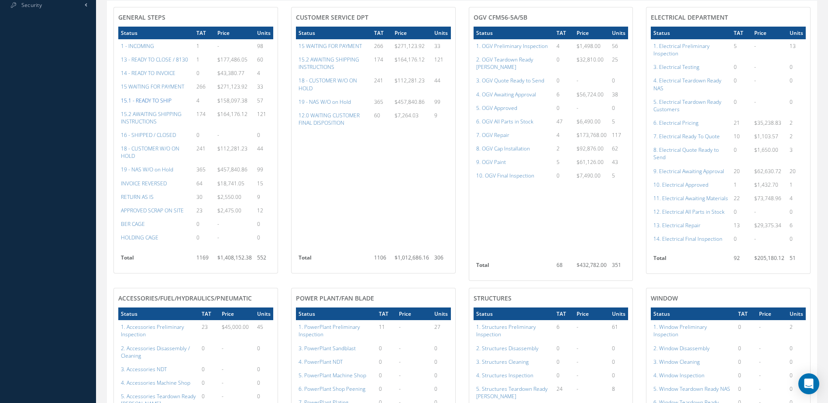
click at [154, 104] on a=12&excludeInternalCustomer=false&excludeInvoicedOrClosed=false&&filtersHidded"] "15.1 - READY TO SHIP" at bounding box center [146, 100] width 51 height 7
click at [160, 104] on a=12&excludeInternalCustomer=false&excludeInvoicedOrClosed=false&&filtersHidded"] "15.1 - READY TO SHIP" at bounding box center [146, 100] width 51 height 7
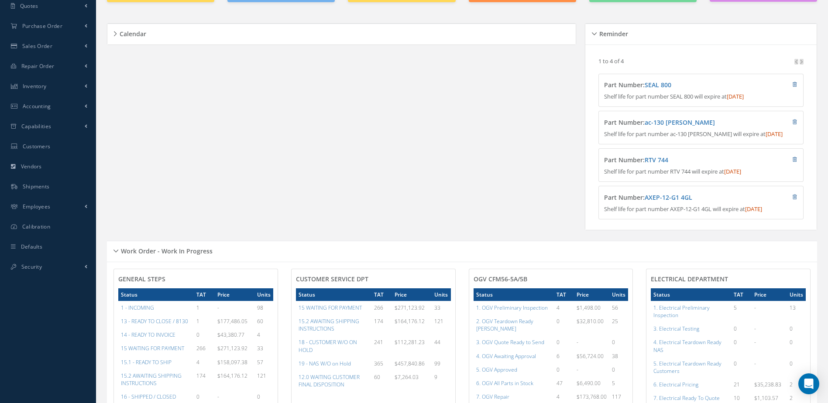
scroll to position [0, 0]
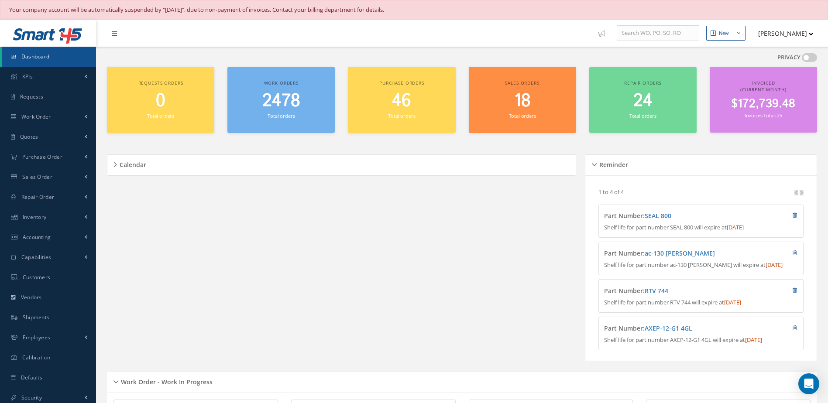
click at [292, 114] on small "Total orders" at bounding box center [281, 116] width 27 height 7
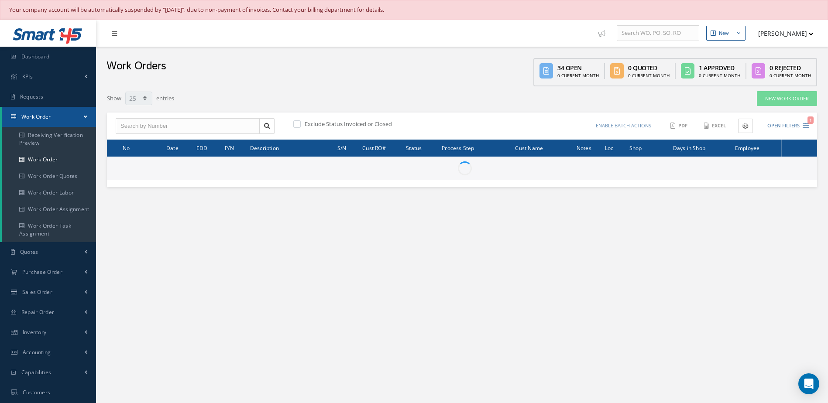
select select "25"
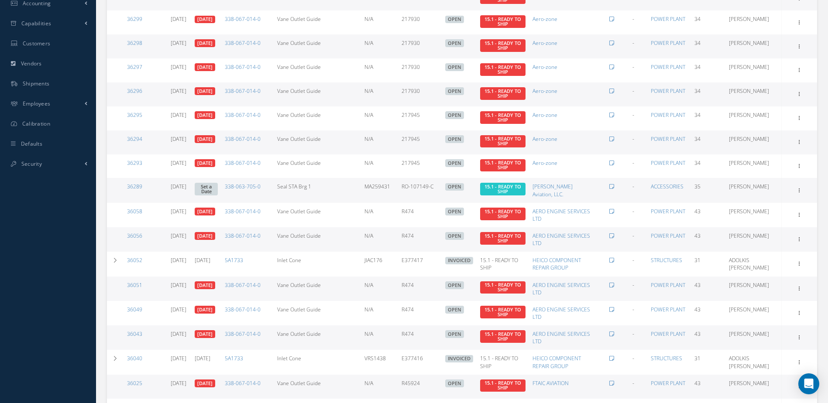
scroll to position [442, 0]
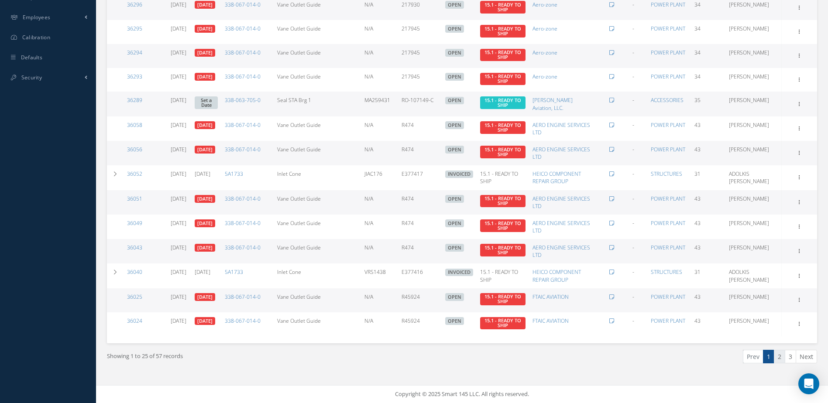
click at [783, 354] on link "2" at bounding box center [779, 357] width 11 height 14
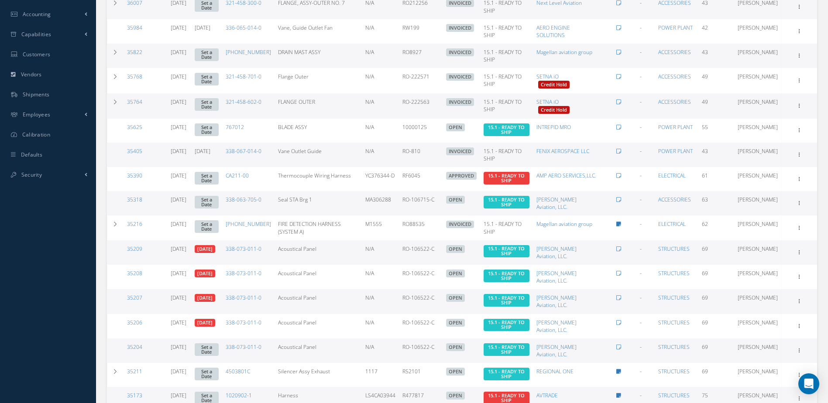
scroll to position [444, 0]
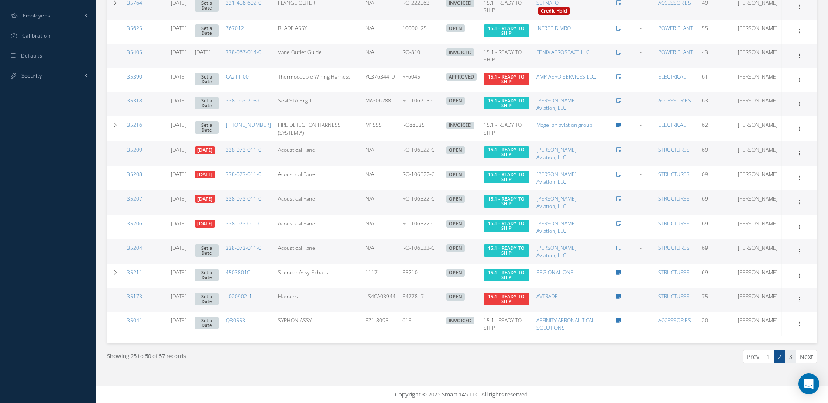
click at [792, 357] on link "3" at bounding box center [790, 357] width 11 height 14
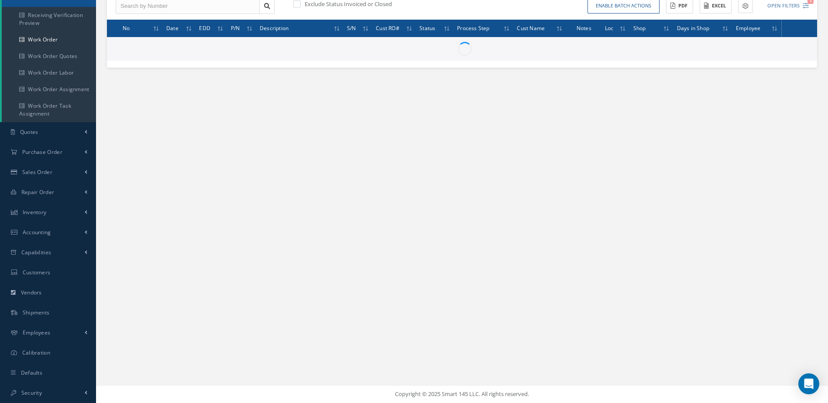
scroll to position [120, 0]
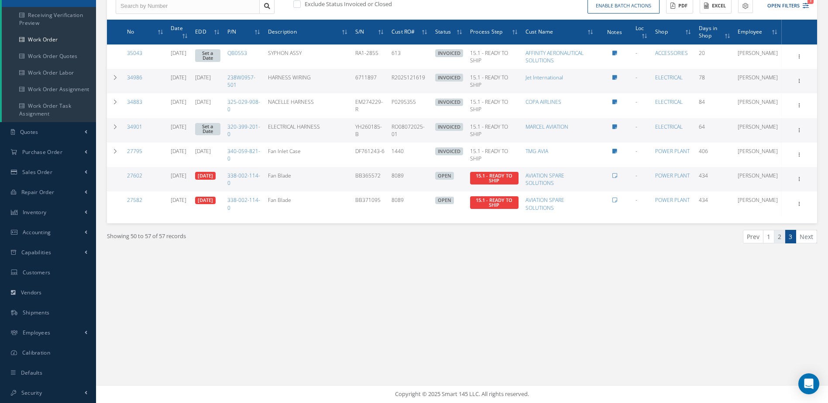
click at [780, 239] on link "2" at bounding box center [779, 237] width 11 height 14
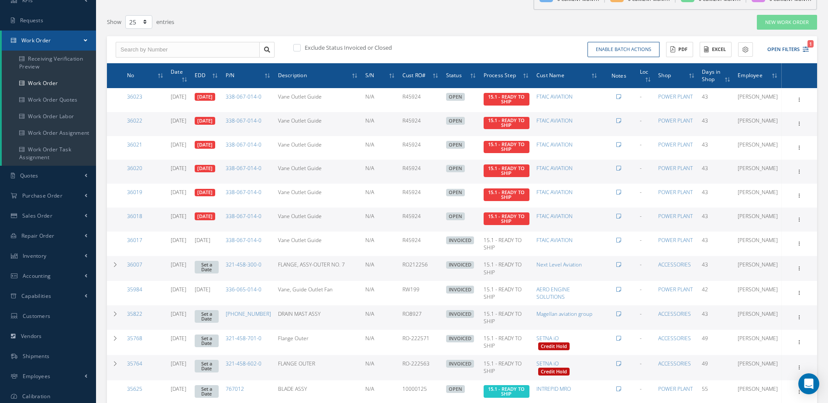
scroll to position [33, 0]
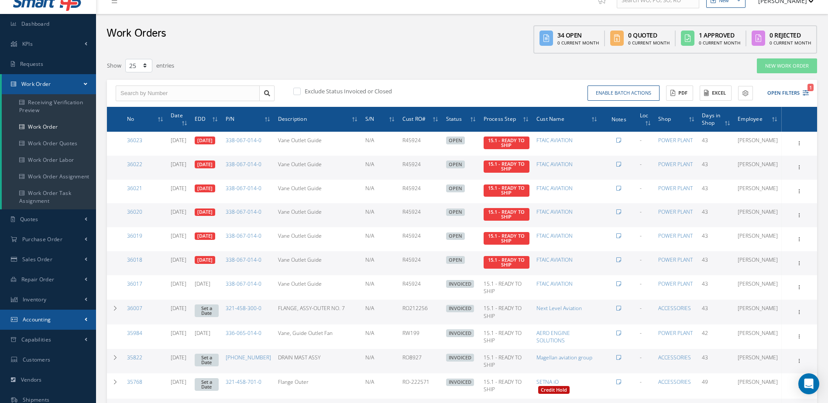
click at [43, 322] on span "Accounting" at bounding box center [37, 319] width 28 height 7
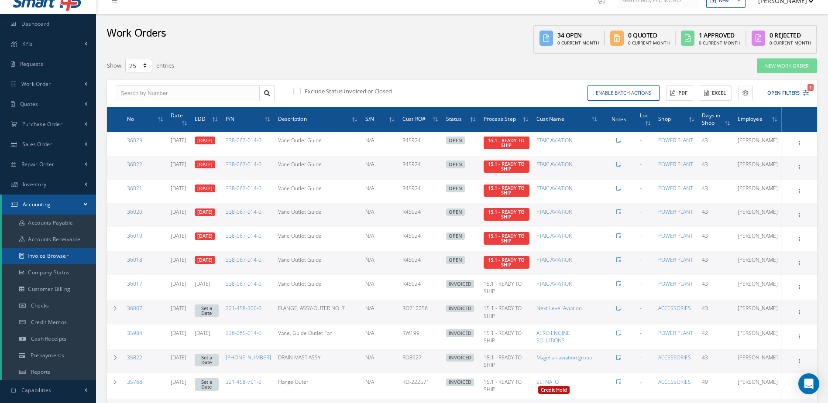
click at [56, 262] on link "Invoice Browser" at bounding box center [49, 256] width 94 height 17
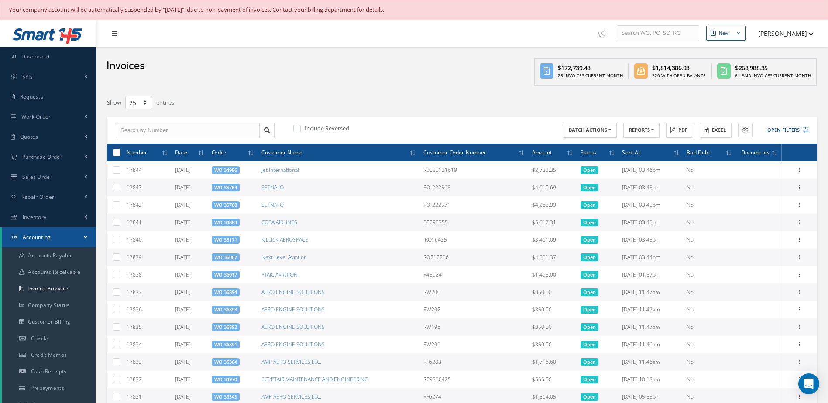
select select "25"
click at [781, 132] on button "Open Filters" at bounding box center [784, 130] width 49 height 14
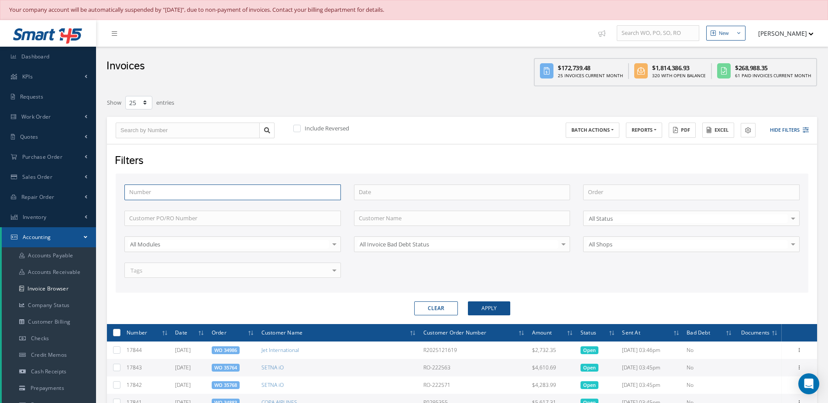
click at [198, 193] on input "text" at bounding box center [232, 193] width 217 height 16
click at [151, 126] on input "text" at bounding box center [188, 131] width 144 height 16
type input "3"
type input "35"
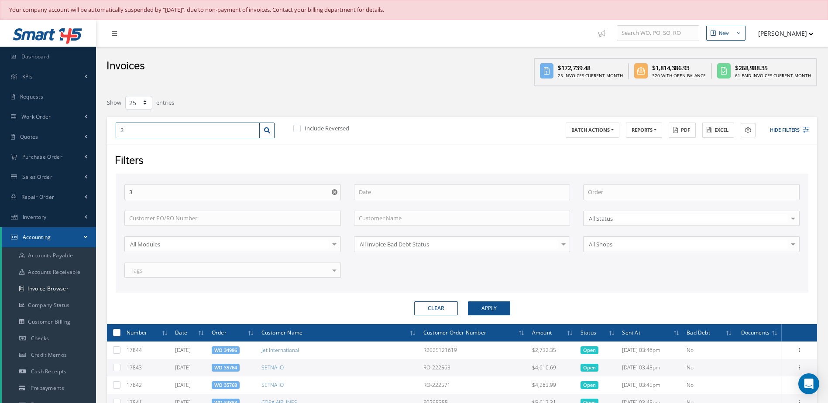
type input "35"
type input "350"
type input "35"
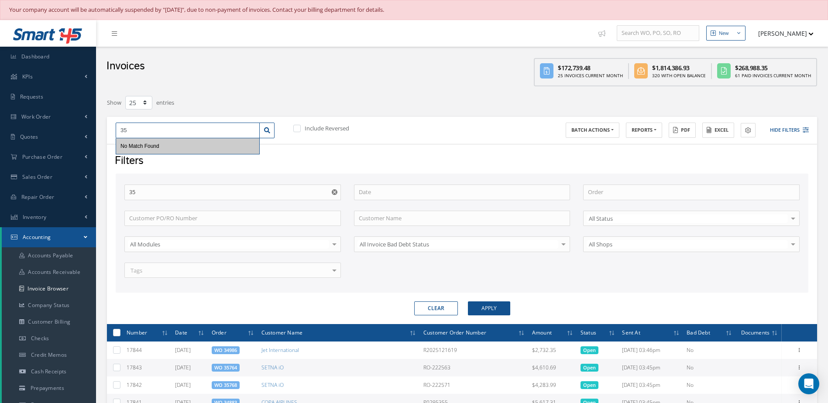
type input "354"
type input "3540"
type input "35405"
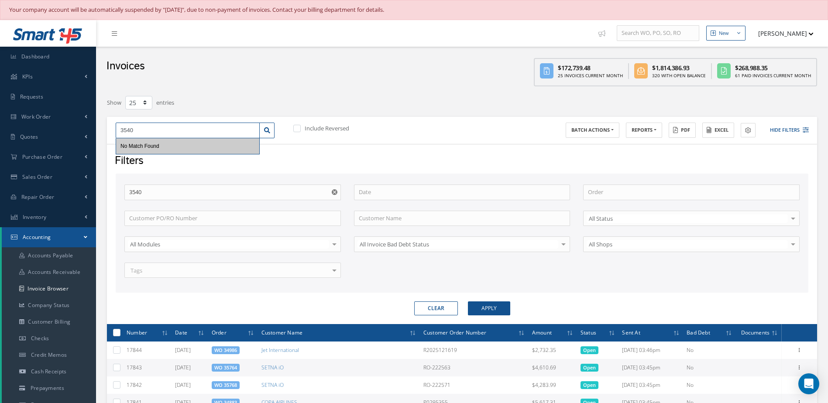
type input "35405"
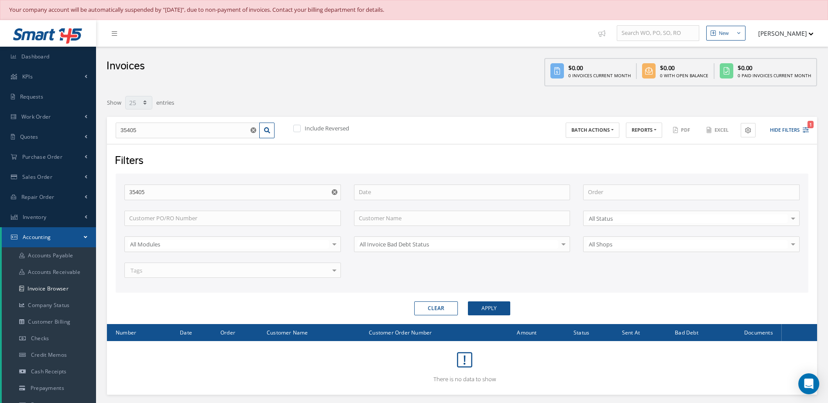
click at [335, 192] on icon "Reset" at bounding box center [335, 192] width 6 height 6
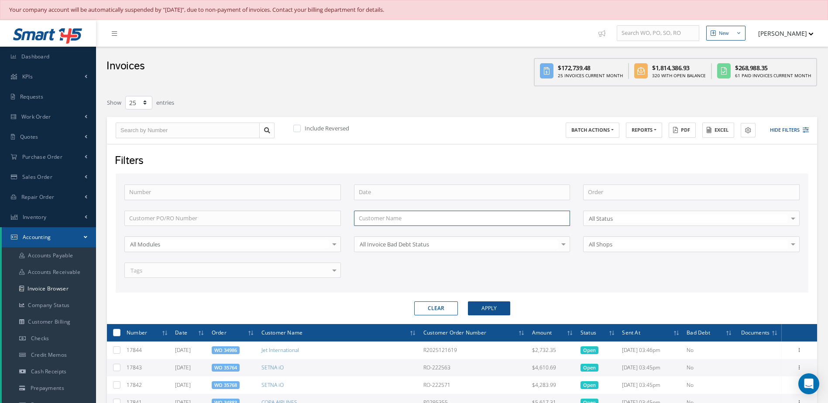
click at [420, 224] on input "text" at bounding box center [462, 219] width 217 height 16
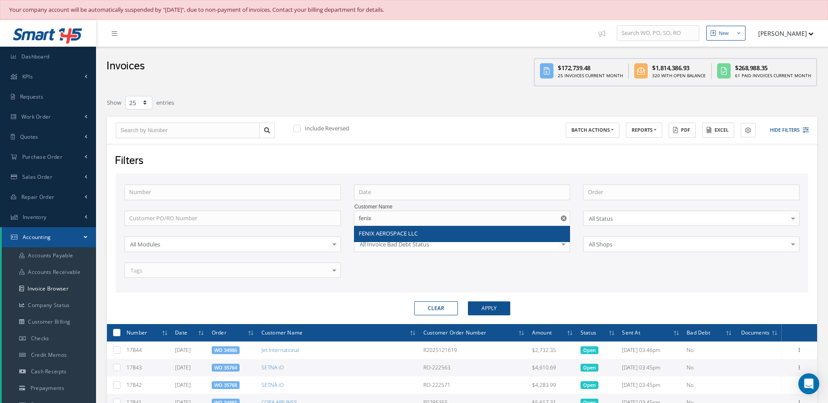
drag, startPoint x: 425, startPoint y: 231, endPoint x: 481, endPoint y: 260, distance: 63.3
click at [426, 231] on div "FENIX AEROSPACE LLC" at bounding box center [462, 234] width 207 height 9
type input "FENIX AEROSPACE LLC"
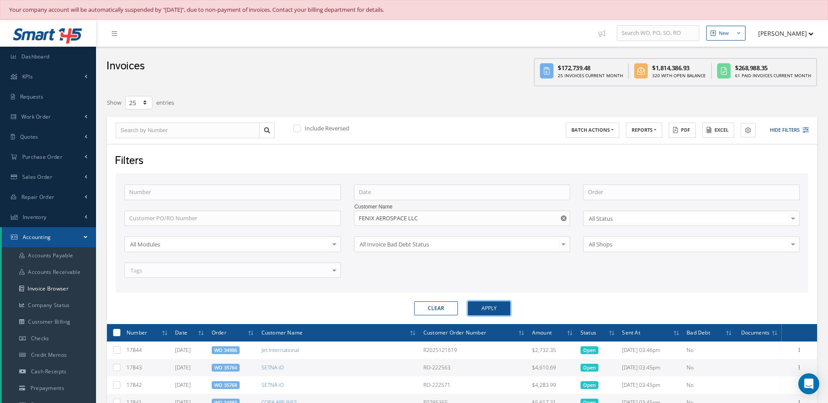
click at [500, 313] on button "Apply" at bounding box center [489, 309] width 42 height 14
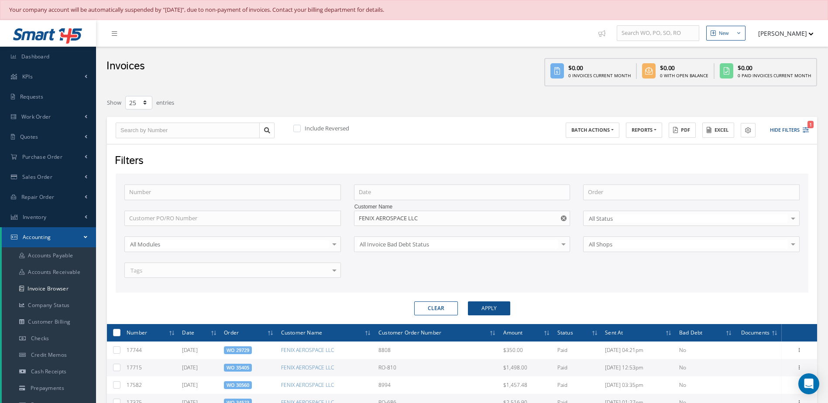
click at [564, 220] on use "Reset" at bounding box center [564, 219] width 6 height 6
click at [504, 228] on div "Number Order Customer PO/RO Number Customer Name All Status All Status Open Pai…" at bounding box center [462, 237] width 688 height 104
click at [502, 222] on input "text" at bounding box center [462, 219] width 217 height 16
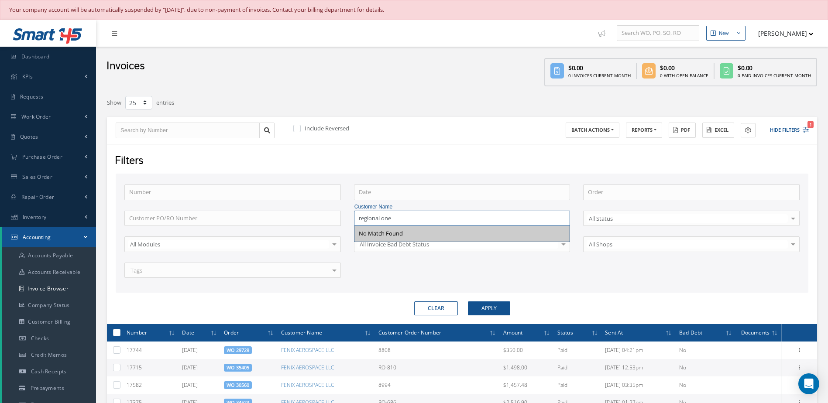
click at [468, 302] on button "Apply" at bounding box center [489, 309] width 42 height 14
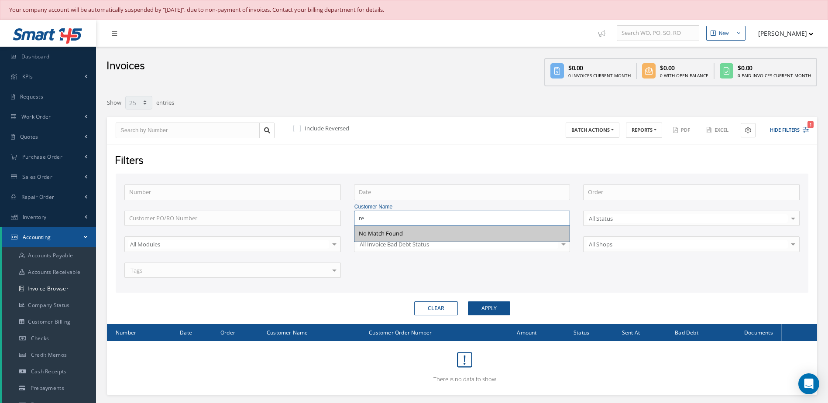
type input "r"
type input "a"
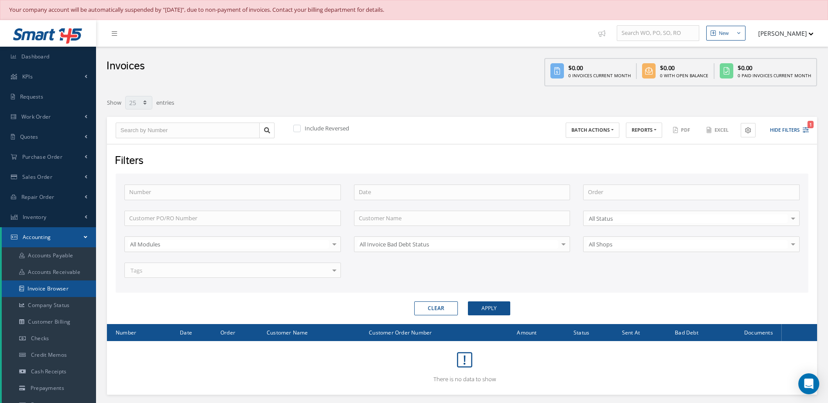
click at [50, 292] on link "Invoice Browser" at bounding box center [49, 289] width 94 height 17
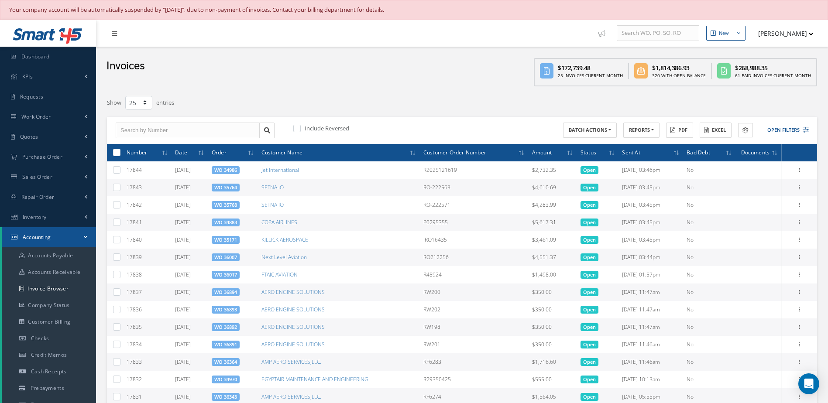
select select "25"
click at [779, 131] on button "Open Filters" at bounding box center [784, 130] width 49 height 14
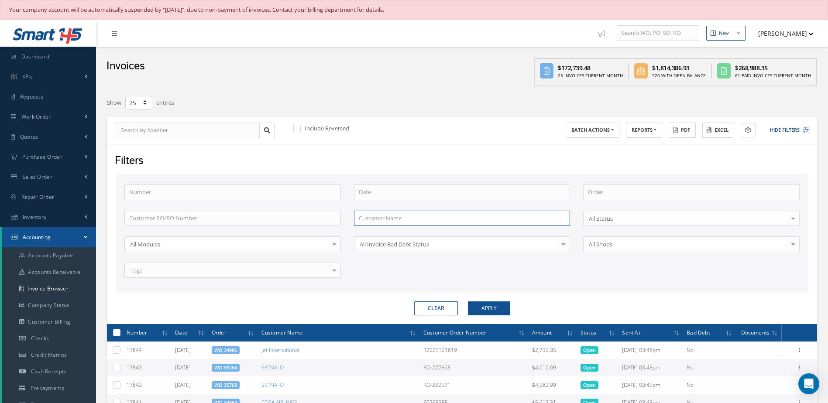
click at [424, 221] on input "text" at bounding box center [462, 219] width 217 height 16
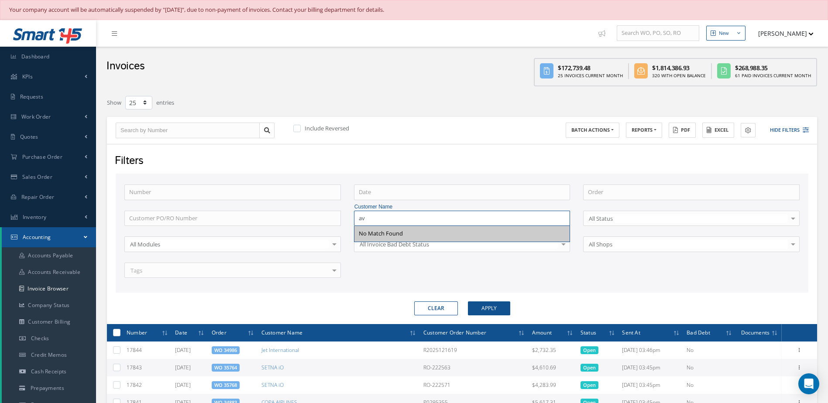
type input "a"
type input "regional one"
click at [468, 302] on button "Apply" at bounding box center [489, 309] width 42 height 14
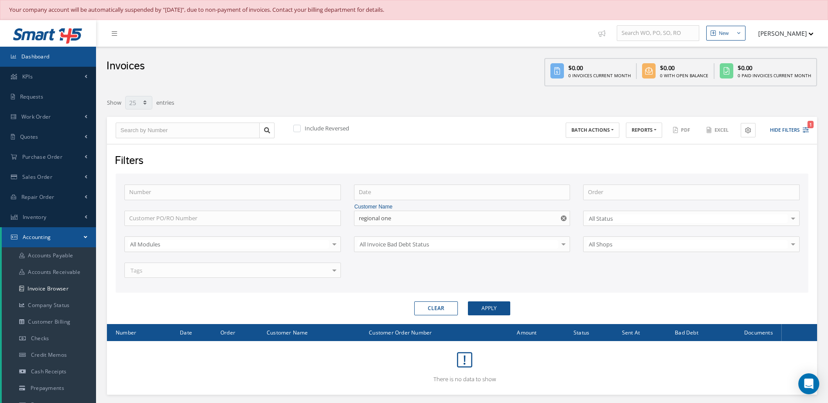
click at [65, 54] on link "Dashboard" at bounding box center [48, 57] width 96 height 20
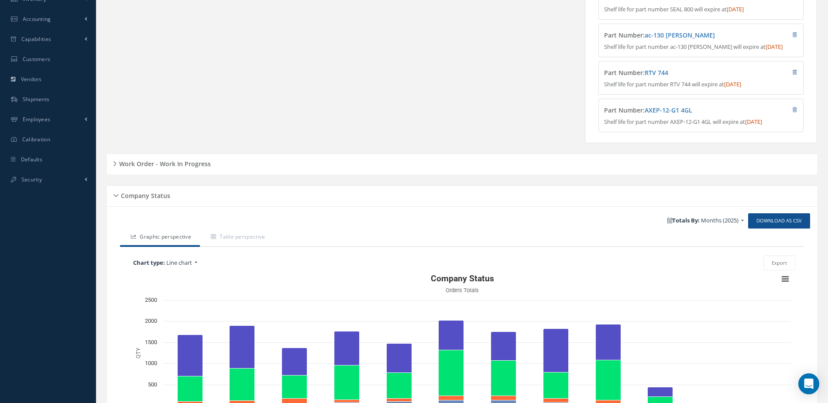
scroll to position [310, 0]
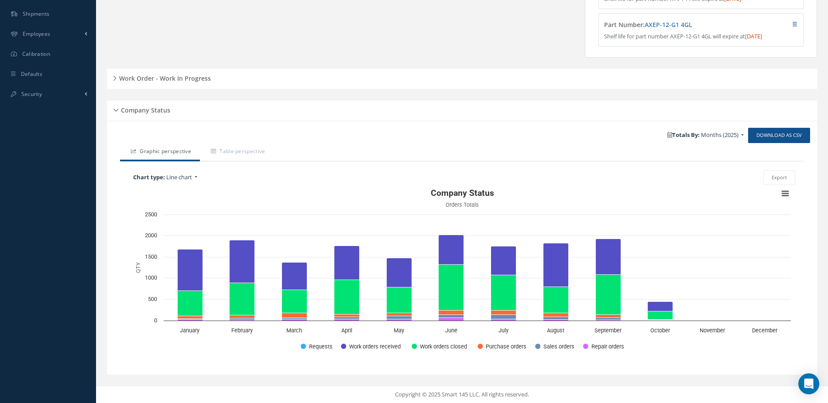
click at [196, 79] on h5 "Work Order - Work In Progress" at bounding box center [164, 77] width 94 height 10
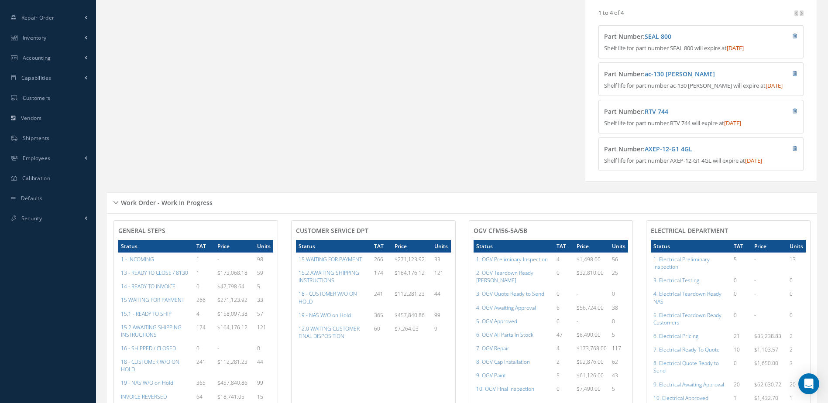
scroll to position [48, 0]
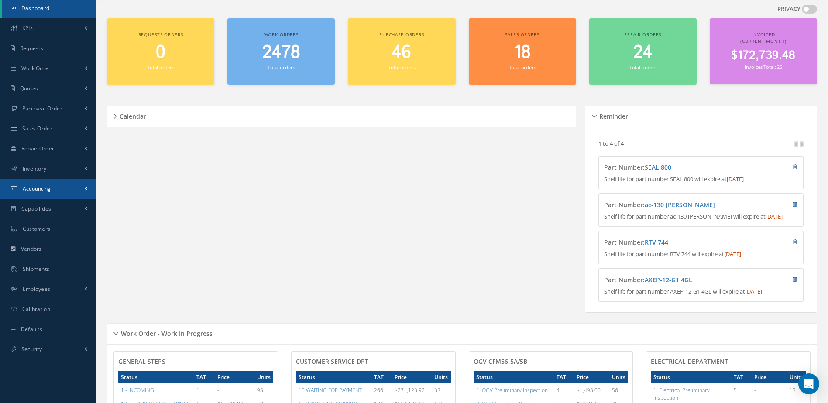
click at [35, 190] on span "Accounting" at bounding box center [37, 188] width 28 height 7
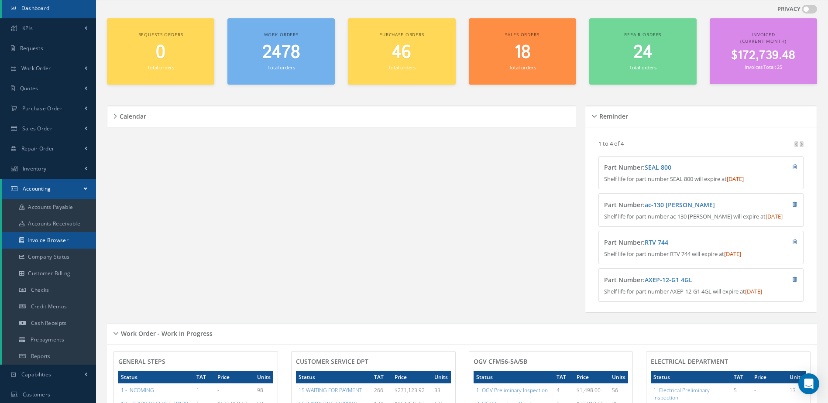
click at [48, 235] on link "Invoice Browser" at bounding box center [49, 240] width 94 height 17
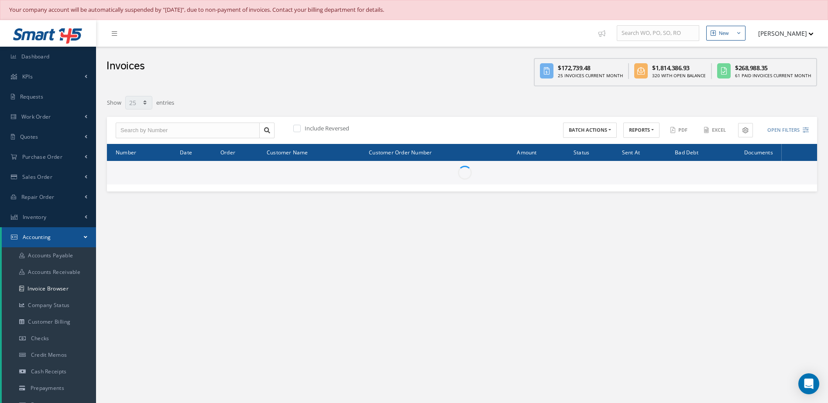
select select "25"
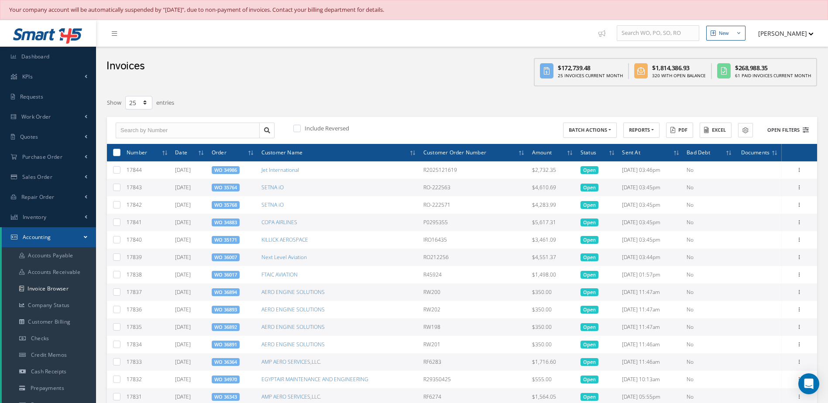
click at [785, 127] on button "Open Filters" at bounding box center [784, 130] width 49 height 14
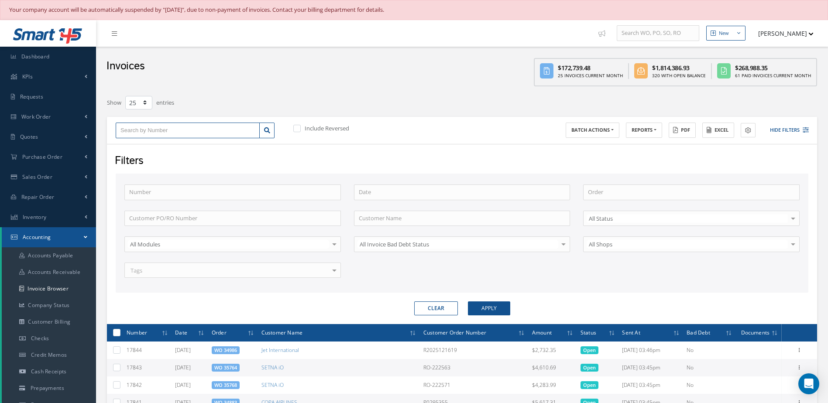
click at [176, 132] on input "text" at bounding box center [188, 131] width 144 height 16
click at [388, 214] on input "text" at bounding box center [462, 219] width 217 height 16
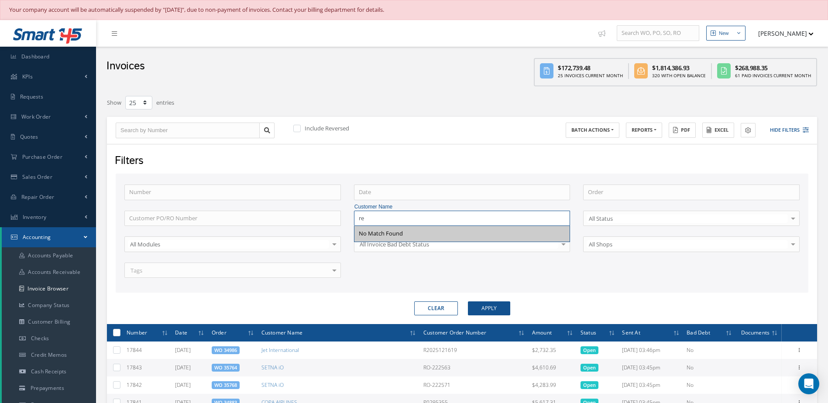
type input "r"
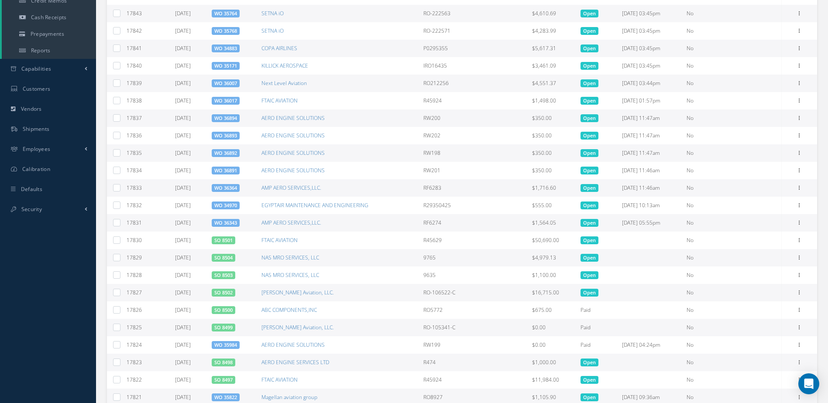
scroll to position [442, 0]
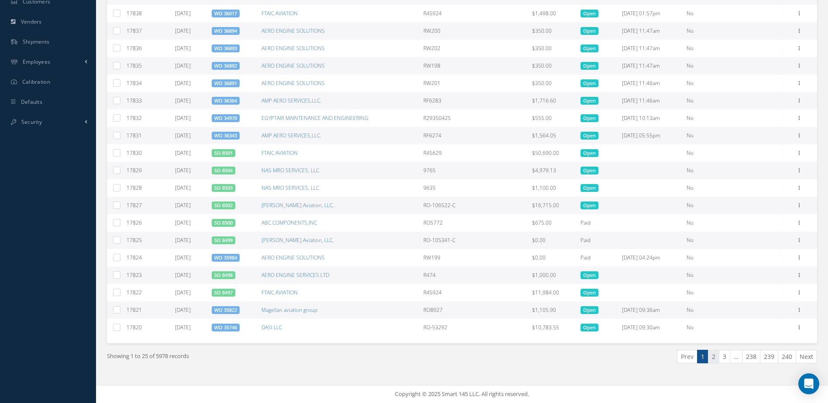
click at [712, 357] on link "2" at bounding box center [713, 357] width 11 height 14
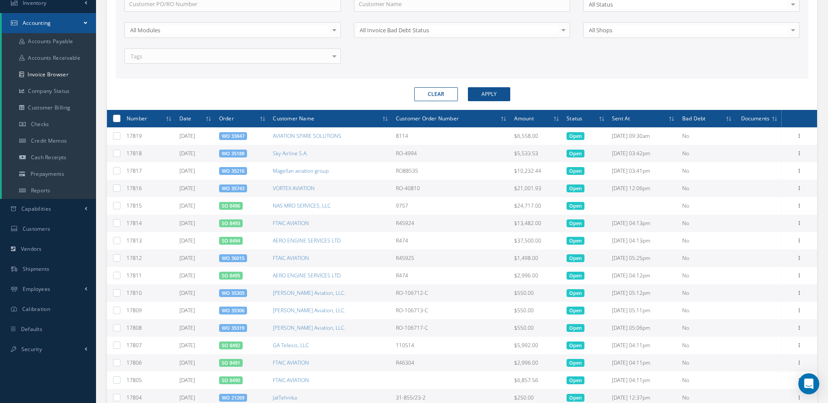
scroll to position [433, 0]
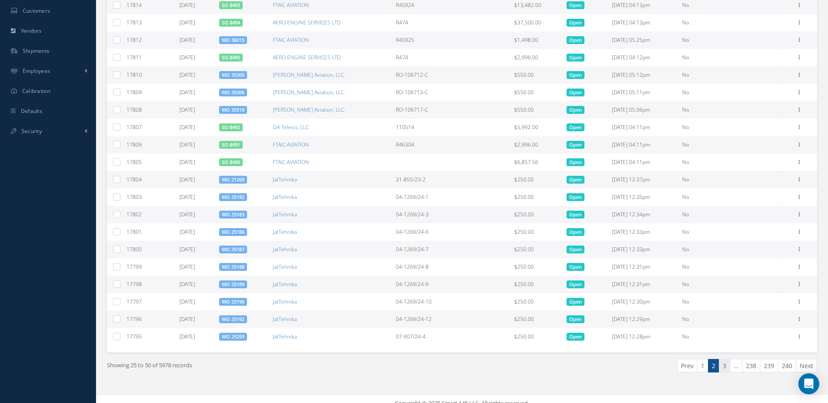
click at [728, 368] on link "3" at bounding box center [724, 366] width 11 height 14
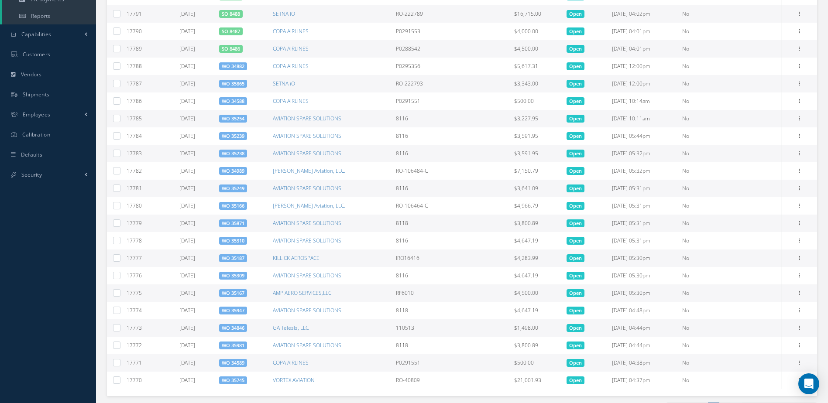
scroll to position [442, 0]
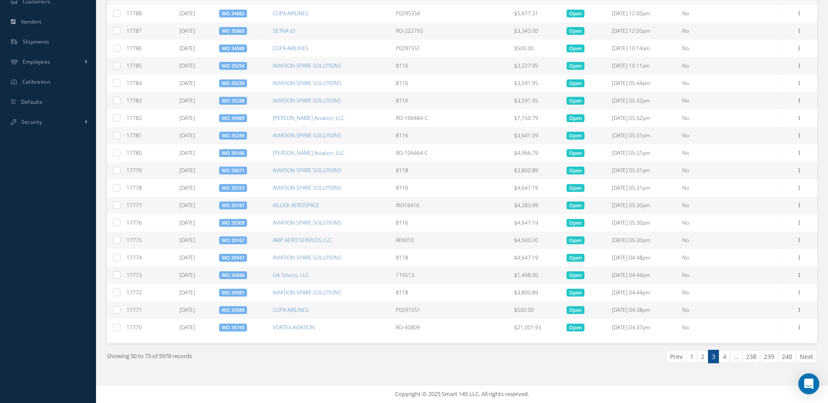
drag, startPoint x: 724, startPoint y: 358, endPoint x: 716, endPoint y: 359, distance: 8.3
click at [724, 359] on link "4" at bounding box center [724, 357] width 11 height 14
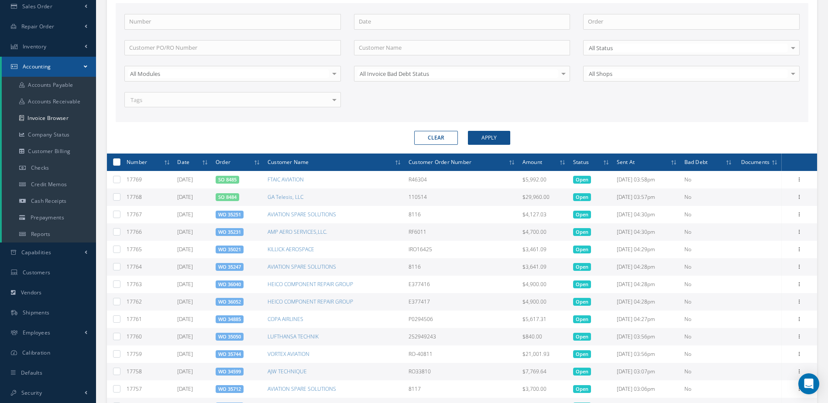
scroll to position [0, 0]
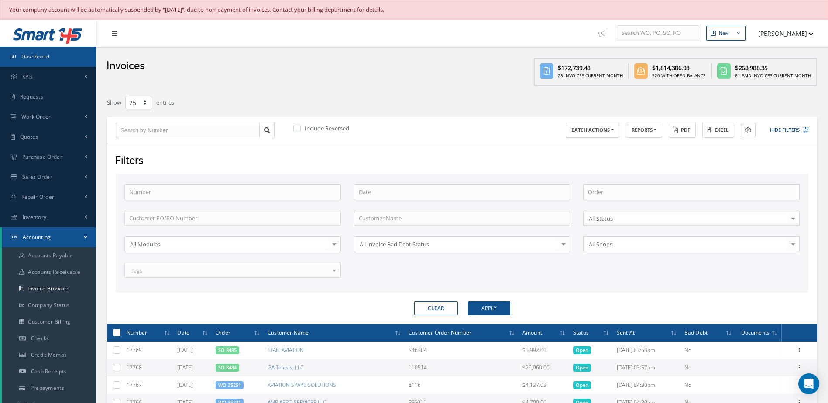
click at [55, 58] on link "Dashboard" at bounding box center [48, 57] width 96 height 20
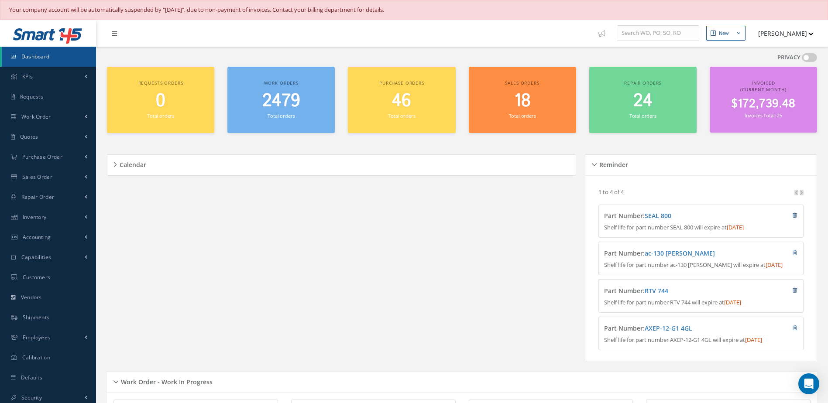
click at [289, 106] on span "2479" at bounding box center [281, 101] width 38 height 25
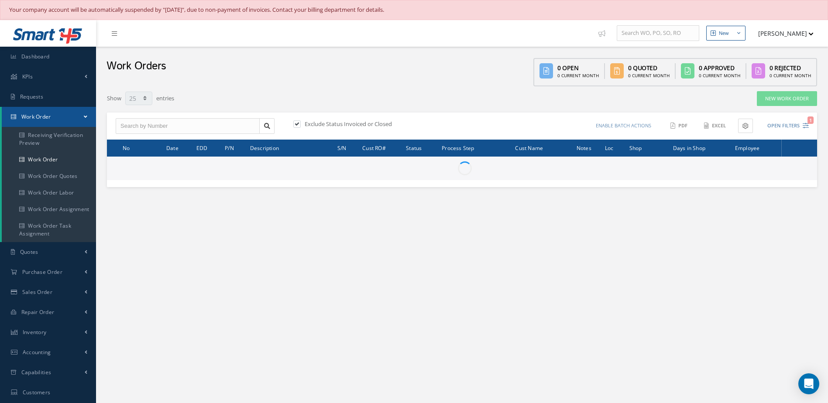
select select "25"
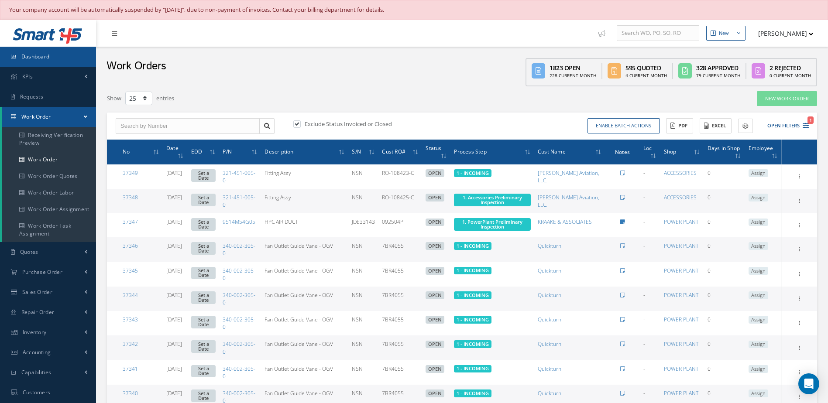
click at [58, 56] on link "Dashboard" at bounding box center [48, 57] width 96 height 20
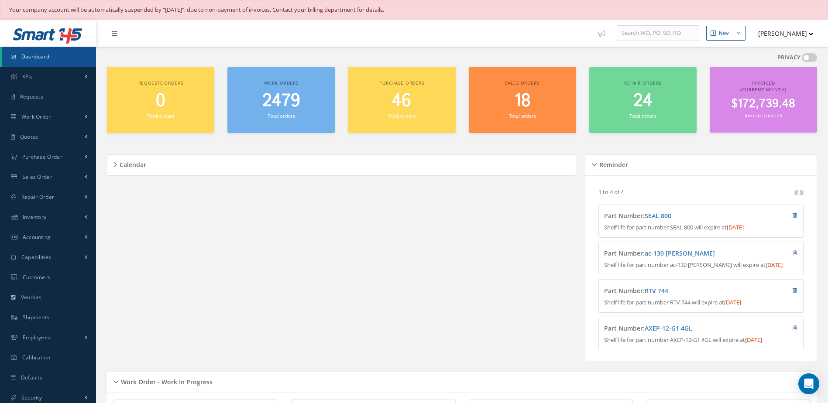
click at [293, 113] on small "Total orders" at bounding box center [281, 116] width 27 height 7
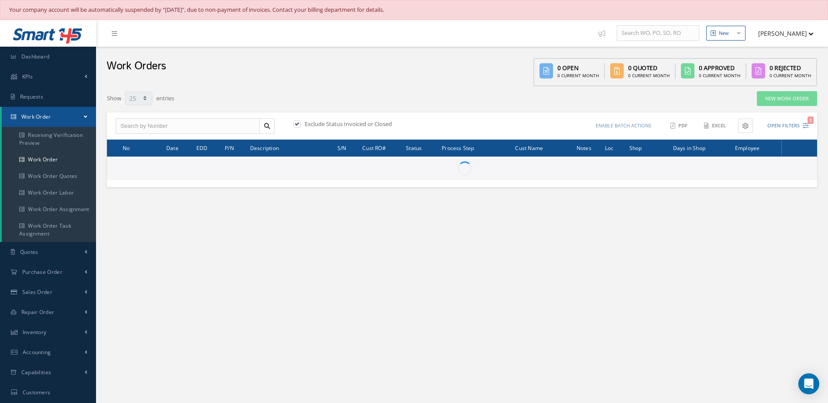
select select "25"
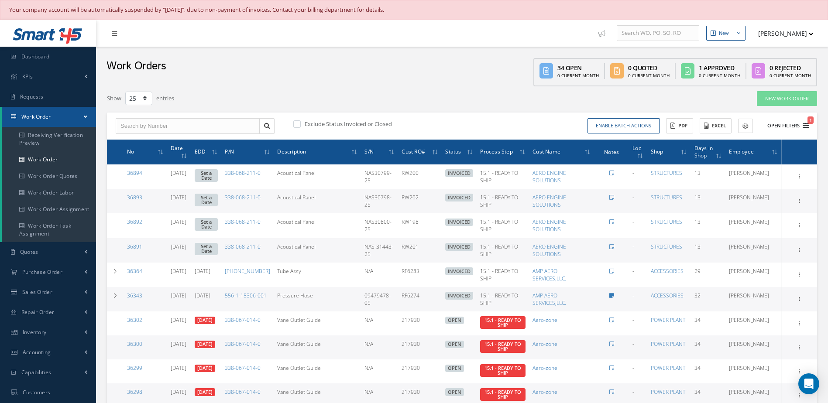
type input "All Work Request"
type input "All Work Performed"
type input "All Status"
type input "WO Part Status"
click at [785, 124] on button "Open Filters 1" at bounding box center [784, 126] width 49 height 14
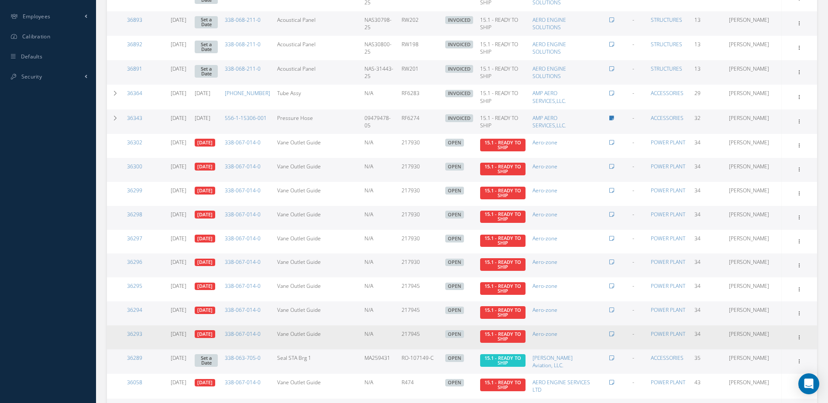
scroll to position [699, 0]
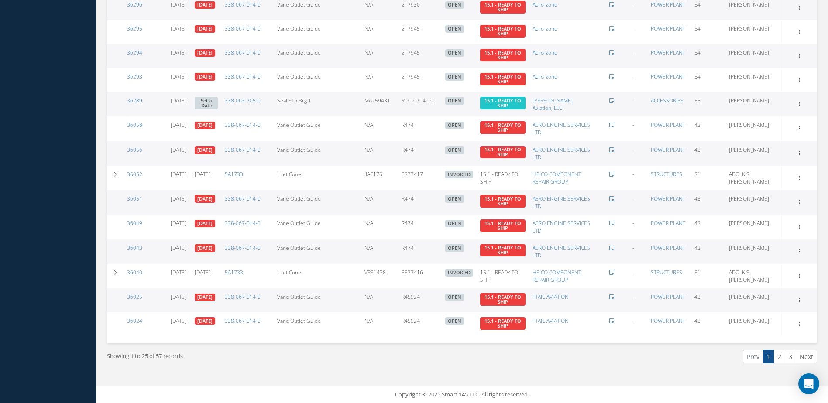
click at [778, 356] on link "2" at bounding box center [779, 357] width 11 height 14
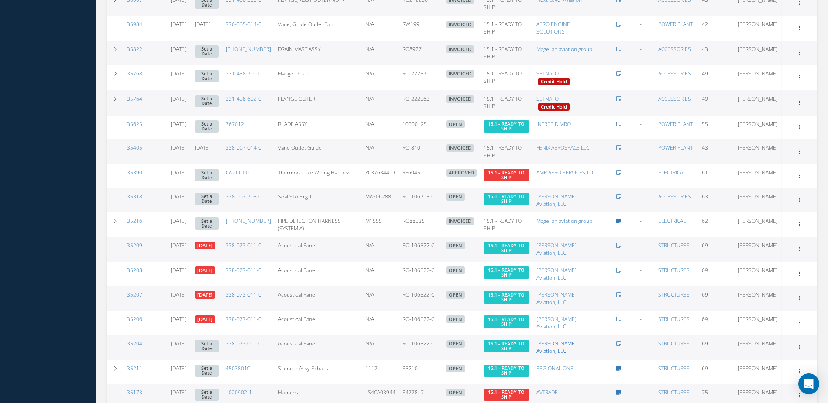
scroll to position [702, 0]
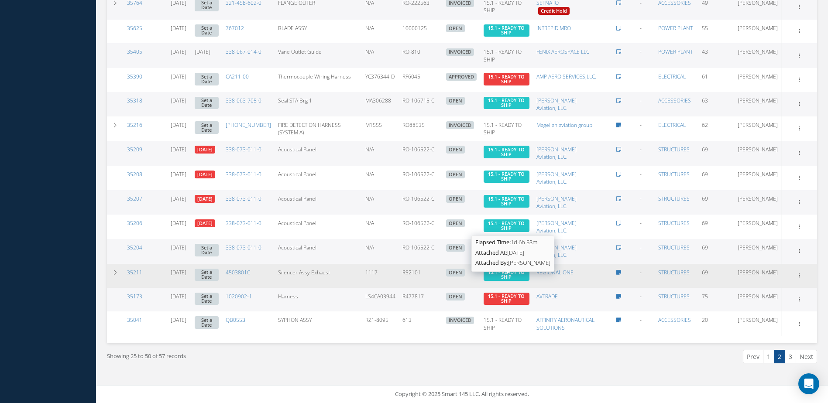
click at [506, 275] on span "15.1 - READY TO SHIP" at bounding box center [506, 274] width 37 height 11
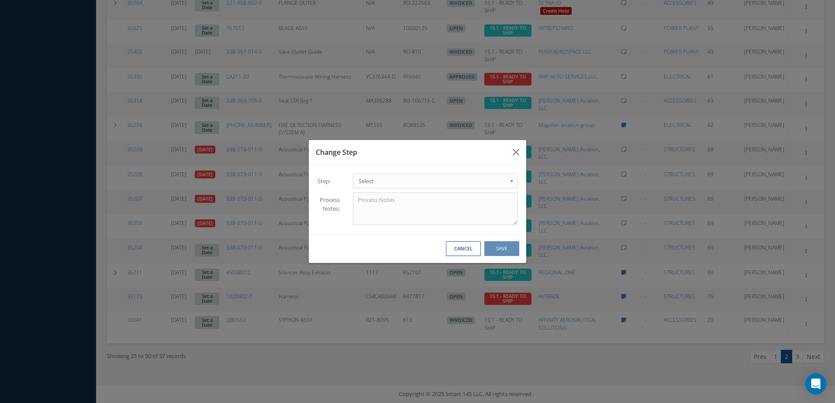
click at [400, 180] on span "Select" at bounding box center [432, 181] width 148 height 10
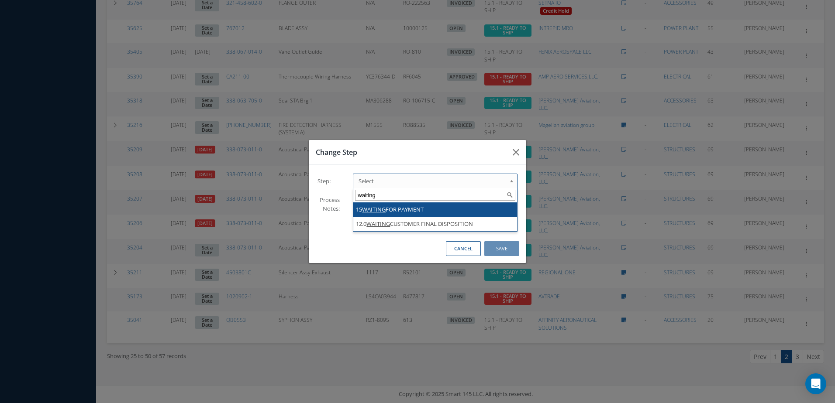
type input "waiting"
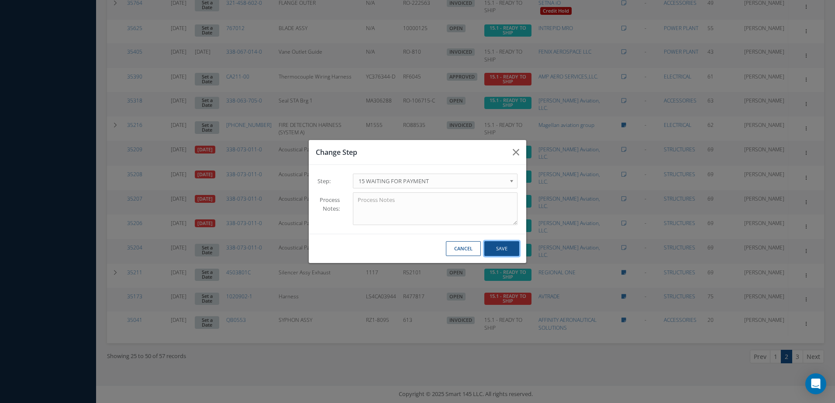
click at [503, 250] on button "Save" at bounding box center [501, 248] width 35 height 15
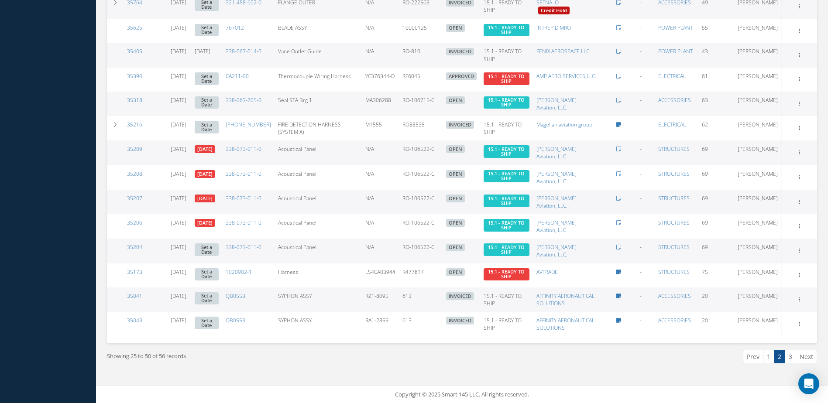
click at [793, 357] on link "3" at bounding box center [790, 357] width 11 height 14
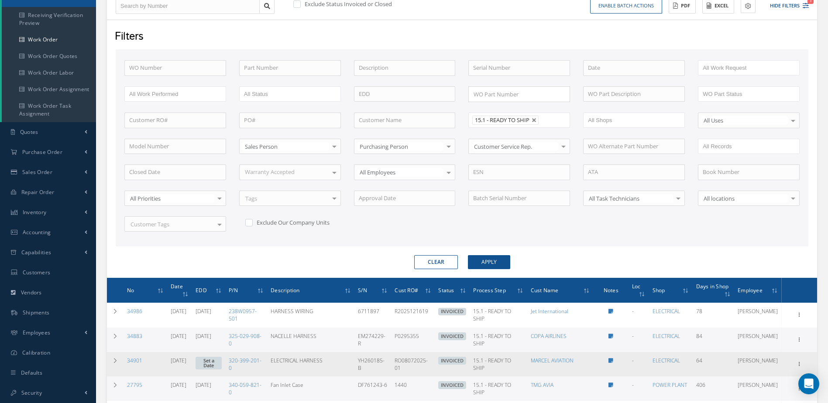
scroll to position [234, 0]
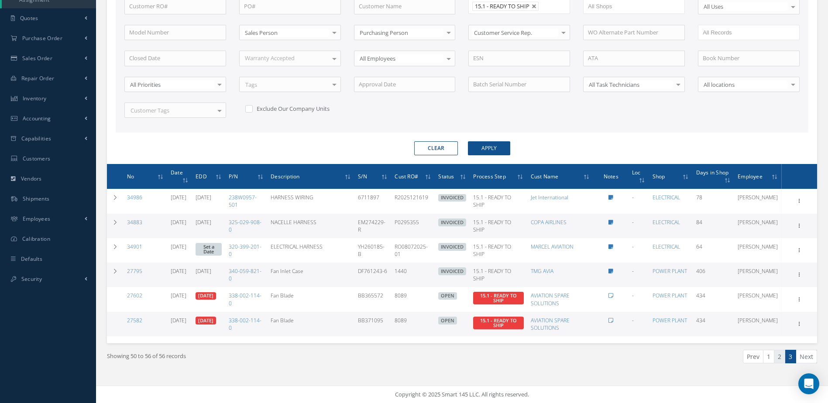
click at [782, 360] on link "2" at bounding box center [779, 357] width 11 height 14
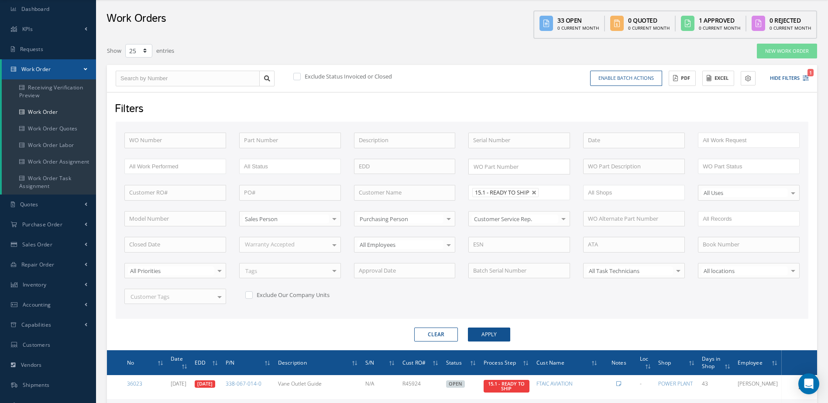
scroll to position [0, 0]
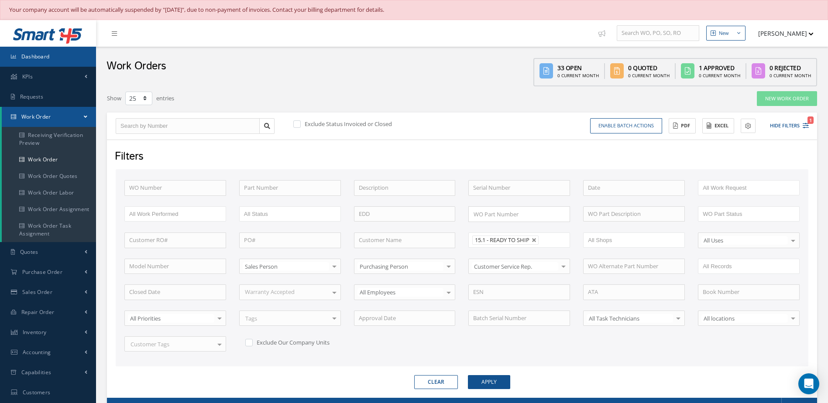
click at [70, 52] on link "Dashboard" at bounding box center [48, 57] width 96 height 20
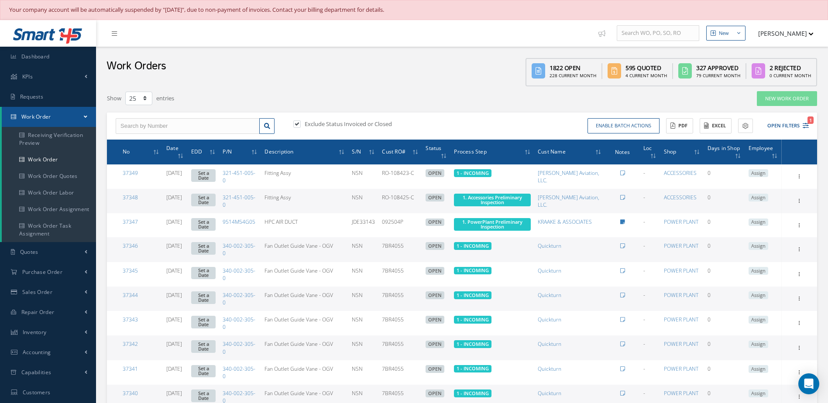
select select "25"
type input "36784"
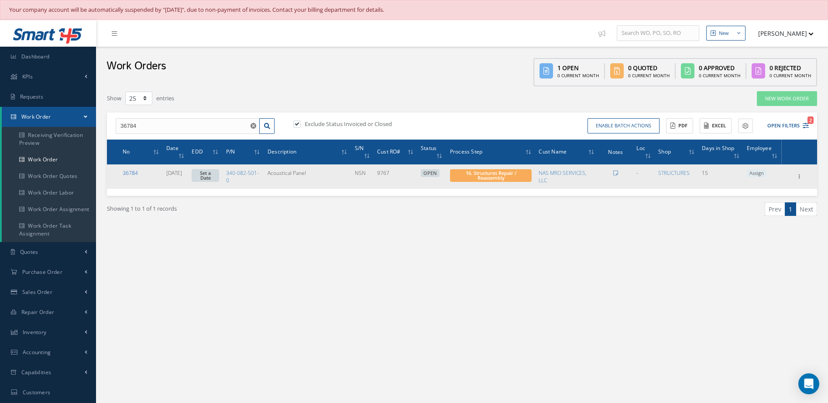
click at [126, 172] on link "36784" at bounding box center [130, 172] width 15 height 7
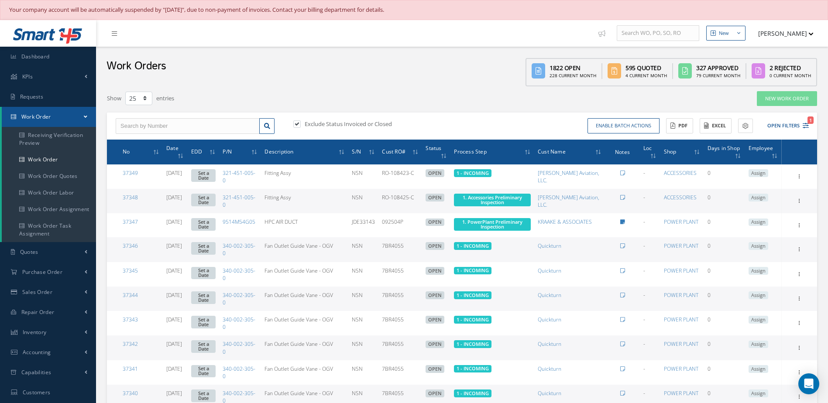
select select "25"
type input "34490"
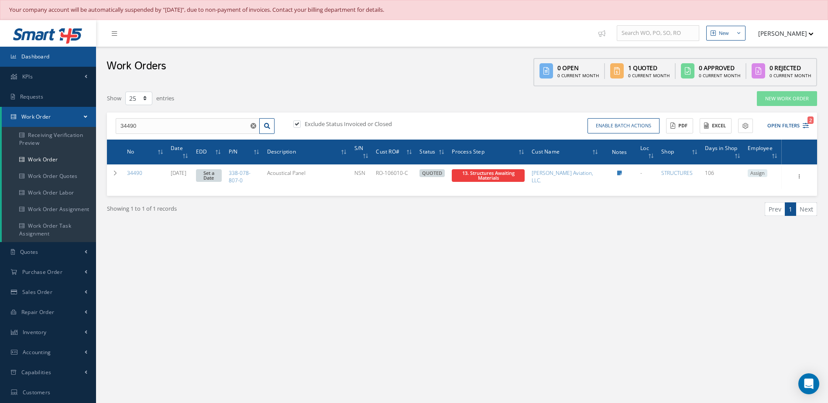
click at [48, 54] on span "Dashboard" at bounding box center [35, 56] width 28 height 7
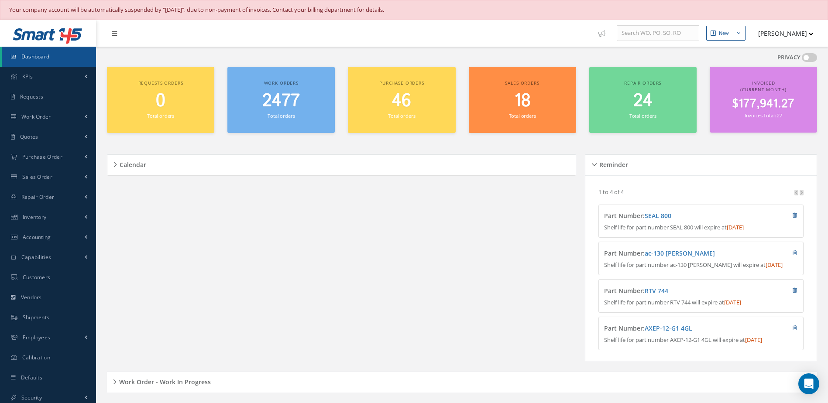
click at [282, 107] on span "2477" at bounding box center [281, 101] width 38 height 25
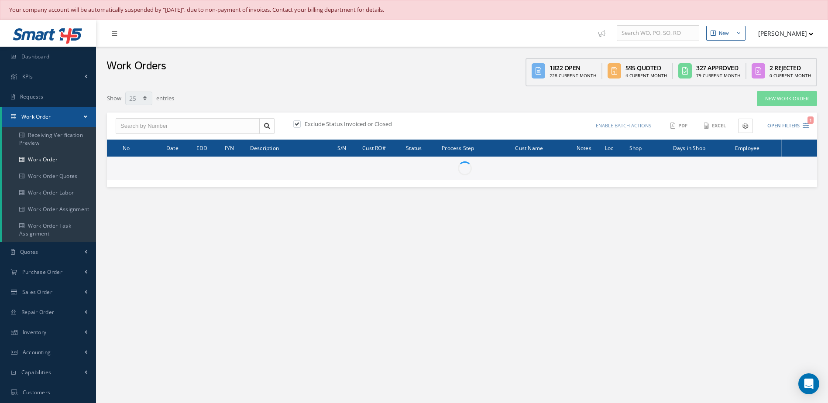
select select "25"
click at [193, 129] on input "text" at bounding box center [188, 126] width 144 height 16
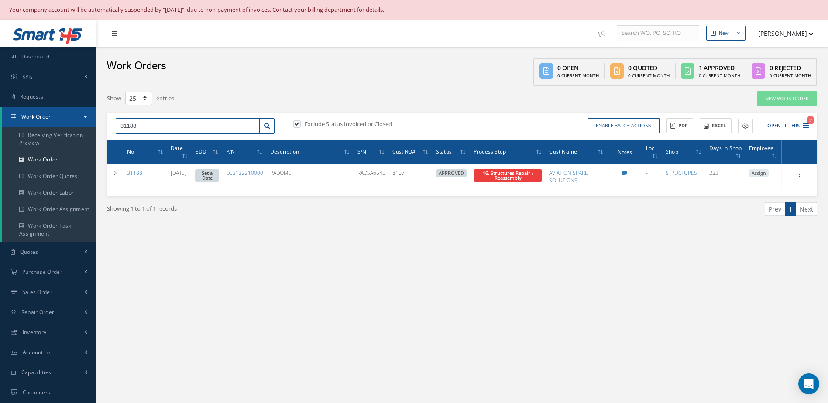
click at [188, 131] on input "31188" at bounding box center [188, 126] width 144 height 16
type input "3"
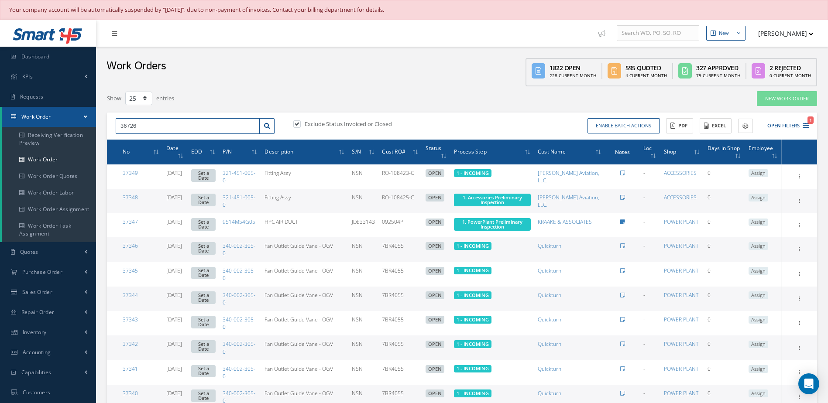
type input "36726"
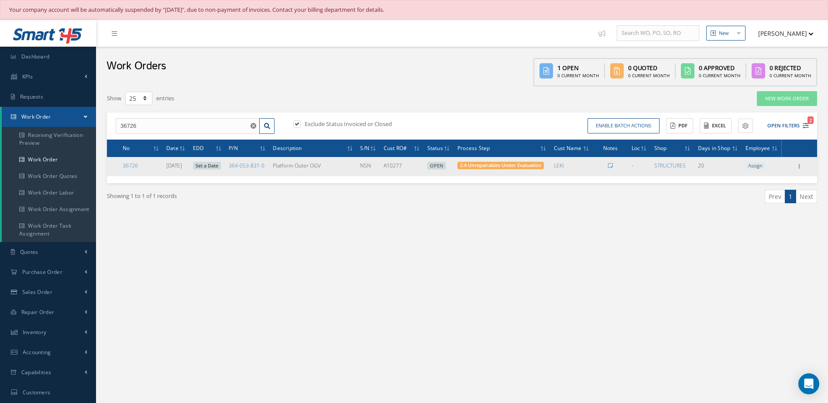
drag, startPoint x: 136, startPoint y: 166, endPoint x: 142, endPoint y: 169, distance: 6.7
click at [136, 166] on link "36726" at bounding box center [130, 165] width 15 height 7
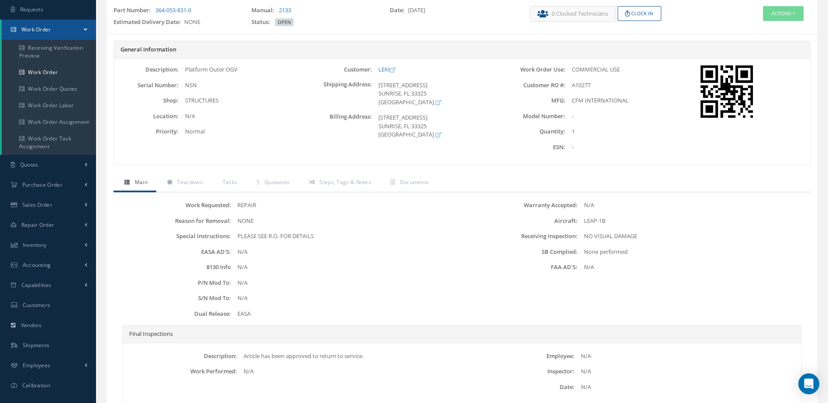
scroll to position [131, 0]
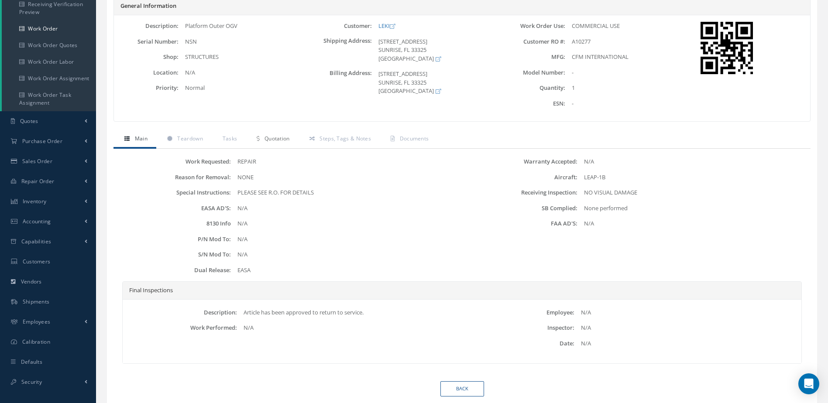
click at [281, 141] on span "Quotation" at bounding box center [277, 138] width 25 height 7
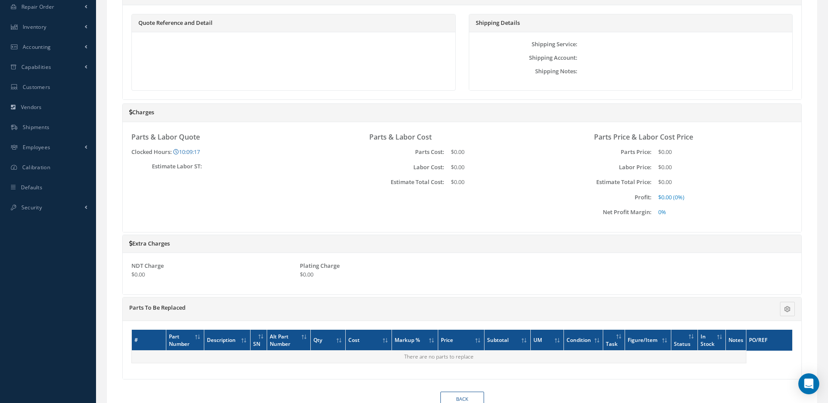
scroll to position [87, 0]
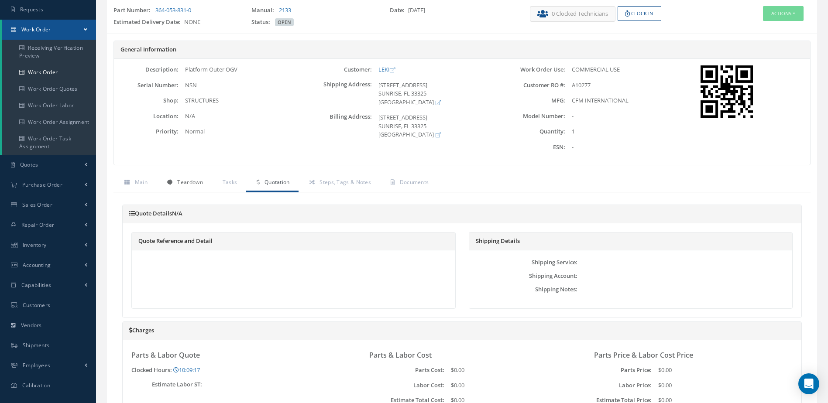
click at [191, 181] on span "Teardown" at bounding box center [189, 182] width 25 height 7
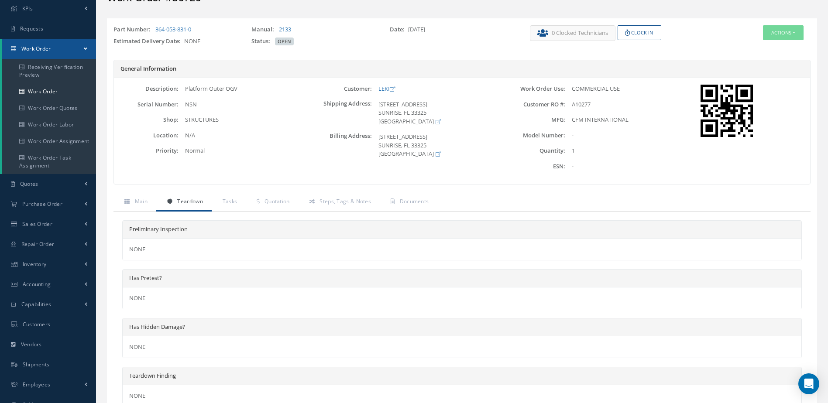
scroll to position [0, 0]
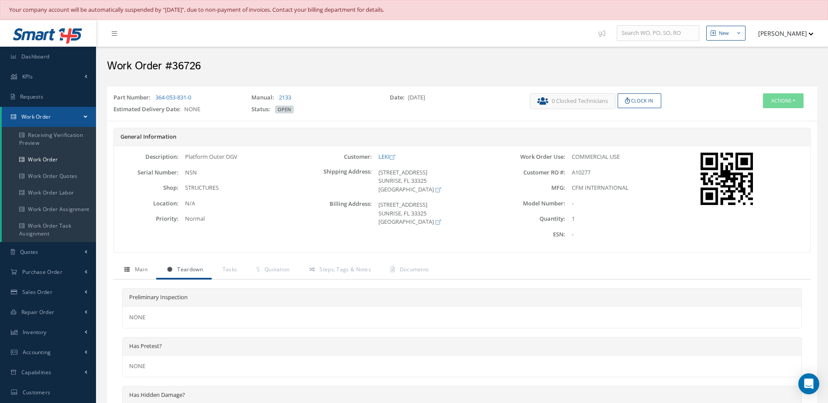
click at [138, 272] on span "Main" at bounding box center [141, 269] width 13 height 7
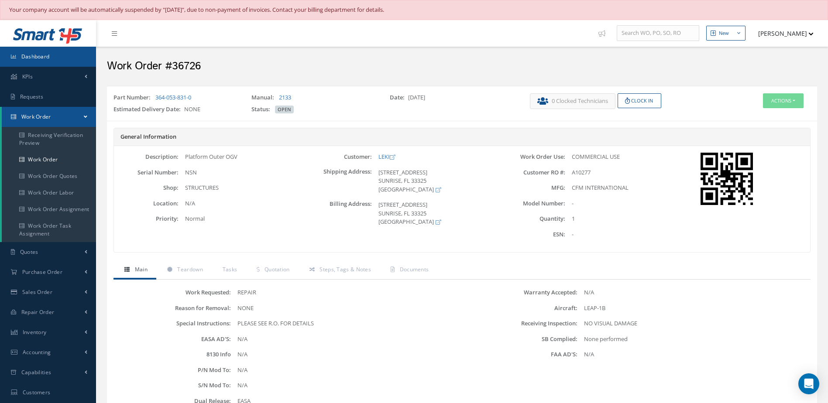
click at [29, 55] on span "Dashboard" at bounding box center [35, 56] width 28 height 7
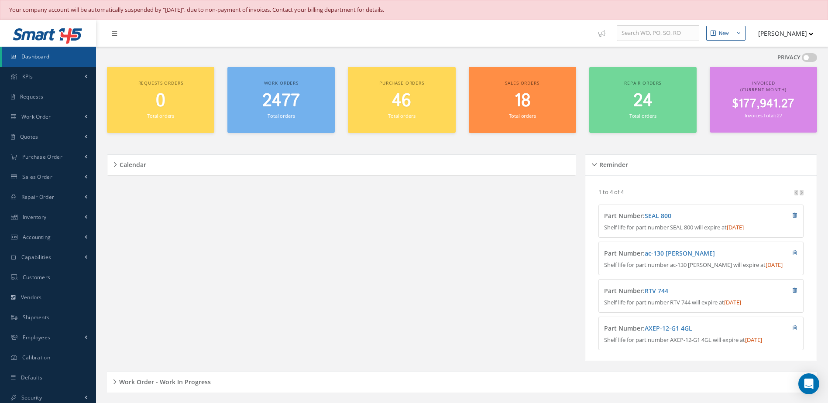
click at [265, 113] on span "2477" at bounding box center [281, 101] width 38 height 25
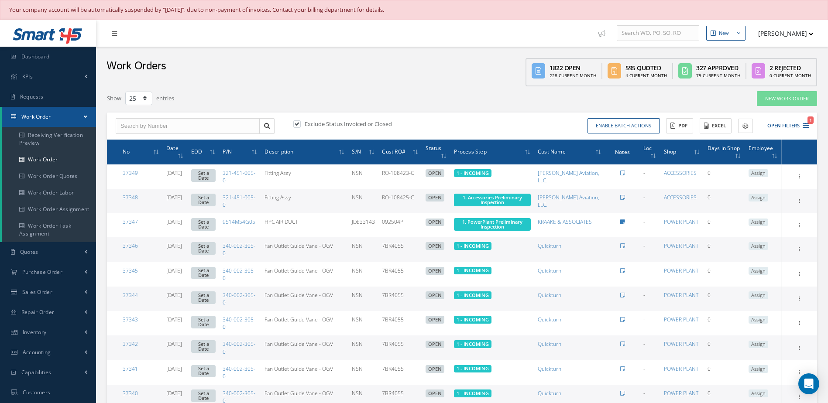
select select "25"
click at [215, 129] on input "text" at bounding box center [188, 126] width 144 height 16
type input "35205"
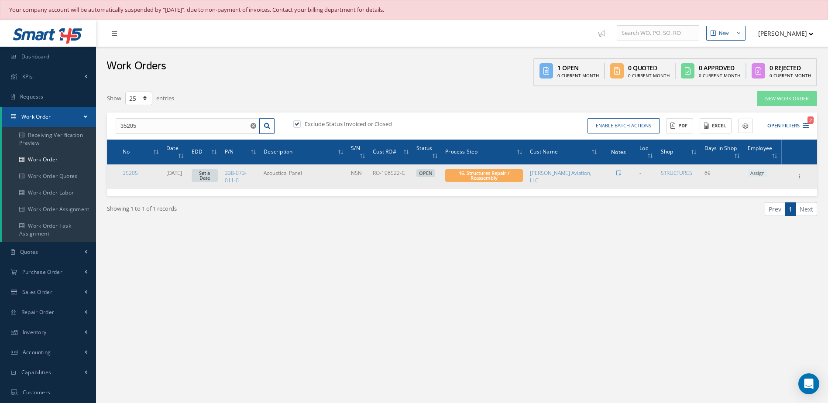
click at [217, 171] on link "Set a Date" at bounding box center [205, 175] width 26 height 13
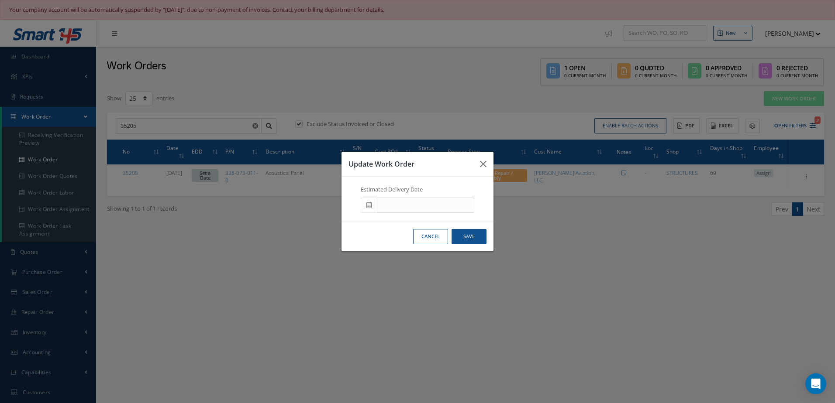
click at [365, 207] on span at bounding box center [369, 206] width 16 height 16
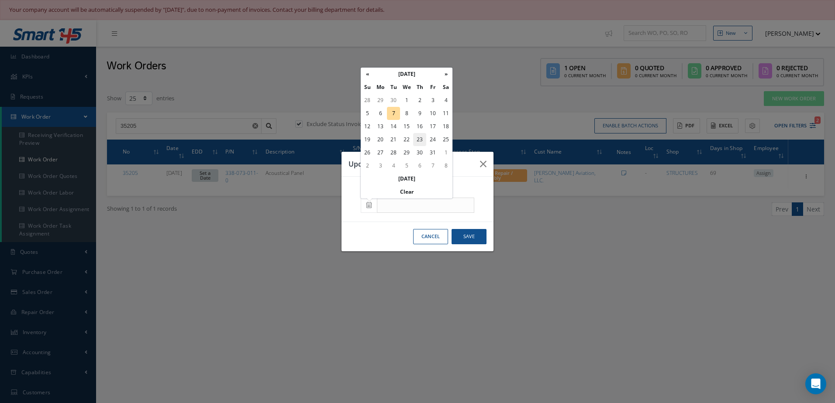
click at [422, 141] on td "23" at bounding box center [419, 139] width 13 height 13
type input "10/23/2025"
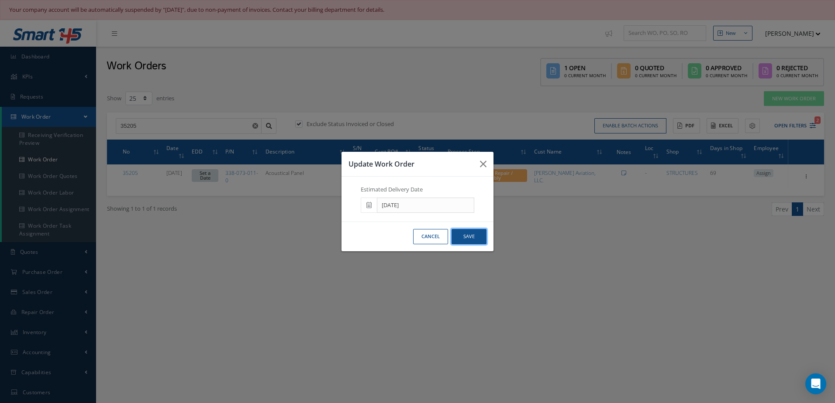
click at [467, 233] on button "Save" at bounding box center [468, 236] width 35 height 15
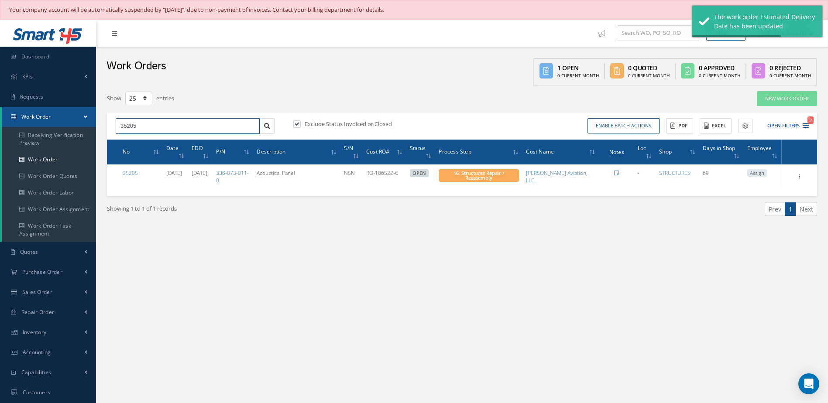
click at [194, 131] on input "35205" at bounding box center [188, 126] width 144 height 16
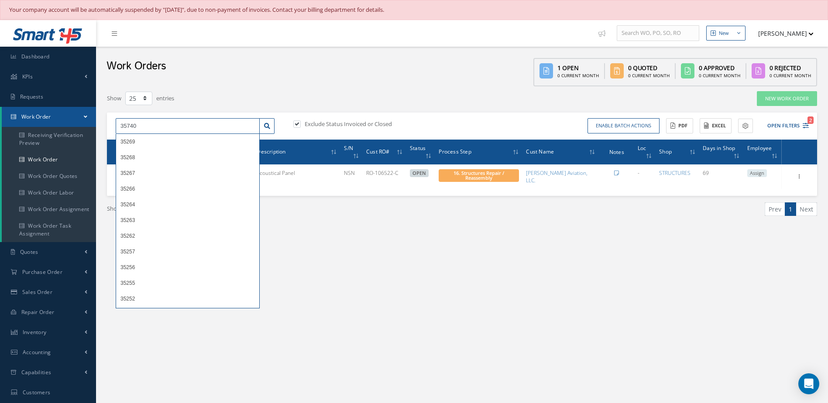
type input "35740"
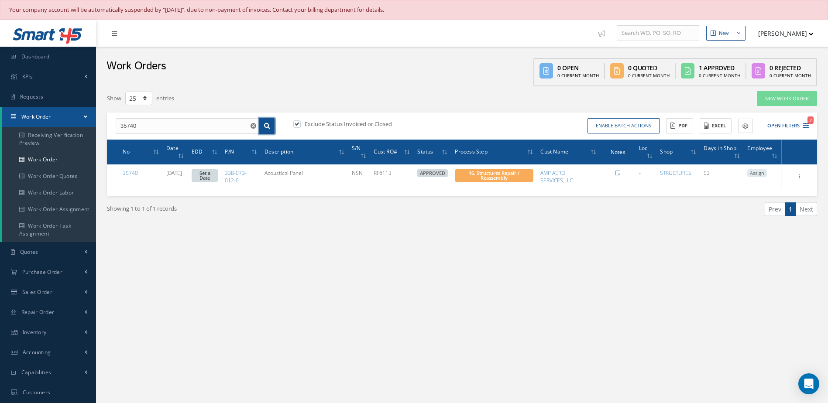
click at [273, 125] on link at bounding box center [266, 126] width 15 height 16
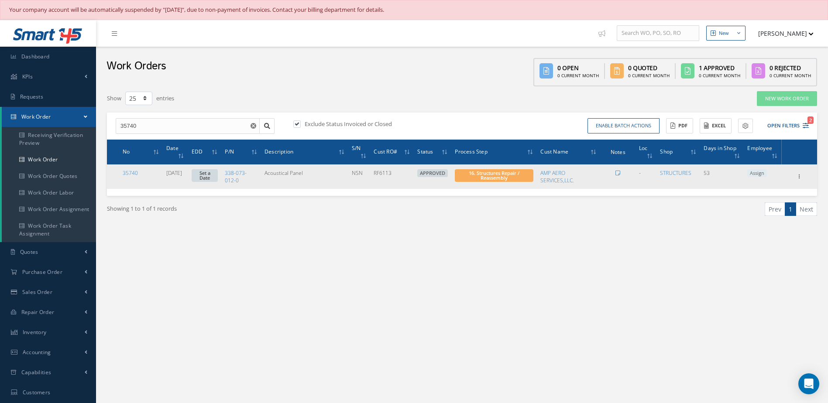
click at [218, 177] on link "Set a Date" at bounding box center [205, 175] width 26 height 13
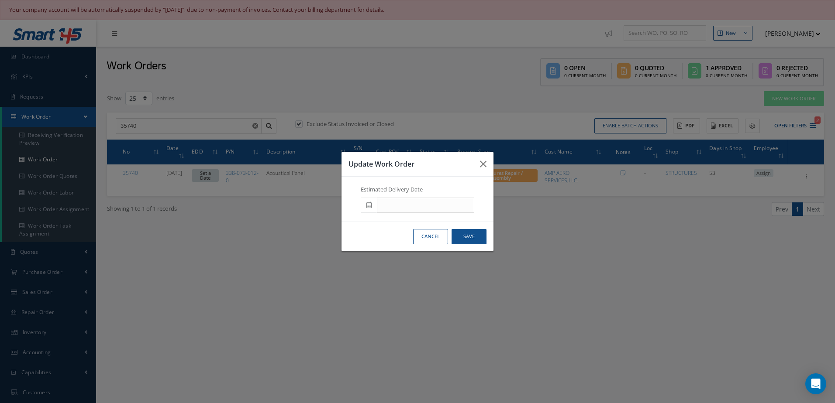
click at [371, 204] on icon at bounding box center [368, 205] width 5 height 6
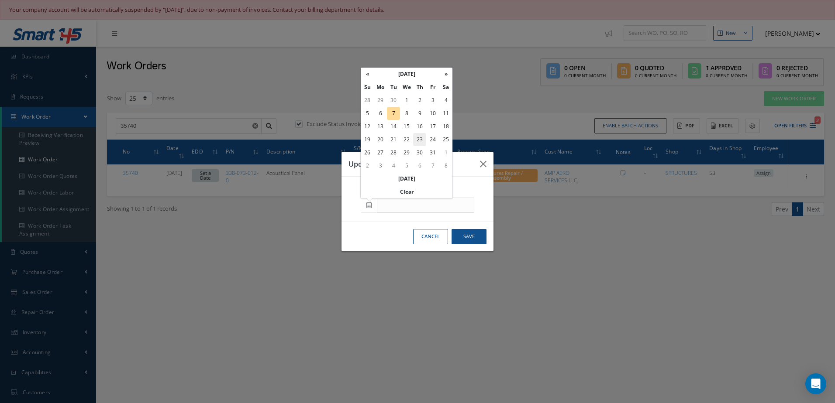
click at [418, 139] on td "23" at bounding box center [419, 139] width 13 height 13
type input "10/23/2025"
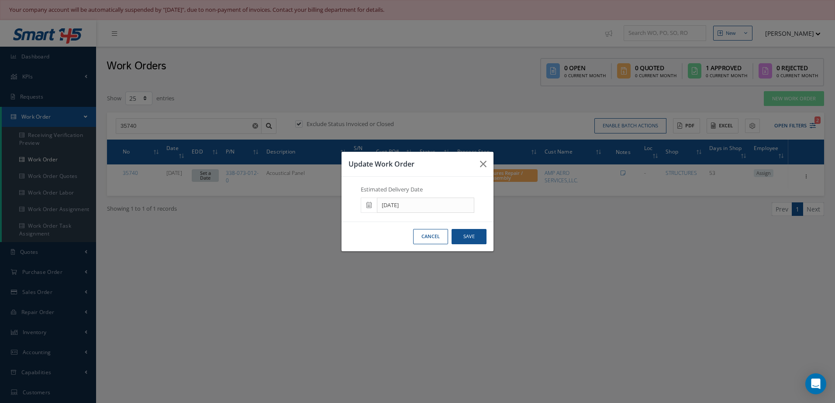
click at [368, 205] on icon at bounding box center [368, 205] width 5 height 6
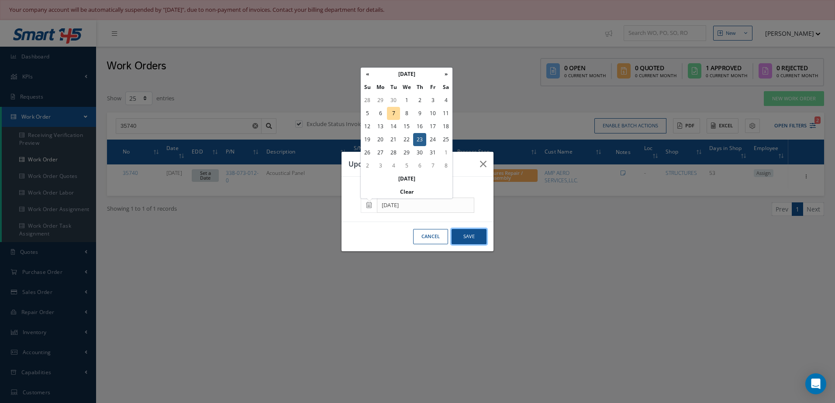
click at [476, 242] on button "Save" at bounding box center [468, 236] width 35 height 15
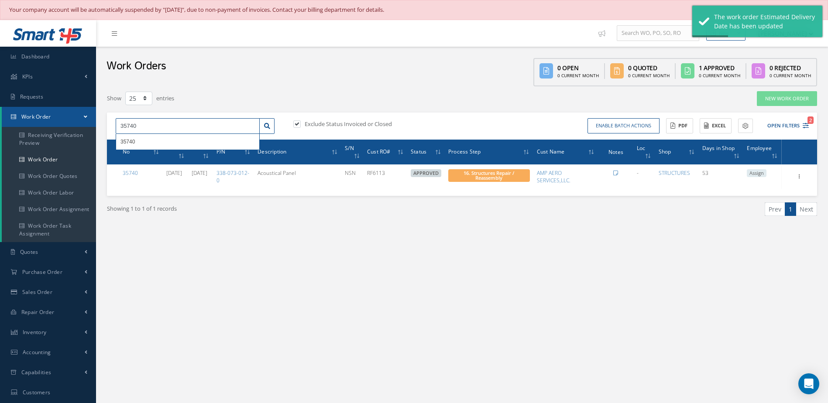
click at [198, 124] on input "35740" at bounding box center [188, 126] width 144 height 16
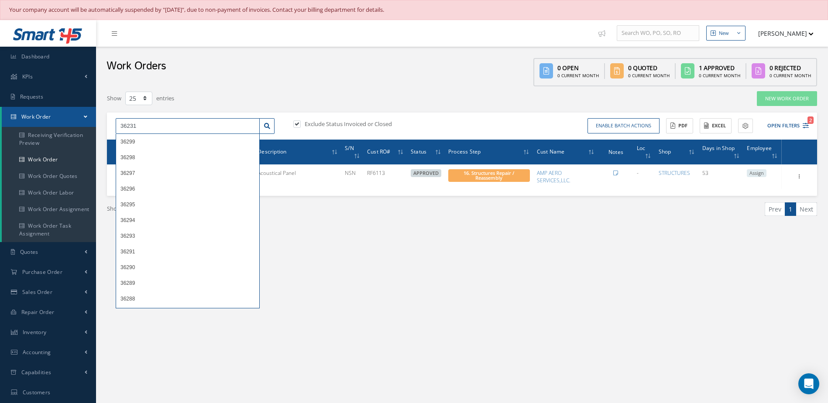
type input "36231"
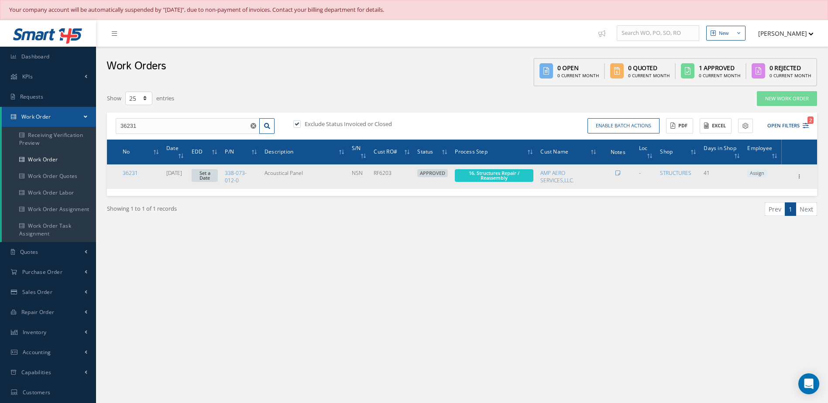
click at [215, 171] on link "Set a Date" at bounding box center [205, 175] width 26 height 13
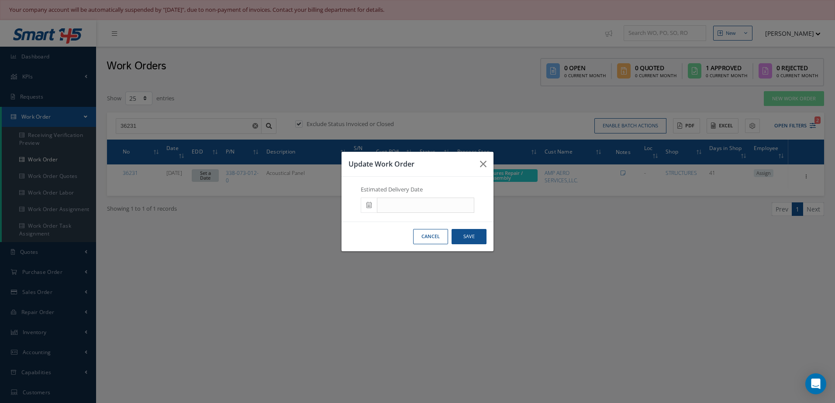
click at [368, 205] on icon at bounding box center [368, 205] width 5 height 6
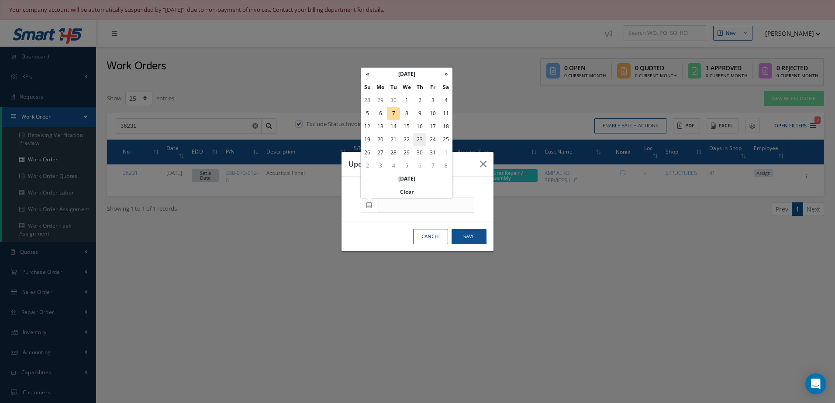
click at [423, 137] on td "23" at bounding box center [419, 139] width 13 height 13
type input "10/23/2025"
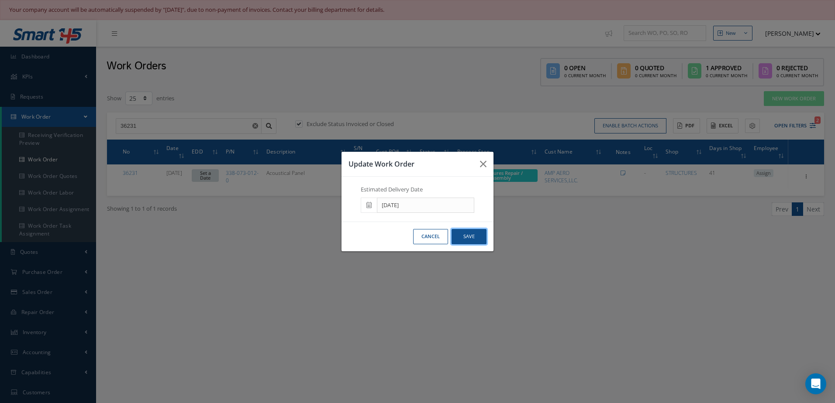
click at [470, 236] on button "Save" at bounding box center [468, 236] width 35 height 15
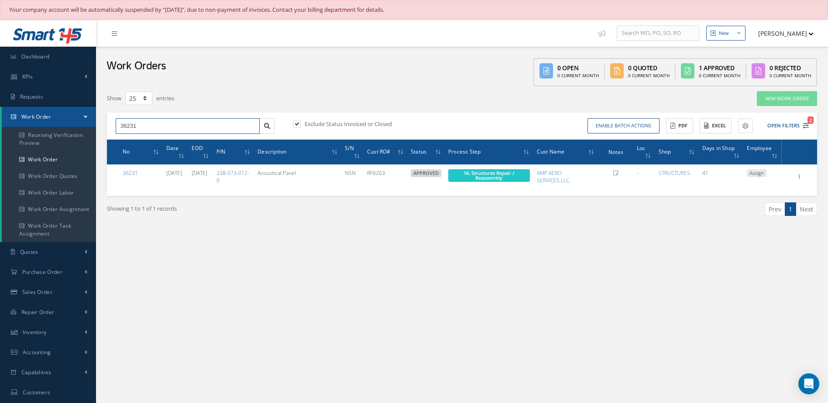
click at [156, 128] on input "36231" at bounding box center [188, 126] width 144 height 16
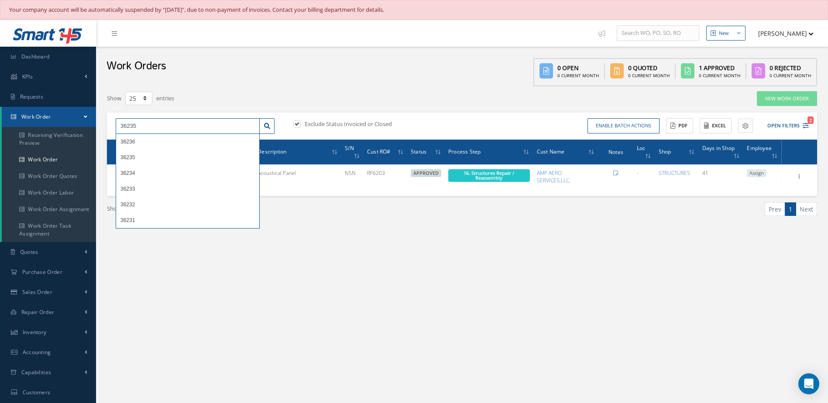
type input "36235"
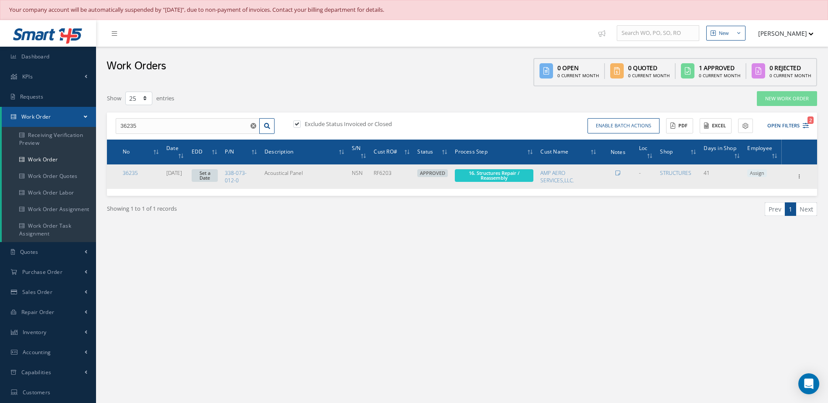
click at [213, 173] on link "Set a Date" at bounding box center [205, 175] width 26 height 13
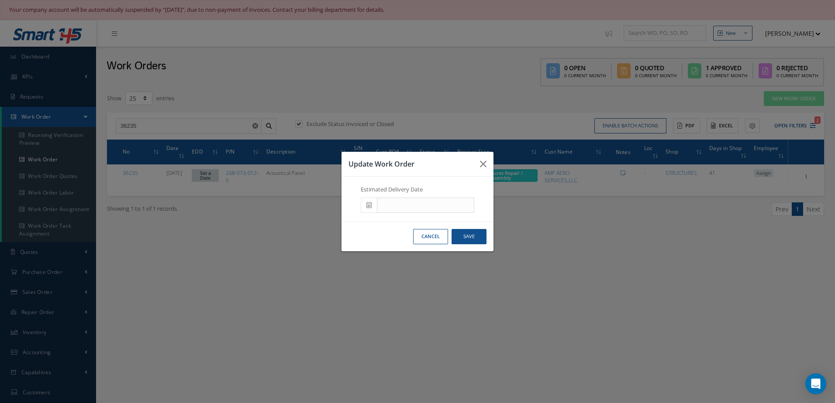
click at [370, 202] on icon at bounding box center [368, 205] width 5 height 6
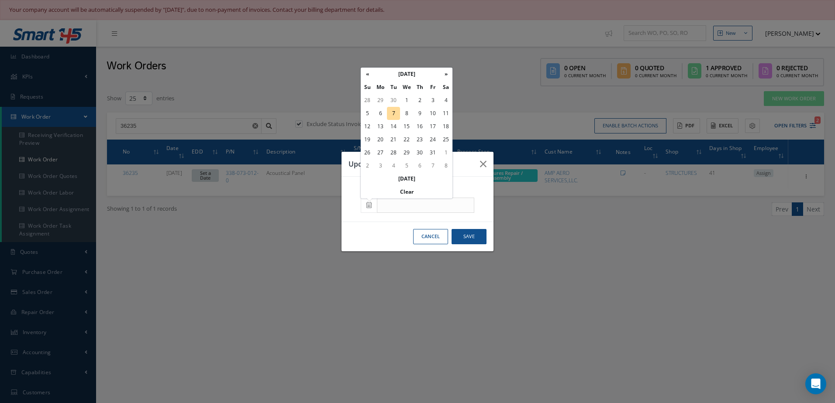
click at [422, 138] on td "23" at bounding box center [419, 139] width 13 height 13
type input "10/23/2025"
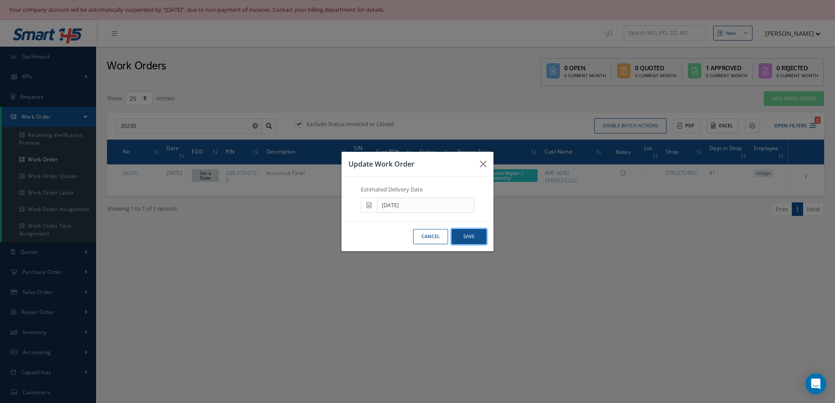
click at [474, 240] on button "Save" at bounding box center [468, 236] width 35 height 15
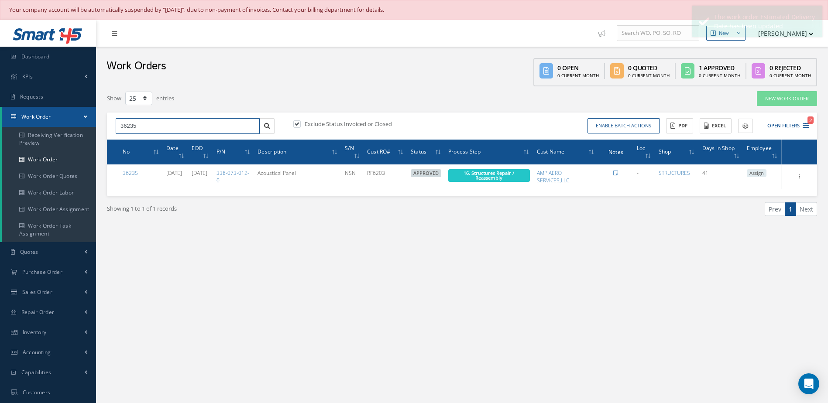
click at [146, 131] on input "36235" at bounding box center [188, 126] width 144 height 16
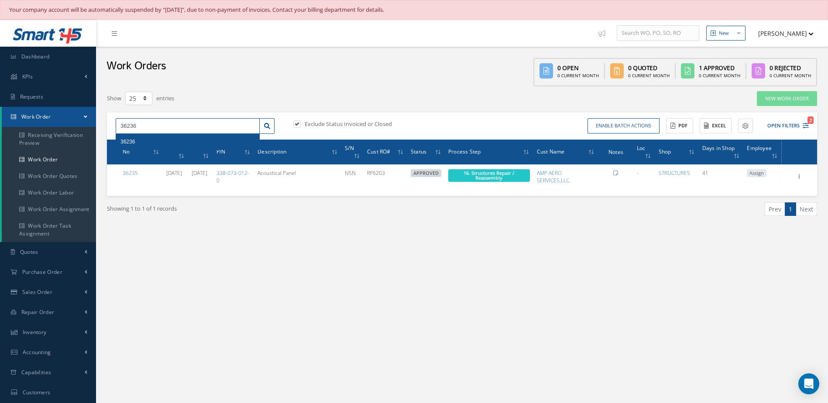
type input "36236"
click at [143, 141] on div "36236" at bounding box center [187, 142] width 134 height 9
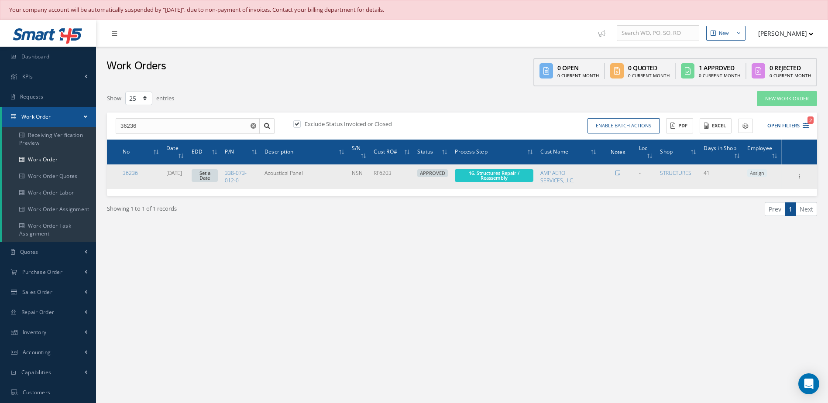
click at [216, 175] on link "Set a Date" at bounding box center [205, 175] width 26 height 13
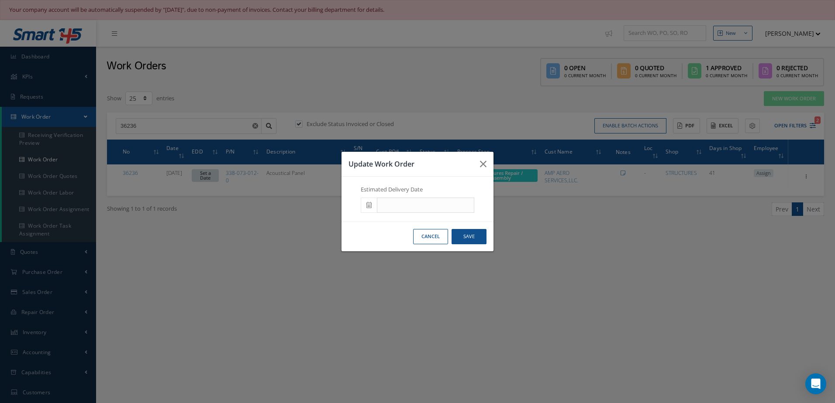
click at [367, 207] on icon at bounding box center [368, 205] width 5 height 6
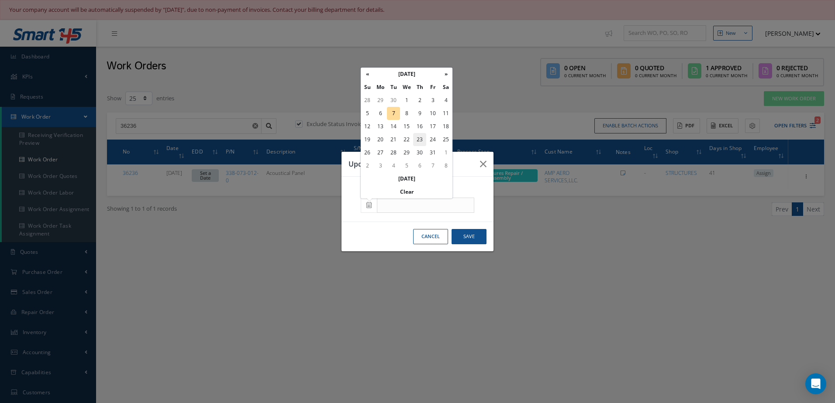
click at [423, 136] on td "23" at bounding box center [419, 139] width 13 height 13
type input "10/23/2025"
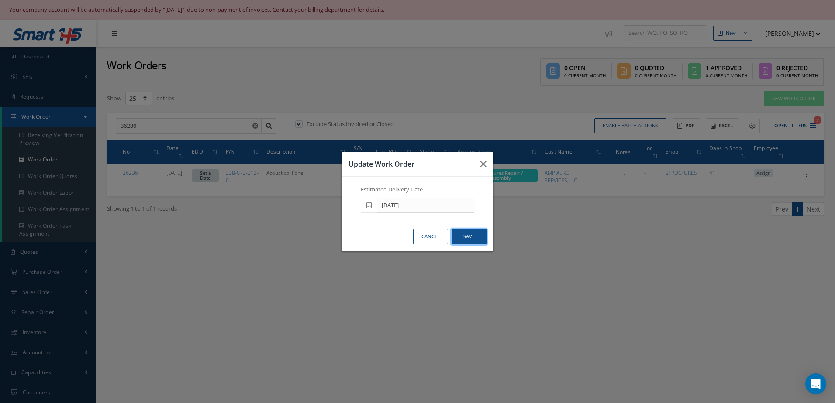
click at [462, 233] on button "Save" at bounding box center [468, 236] width 35 height 15
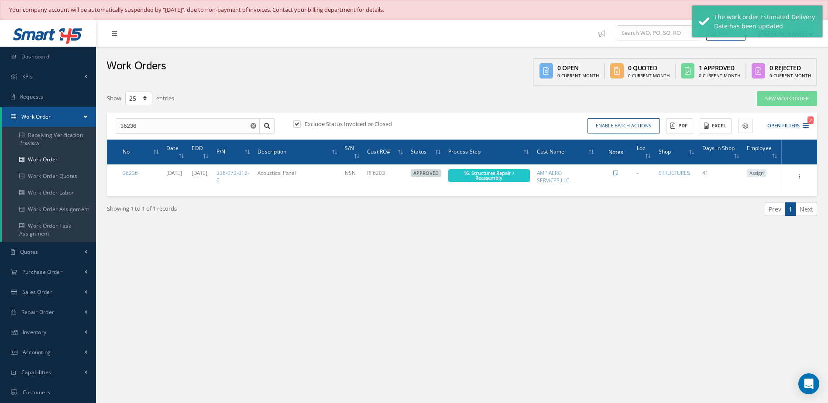
drag, startPoint x: 254, startPoint y: 127, endPoint x: 226, endPoint y: 125, distance: 27.6
click at [254, 127] on use "Reset" at bounding box center [254, 126] width 6 height 6
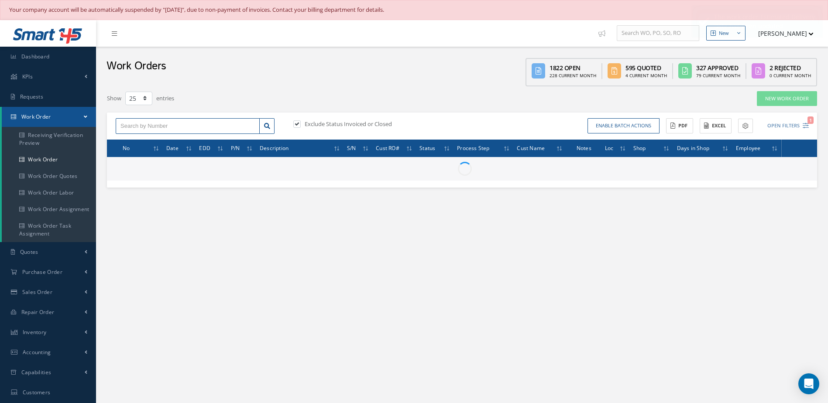
click at [177, 126] on input "text" at bounding box center [188, 126] width 144 height 16
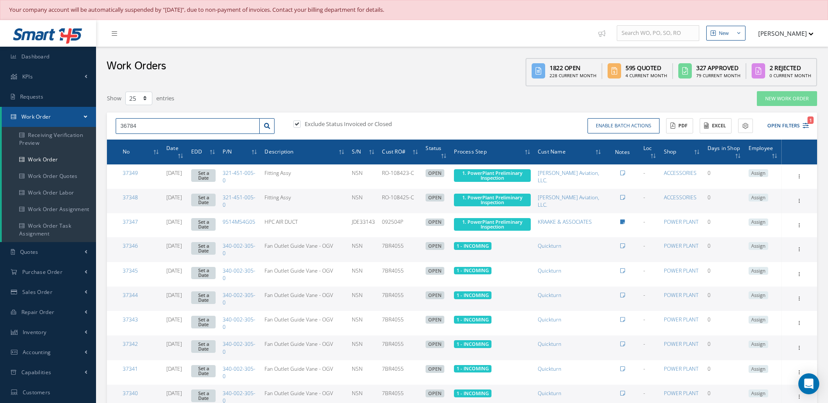
type input "36784"
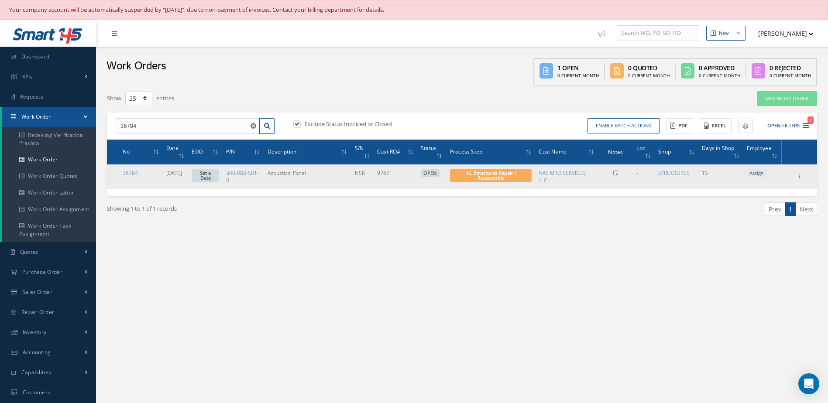
click at [217, 174] on link "Set a Date" at bounding box center [206, 175] width 28 height 13
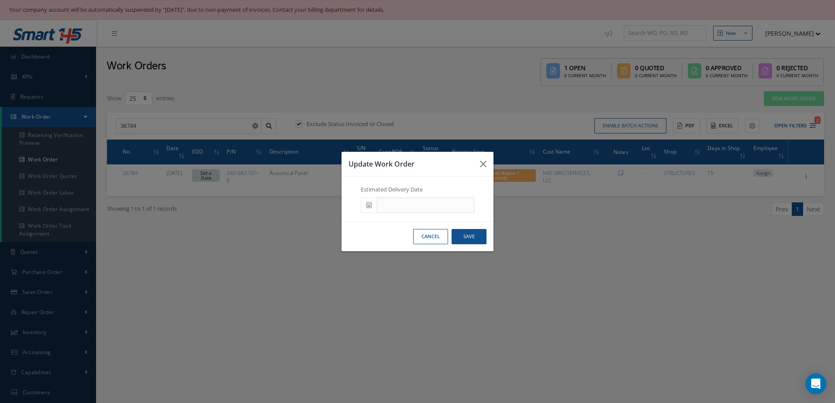
click at [371, 204] on icon at bounding box center [368, 205] width 5 height 6
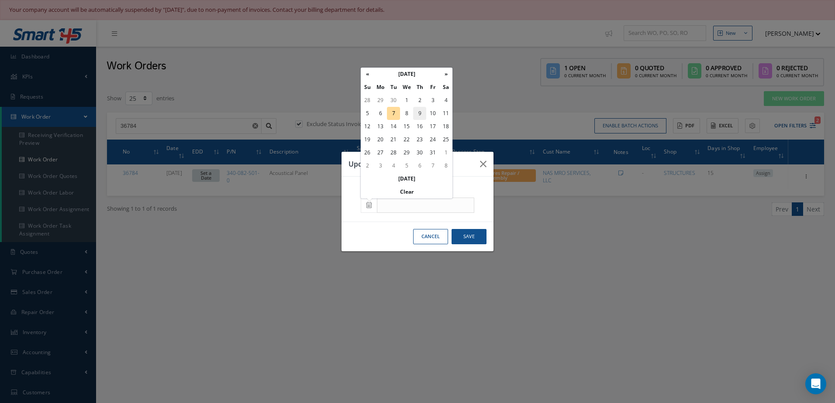
click at [424, 110] on td "9" at bounding box center [419, 113] width 13 height 13
type input "10/09/2025"
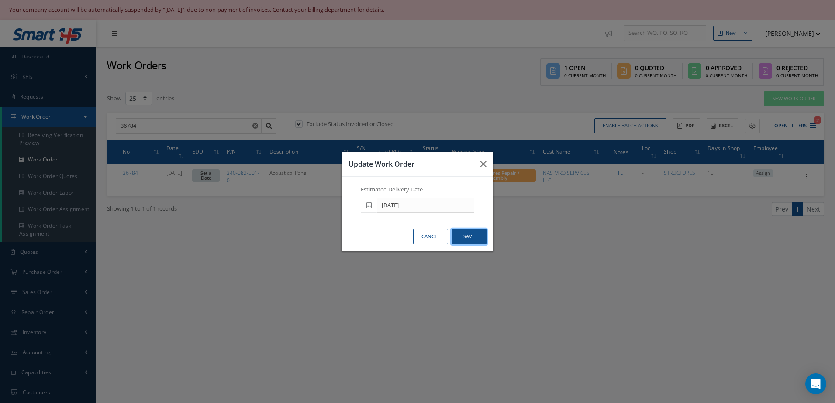
click at [474, 235] on button "Save" at bounding box center [468, 236] width 35 height 15
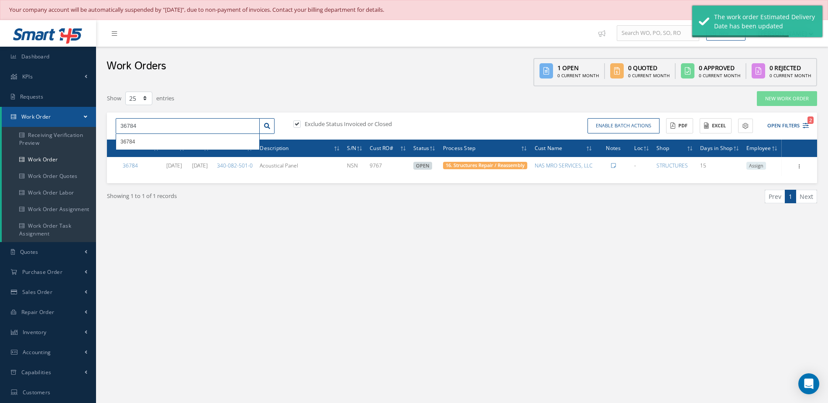
click at [156, 126] on input "36784" at bounding box center [188, 126] width 144 height 16
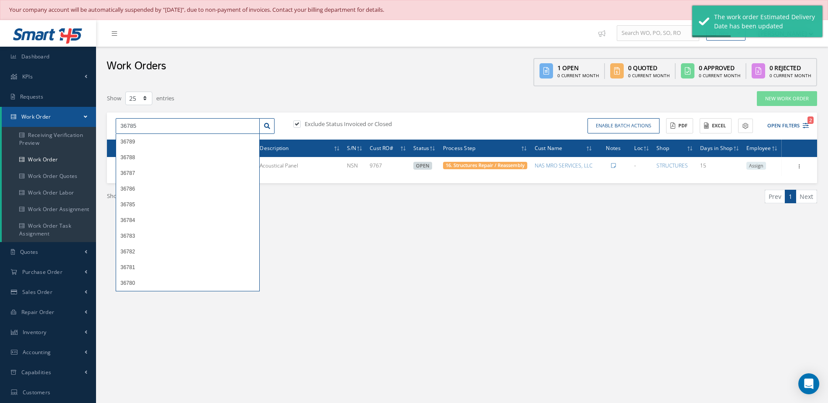
type input "36785"
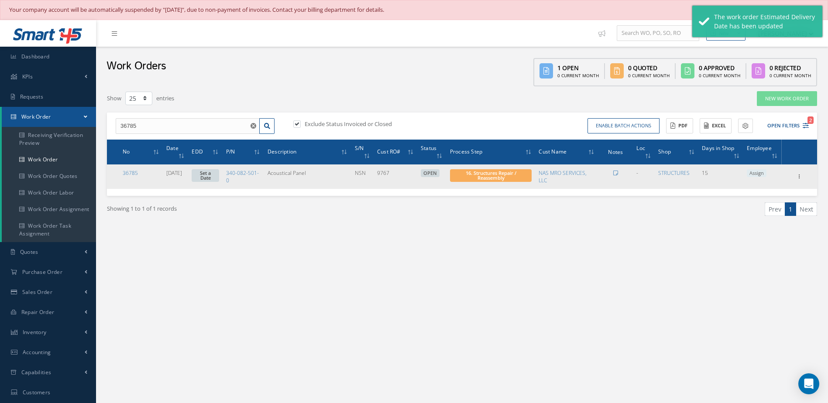
click at [211, 177] on link "Set a Date" at bounding box center [206, 175] width 28 height 13
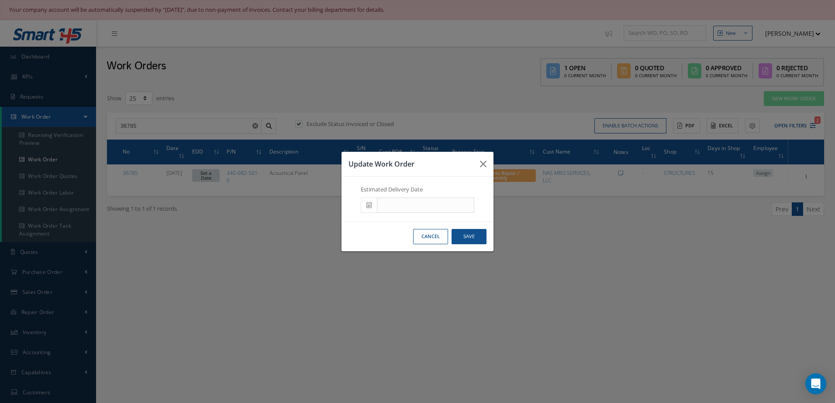
click at [368, 205] on icon at bounding box center [368, 205] width 5 height 6
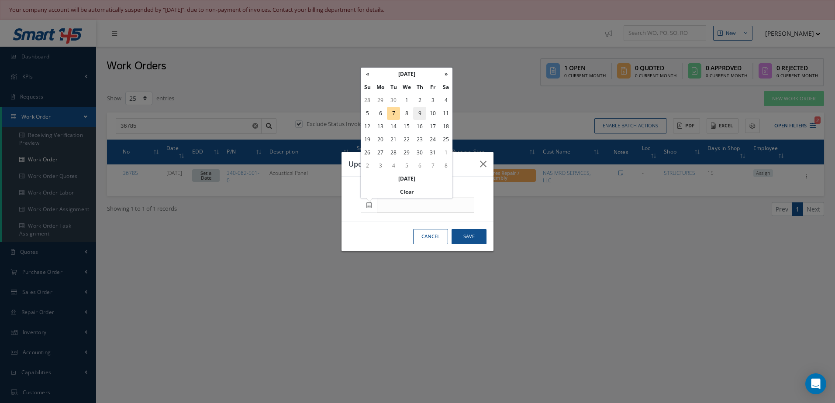
click at [422, 116] on td "9" at bounding box center [419, 113] width 13 height 13
type input "10/09/2025"
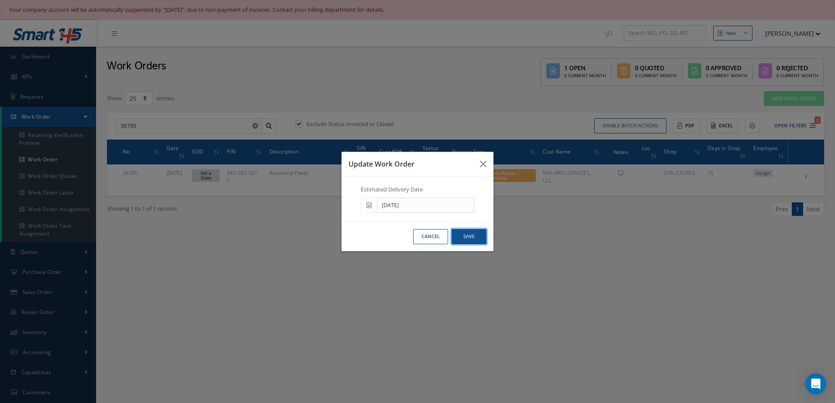
click at [463, 233] on button "Save" at bounding box center [468, 236] width 35 height 15
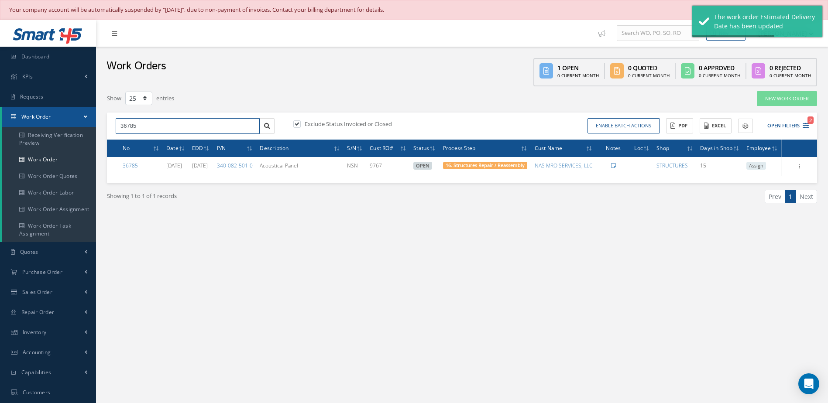
click at [155, 124] on input "36785" at bounding box center [188, 126] width 144 height 16
type input "36786"
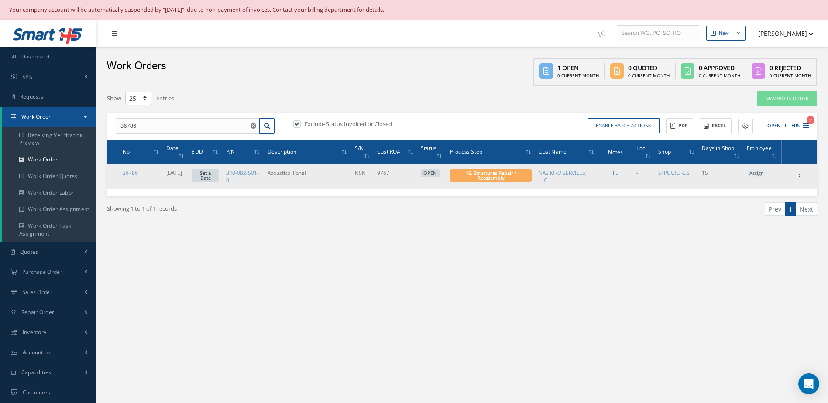
click at [219, 176] on link "Set a Date" at bounding box center [206, 175] width 28 height 13
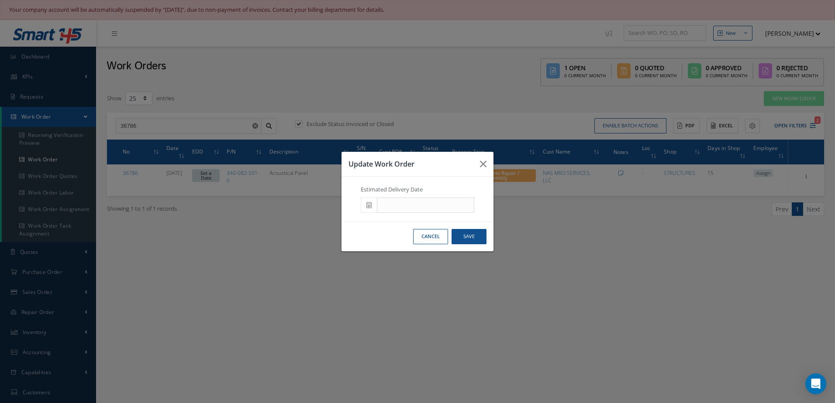
click at [372, 208] on span at bounding box center [369, 206] width 16 height 16
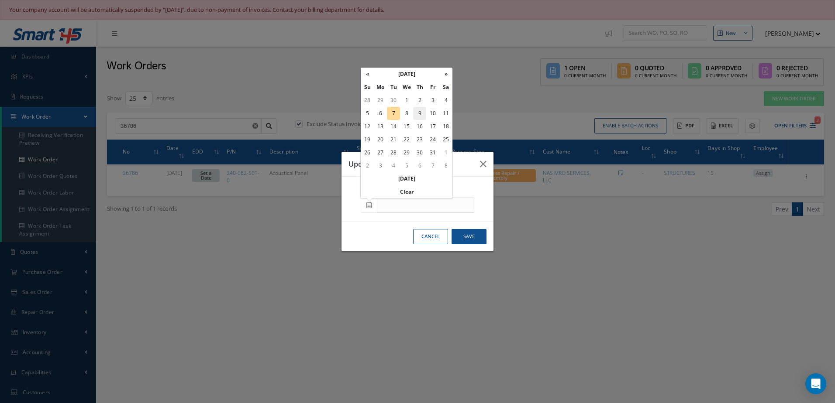
click at [423, 112] on td "9" at bounding box center [419, 113] width 13 height 13
type input "10/09/2025"
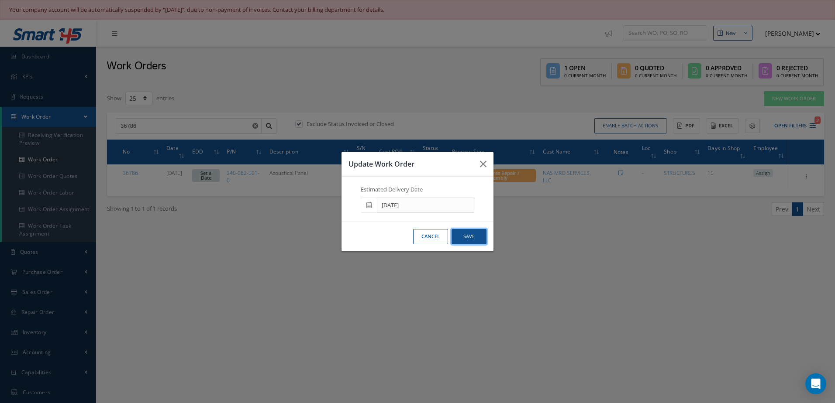
click at [480, 237] on button "Save" at bounding box center [468, 236] width 35 height 15
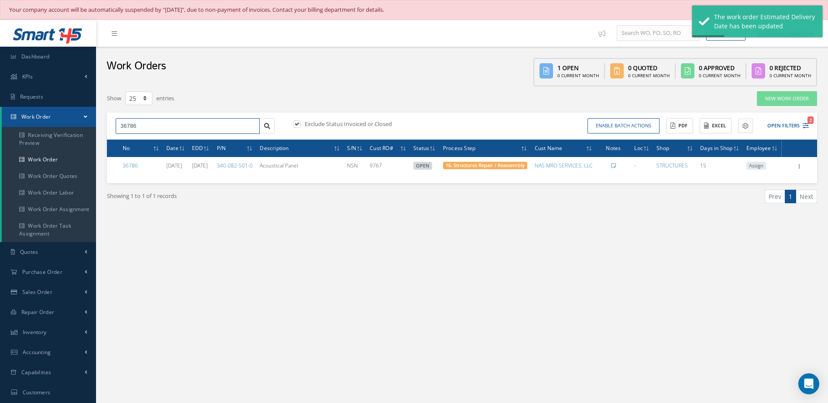
click at [146, 120] on input "36786" at bounding box center [188, 126] width 144 height 16
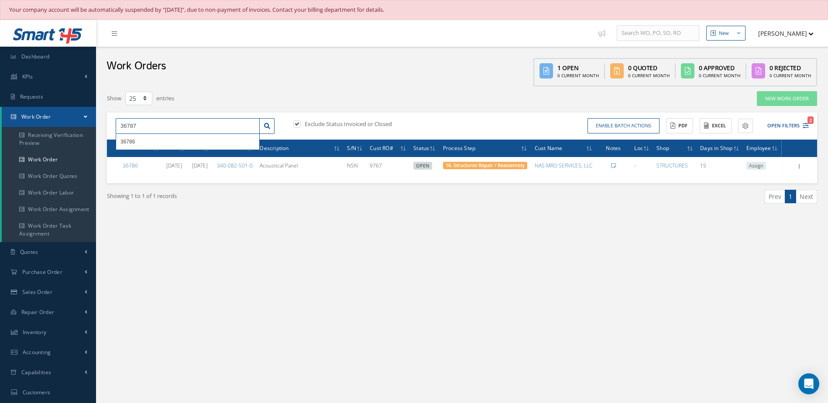
type input "36787"
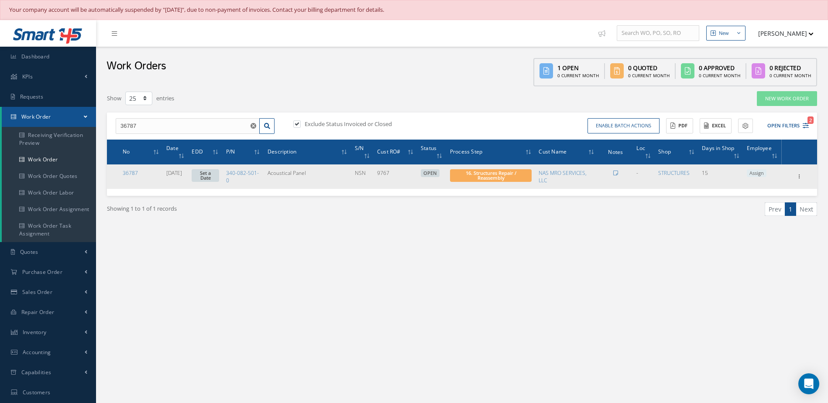
click at [213, 179] on link "Set a Date" at bounding box center [206, 175] width 28 height 13
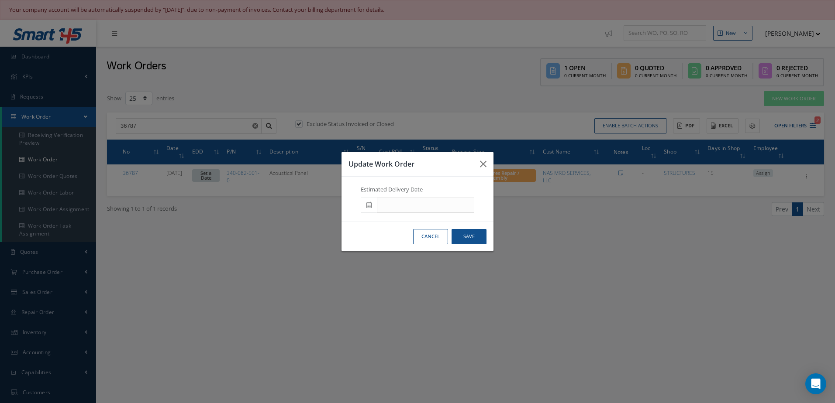
click at [370, 210] on span at bounding box center [369, 206] width 16 height 16
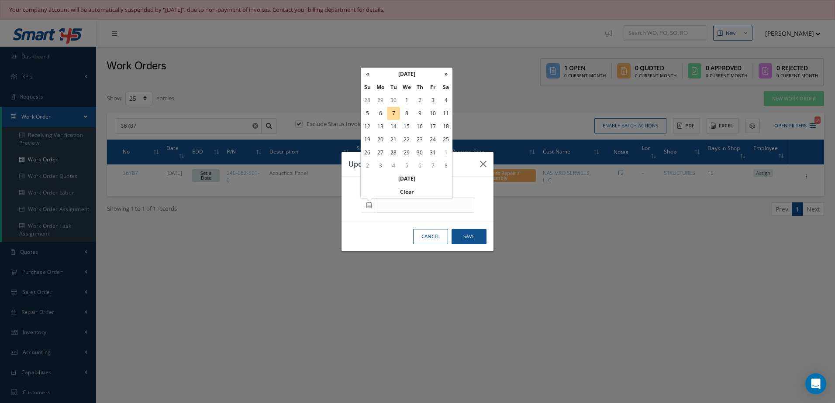
click at [421, 110] on td "9" at bounding box center [419, 113] width 13 height 13
type input "10/09/2025"
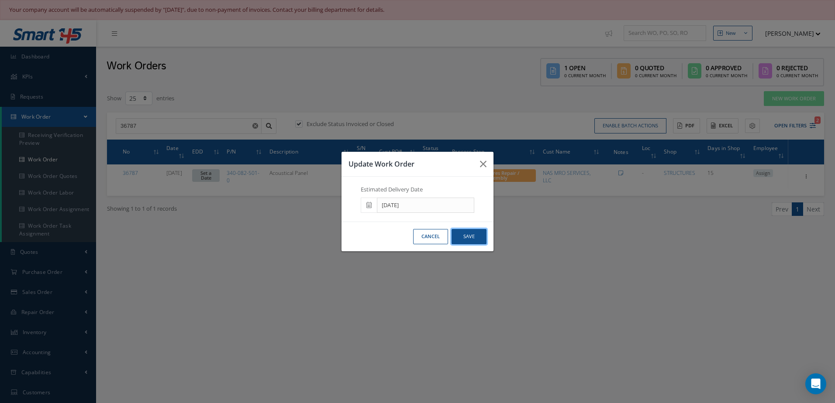
click at [472, 233] on button "Save" at bounding box center [468, 236] width 35 height 15
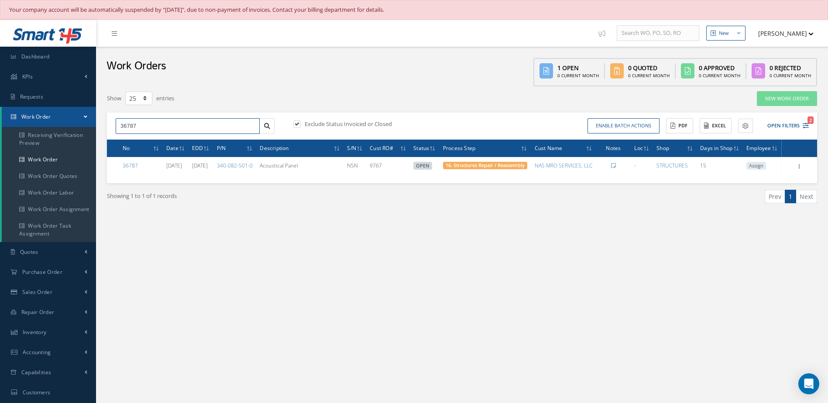
click at [168, 128] on input "36787" at bounding box center [188, 126] width 144 height 16
type input "34490"
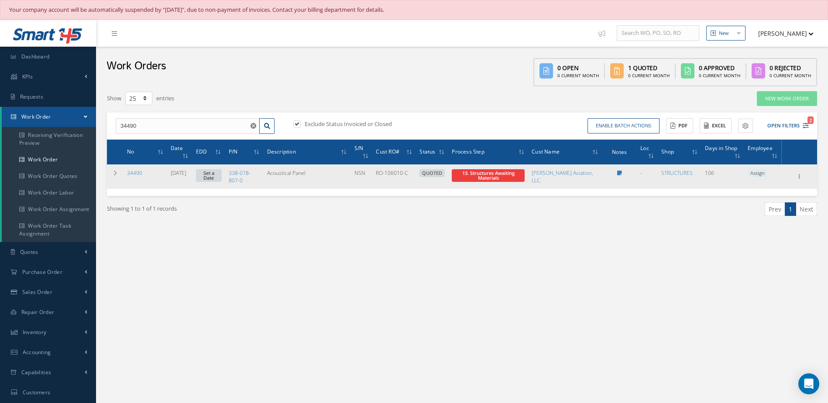
click at [213, 177] on link "Set a Date" at bounding box center [209, 175] width 26 height 13
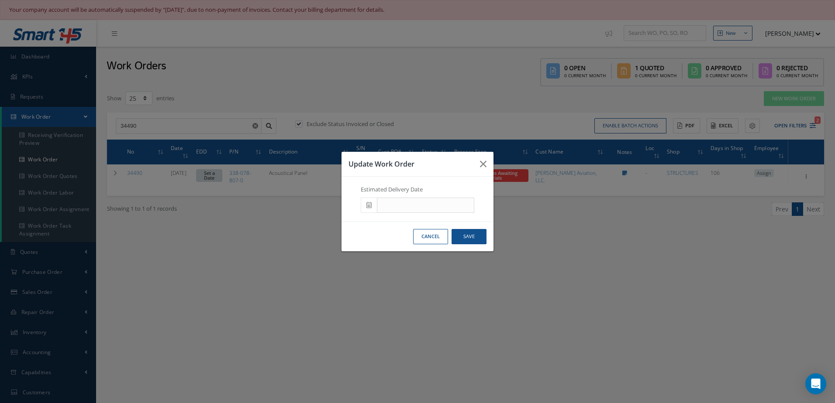
click at [368, 207] on icon at bounding box center [368, 205] width 5 height 6
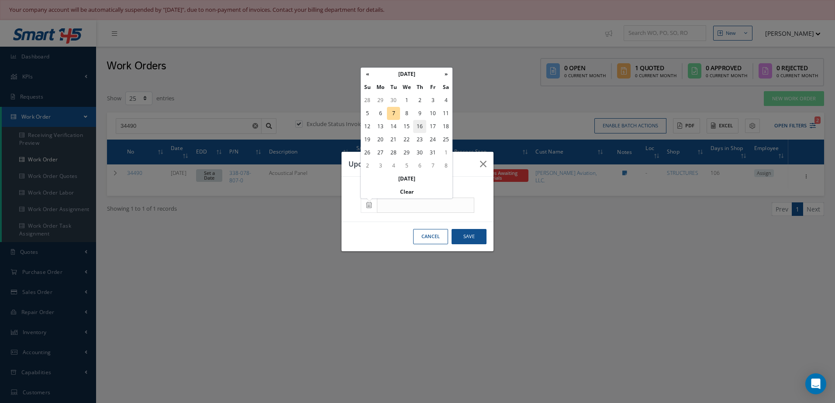
click at [423, 125] on td "16" at bounding box center [419, 126] width 13 height 13
type input "[DATE]"
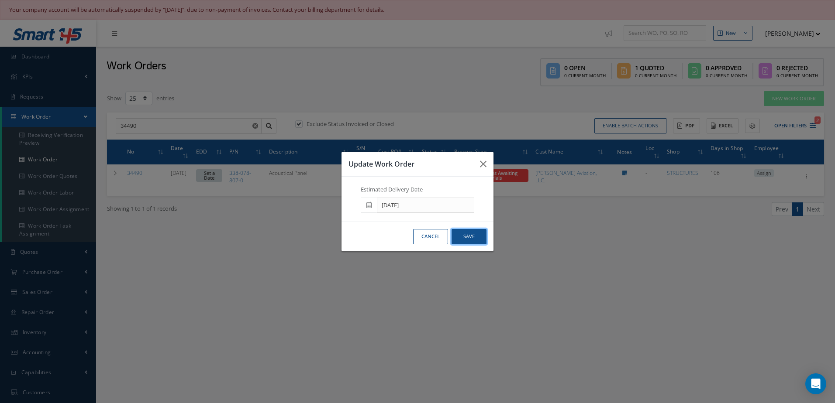
click at [478, 238] on button "Save" at bounding box center [468, 236] width 35 height 15
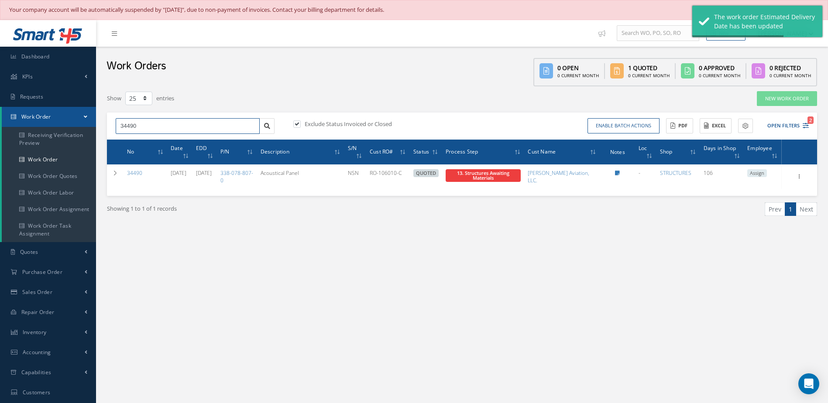
click at [175, 127] on input "34490" at bounding box center [188, 126] width 144 height 16
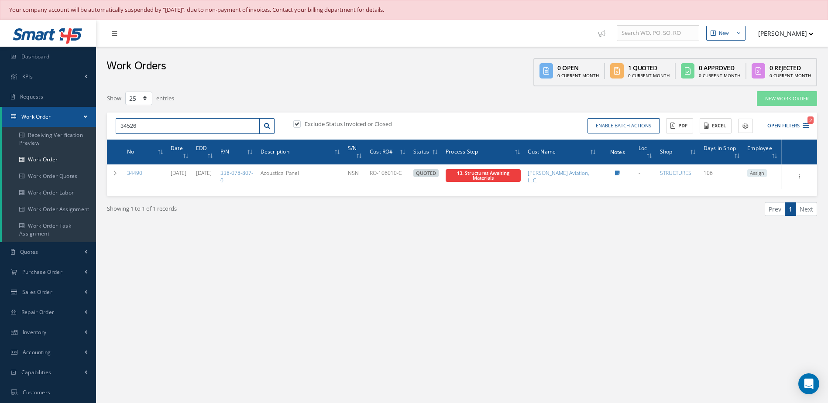
type input "34526"
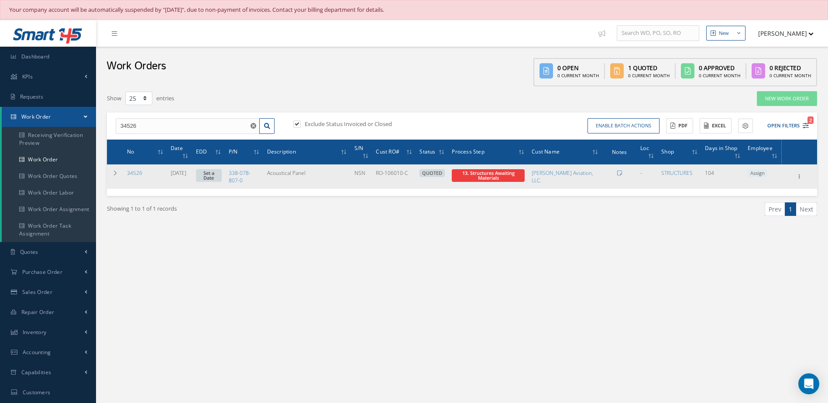
click at [220, 179] on link "Set a Date" at bounding box center [209, 175] width 26 height 13
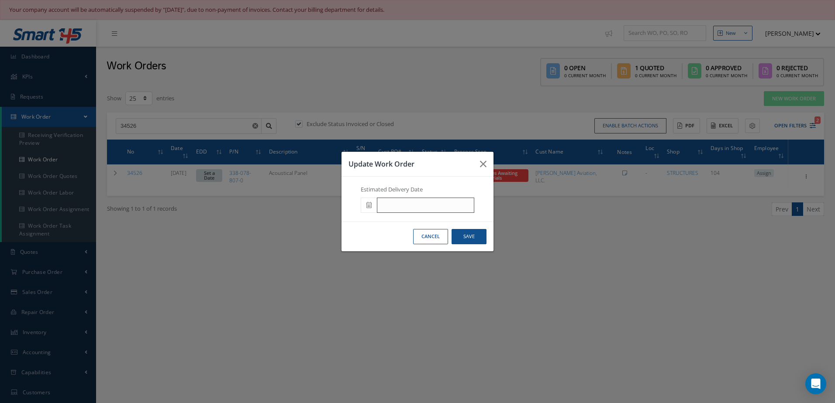
click at [393, 202] on input "text" at bounding box center [425, 206] width 97 height 16
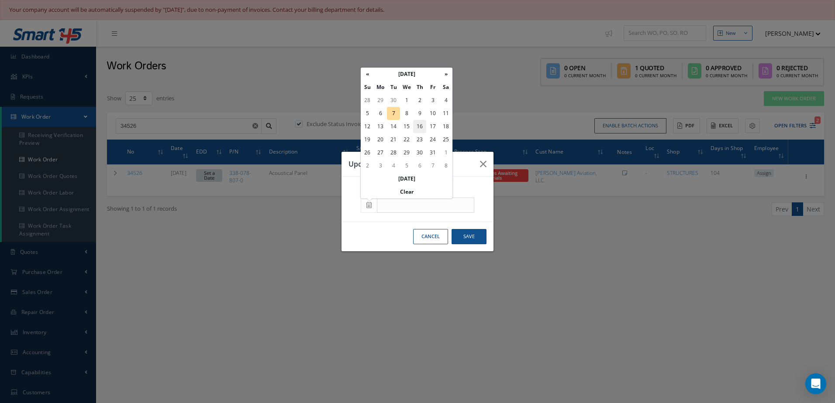
click at [423, 126] on td "16" at bounding box center [419, 126] width 13 height 13
type input "[DATE]"
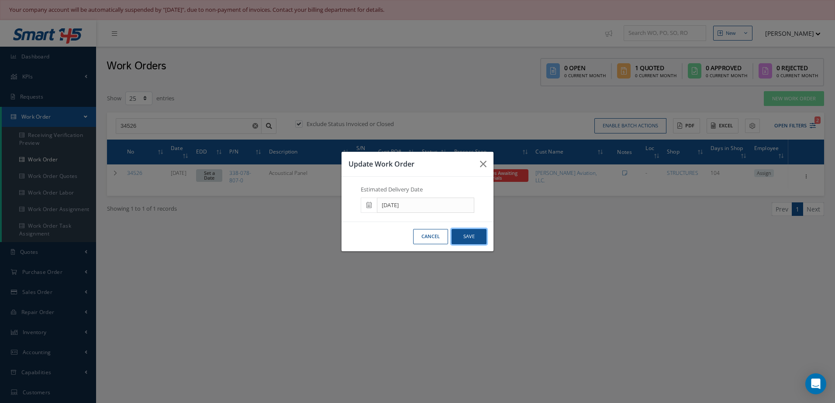
click at [472, 233] on button "Save" at bounding box center [468, 236] width 35 height 15
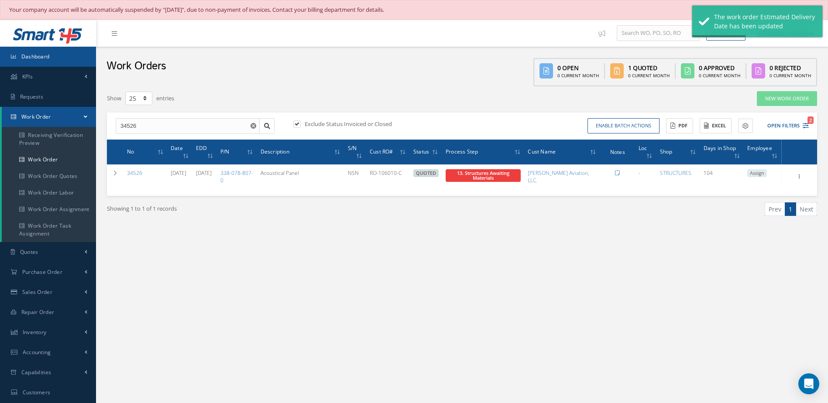
click at [62, 57] on link "Dashboard" at bounding box center [48, 57] width 96 height 20
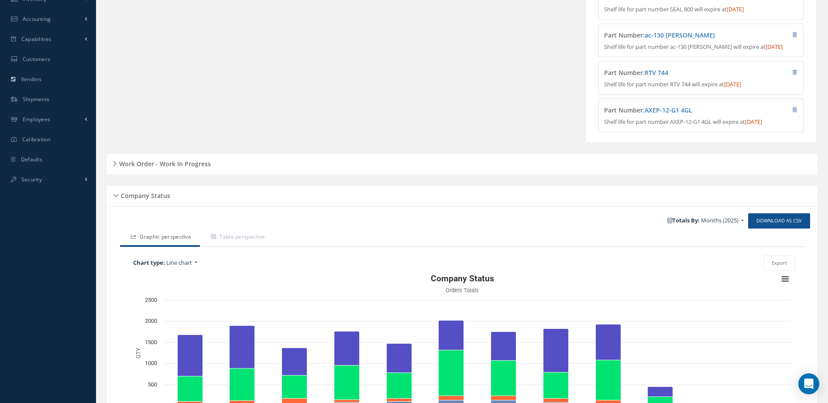
scroll to position [310, 0]
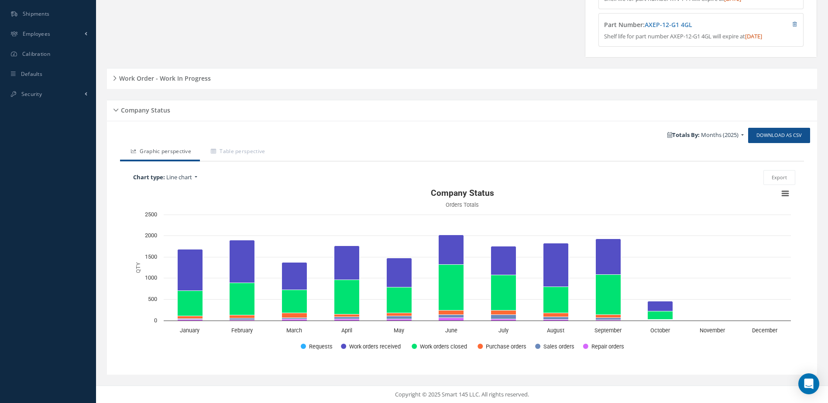
click at [179, 86] on div "Work Order - Work In Progress" at bounding box center [462, 78] width 710 height 21
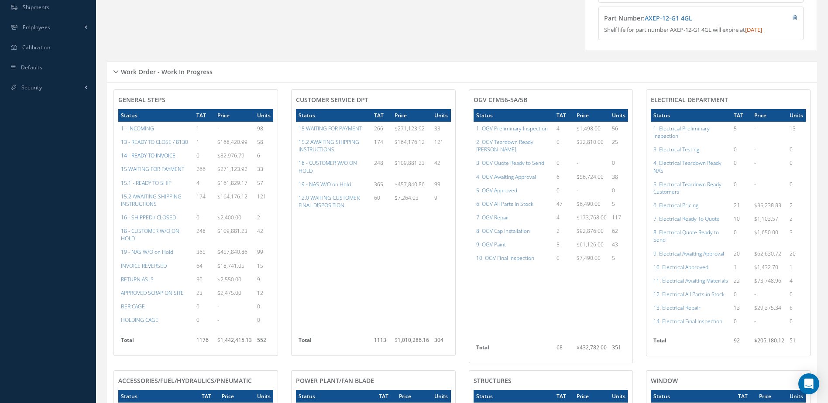
click at [162, 159] on a=21&excludeInternalCustomer=false&excludeInvoicedOrClosed=true&&filtersHidded"] "14 - READY TO INVOICE" at bounding box center [148, 155] width 55 height 7
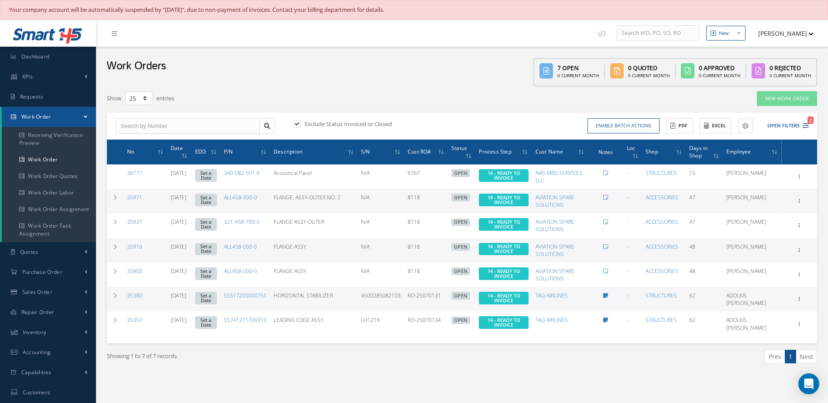
select select "25"
click at [132, 297] on link "35380" at bounding box center [134, 295] width 15 height 7
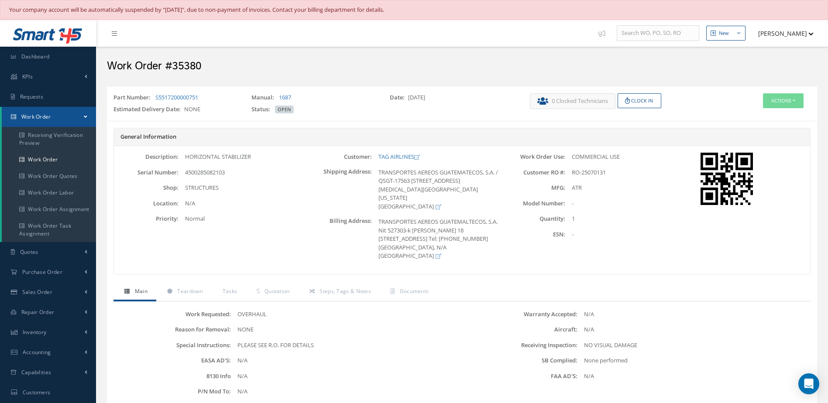
scroll to position [175, 0]
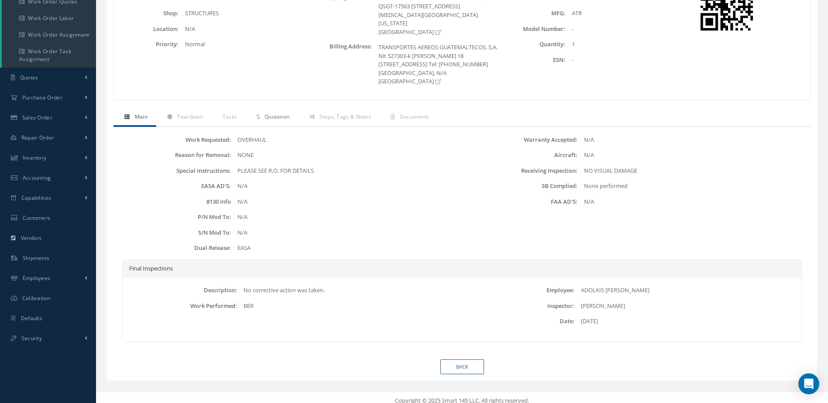
click at [268, 120] on span "Quotation" at bounding box center [277, 116] width 25 height 7
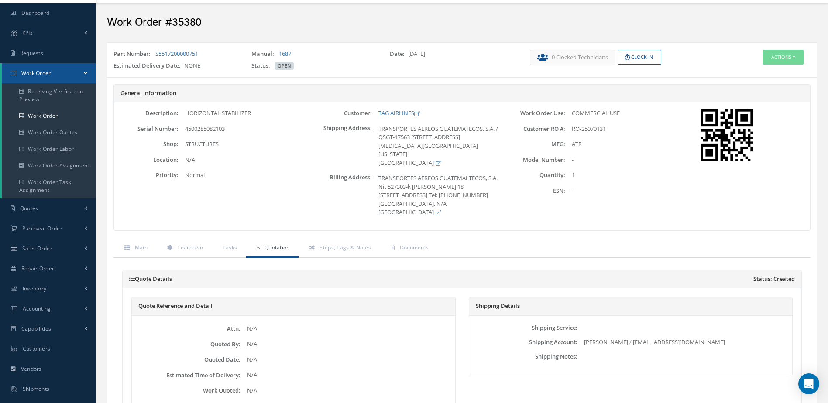
scroll to position [0, 0]
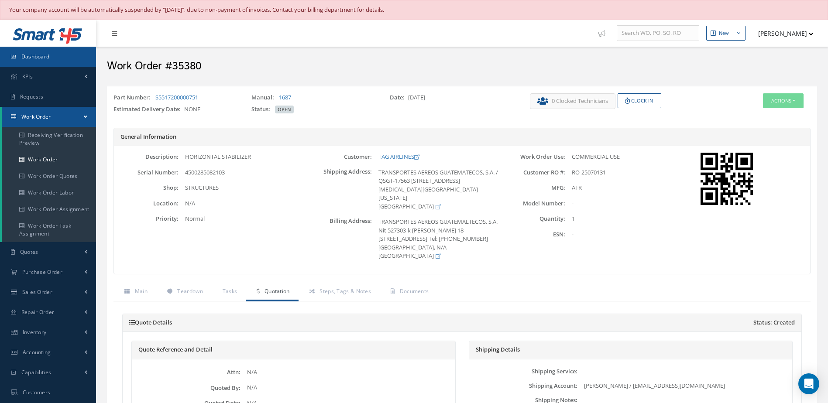
click at [46, 55] on span "Dashboard" at bounding box center [35, 56] width 28 height 7
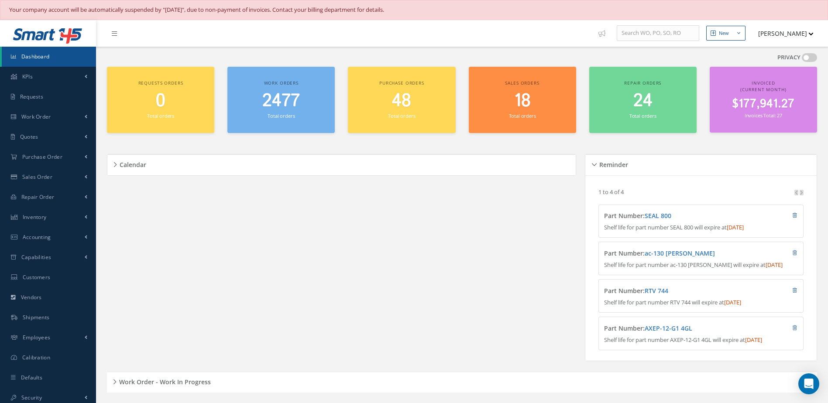
click at [286, 98] on span "2477" at bounding box center [281, 101] width 38 height 25
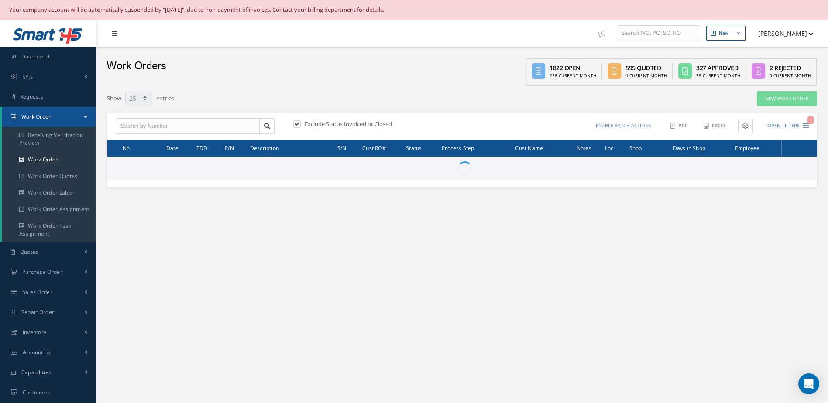
select select "25"
type input "All Work Request"
type input "All Work Performed"
type input "All Status"
type input "WO Part Status"
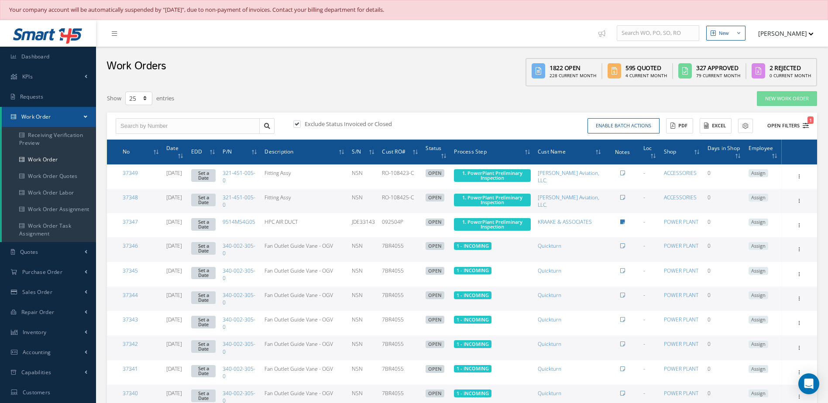
click at [788, 125] on button "Open Filters 1" at bounding box center [784, 126] width 49 height 14
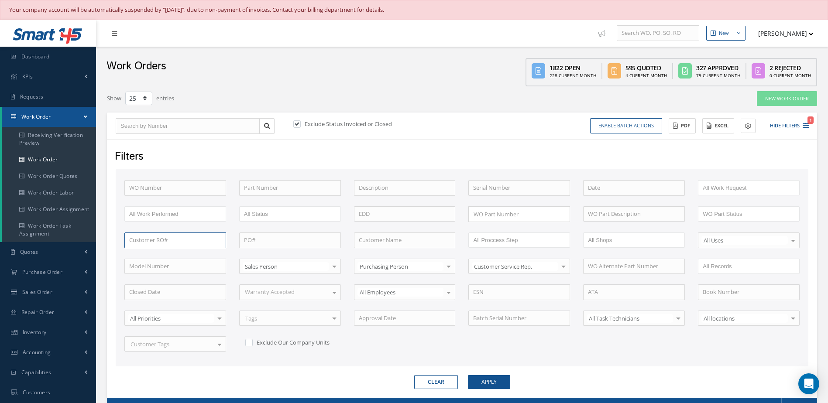
click at [145, 241] on input "text" at bounding box center [175, 241] width 102 height 16
click at [145, 258] on span "R45629" at bounding box center [138, 256] width 19 height 8
type input "R45629"
click at [473, 388] on button "Apply" at bounding box center [489, 382] width 42 height 14
click at [72, 62] on link "Dashboard" at bounding box center [48, 57] width 96 height 20
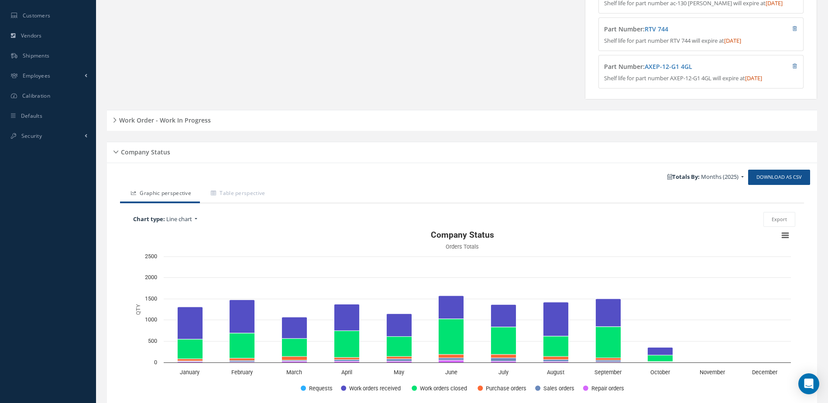
scroll to position [262, 0]
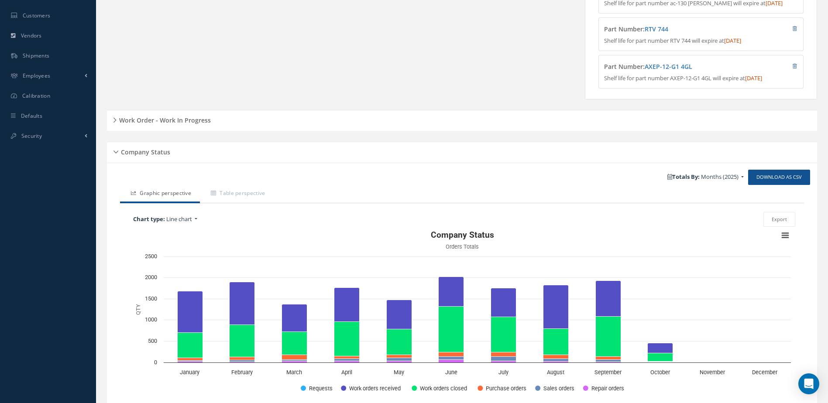
click at [199, 124] on h5 "Work Order - Work In Progress" at bounding box center [164, 119] width 94 height 10
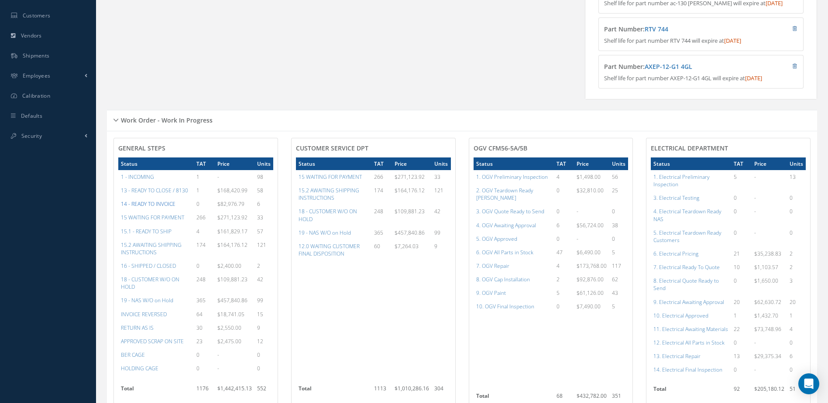
click at [164, 208] on a=21&excludeInternalCustomer=false&excludeInvoicedOrClosed=true&&filtersHidded"] "14 - READY TO INVOICE" at bounding box center [148, 203] width 55 height 7
click at [165, 194] on a=20&excludeInternalCustomer=false&excludeInvoicedOrClosed=true&&filtersHidded"] "13 - READY TO CLOSE / 8130" at bounding box center [154, 190] width 67 height 7
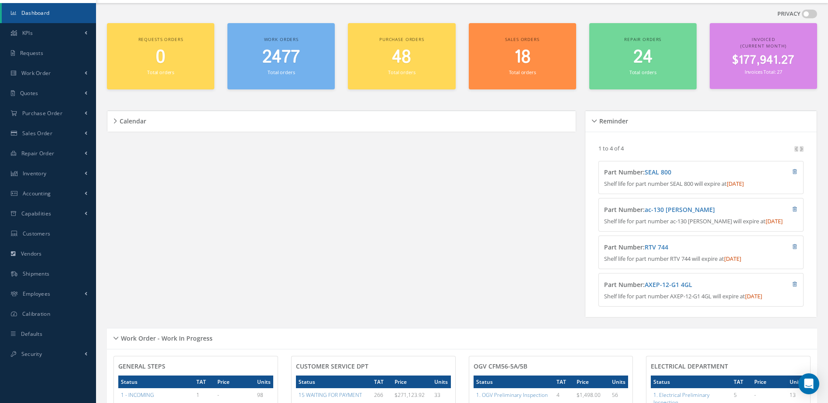
scroll to position [0, 0]
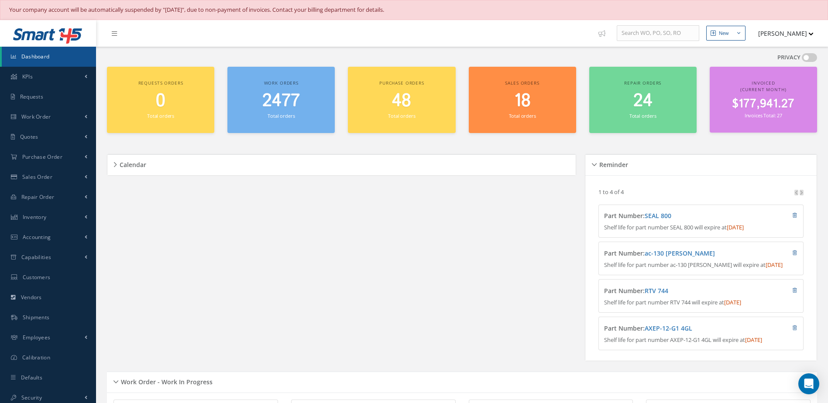
click at [49, 57] on span "Dashboard" at bounding box center [35, 56] width 28 height 7
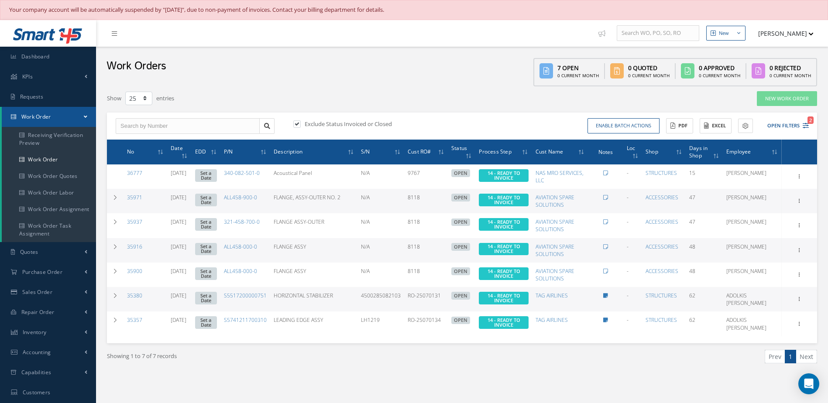
select select "25"
click at [134, 294] on link "35380" at bounding box center [134, 295] width 15 height 7
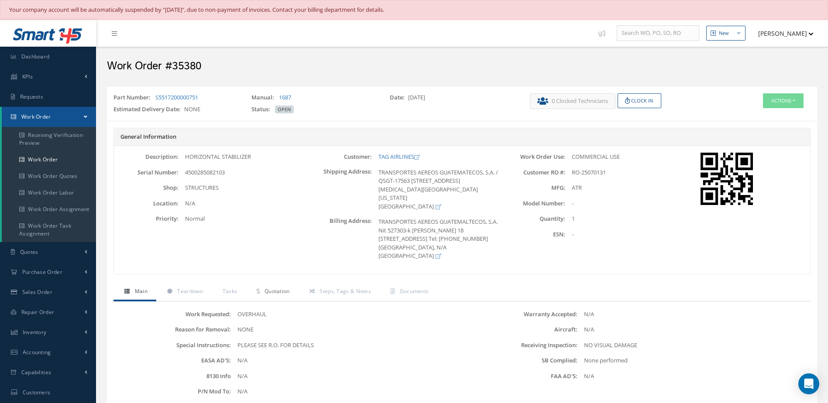
click at [272, 295] on span "Quotation" at bounding box center [277, 291] width 25 height 7
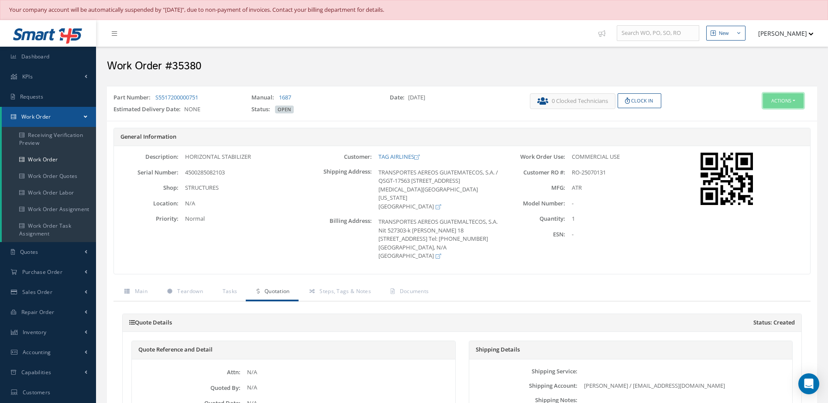
click at [793, 96] on button "Actions" at bounding box center [783, 100] width 41 height 15
click at [758, 120] on link "Edit" at bounding box center [770, 118] width 70 height 12
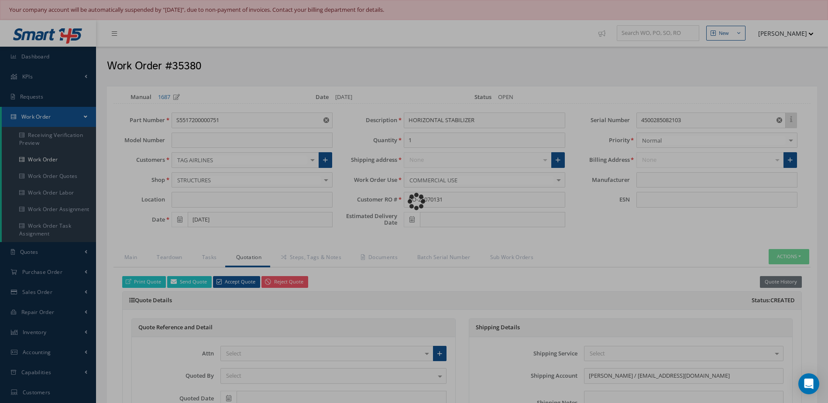
type input "ATR"
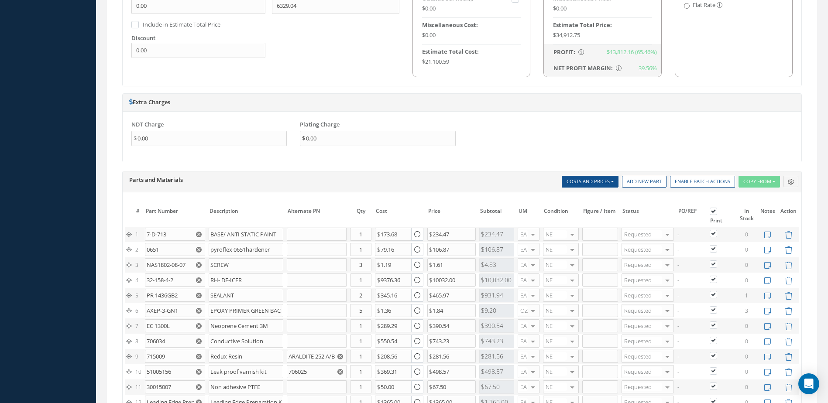
scroll to position [392, 0]
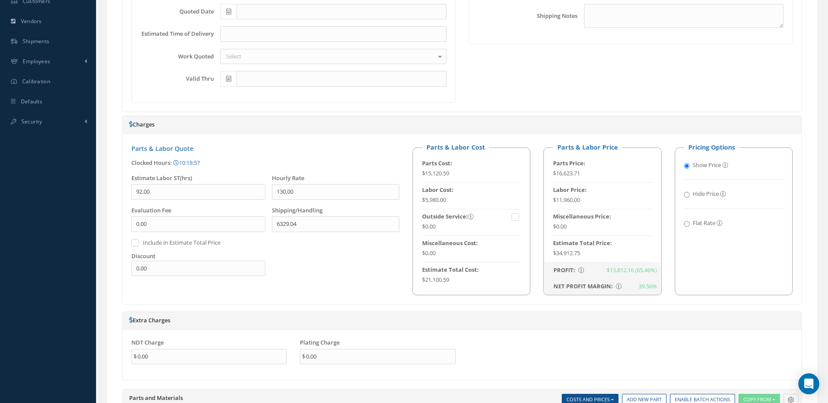
click at [687, 222] on input "Flat Rate" at bounding box center [687, 224] width 6 height 6
radio input "true"
radio input "false"
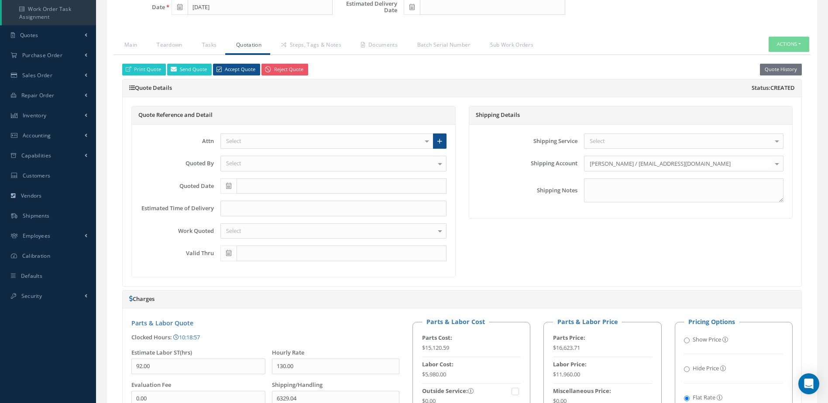
scroll to position [173, 0]
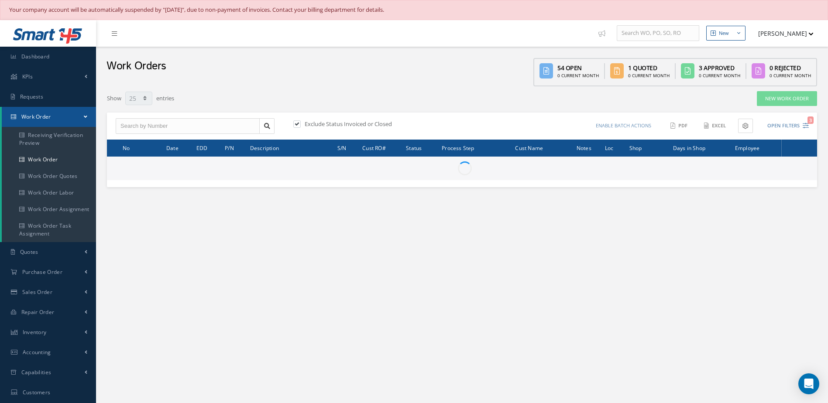
select select "25"
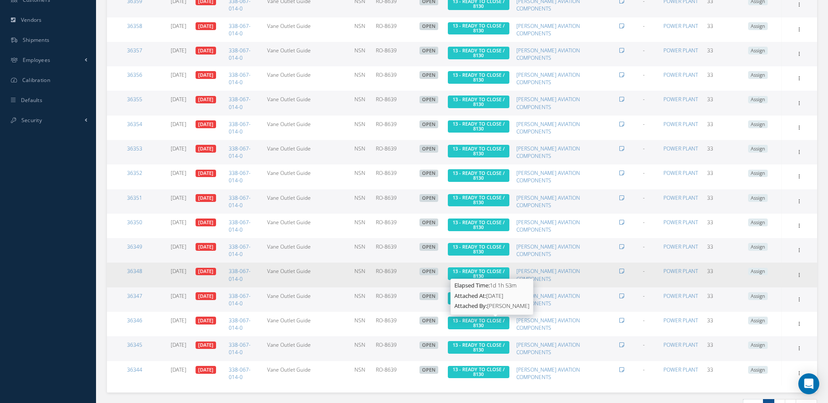
scroll to position [442, 0]
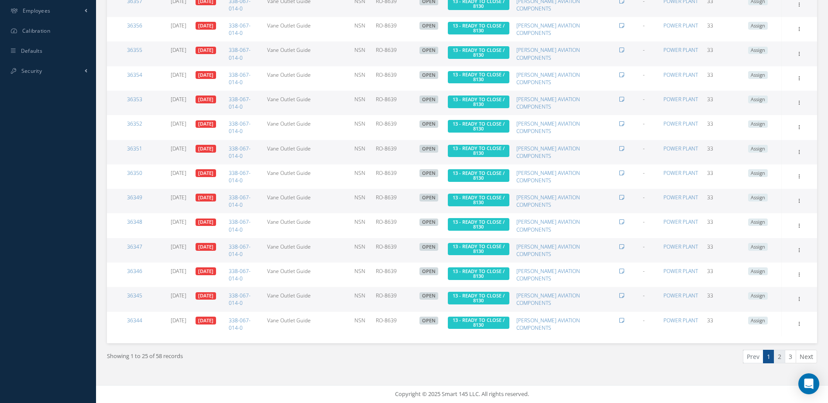
click at [778, 356] on link "2" at bounding box center [779, 357] width 11 height 14
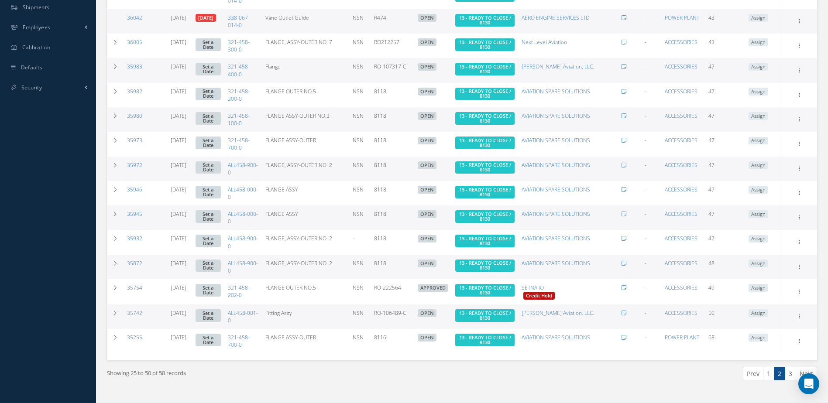
scroll to position [443, 0]
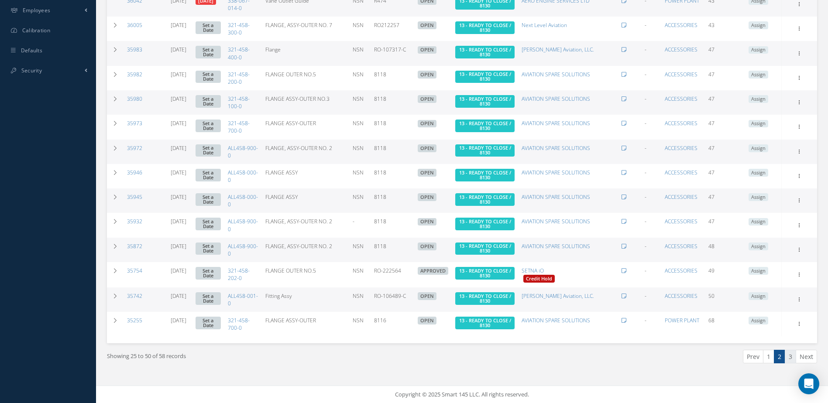
click at [787, 355] on link "3" at bounding box center [790, 357] width 11 height 14
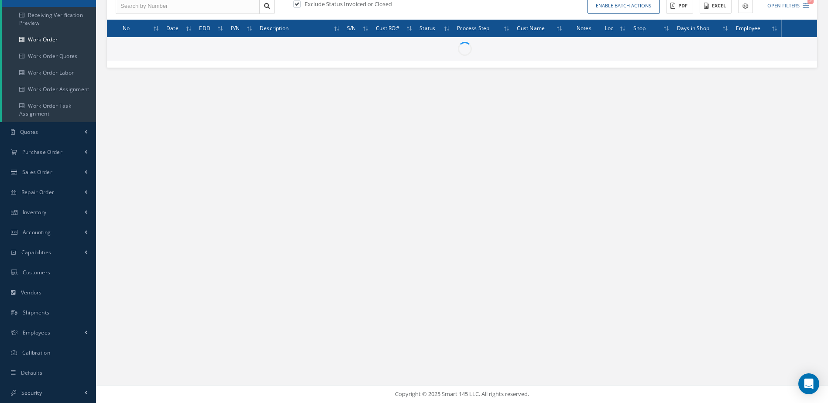
scroll to position [120, 0]
